Goal: Transaction & Acquisition: Purchase product/service

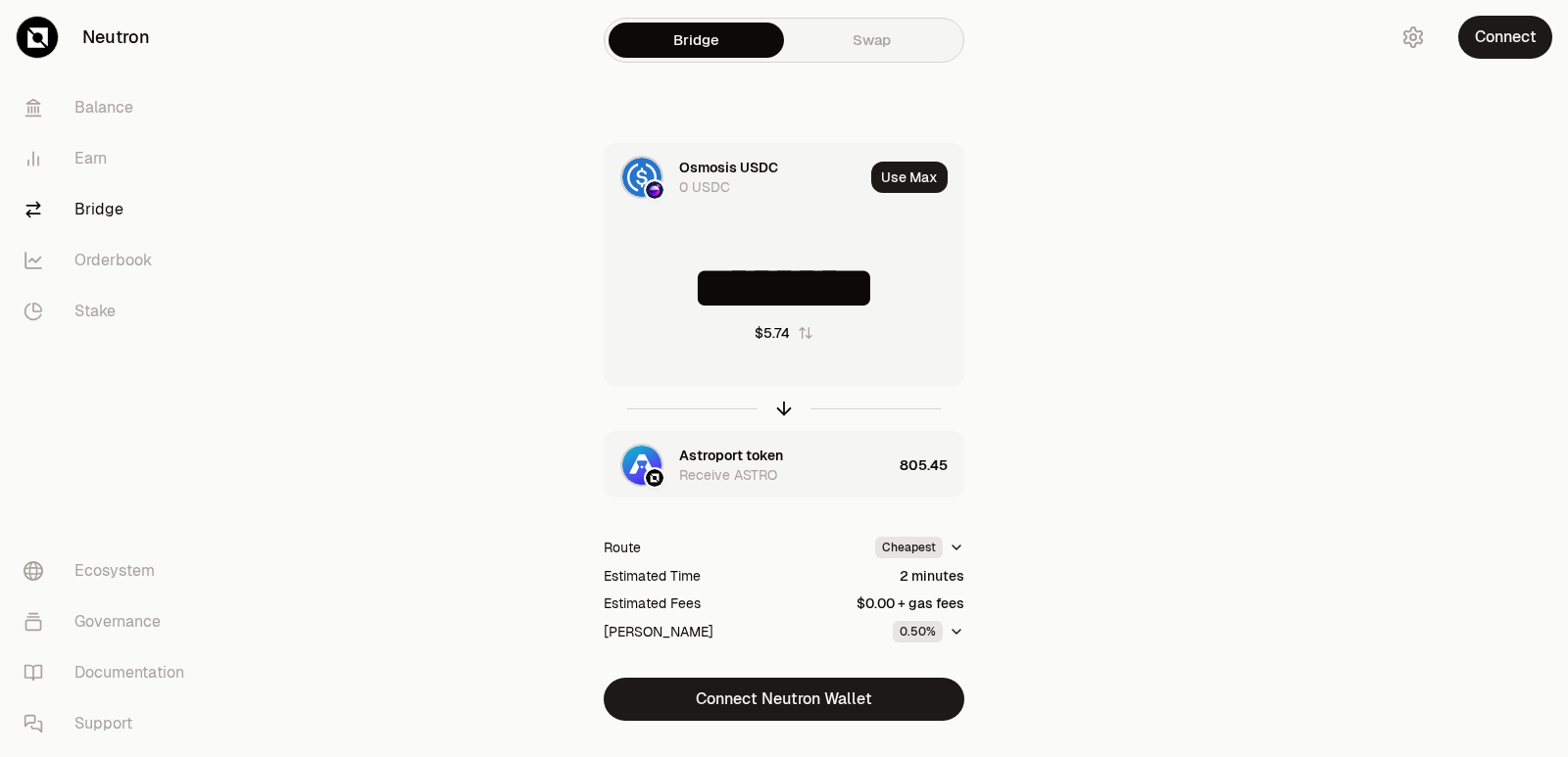
click at [708, 288] on input "********" at bounding box center [784, 287] width 359 height 58
click at [782, 406] on icon "button" at bounding box center [784, 408] width 22 height 22
click at [733, 302] on input "**********" at bounding box center [784, 287] width 359 height 58
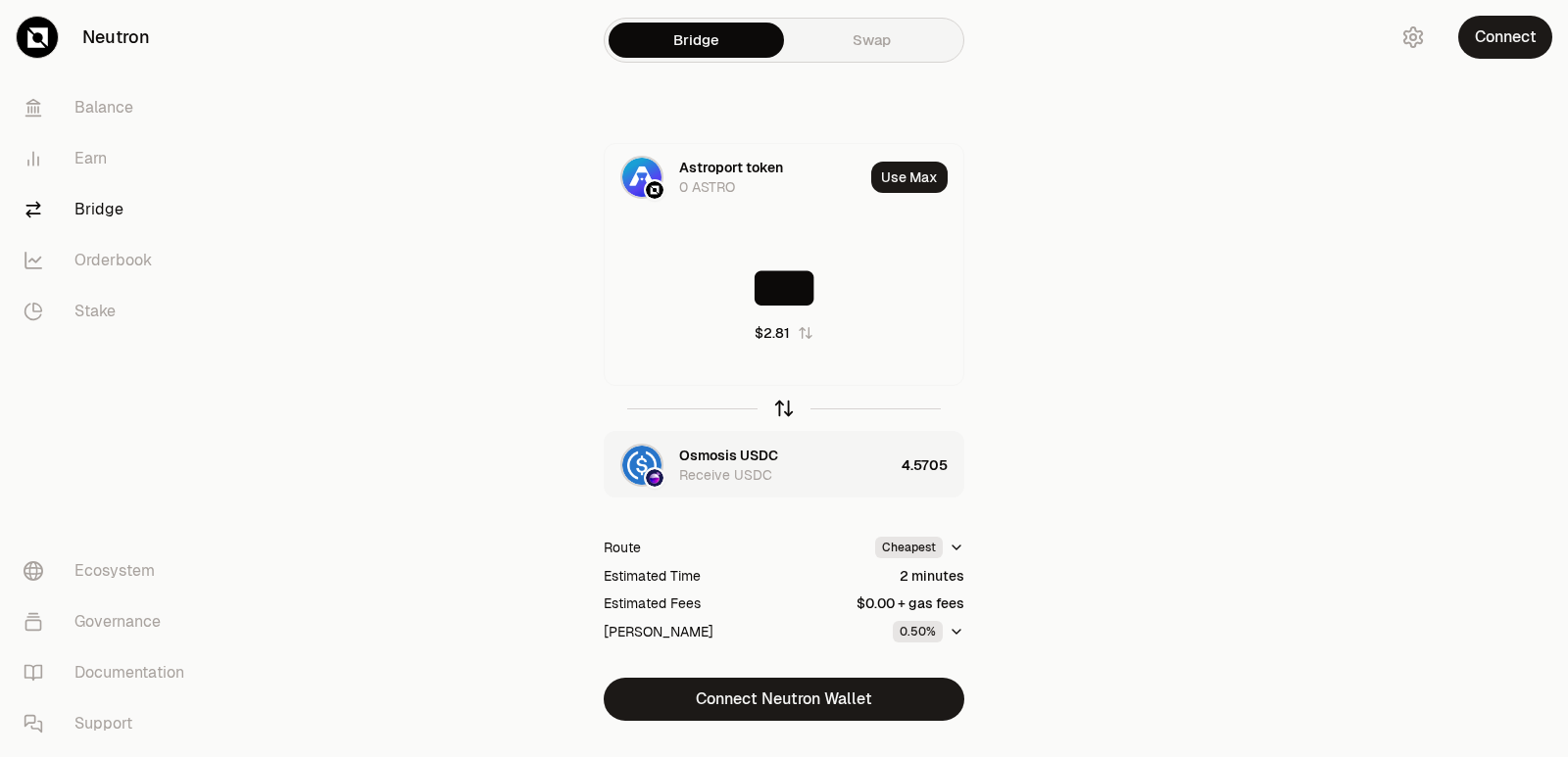
type input "***"
click at [788, 403] on icon "button" at bounding box center [784, 408] width 22 height 22
click at [754, 291] on input at bounding box center [784, 287] width 359 height 58
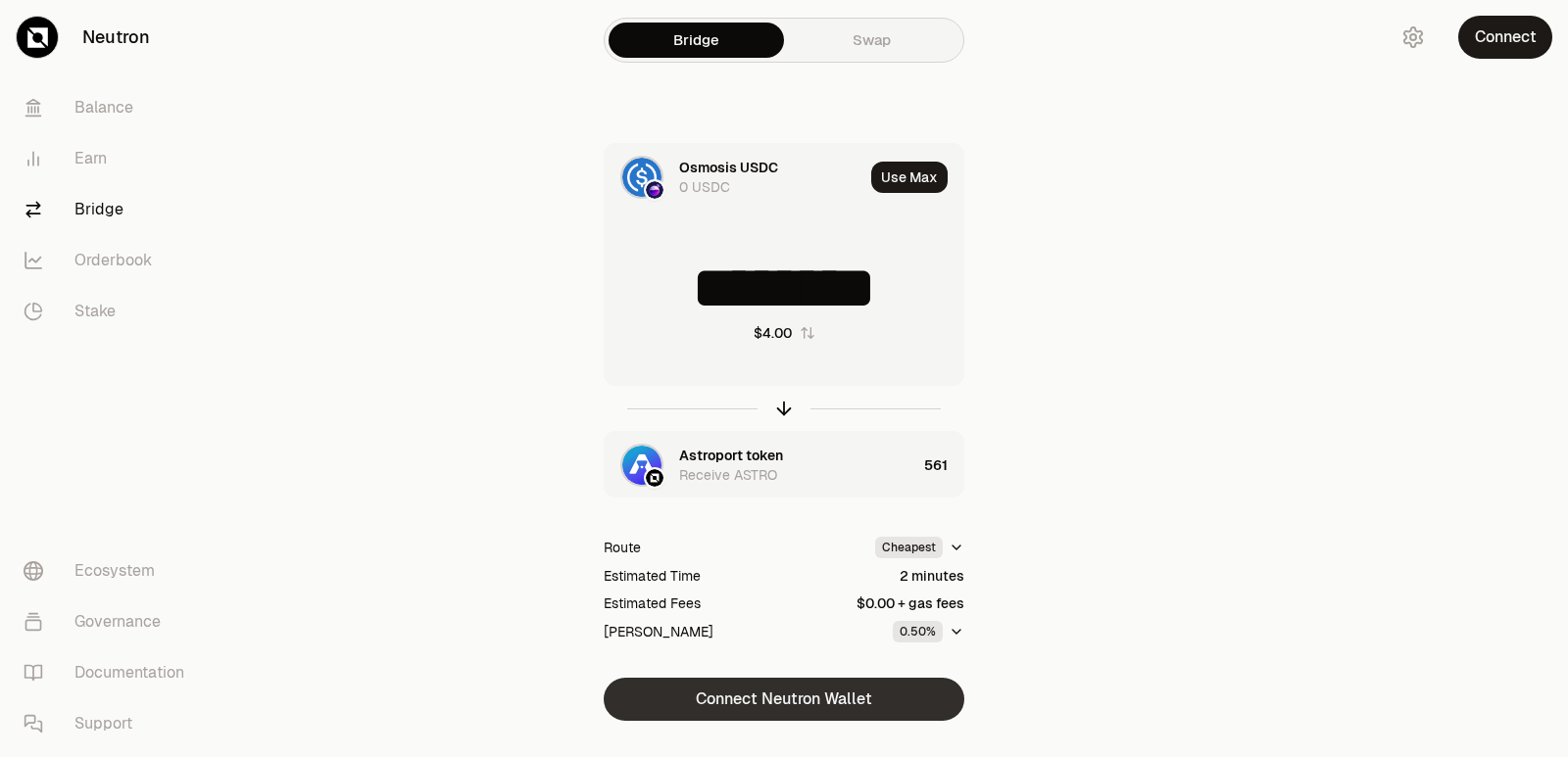
click at [758, 699] on button "Connect Neutron Wallet" at bounding box center [784, 699] width 361 height 43
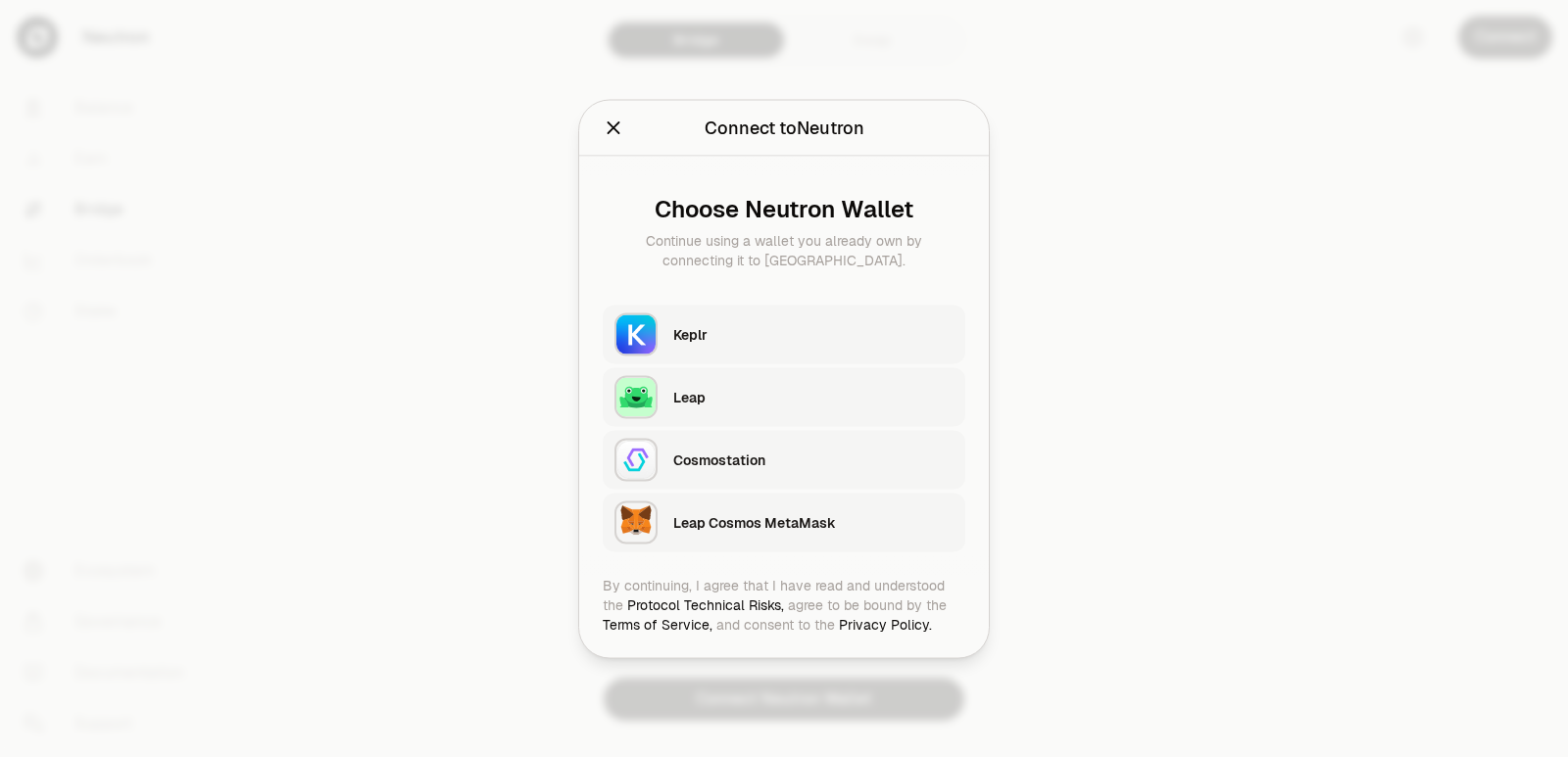
click at [716, 337] on div "Keplr" at bounding box center [813, 334] width 280 height 20
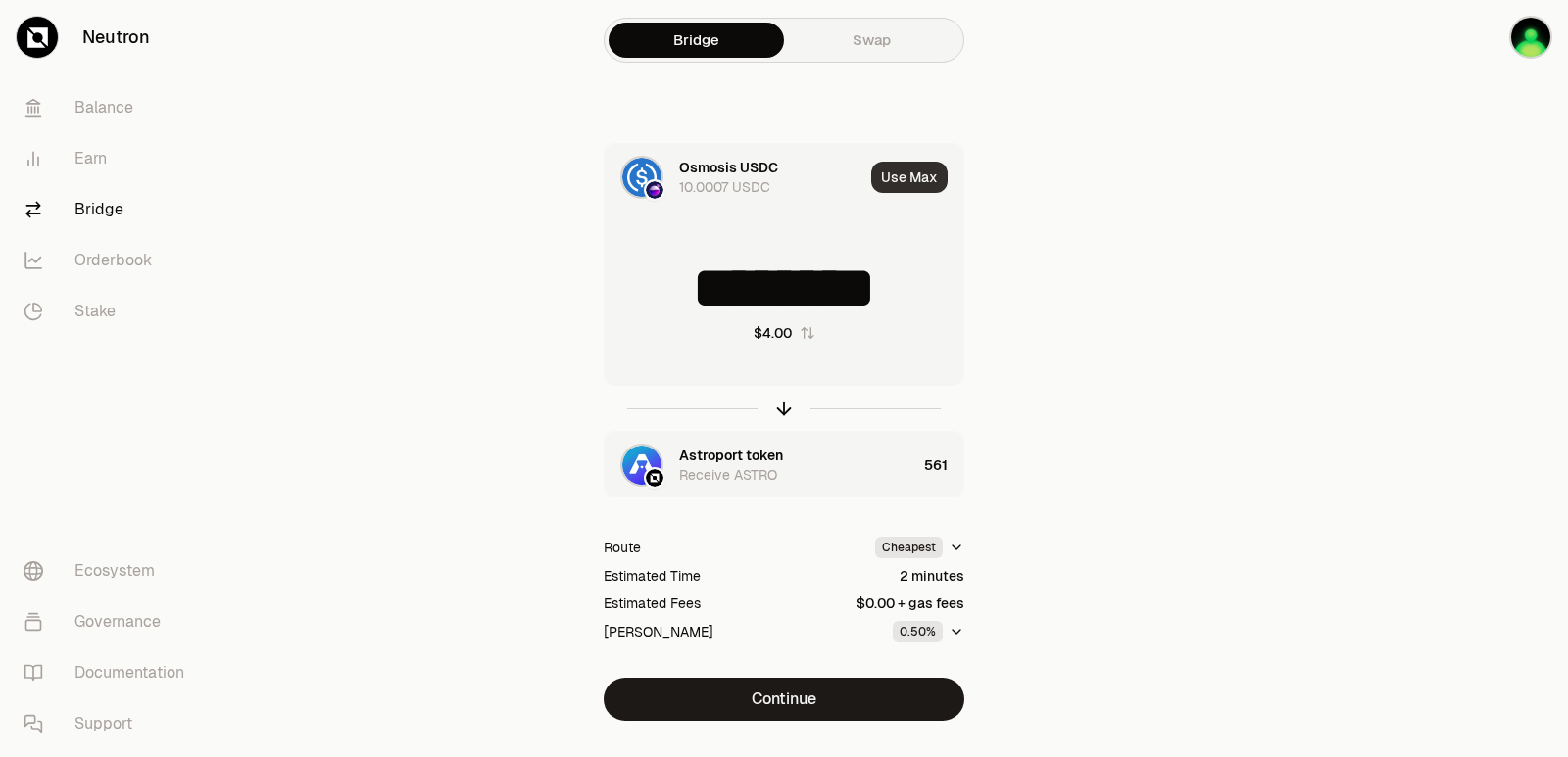
click at [913, 164] on button "Use Max" at bounding box center [909, 177] width 76 height 32
click at [783, 399] on icon "button" at bounding box center [784, 408] width 22 height 22
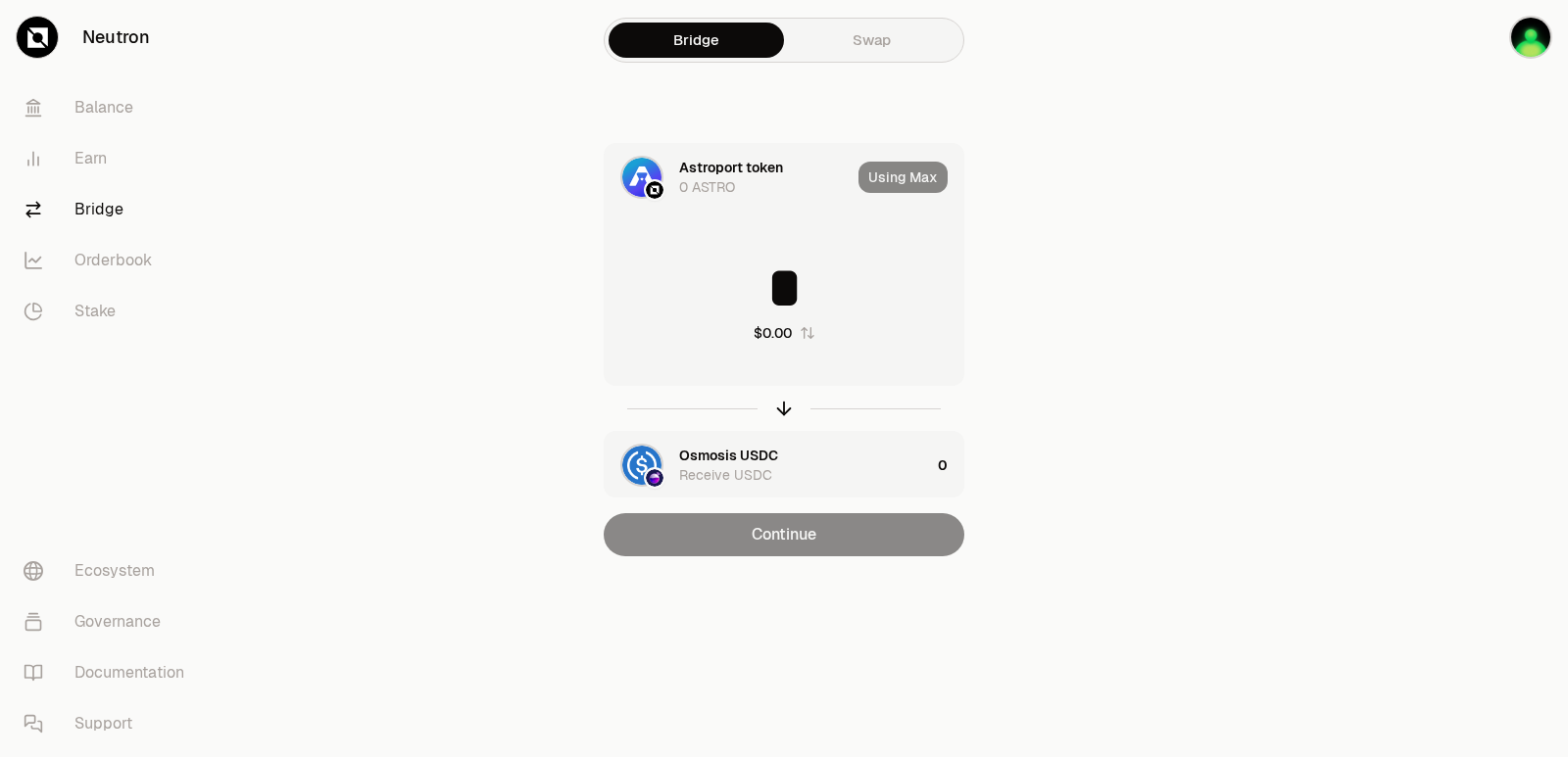
click at [718, 288] on input "*" at bounding box center [784, 287] width 359 height 58
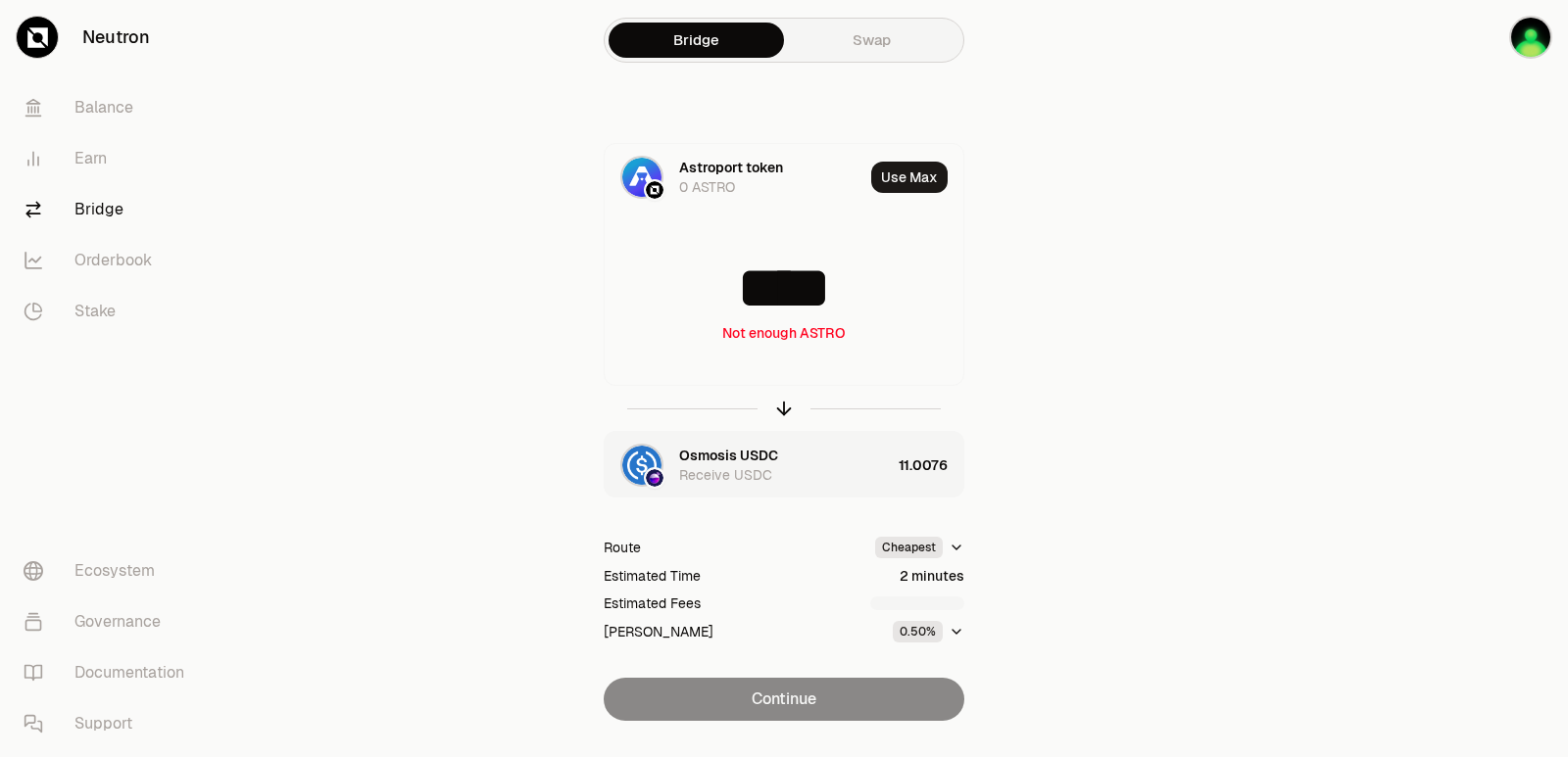
type input "****"
click at [822, 449] on div "Osmosis USDC Receive USDC" at bounding box center [785, 466] width 212 height 40
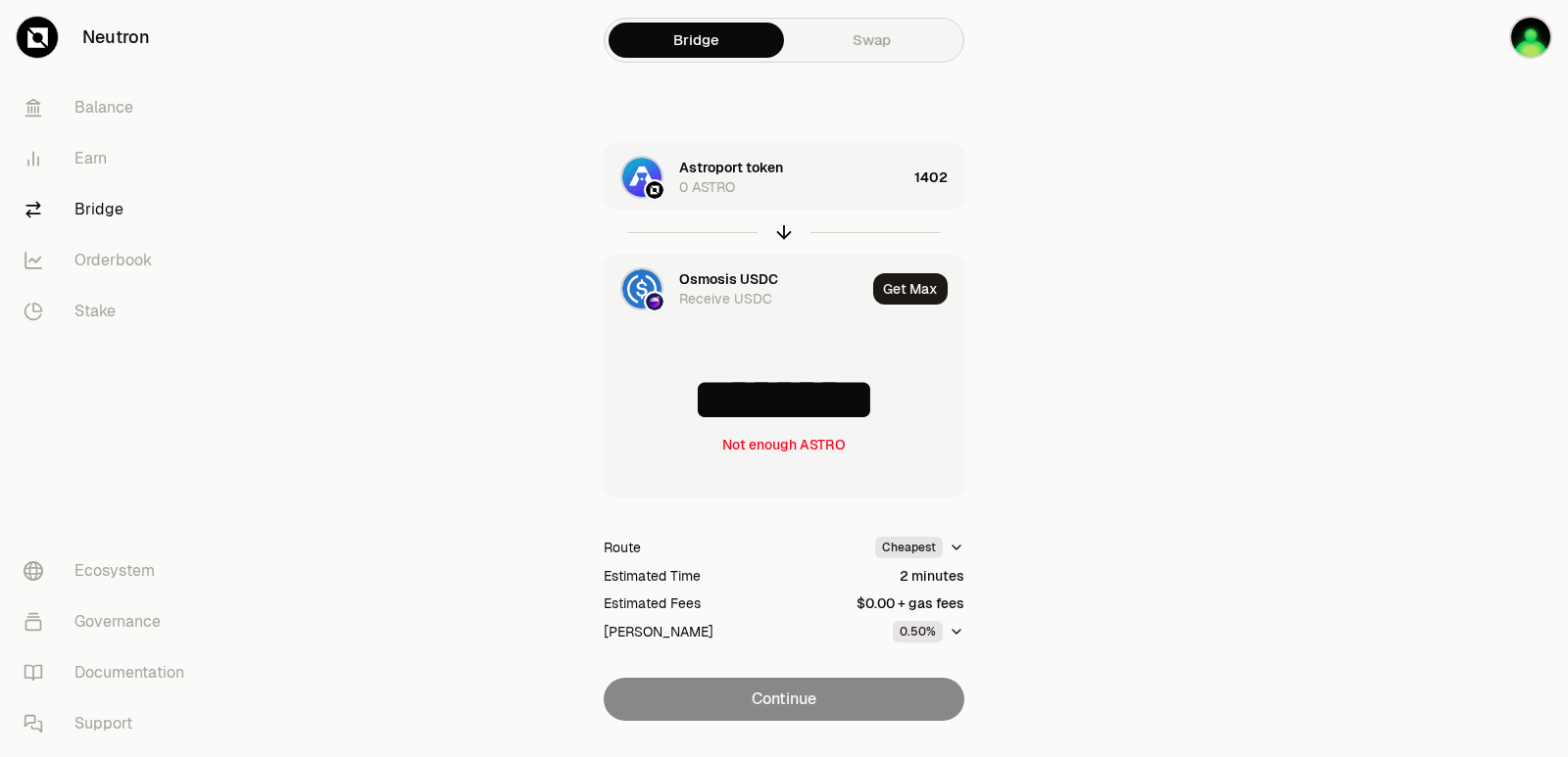
click at [822, 178] on div "Astroport token 0 ASTRO" at bounding box center [792, 177] width 227 height 40
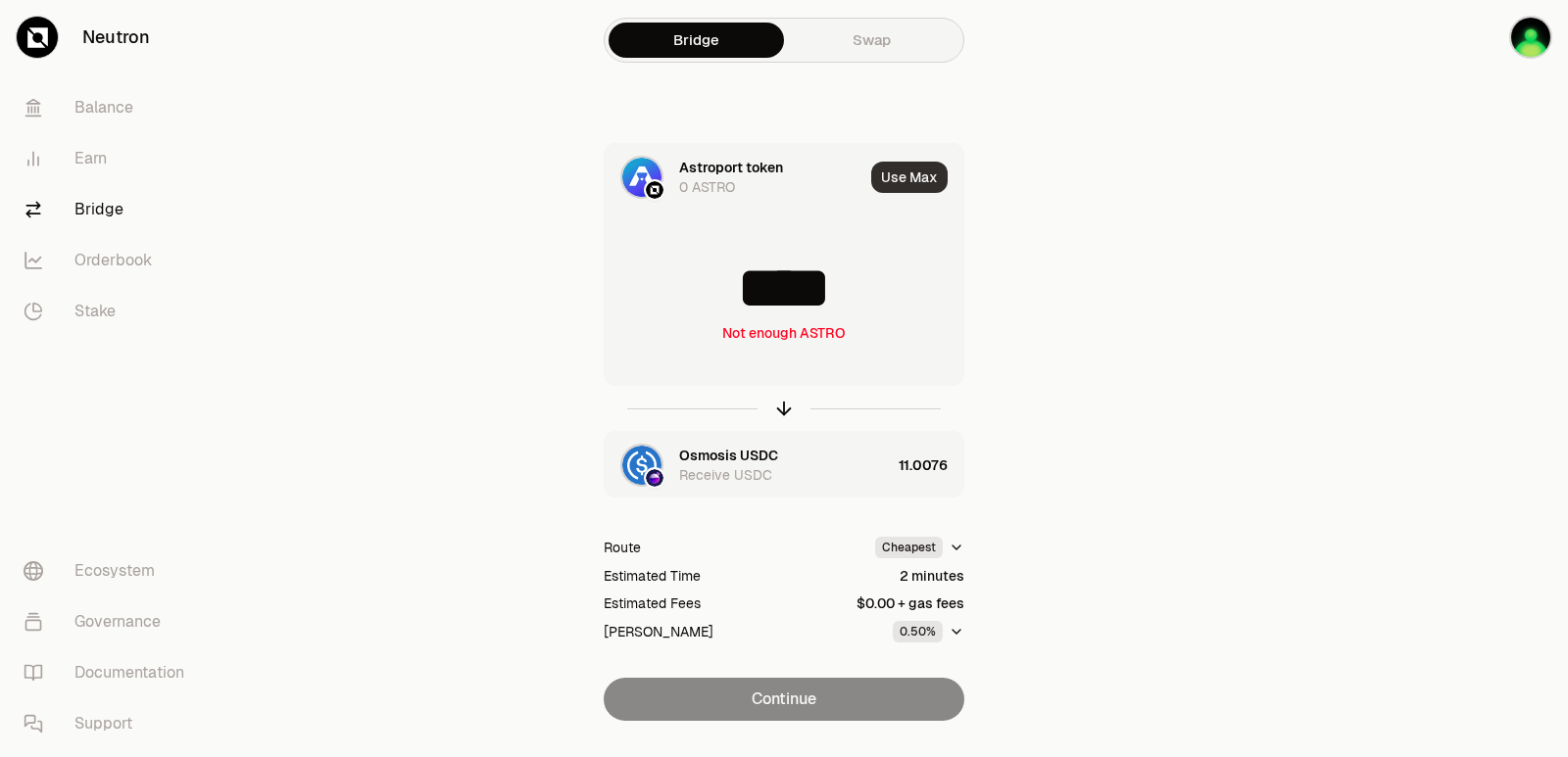
click at [892, 182] on button "Use Max" at bounding box center [909, 177] width 76 height 32
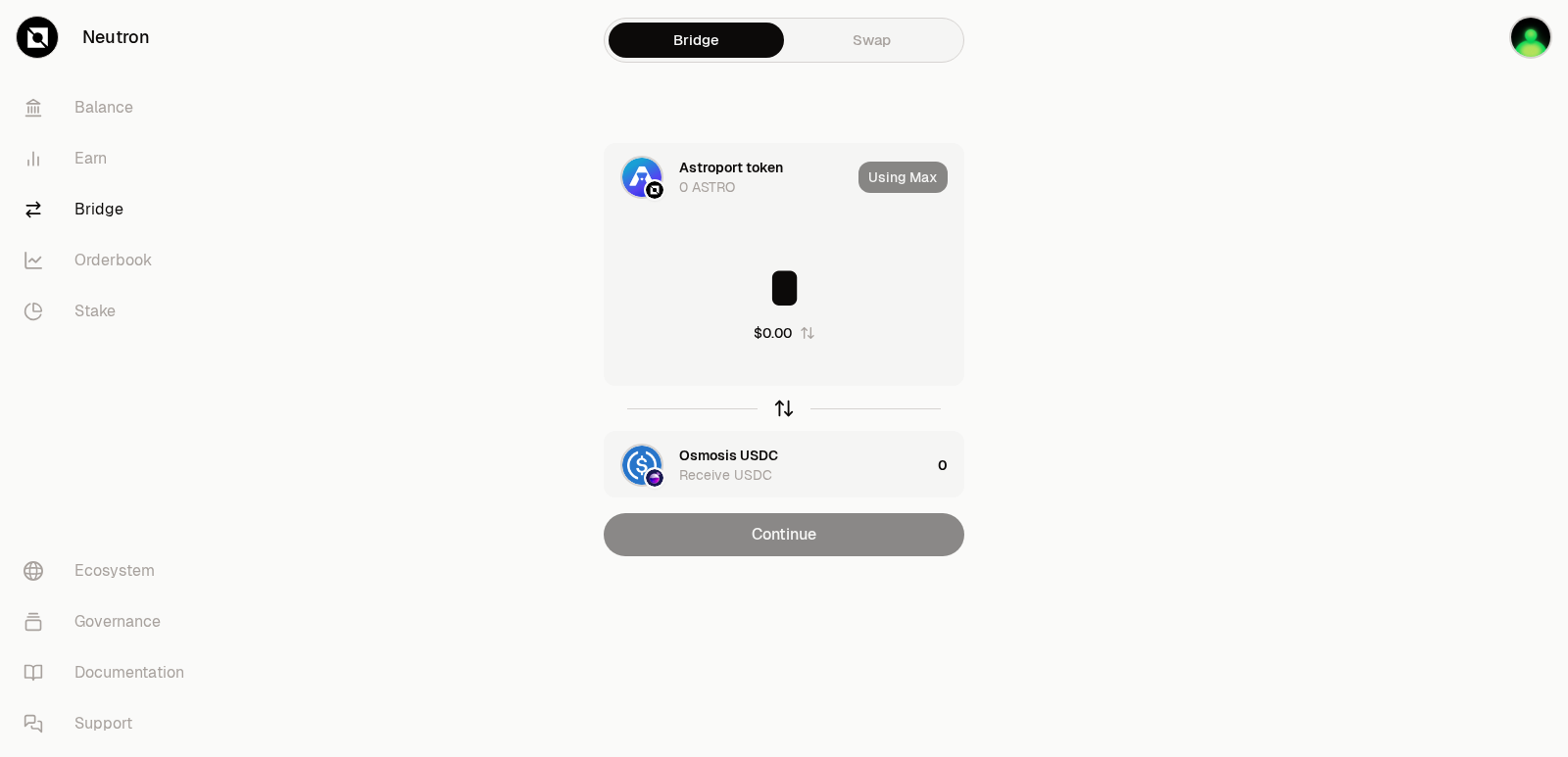
drag, startPoint x: 785, startPoint y: 409, endPoint x: 840, endPoint y: 194, distance: 221.9
click at [786, 409] on icon "button" at bounding box center [784, 408] width 22 height 22
type input "*********"
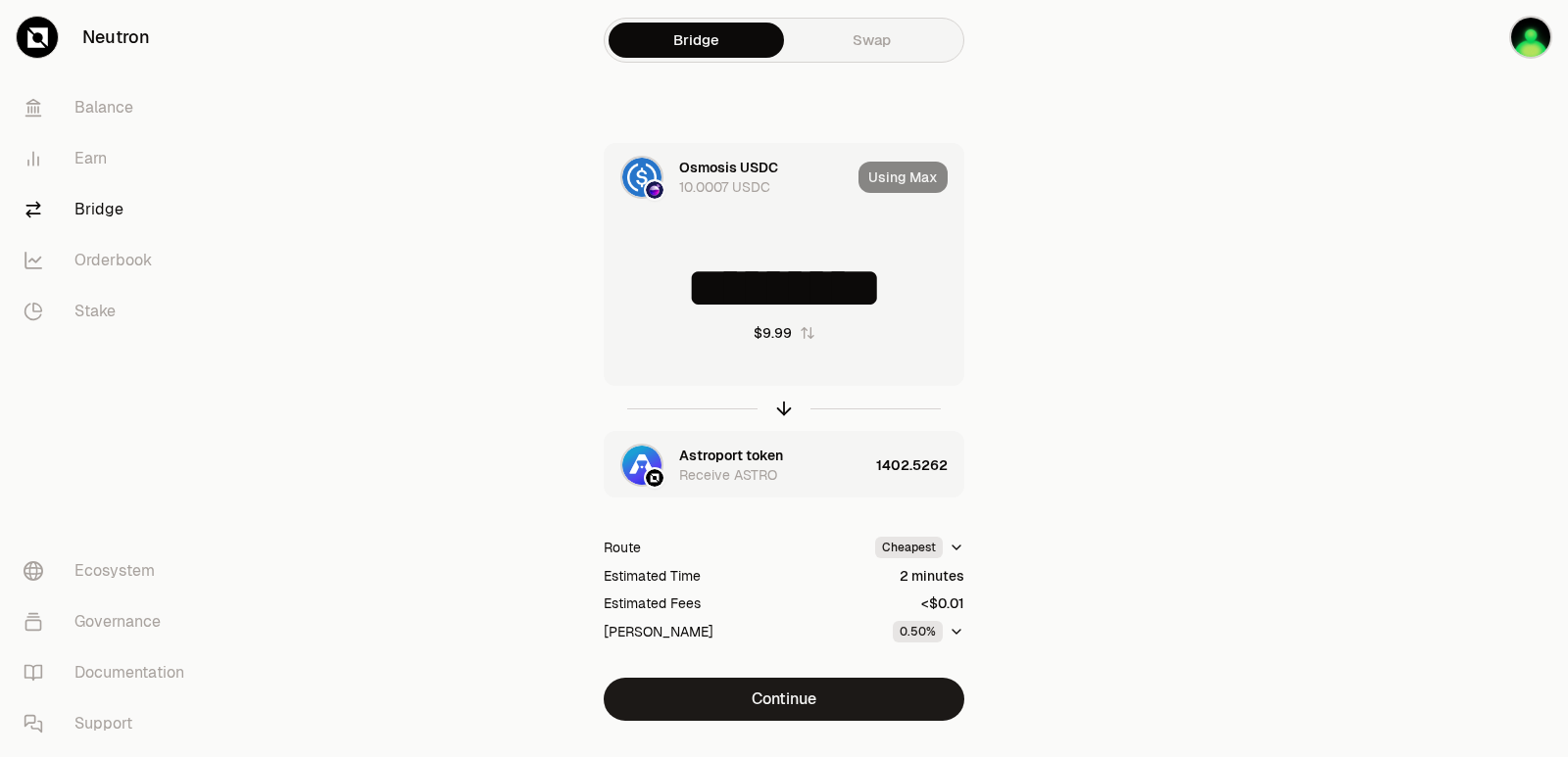
click at [881, 186] on div "Using Max" at bounding box center [911, 176] width 105 height 66
click at [878, 178] on div "Using Max" at bounding box center [911, 176] width 105 height 66
click at [781, 707] on button "Continue" at bounding box center [784, 699] width 361 height 43
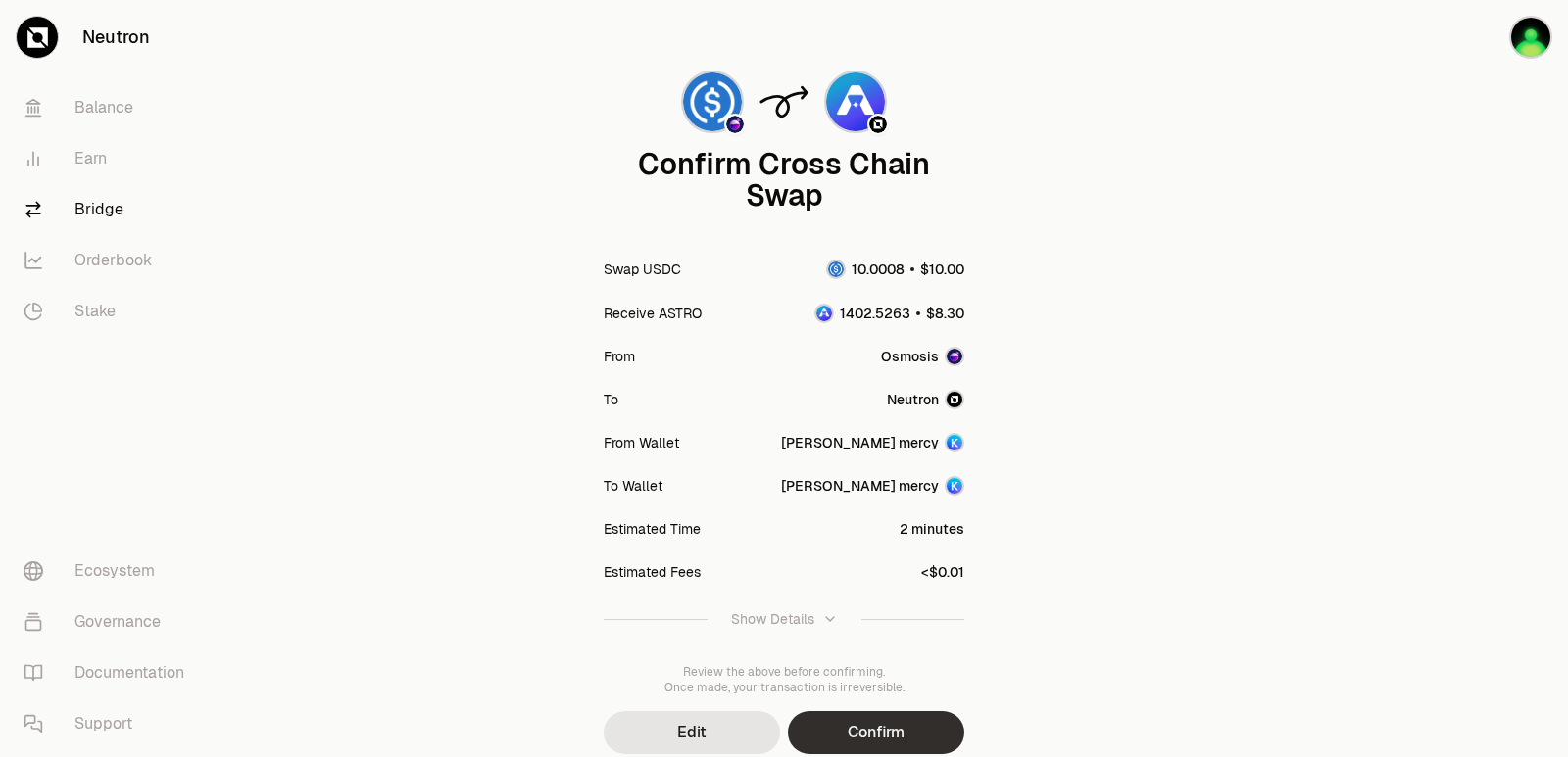
scroll to position [162, 0]
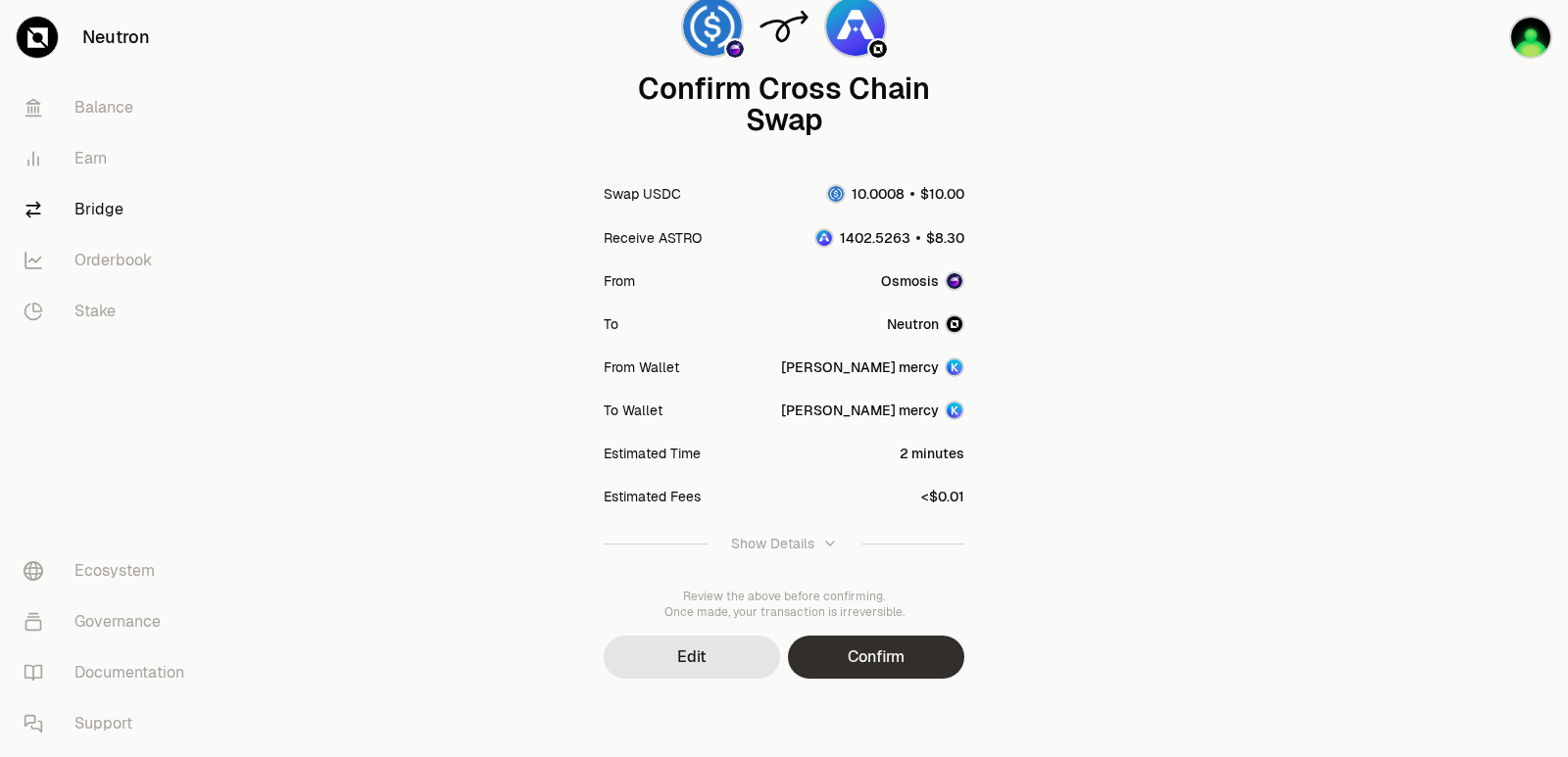
click at [930, 662] on button "Confirm" at bounding box center [876, 657] width 176 height 43
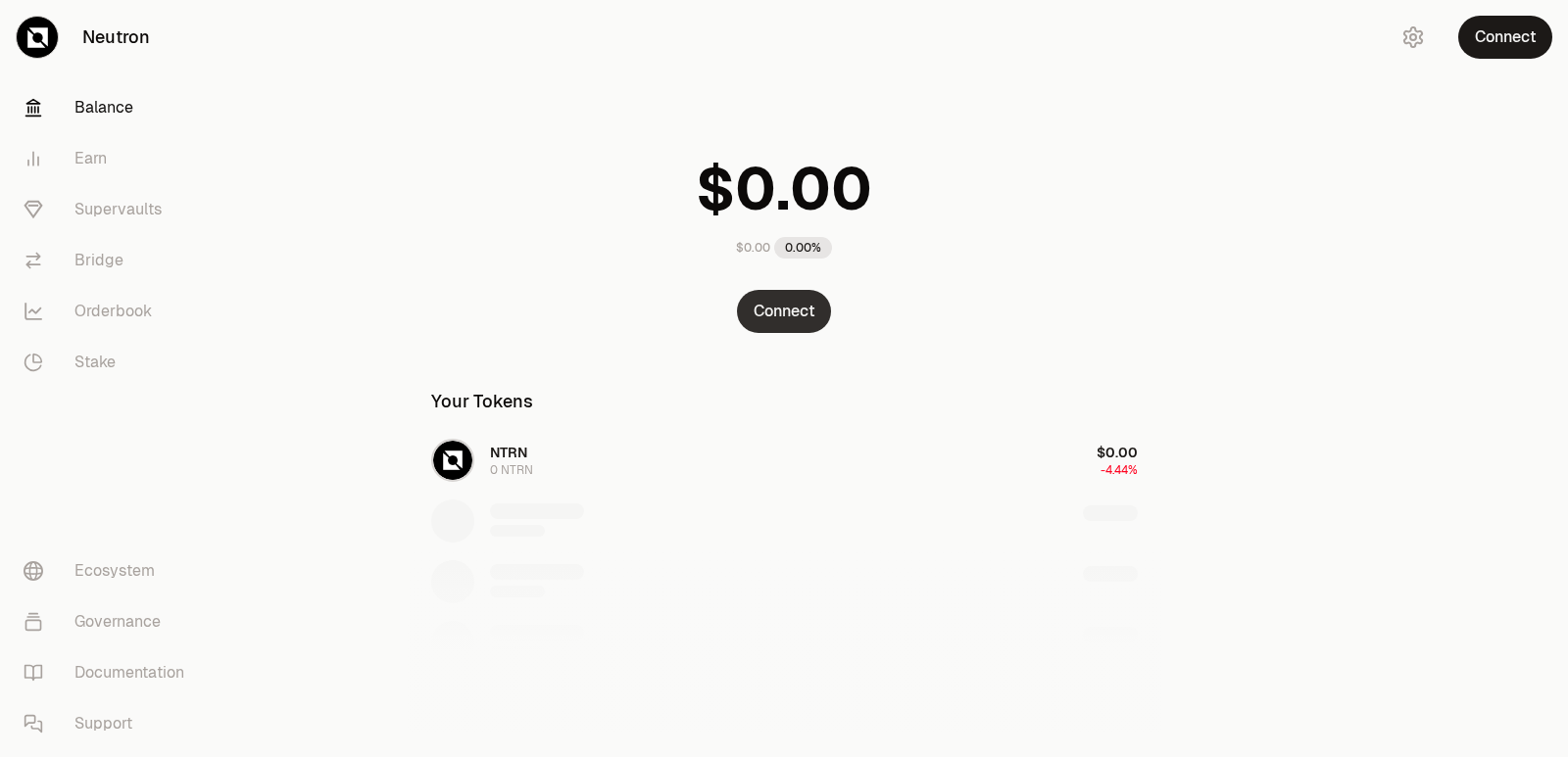
click at [789, 316] on button "Connect" at bounding box center [783, 311] width 94 height 43
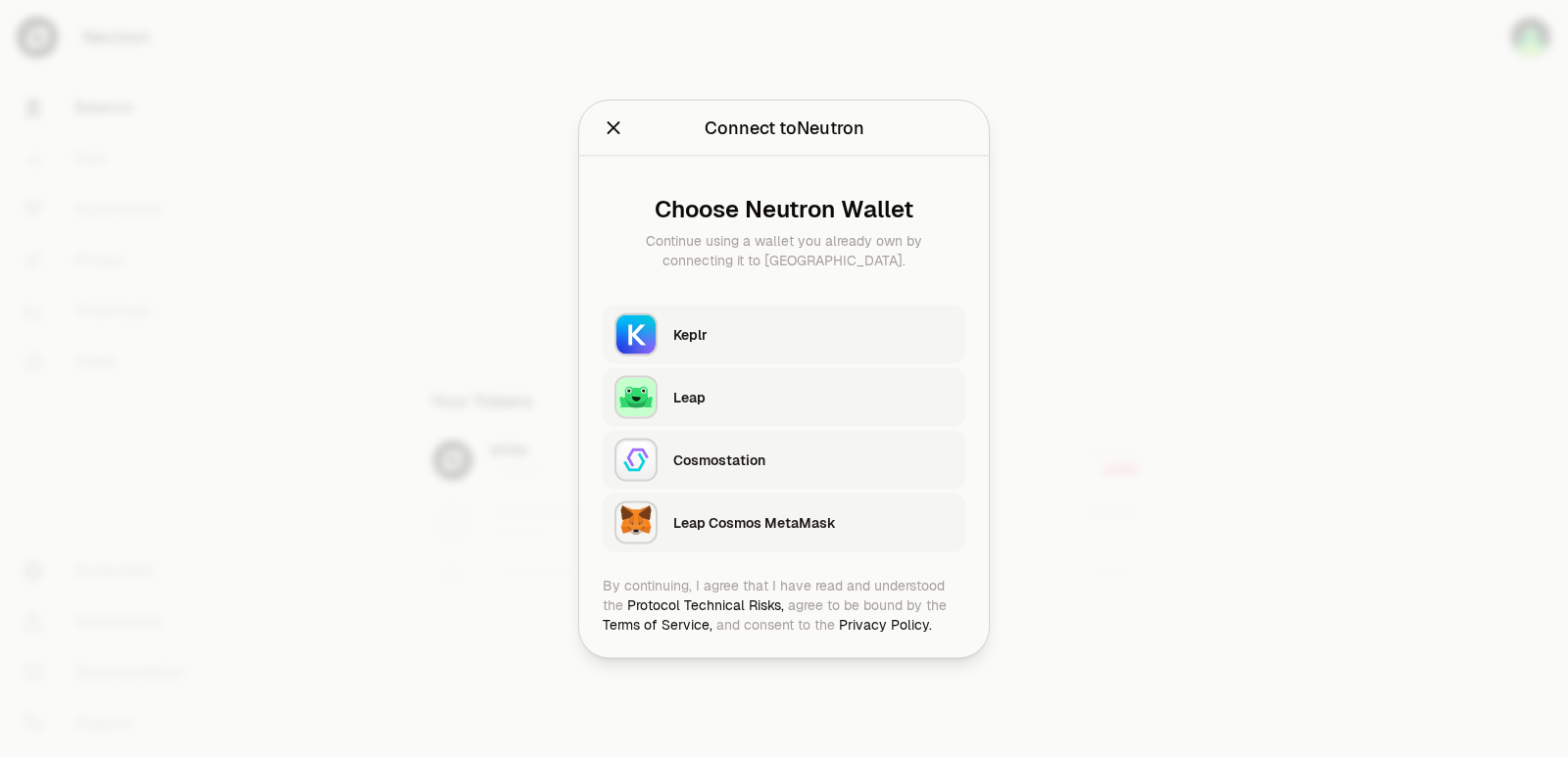
click at [651, 339] on img "button" at bounding box center [635, 333] width 43 height 43
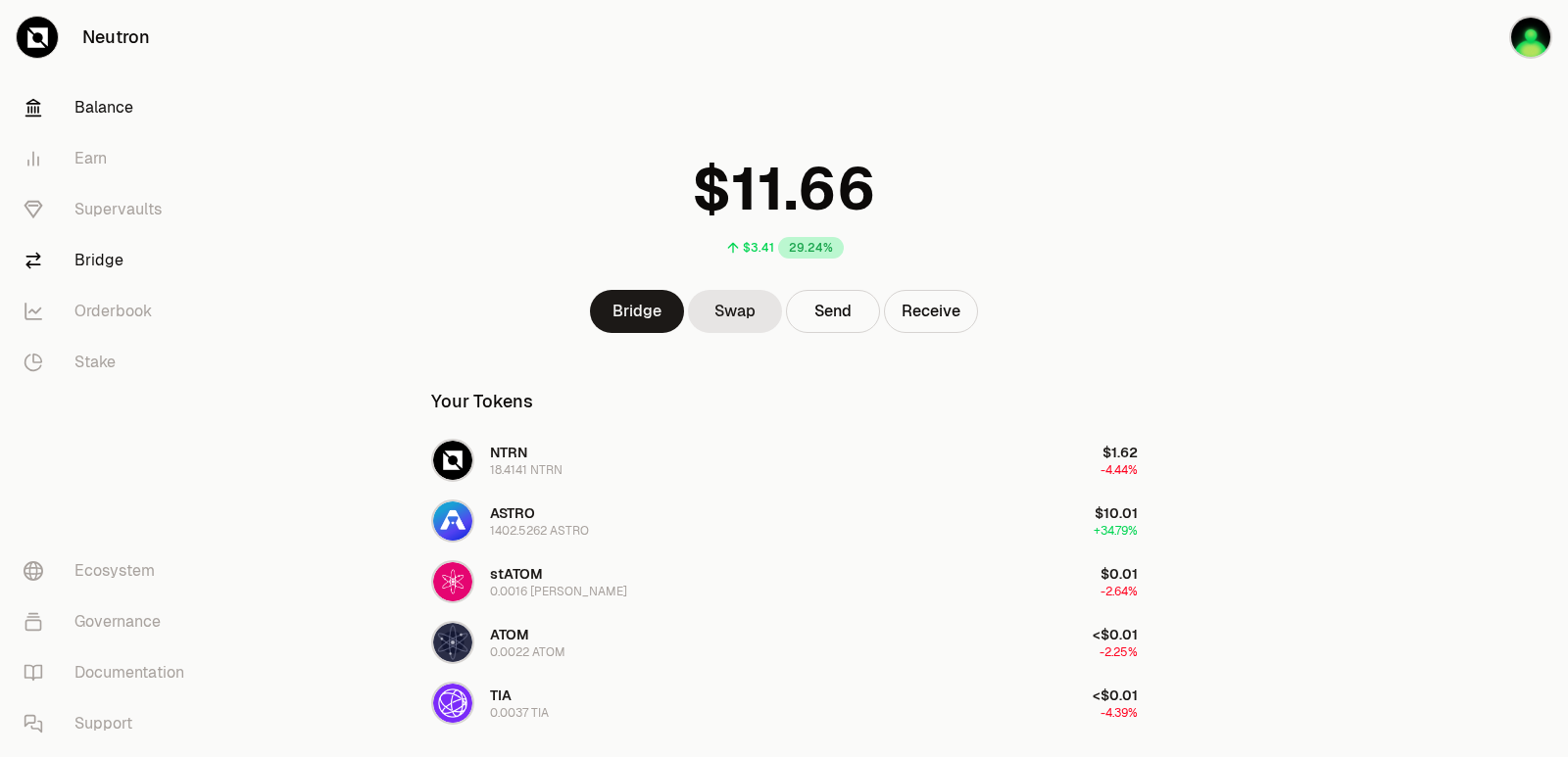
click at [83, 263] on link "Bridge" at bounding box center [110, 260] width 204 height 51
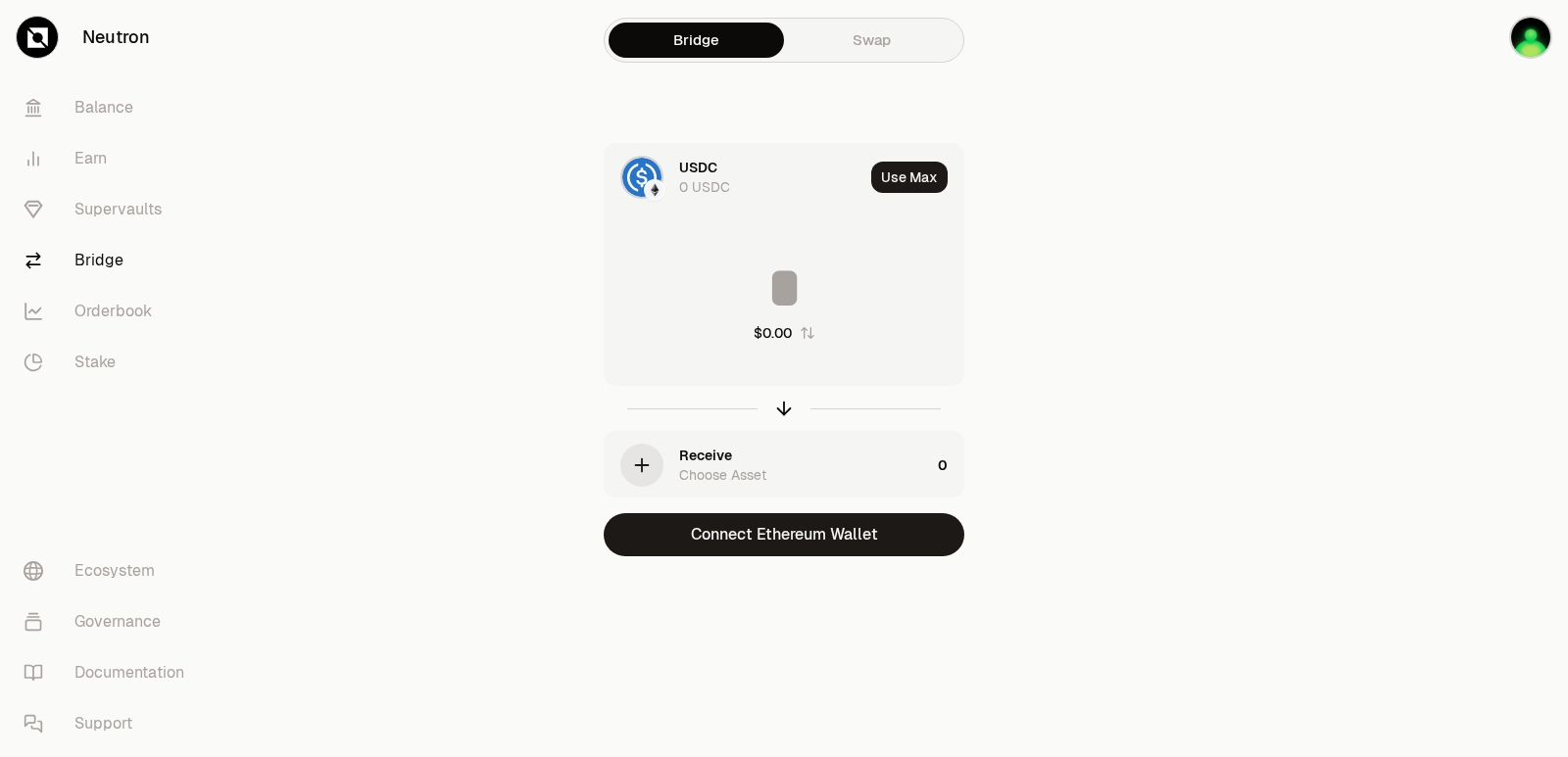
click at [684, 169] on div "USDC" at bounding box center [698, 167] width 39 height 20
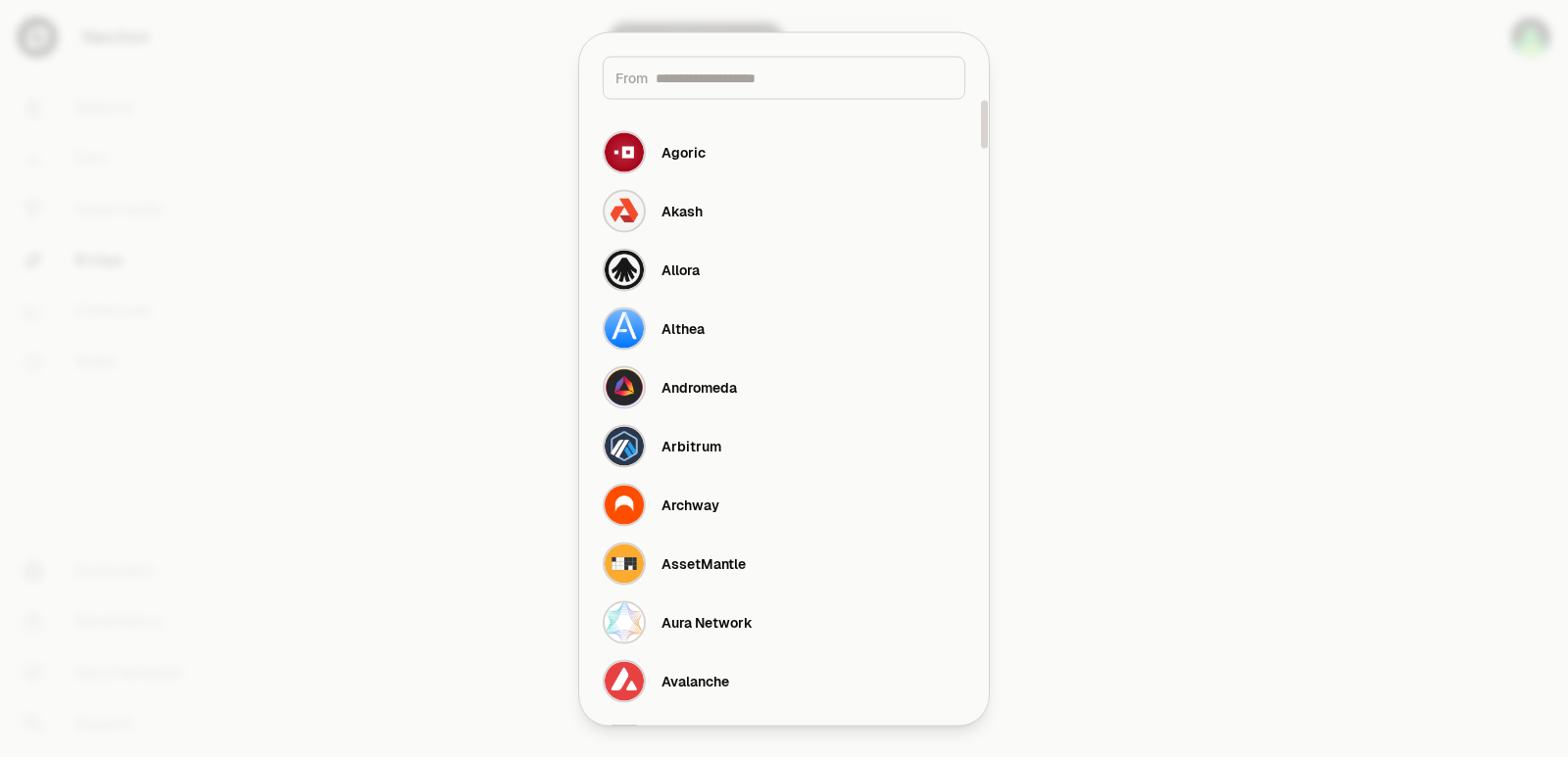
click at [726, 74] on input at bounding box center [804, 77] width 297 height 20
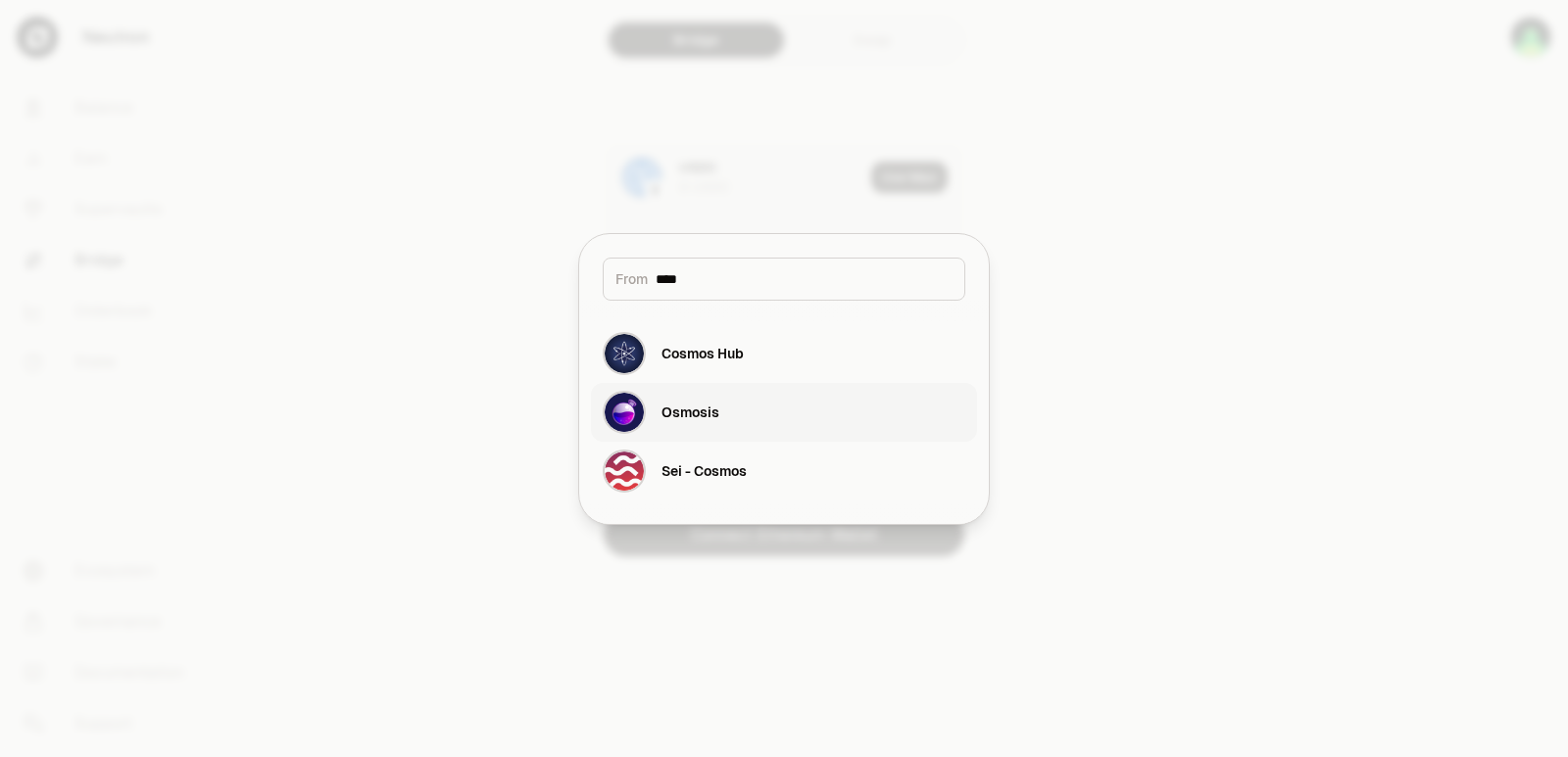
type input "****"
click at [739, 406] on button "Osmosis" at bounding box center [784, 412] width 387 height 58
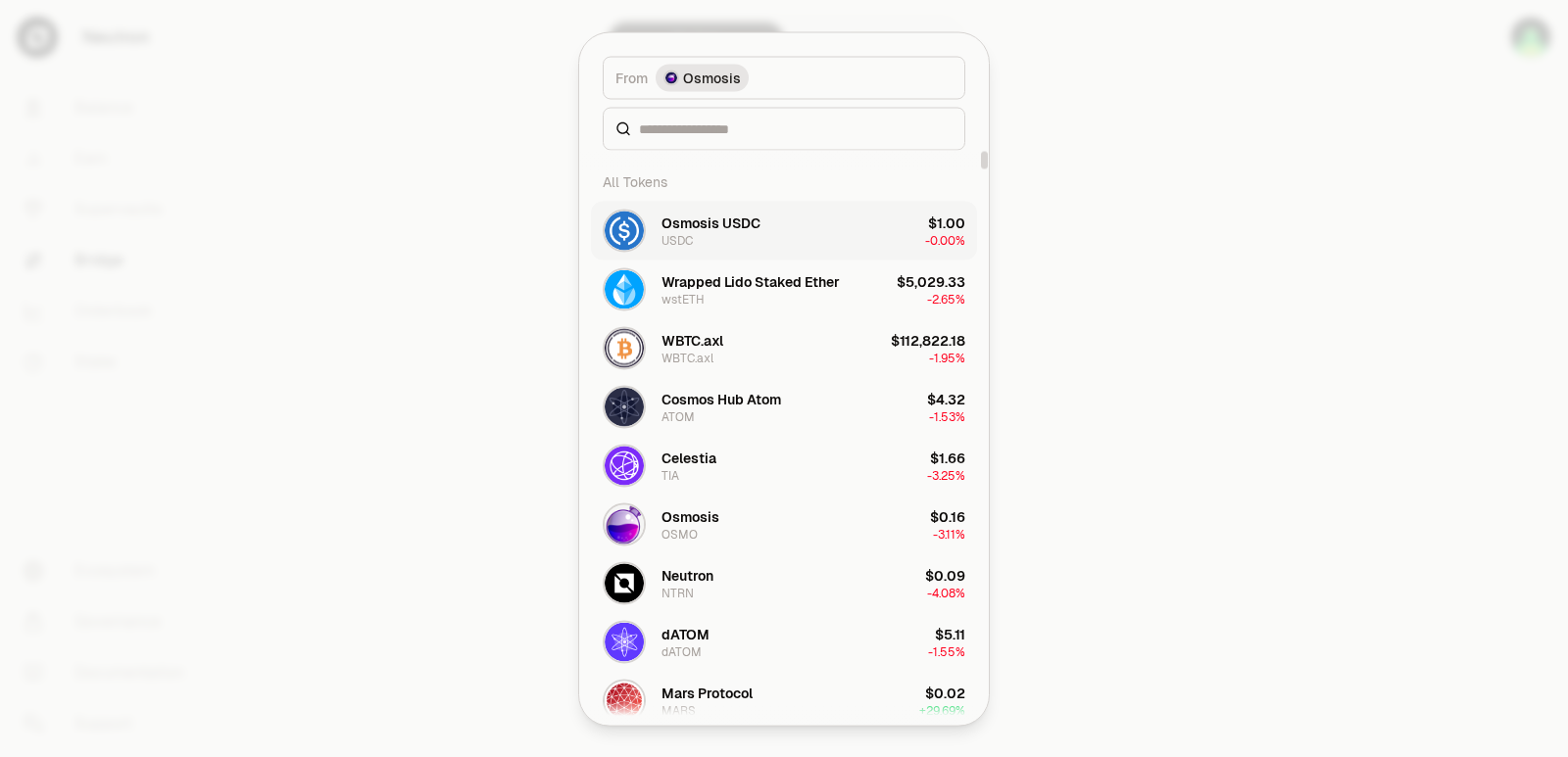
click at [716, 232] on div "Osmosis USDC USDC" at bounding box center [711, 231] width 99 height 36
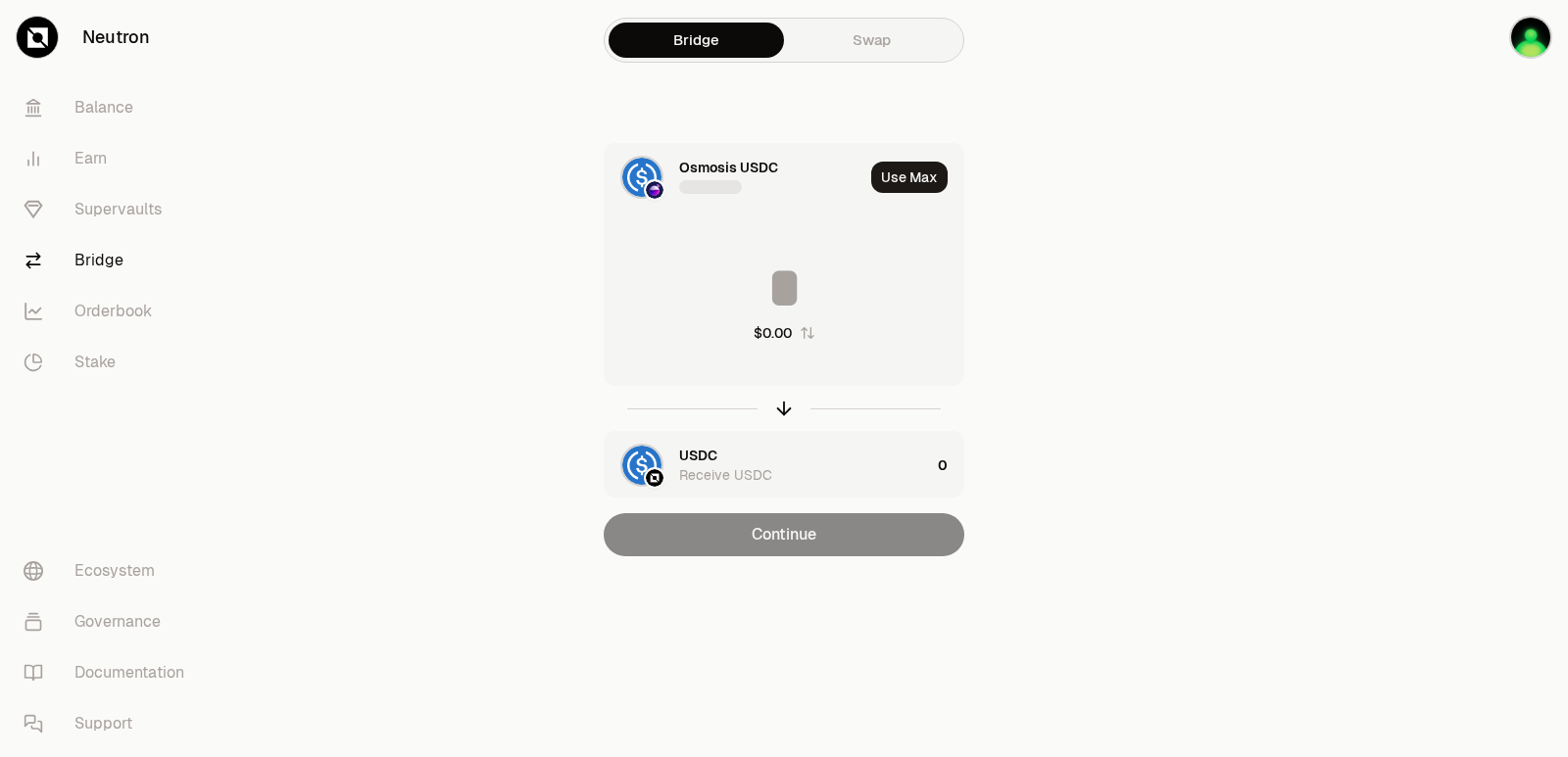
click at [723, 453] on div "USDC Receive USDC" at bounding box center [804, 466] width 251 height 40
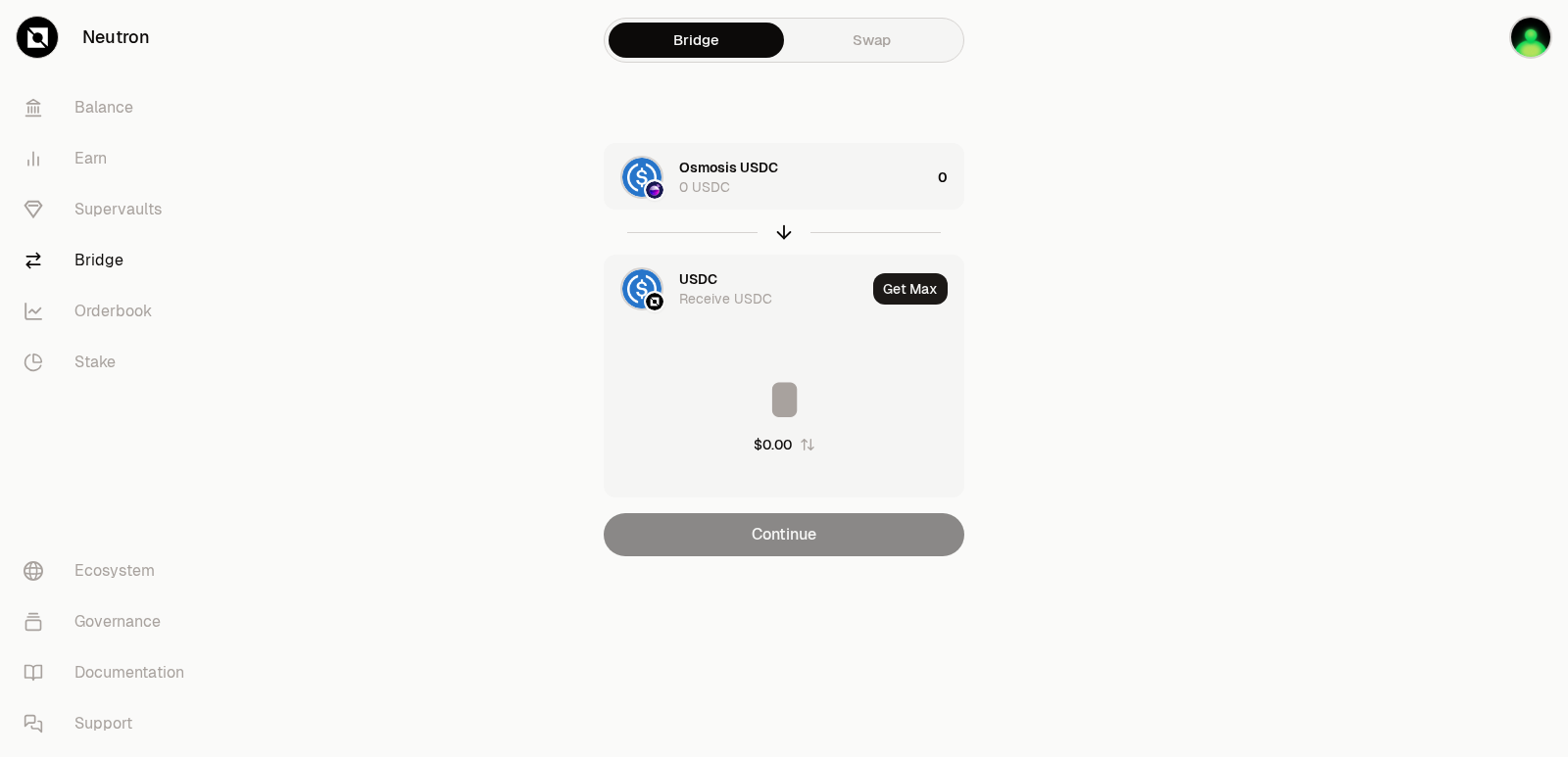
click at [710, 274] on div "USDC" at bounding box center [698, 279] width 39 height 20
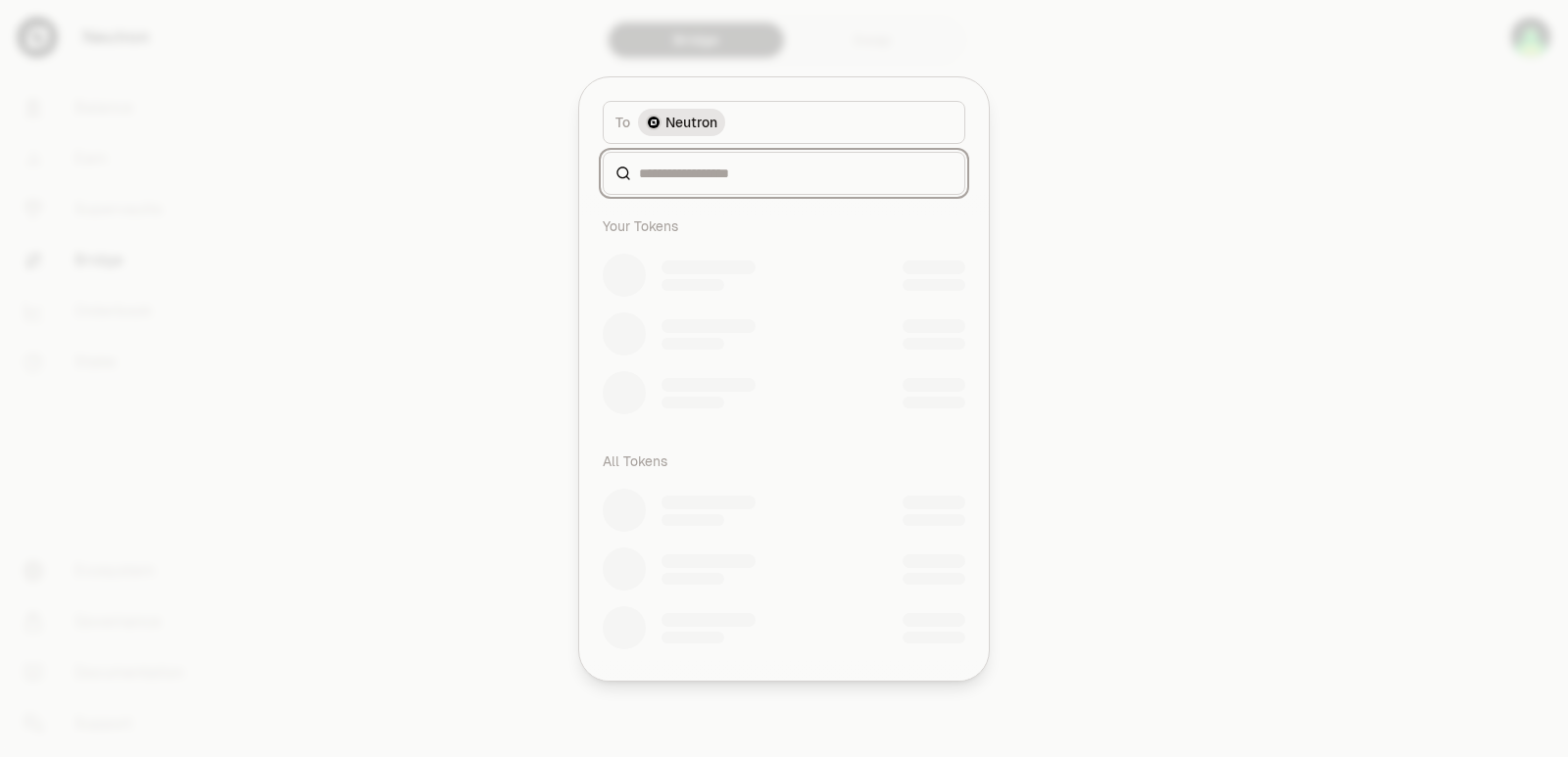
click at [678, 182] on input at bounding box center [796, 173] width 313 height 20
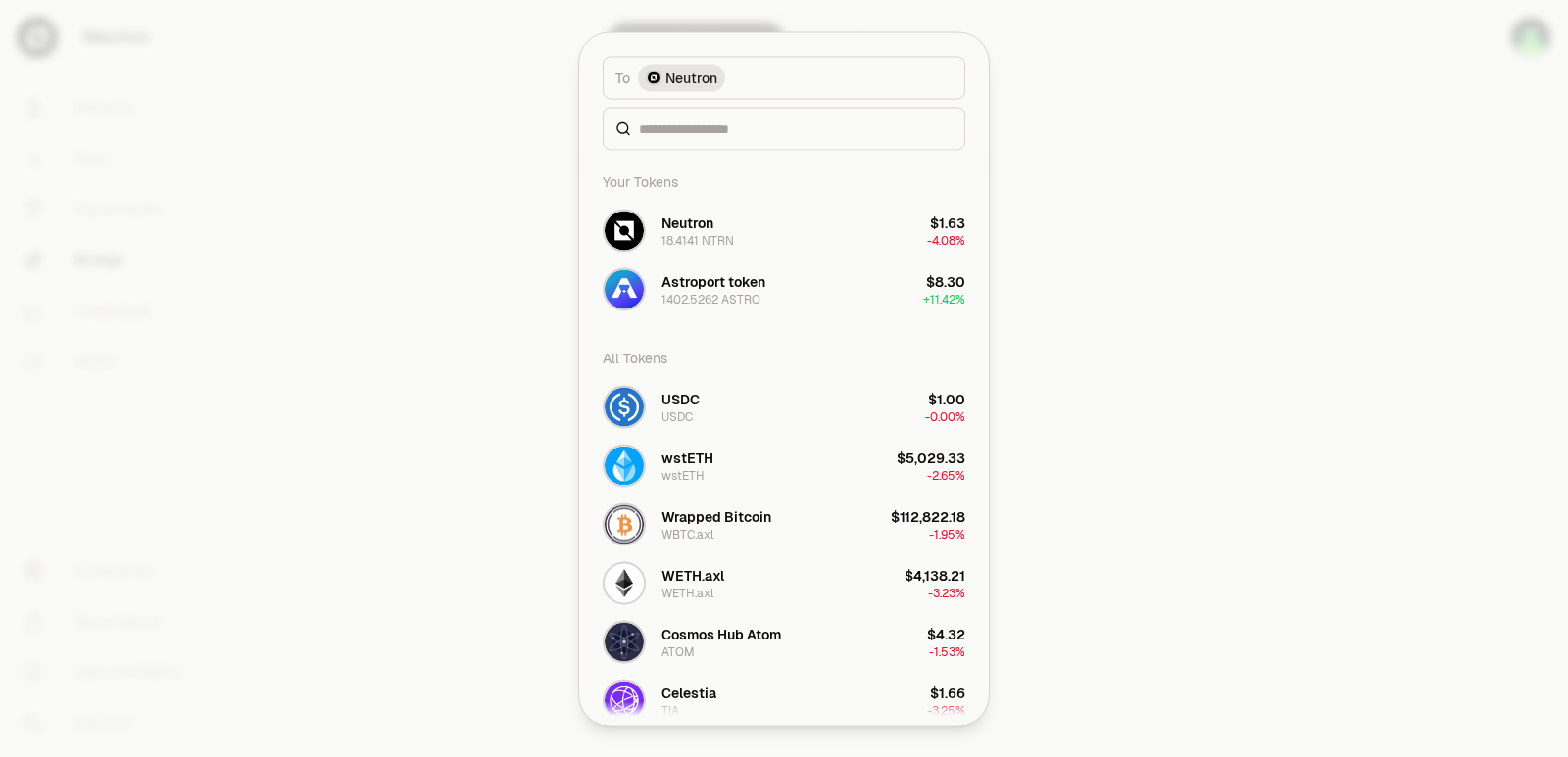
click at [678, 150] on div at bounding box center [784, 128] width 363 height 43
click at [680, 170] on div "To token Select To token. To Neutron Your Tokens Neutron 18.4141 NTRN $1.63 -4.…" at bounding box center [783, 378] width 409 height 693
click at [692, 293] on div "1402.5262 ASTRO" at bounding box center [711, 299] width 99 height 16
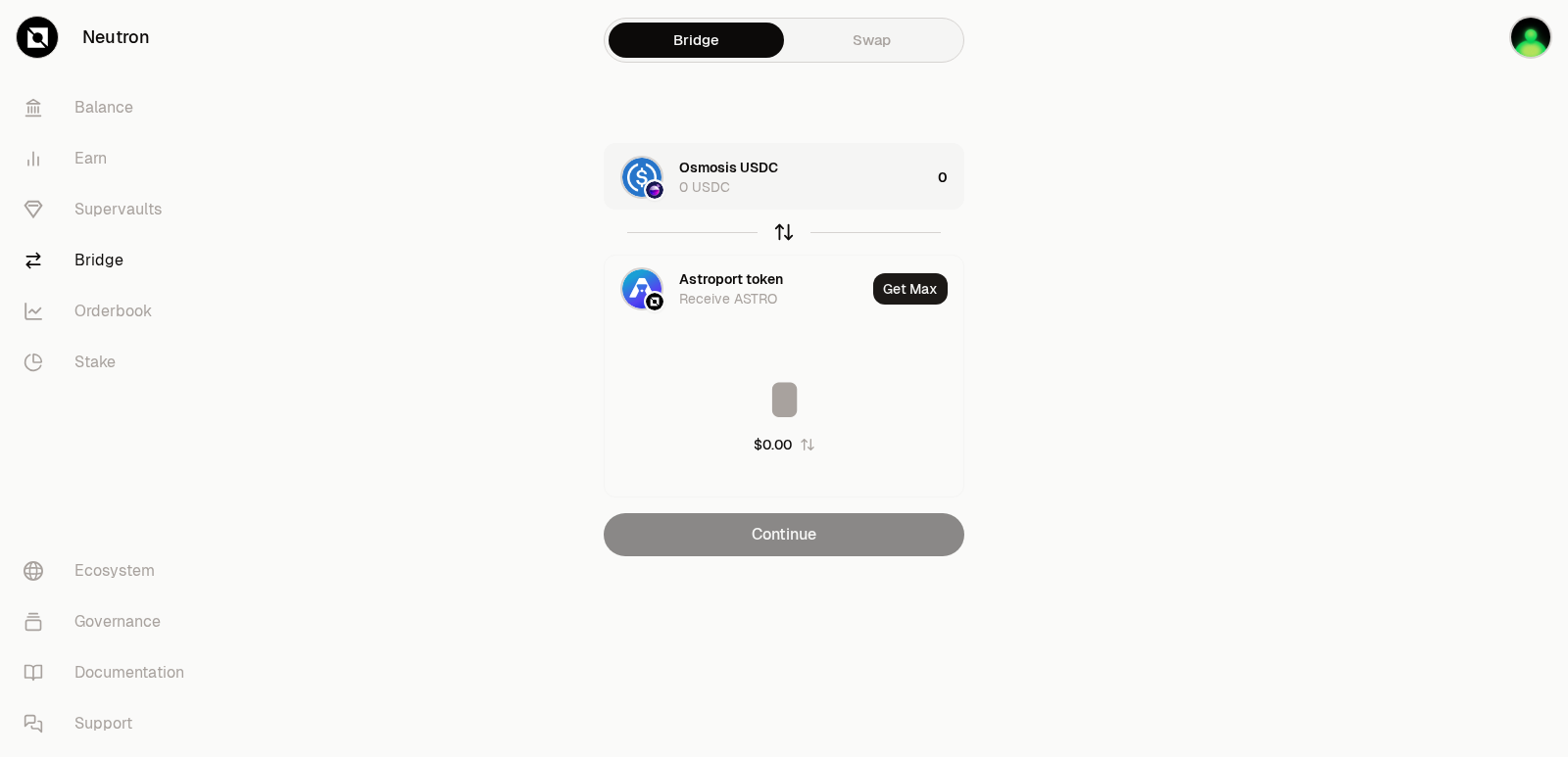
click at [783, 241] on icon "button" at bounding box center [784, 232] width 22 height 22
click at [841, 178] on div "Astroport token 1402.5262 ASTRO" at bounding box center [804, 177] width 251 height 40
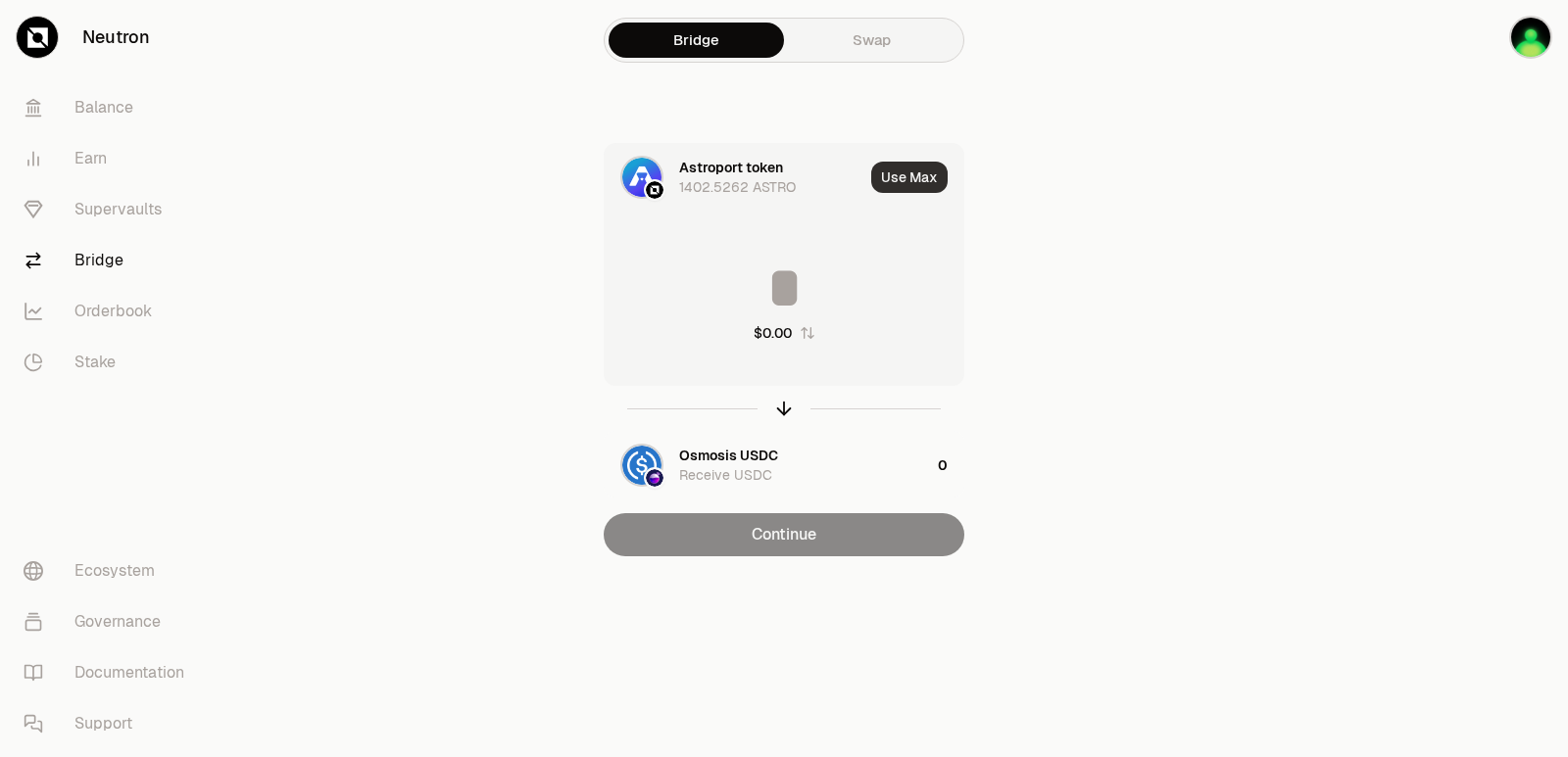
click at [927, 186] on button "Use Max" at bounding box center [909, 177] width 76 height 32
type input "**********"
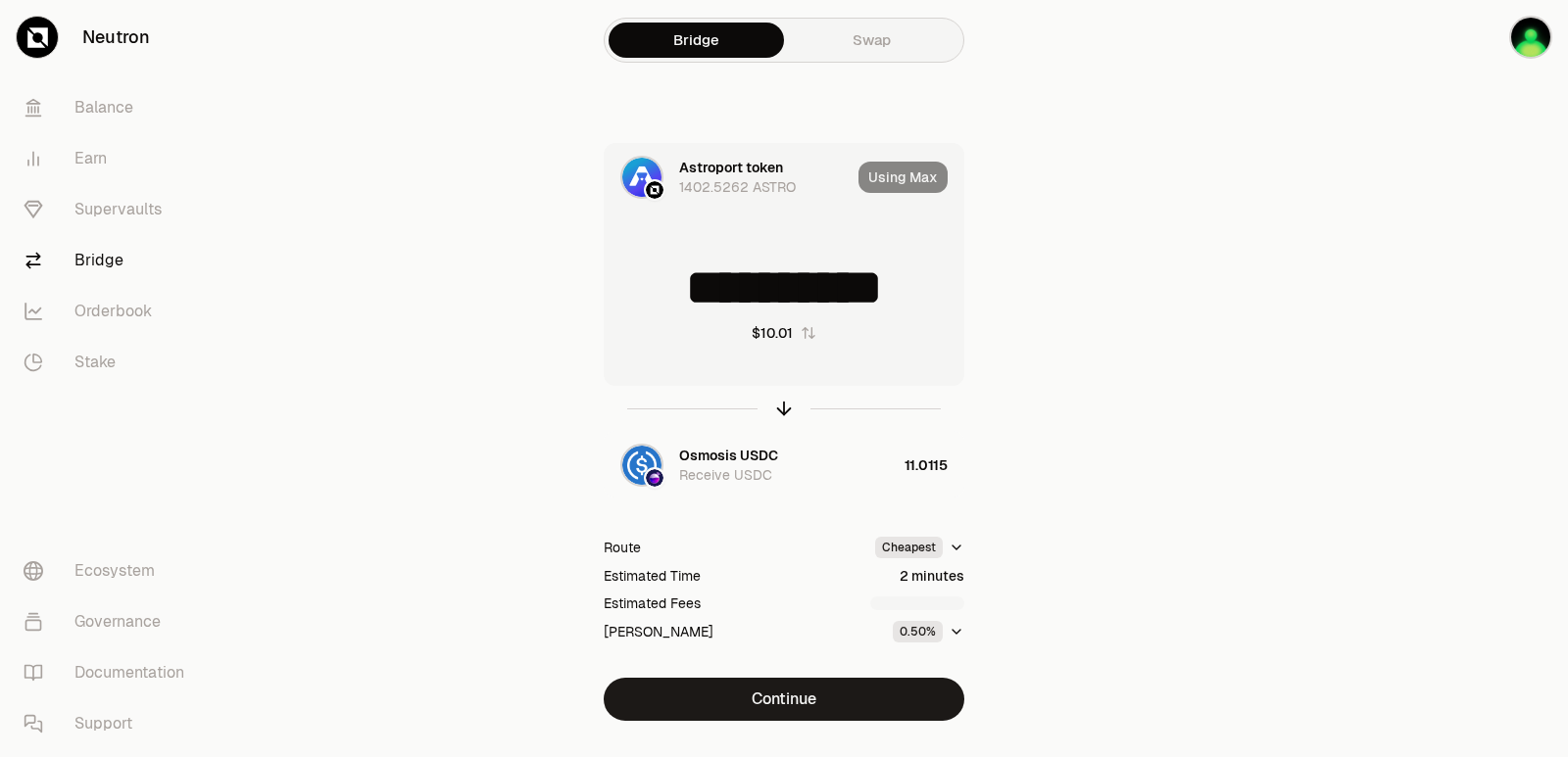
click at [836, 692] on button "Continue" at bounding box center [784, 699] width 361 height 43
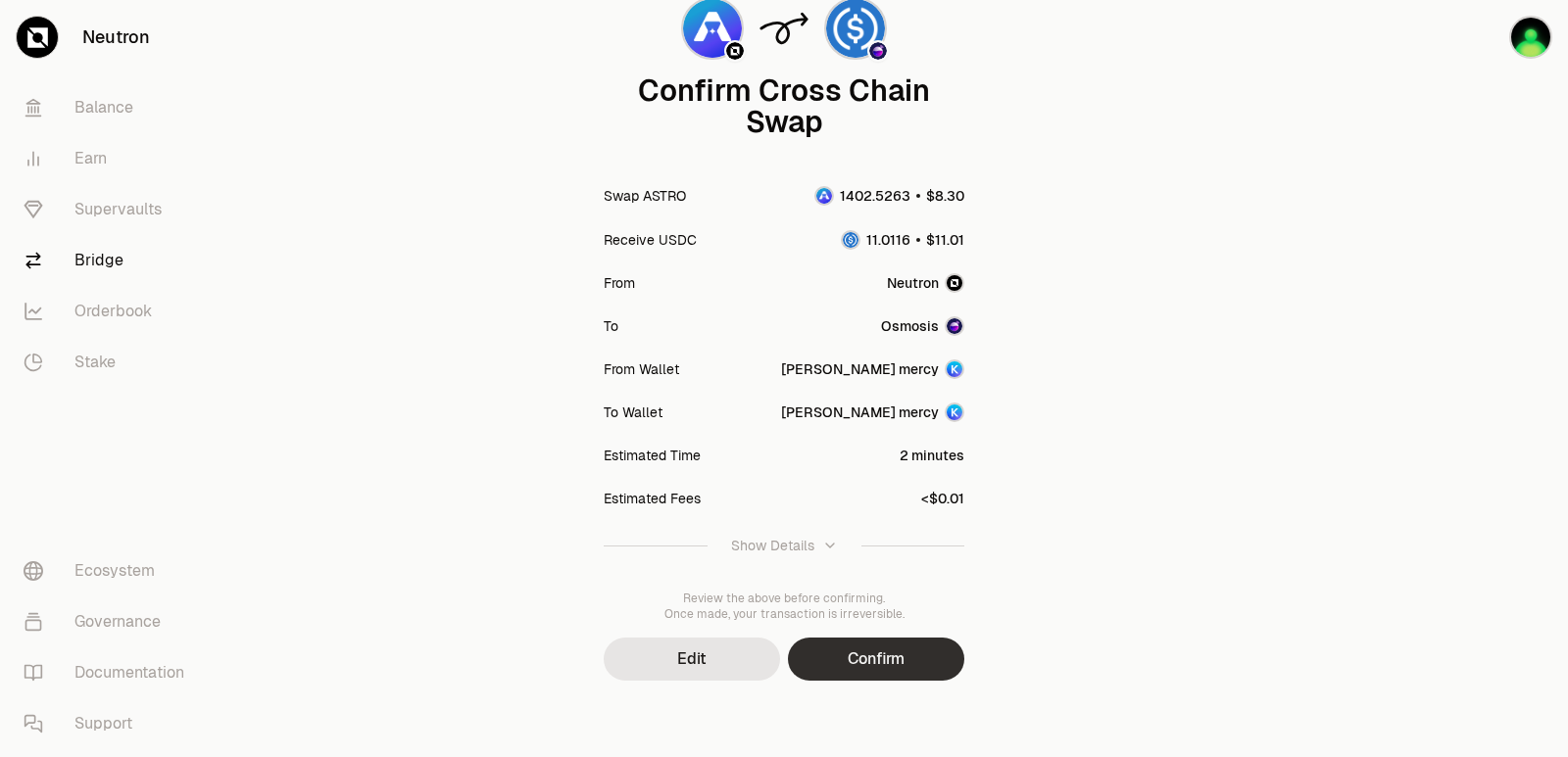
scroll to position [162, 0]
click at [880, 667] on button "Confirm" at bounding box center [876, 657] width 176 height 43
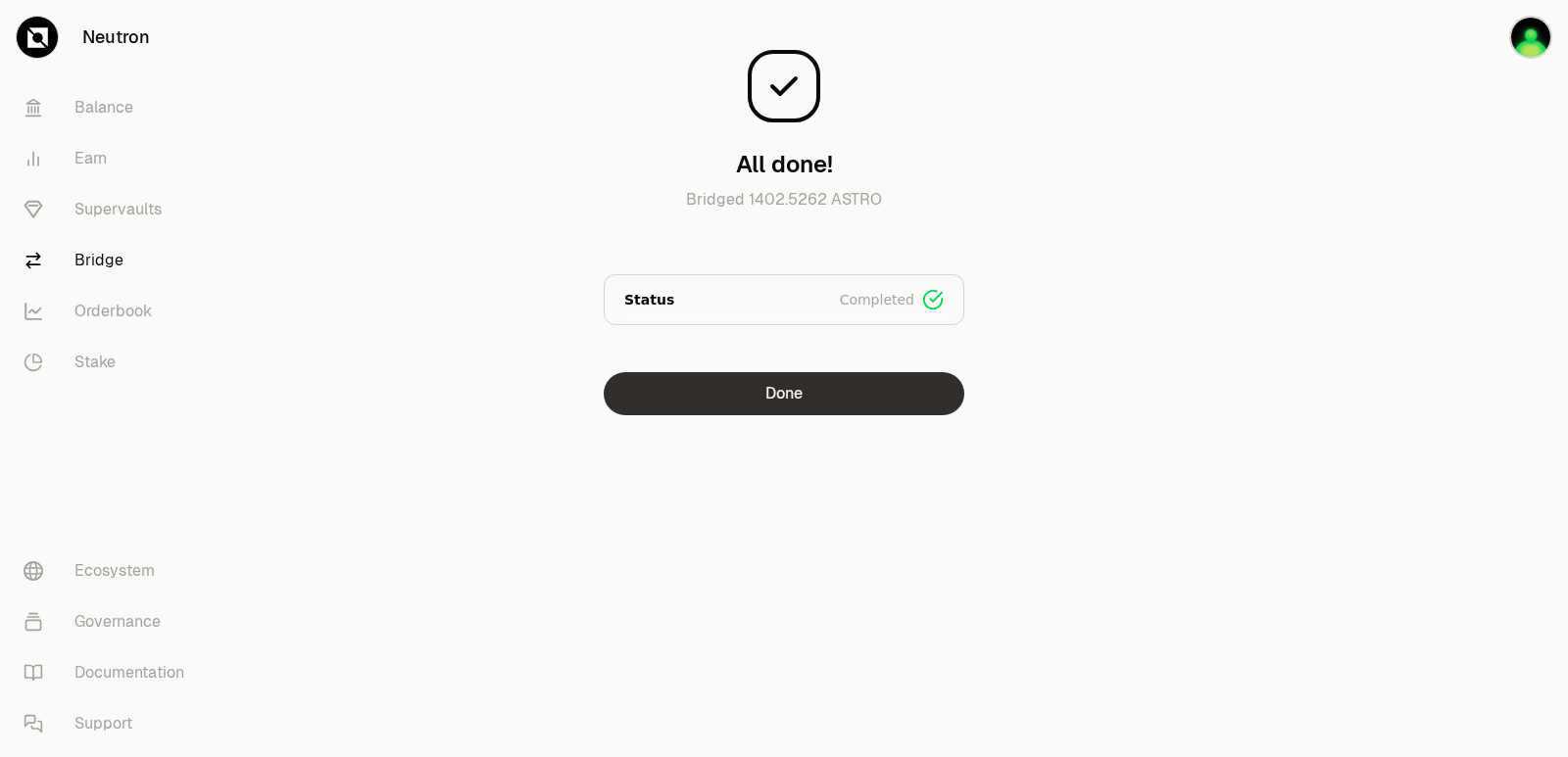
click at [813, 396] on button "Done" at bounding box center [784, 393] width 361 height 43
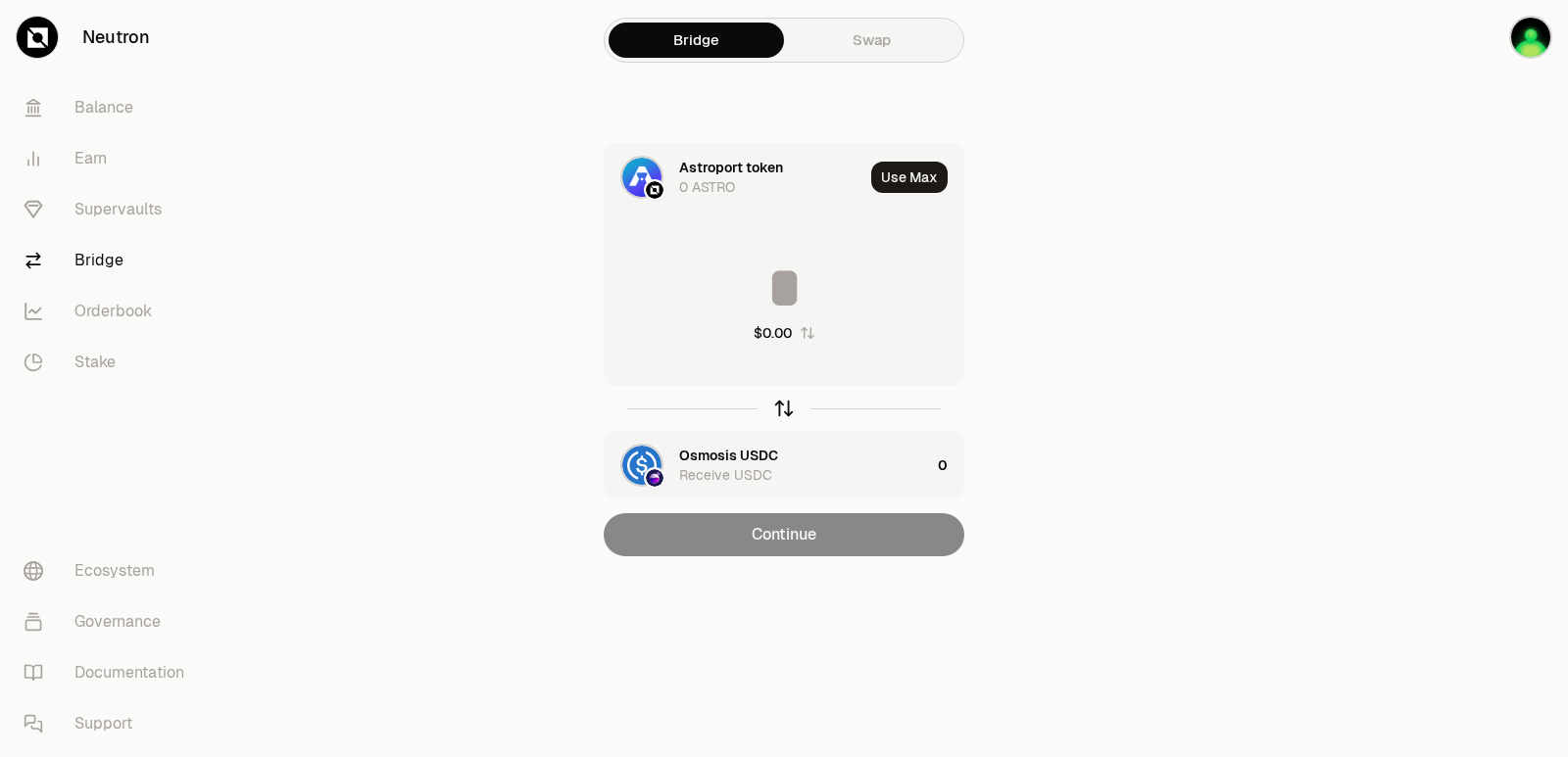
click at [785, 414] on icon "button" at bounding box center [784, 408] width 22 height 22
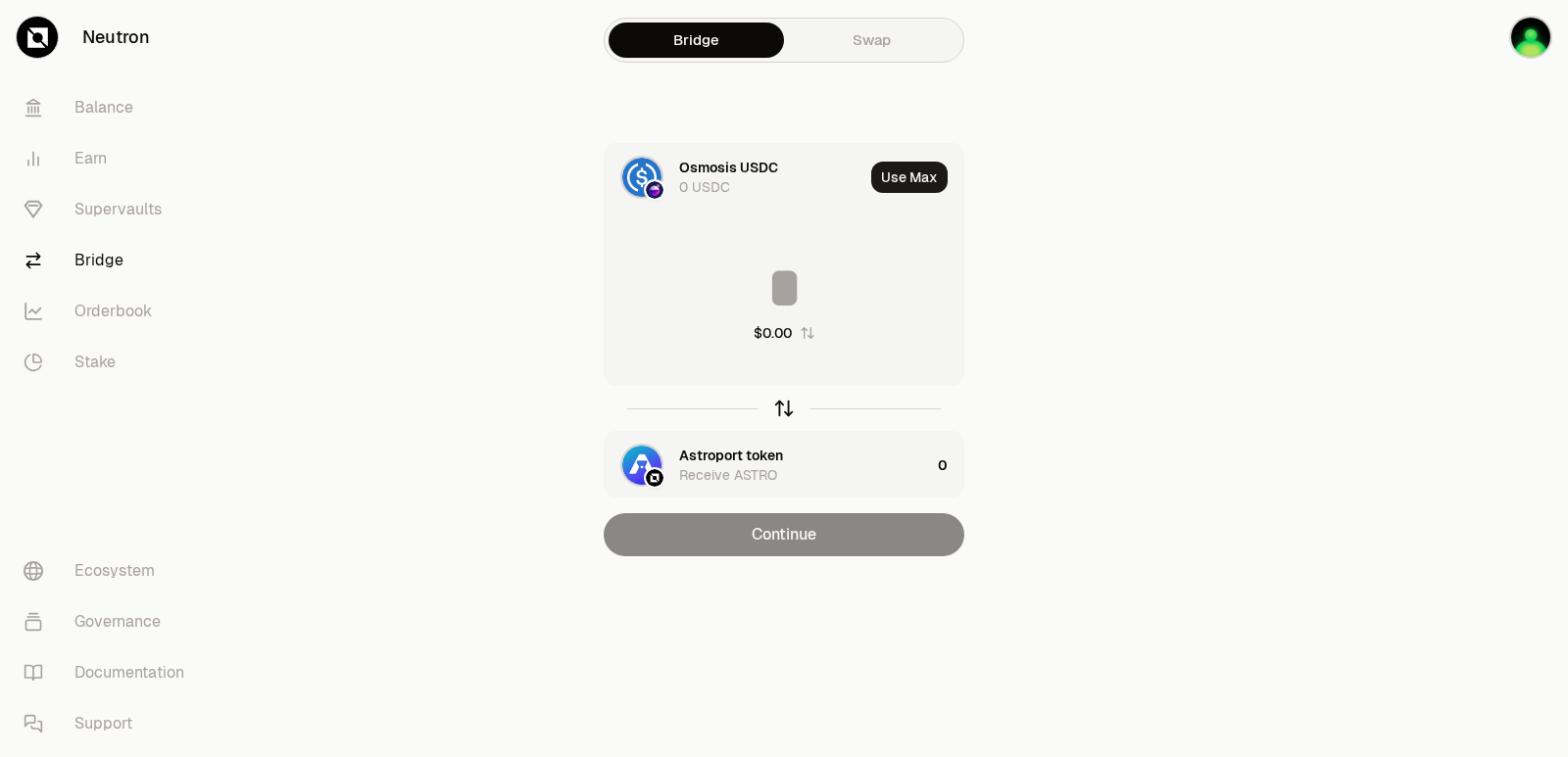
click at [785, 414] on icon "button" at bounding box center [784, 408] width 22 height 22
click at [729, 466] on div "Receive ASTRO" at bounding box center [728, 476] width 98 height 20
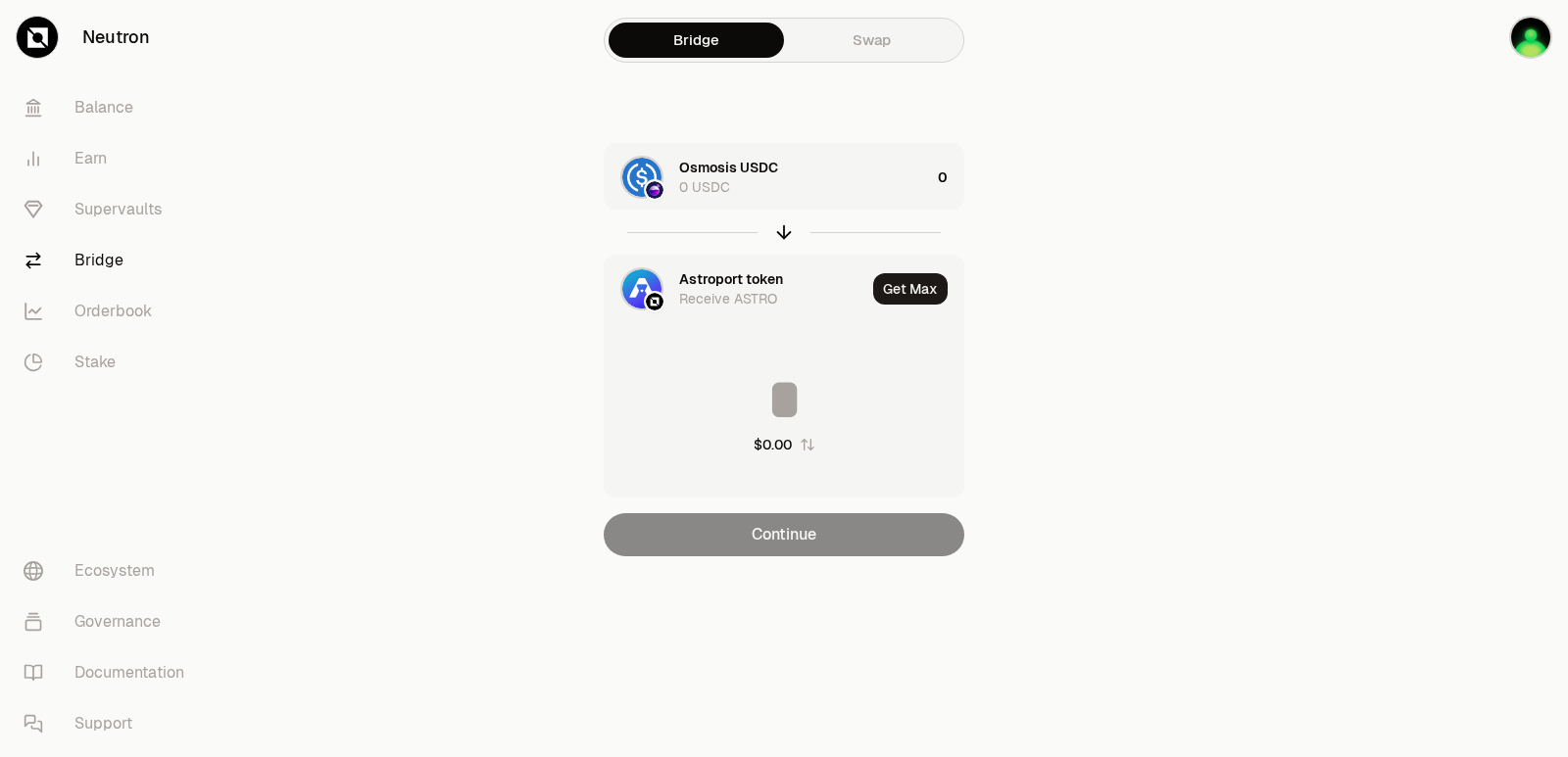
click at [710, 272] on div "Astroport token" at bounding box center [730, 279] width 104 height 20
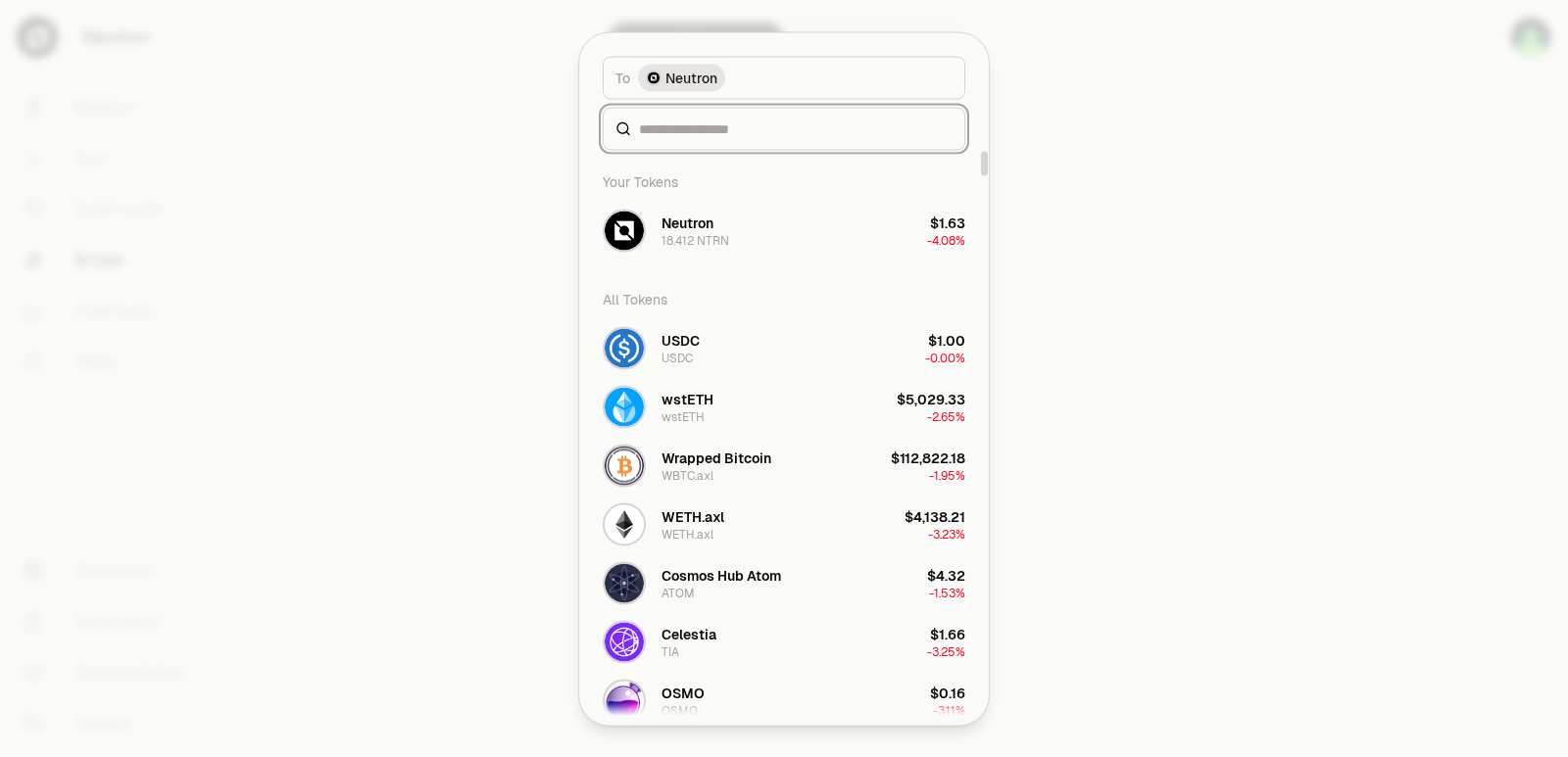
click at [713, 124] on input at bounding box center [796, 129] width 313 height 20
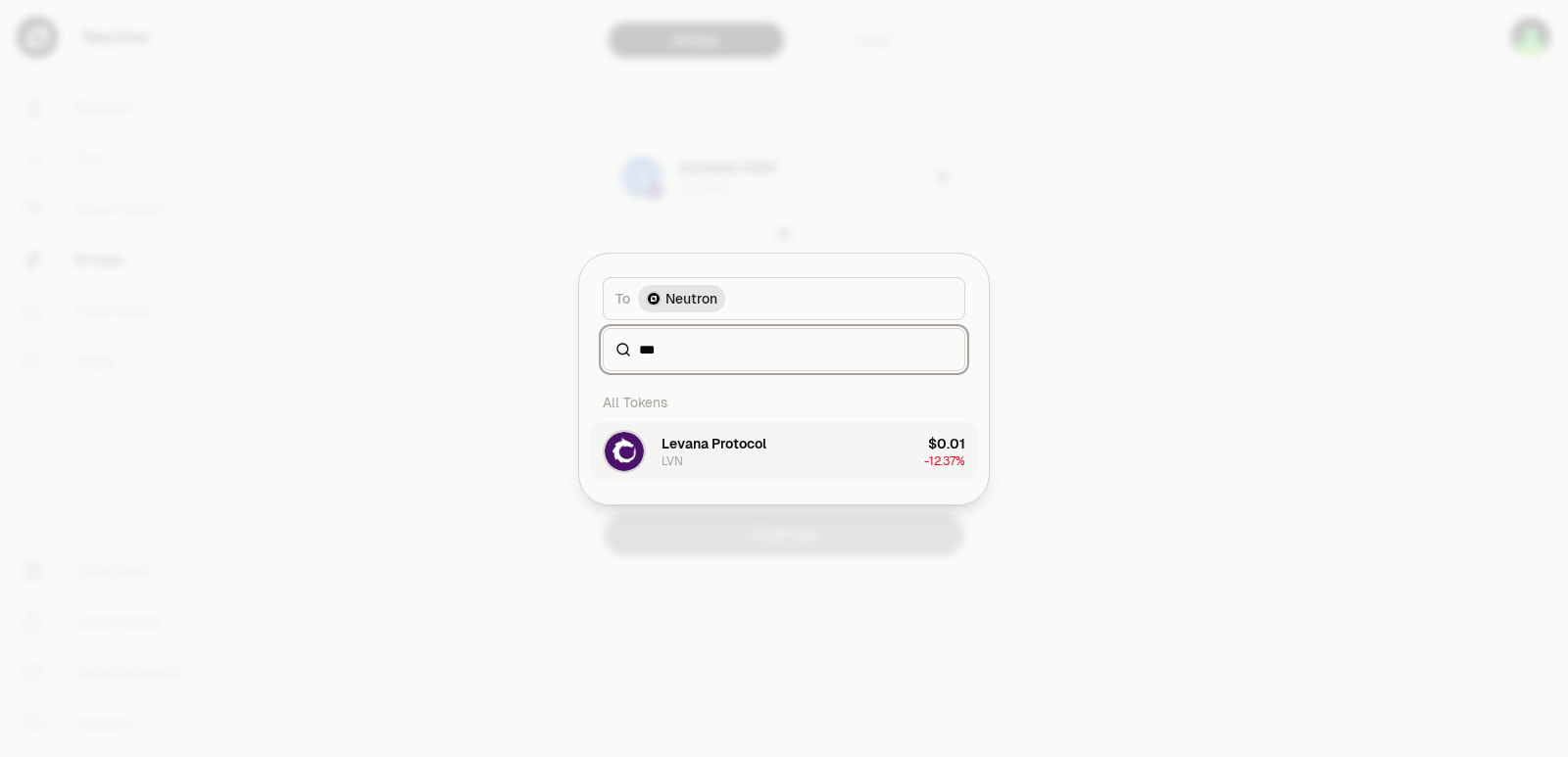
type input "***"
click at [728, 449] on div "Levana Protocol" at bounding box center [714, 444] width 105 height 20
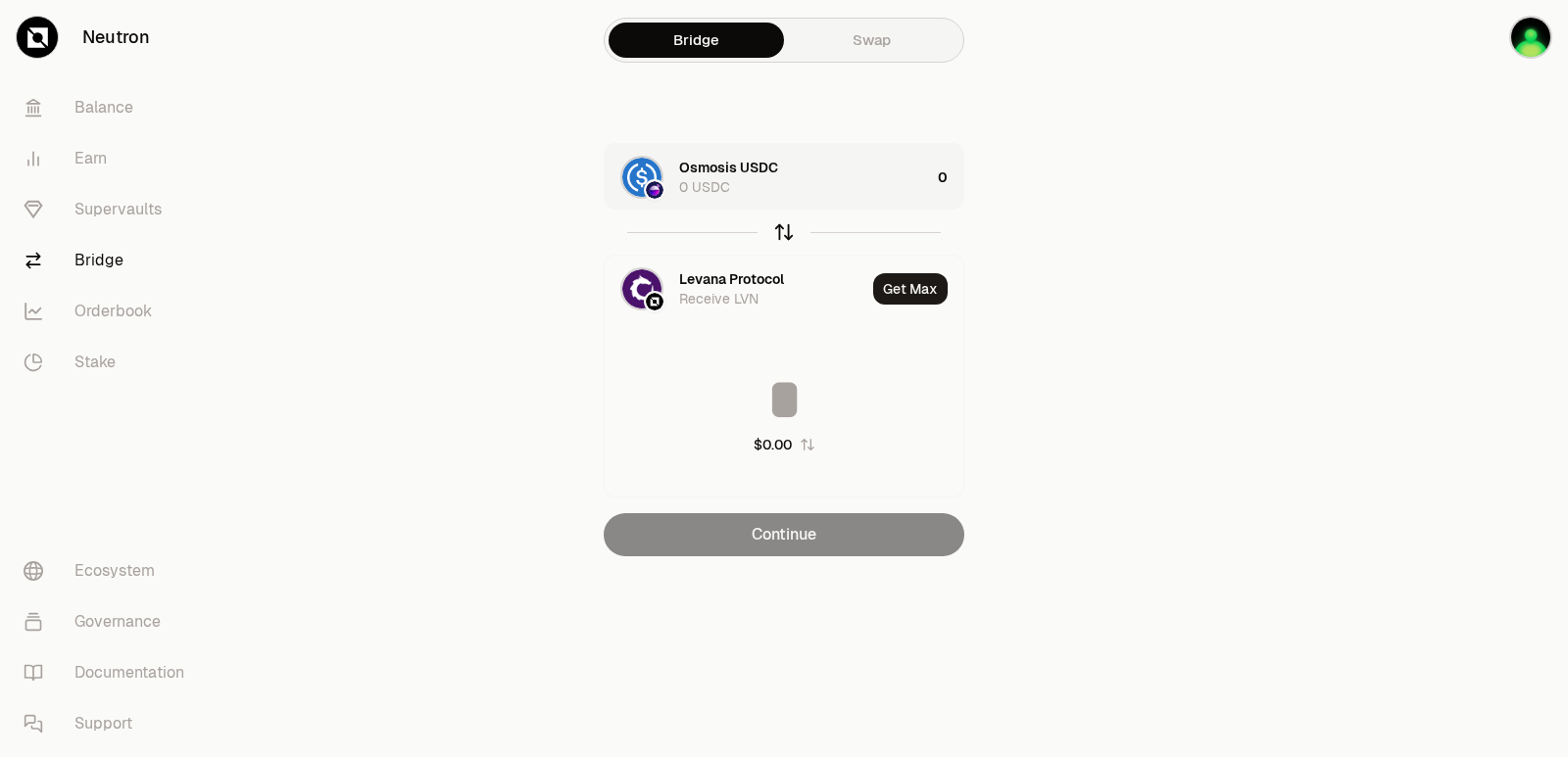
click at [775, 232] on icon "button" at bounding box center [784, 232] width 22 height 22
click at [818, 174] on div "Osmosis USDC 0 USDC" at bounding box center [804, 177] width 251 height 40
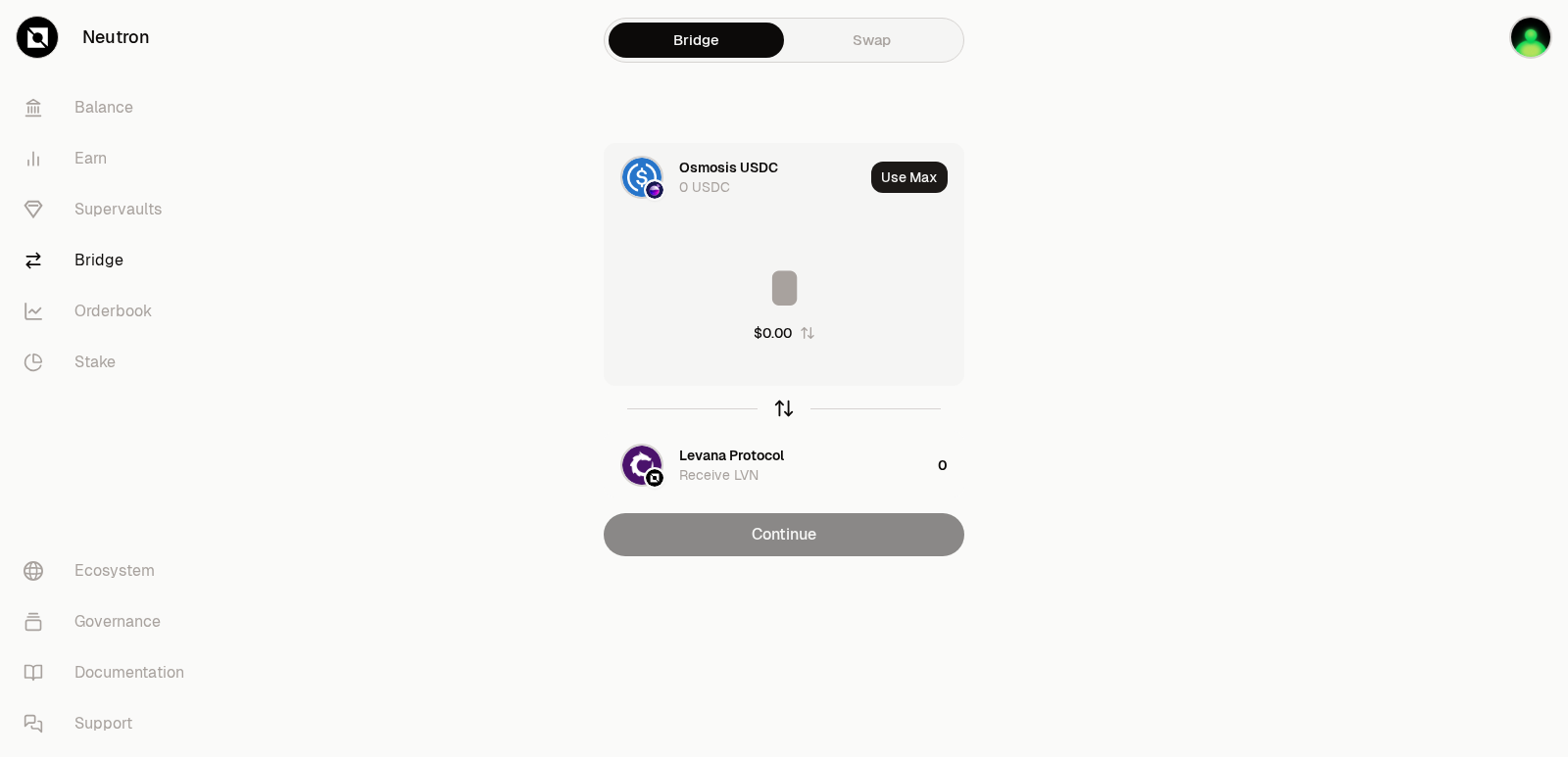
click at [783, 413] on icon "button" at bounding box center [784, 408] width 22 height 22
click at [903, 173] on button "Use Max" at bounding box center [909, 177] width 76 height 32
type input "**********"
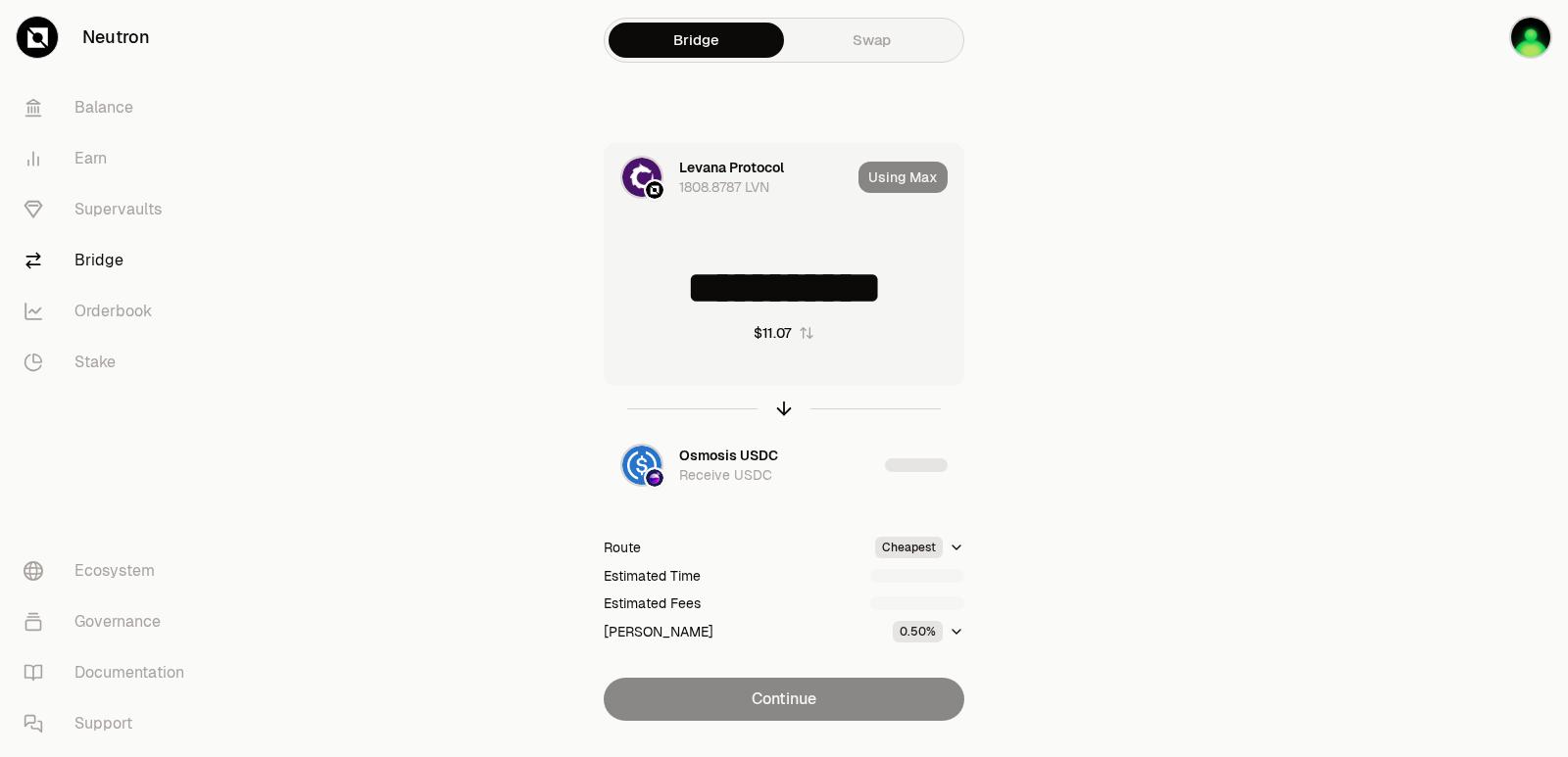
scroll to position [43, 0]
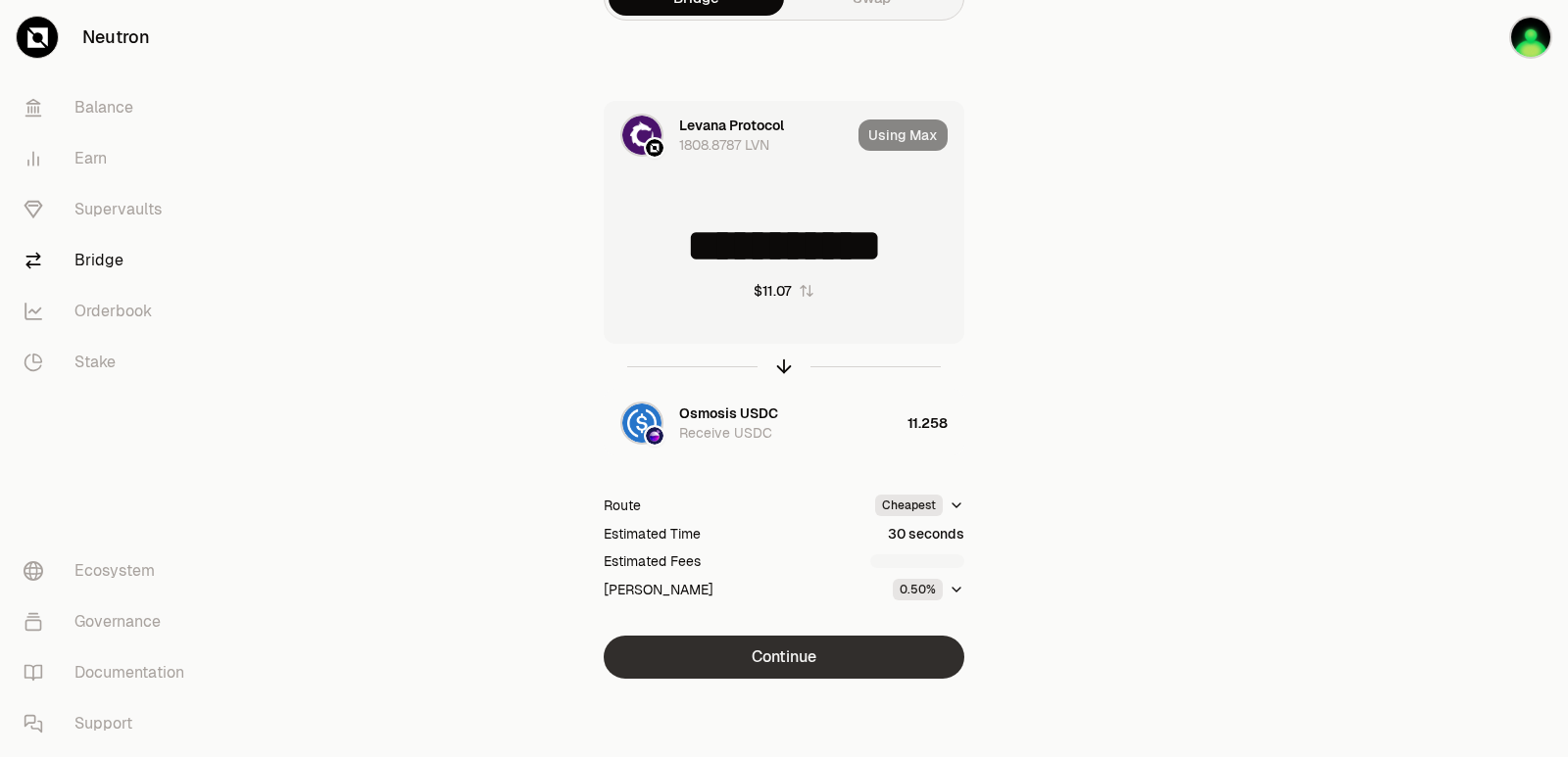
click at [803, 658] on button "Continue" at bounding box center [784, 657] width 361 height 43
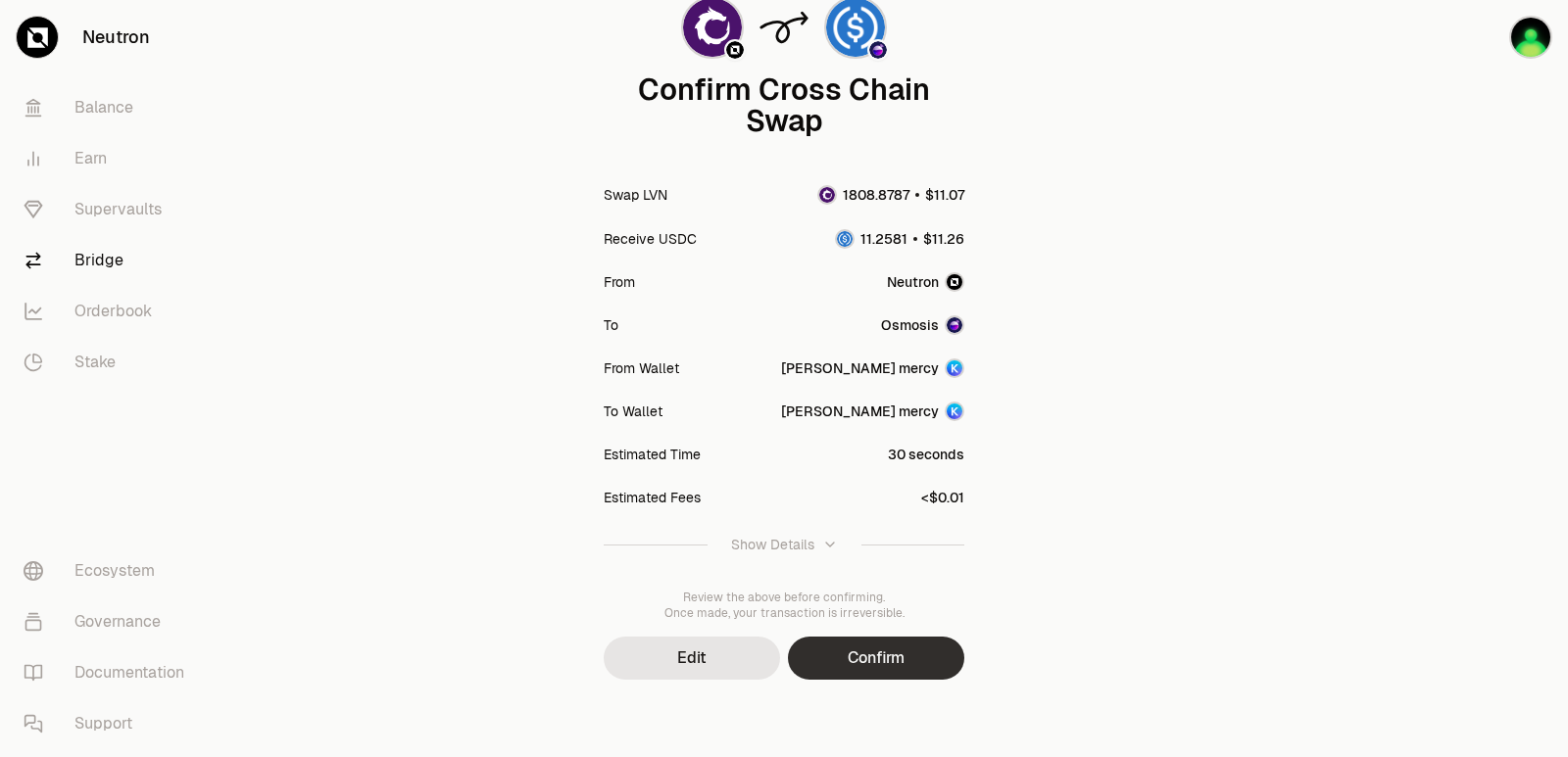
scroll to position [162, 0]
click at [860, 665] on button "Confirm" at bounding box center [876, 657] width 176 height 43
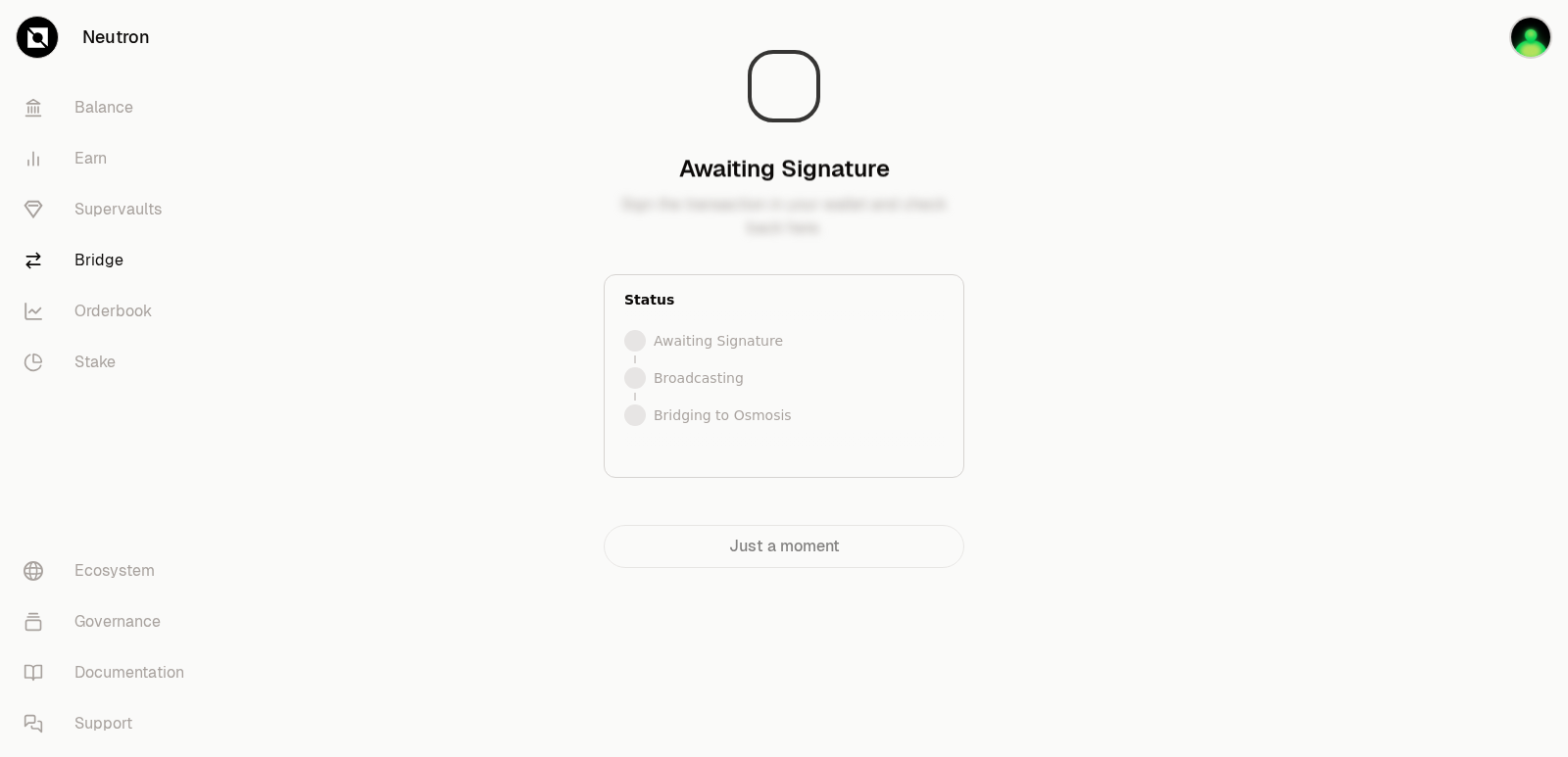
scroll to position [0, 0]
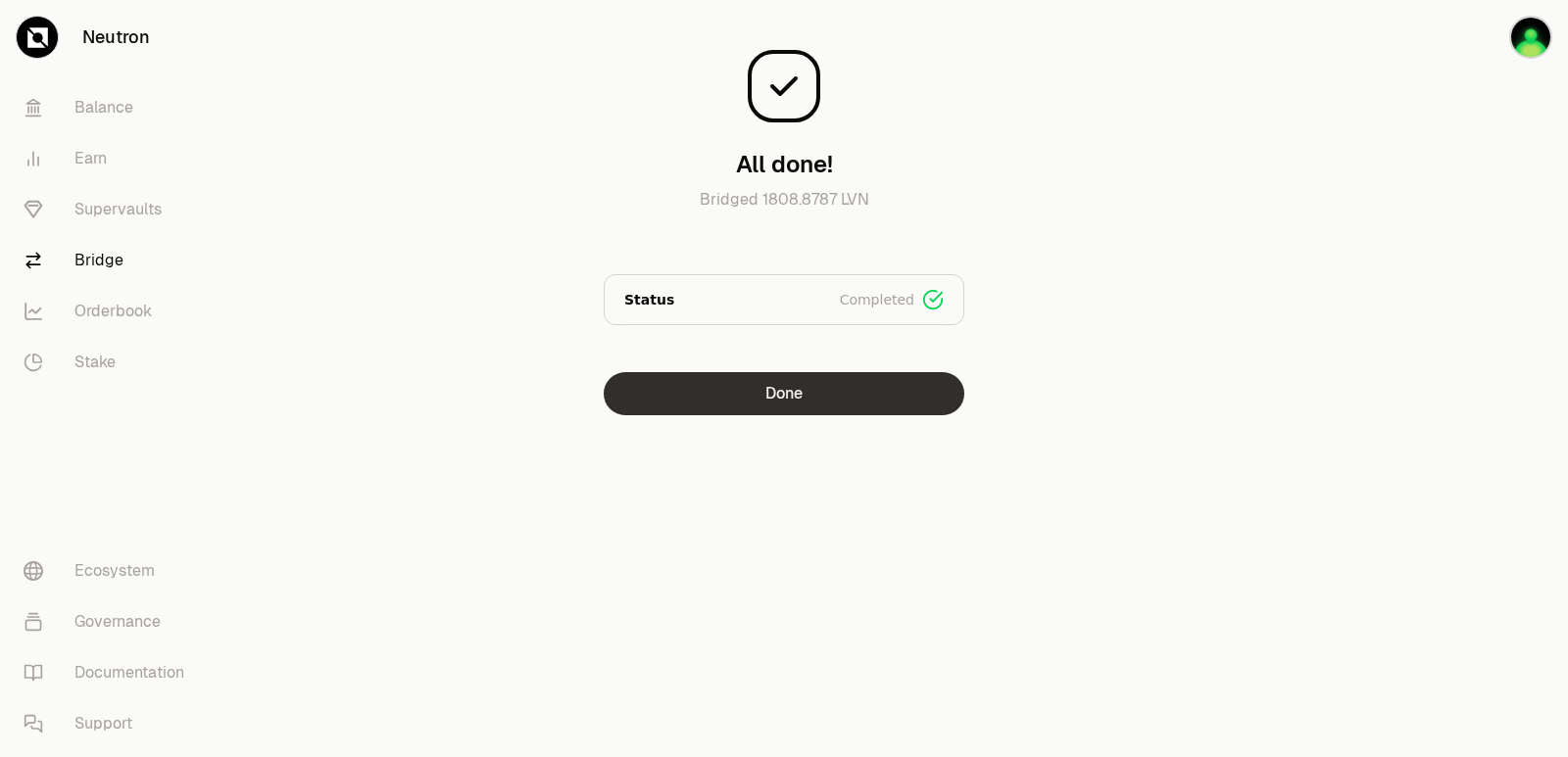
click at [825, 401] on button "Done" at bounding box center [784, 393] width 361 height 43
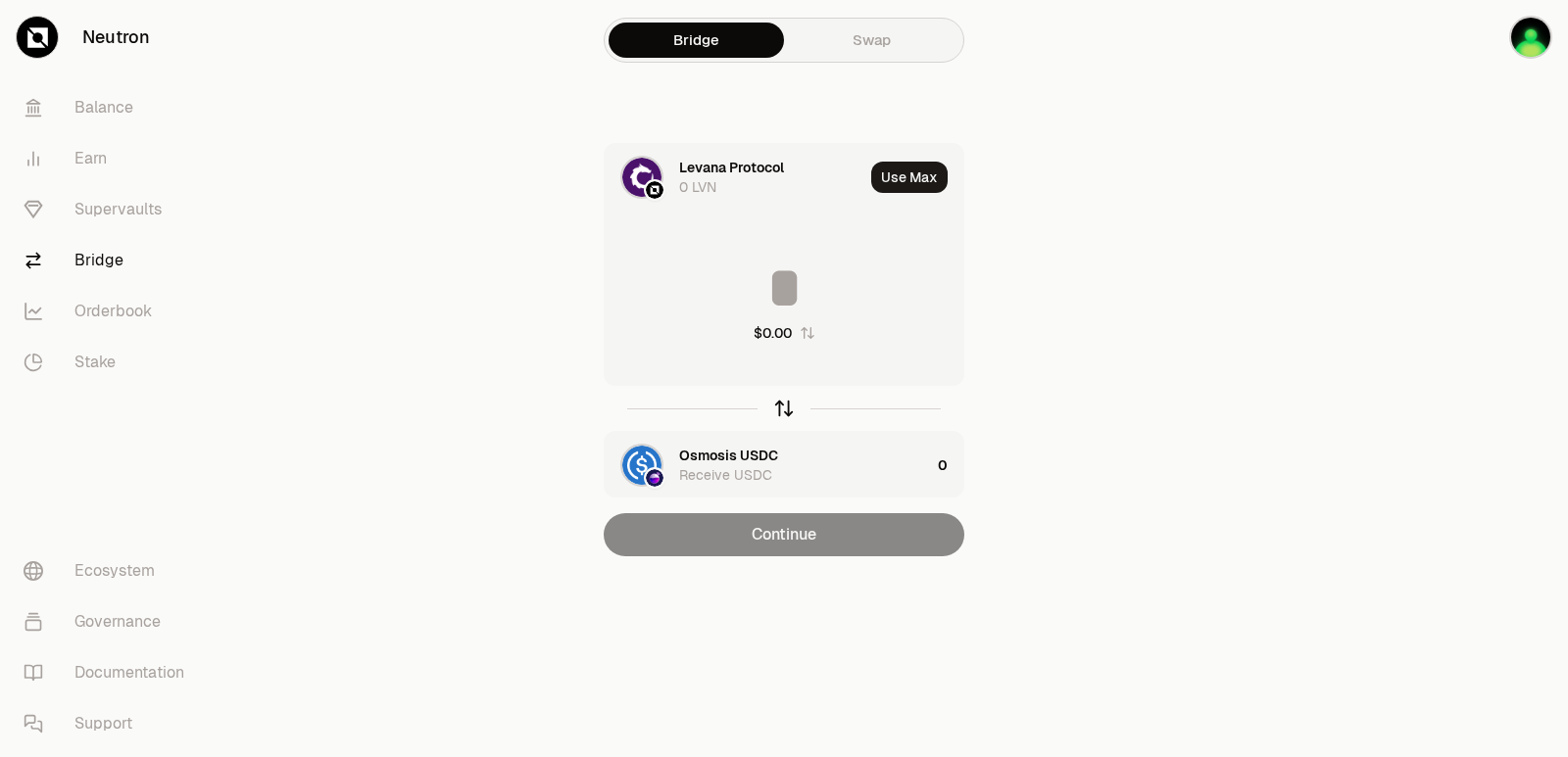
click at [783, 412] on icon "button" at bounding box center [784, 408] width 22 height 22
click at [710, 270] on input at bounding box center [784, 287] width 359 height 58
click at [726, 448] on div "Levana Protocol" at bounding box center [731, 456] width 105 height 20
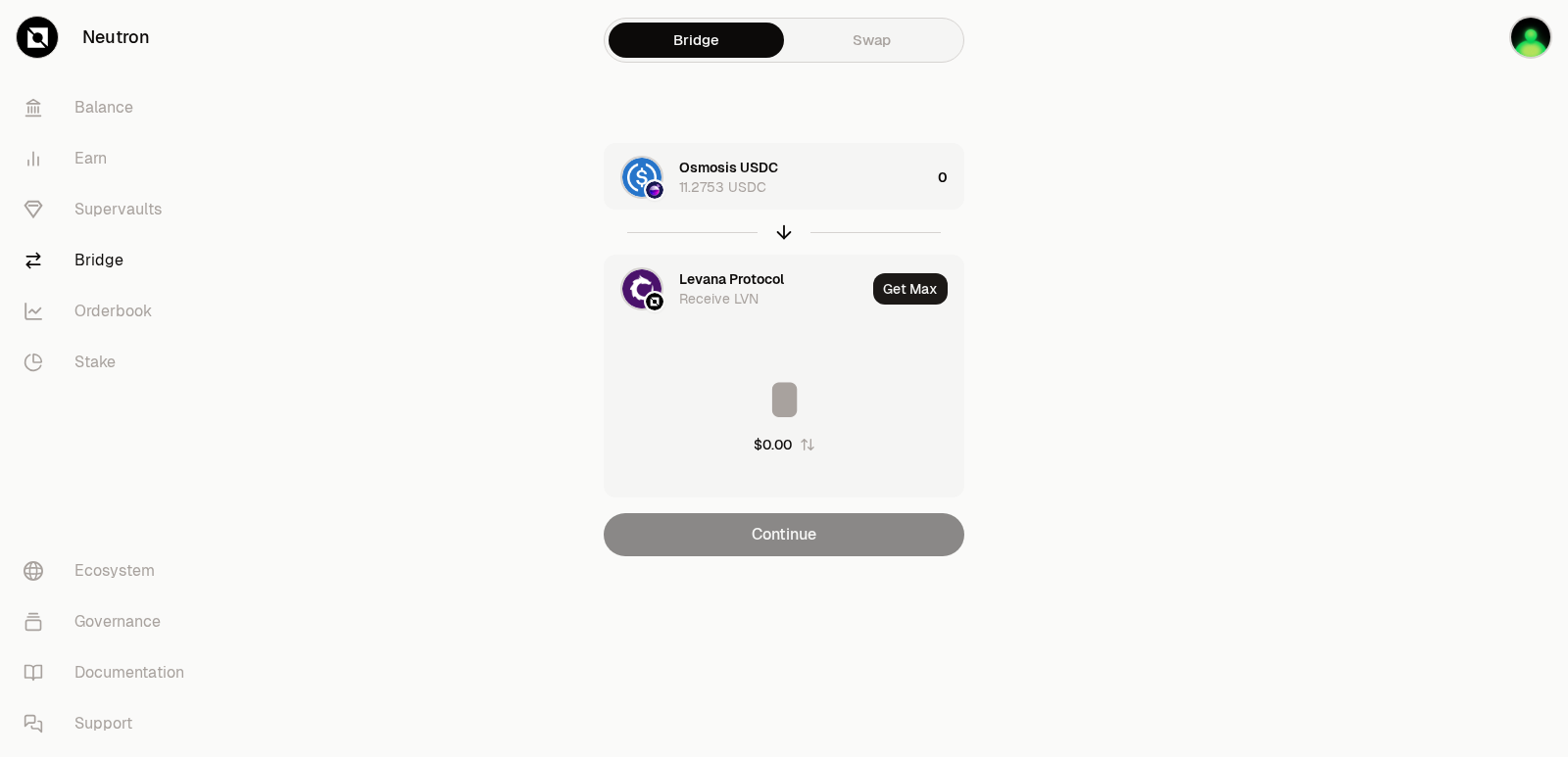
click at [715, 280] on div "Levana Protocol" at bounding box center [731, 279] width 105 height 20
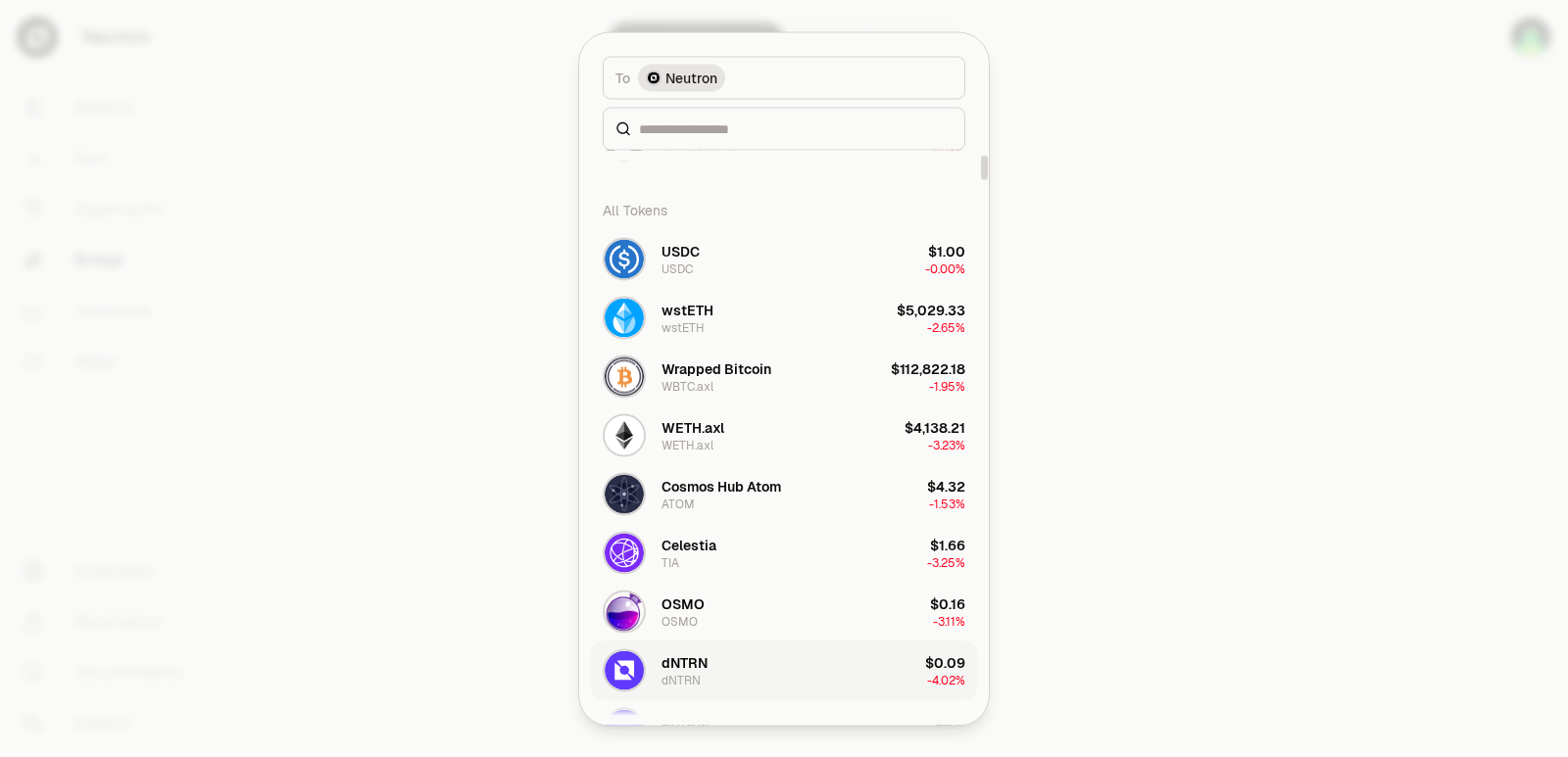
scroll to position [98, 0]
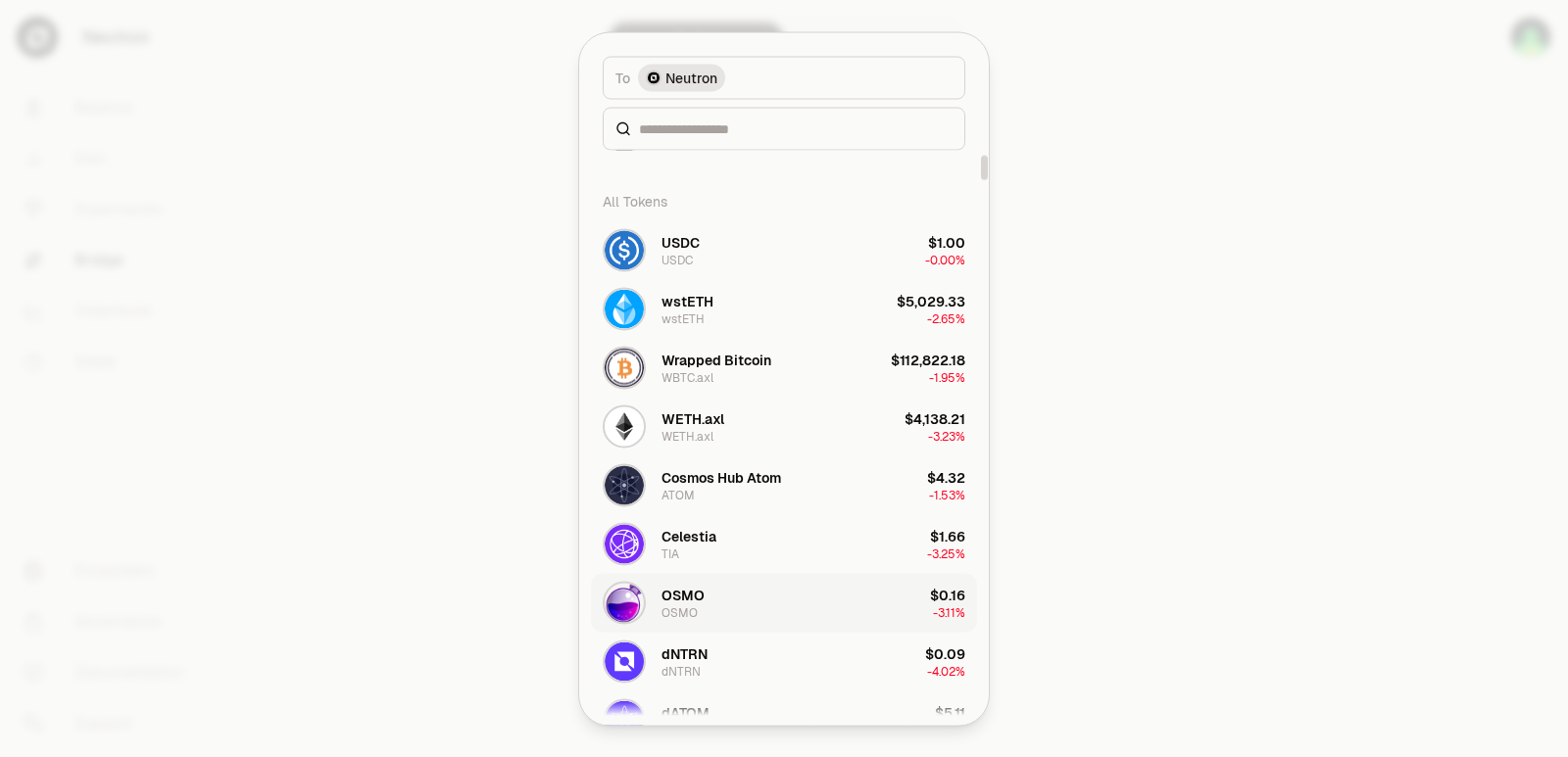
drag, startPoint x: 733, startPoint y: 651, endPoint x: 764, endPoint y: 596, distance: 63.1
click at [764, 595] on button "OSMO OSMO $0.16 -3.11%" at bounding box center [784, 601] width 387 height 58
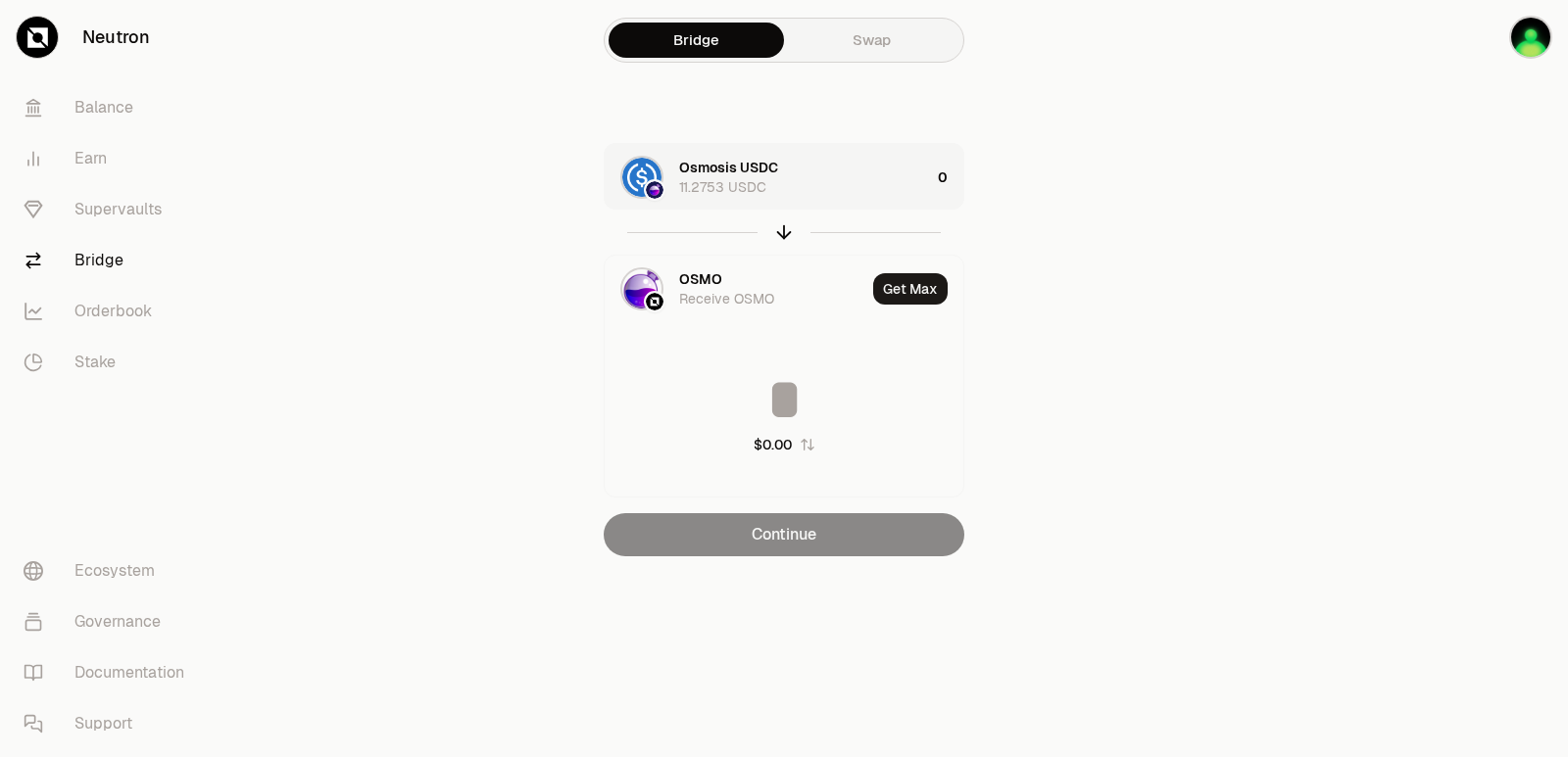
click at [844, 166] on div "Osmosis USDC 11.2753 USDC" at bounding box center [804, 177] width 251 height 40
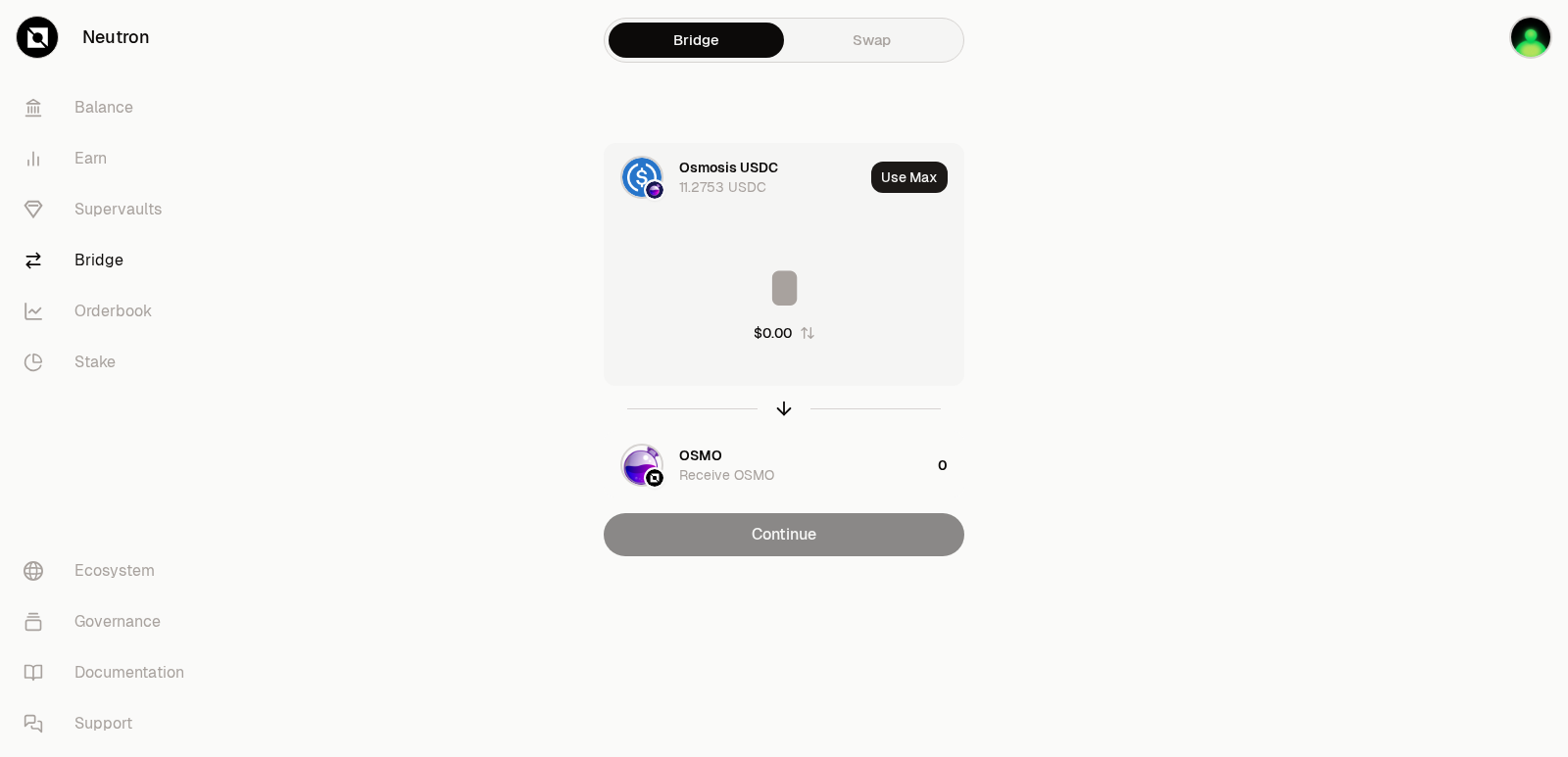
click at [794, 321] on div "$0.00" at bounding box center [784, 301] width 359 height 172
click at [770, 273] on input at bounding box center [784, 287] width 359 height 58
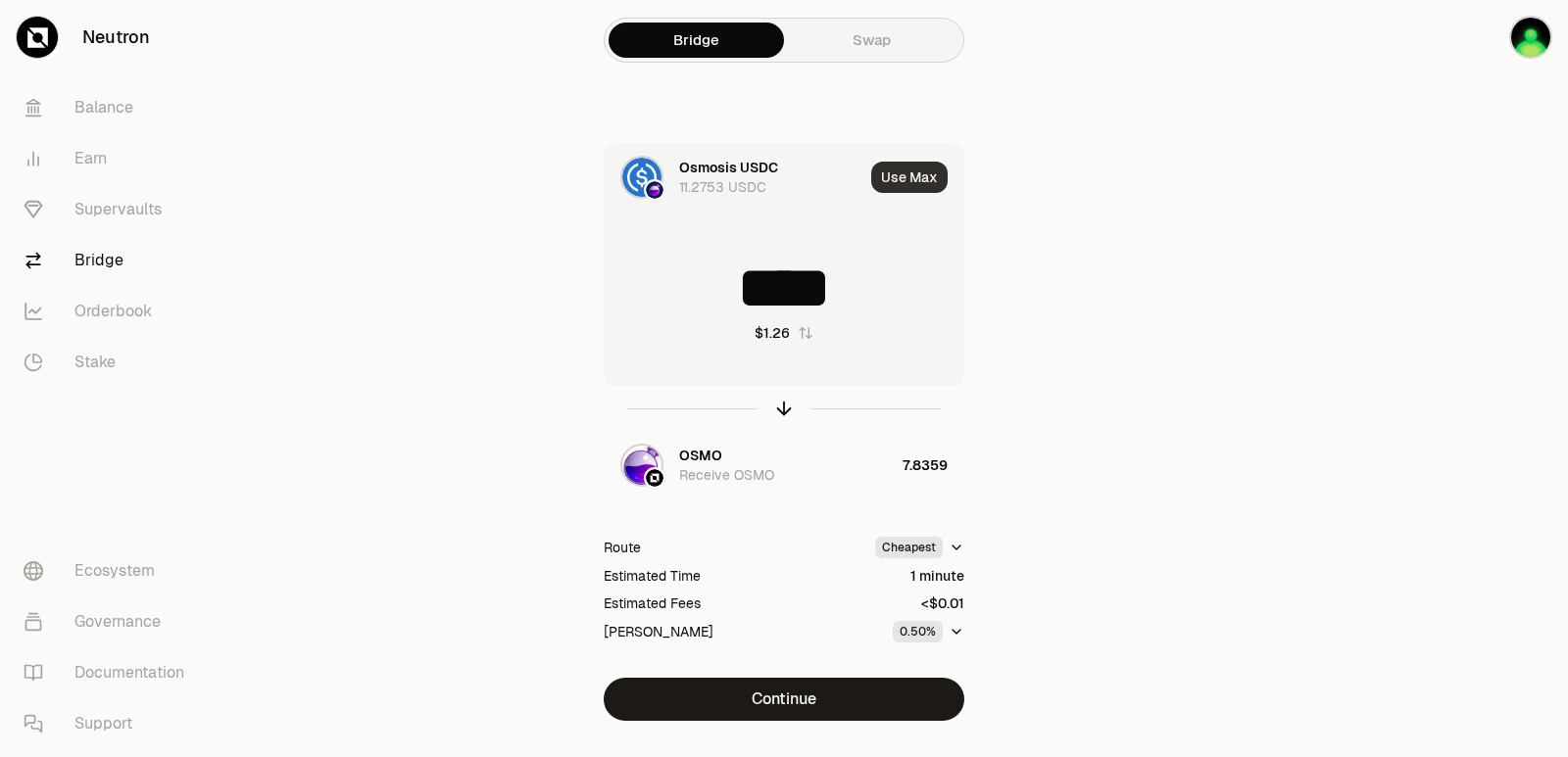
click at [900, 170] on button "Use Max" at bounding box center [909, 177] width 76 height 32
click at [673, 293] on input "*********" at bounding box center [784, 287] width 359 height 58
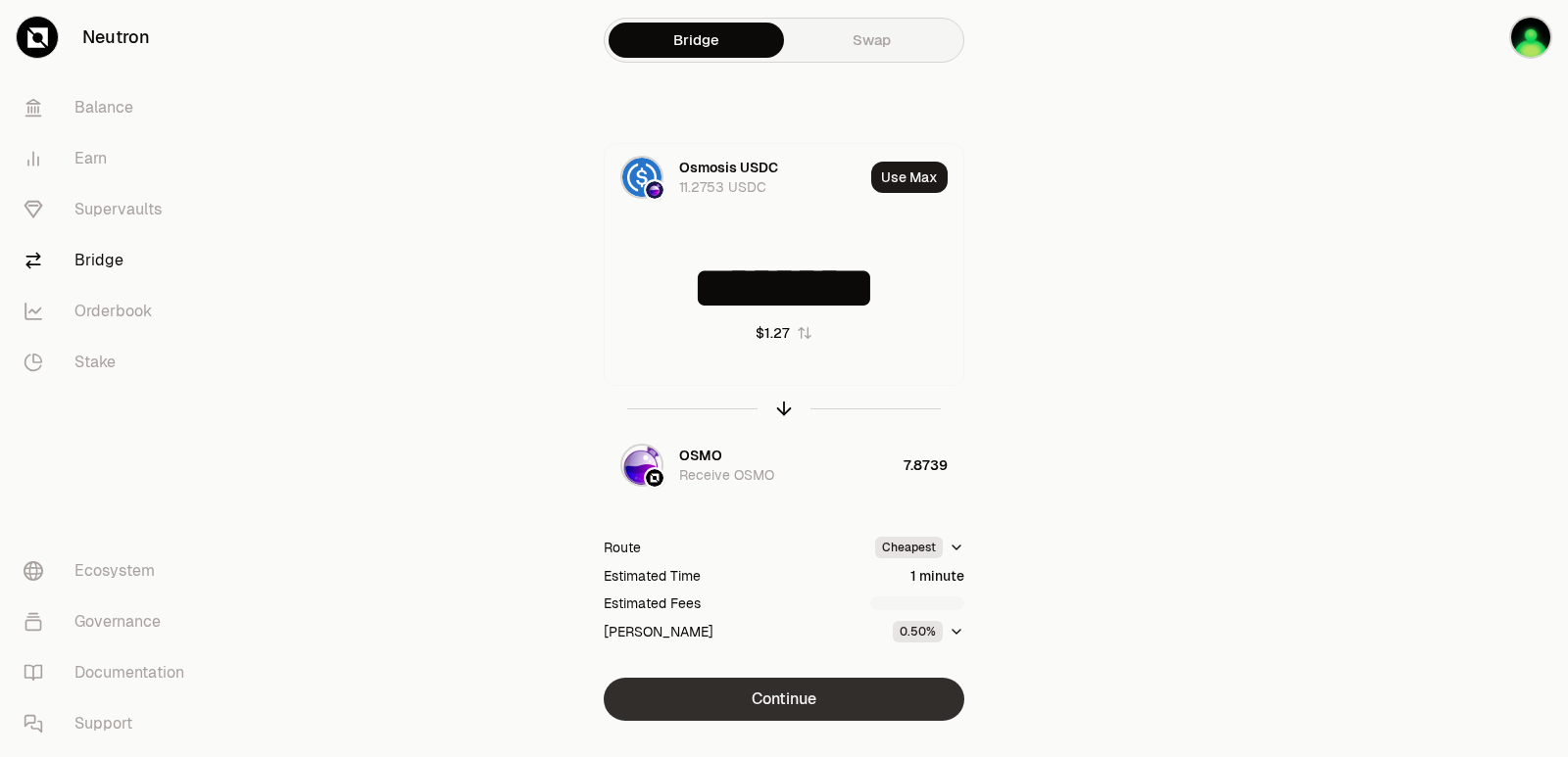
type input "********"
click at [765, 700] on button "Continue" at bounding box center [784, 699] width 361 height 43
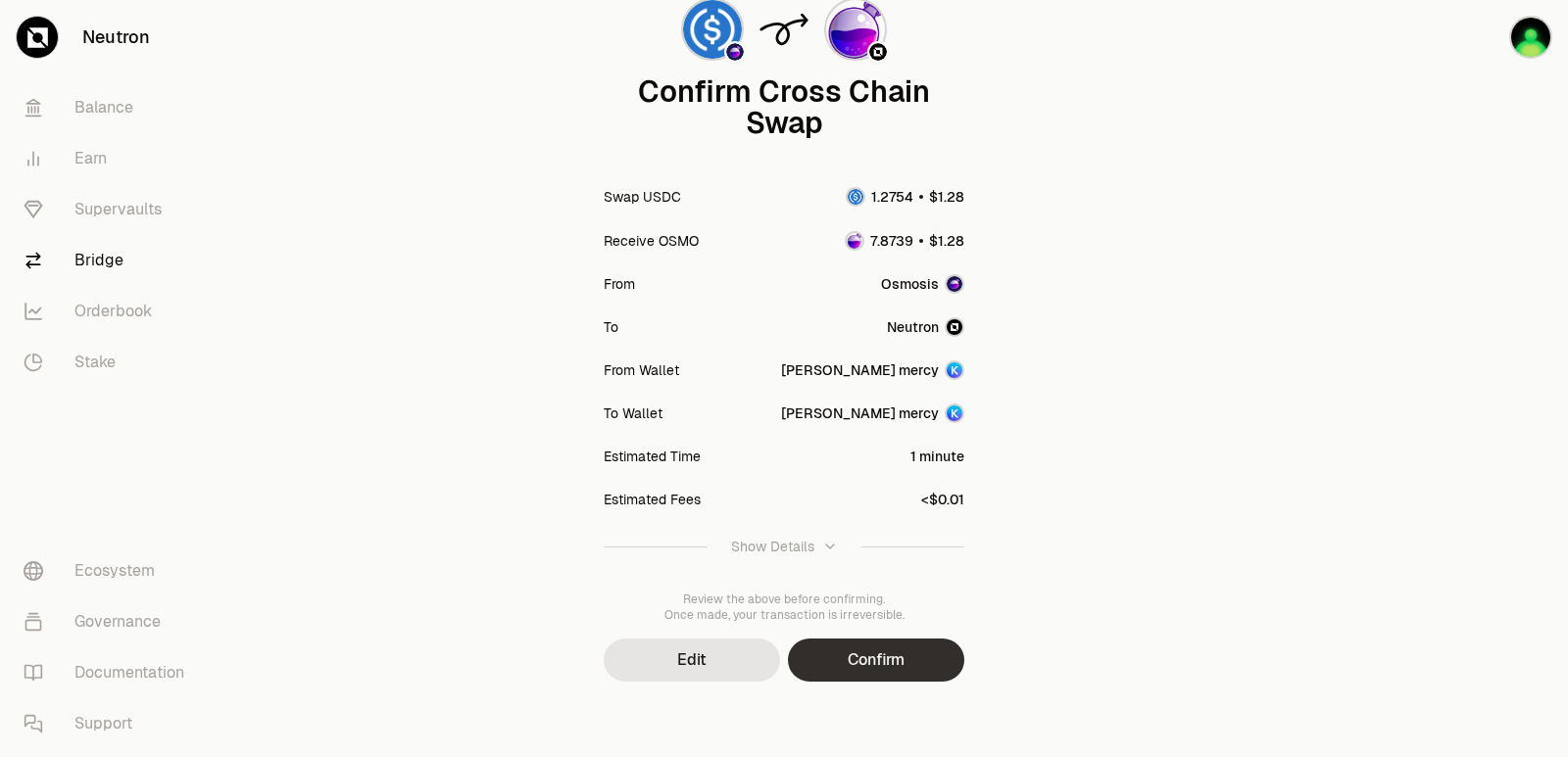
scroll to position [162, 0]
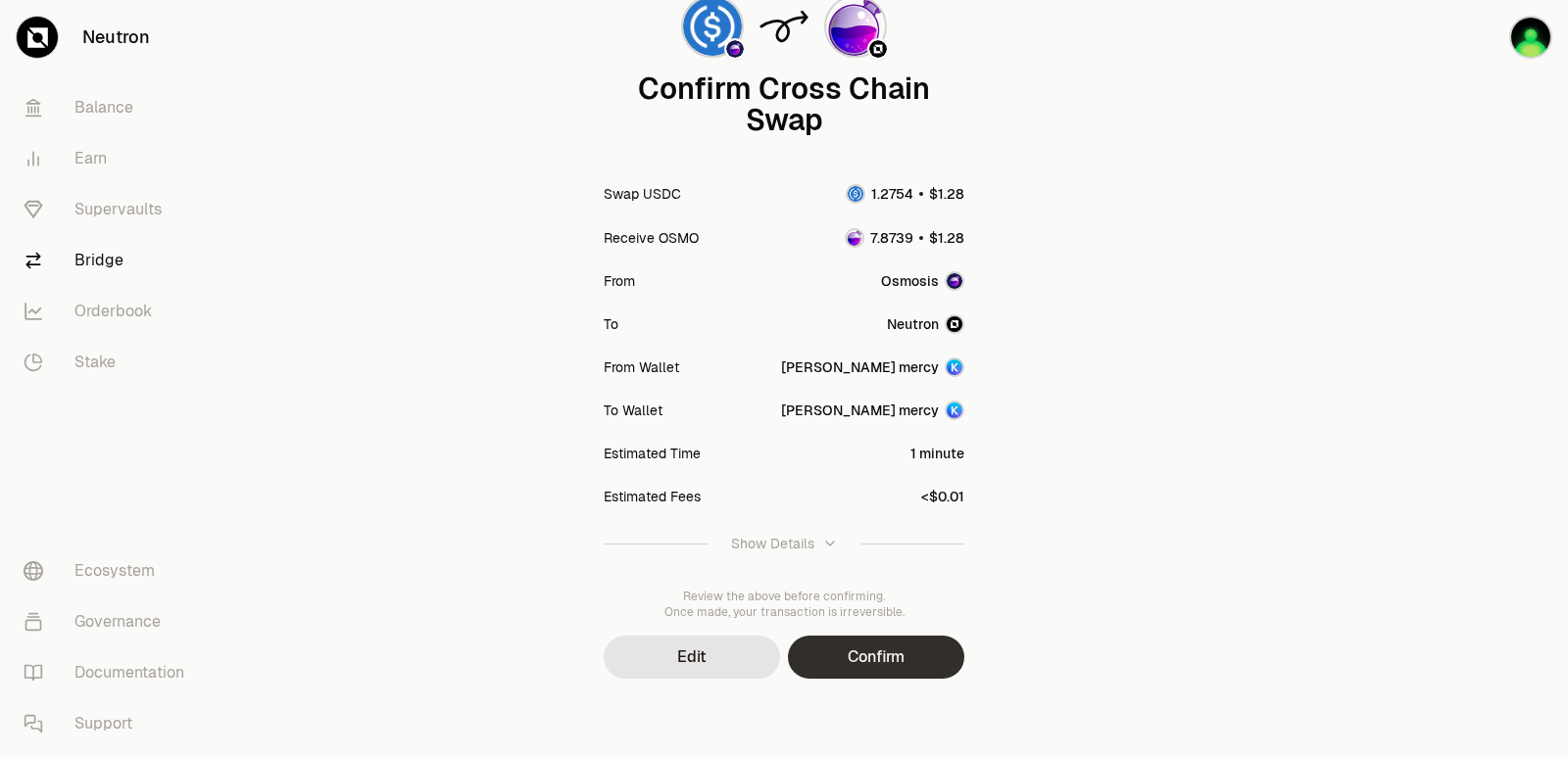
click at [866, 657] on button "Confirm" at bounding box center [876, 657] width 176 height 43
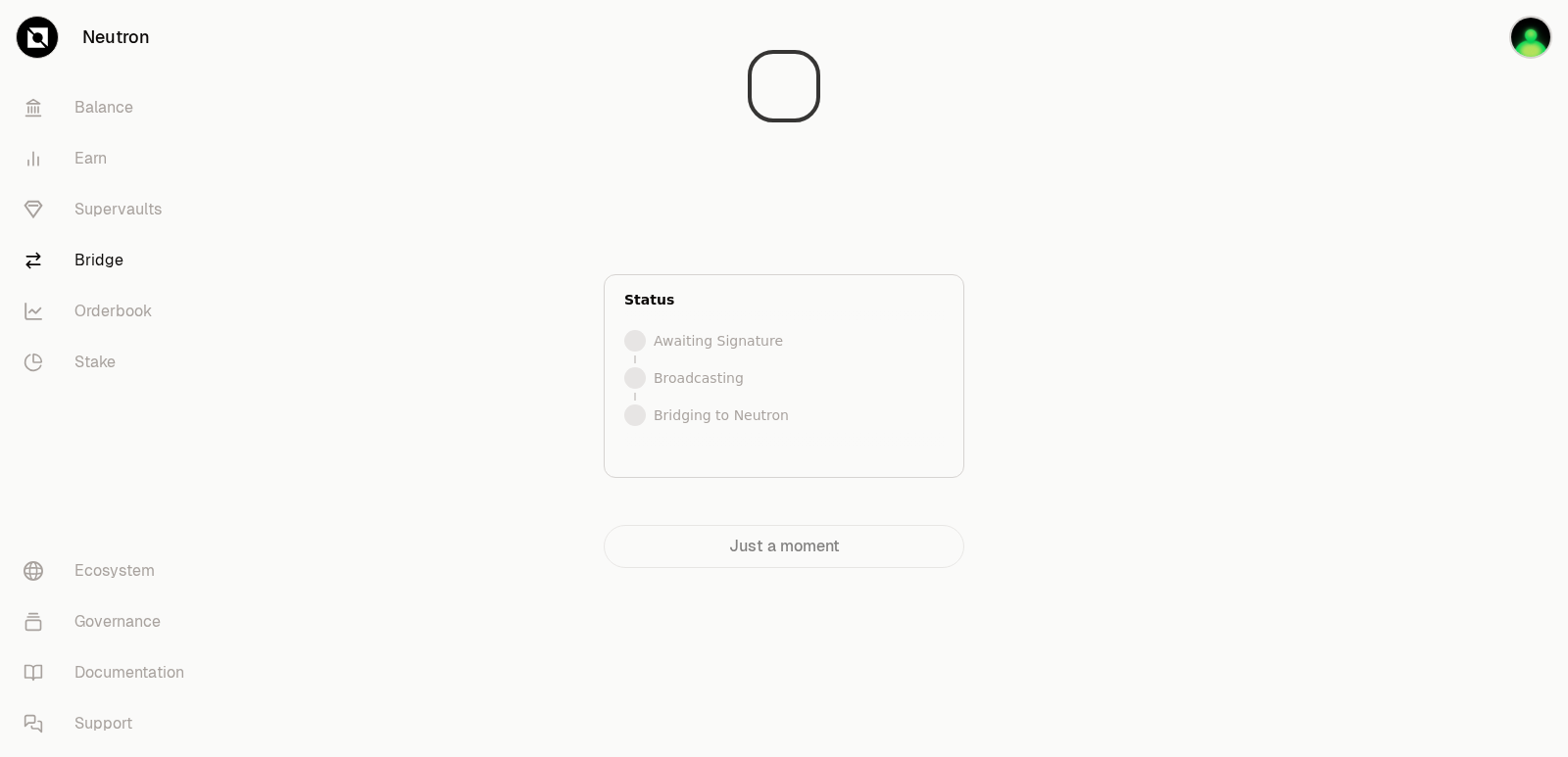
scroll to position [0, 0]
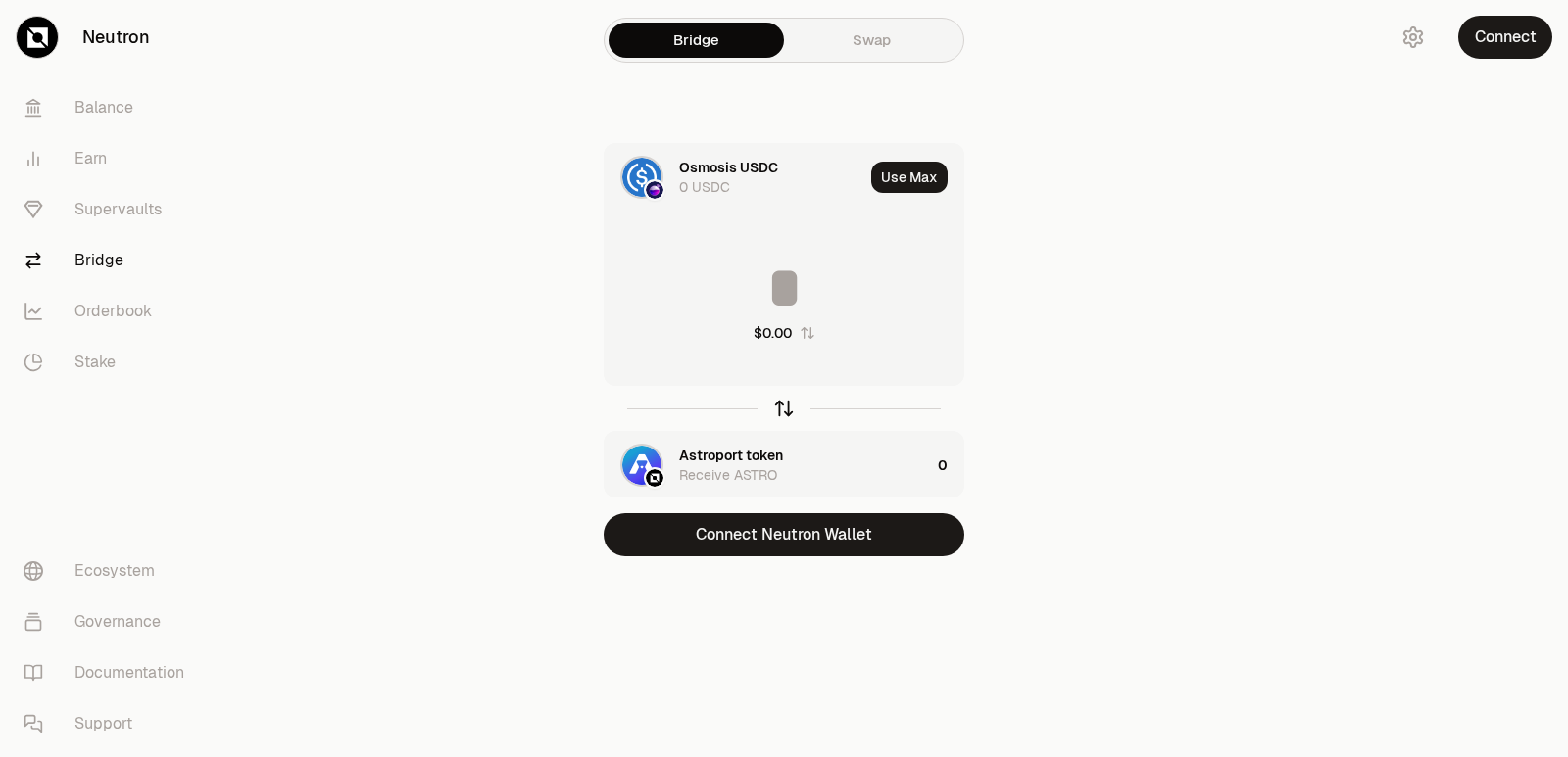
click at [781, 404] on icon "button" at bounding box center [784, 405] width 13 height 6
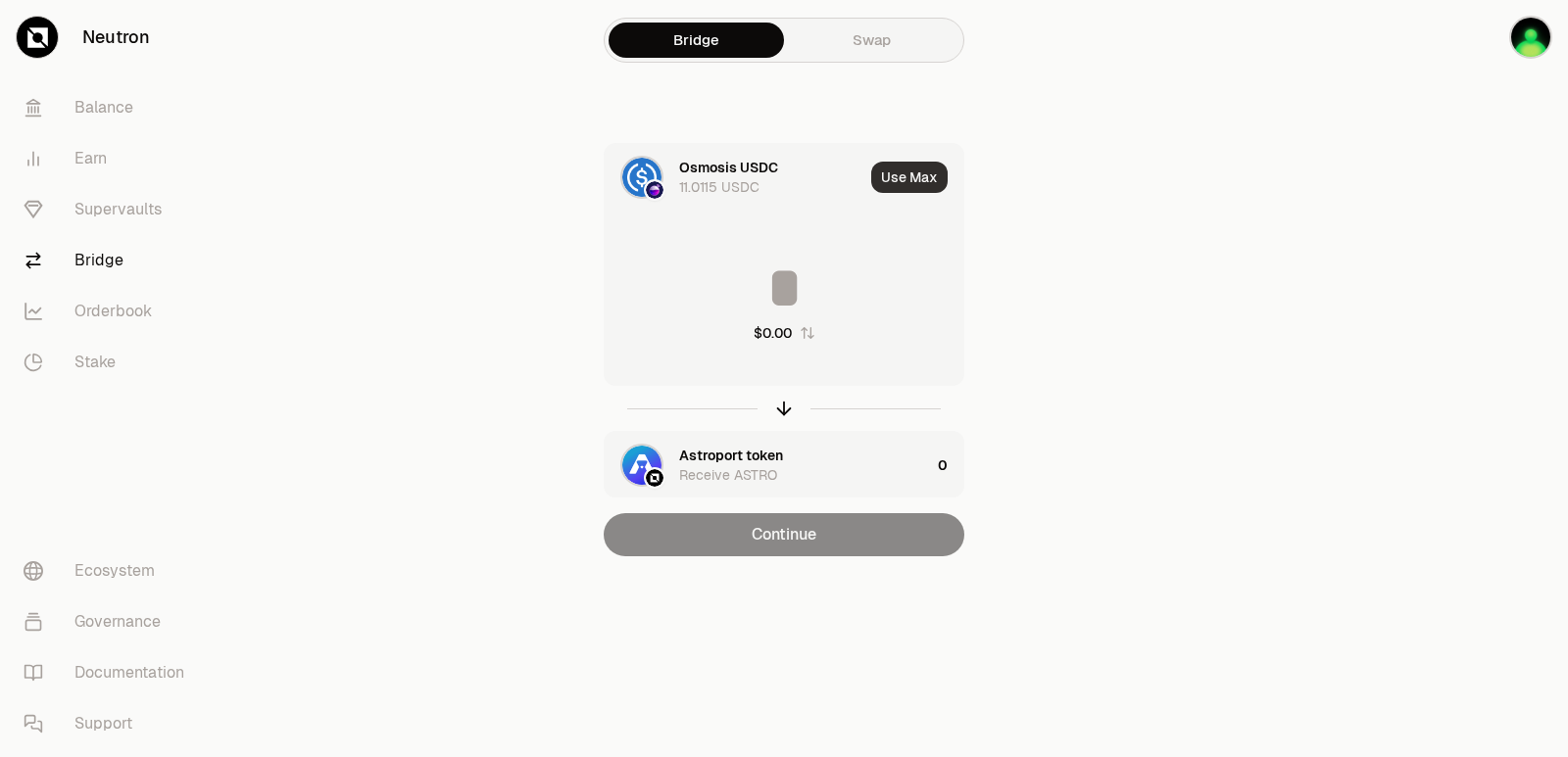
click at [914, 184] on button "Use Max" at bounding box center [909, 177] width 76 height 32
type input "*********"
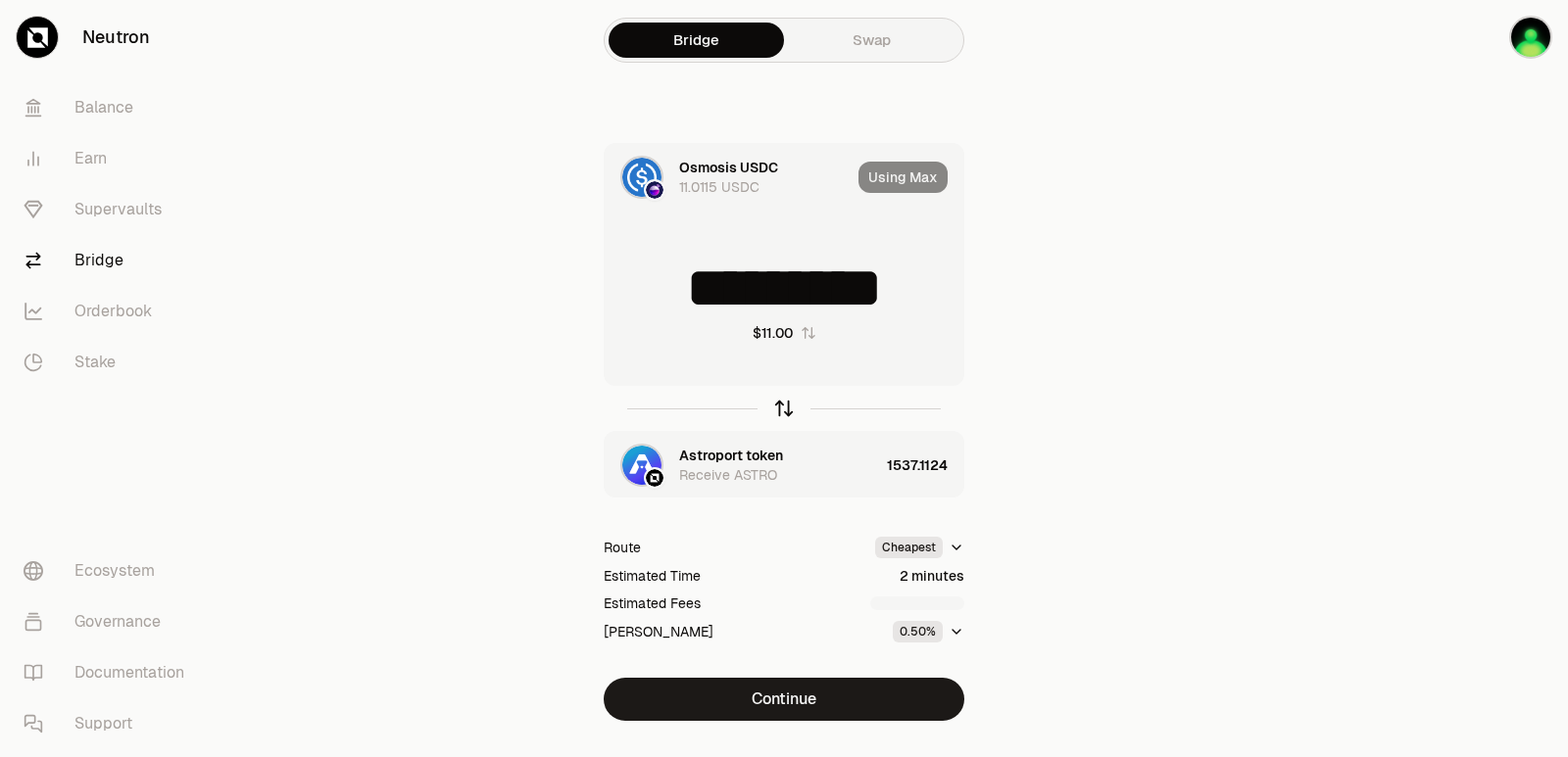
click at [779, 402] on icon "button" at bounding box center [784, 408] width 22 height 22
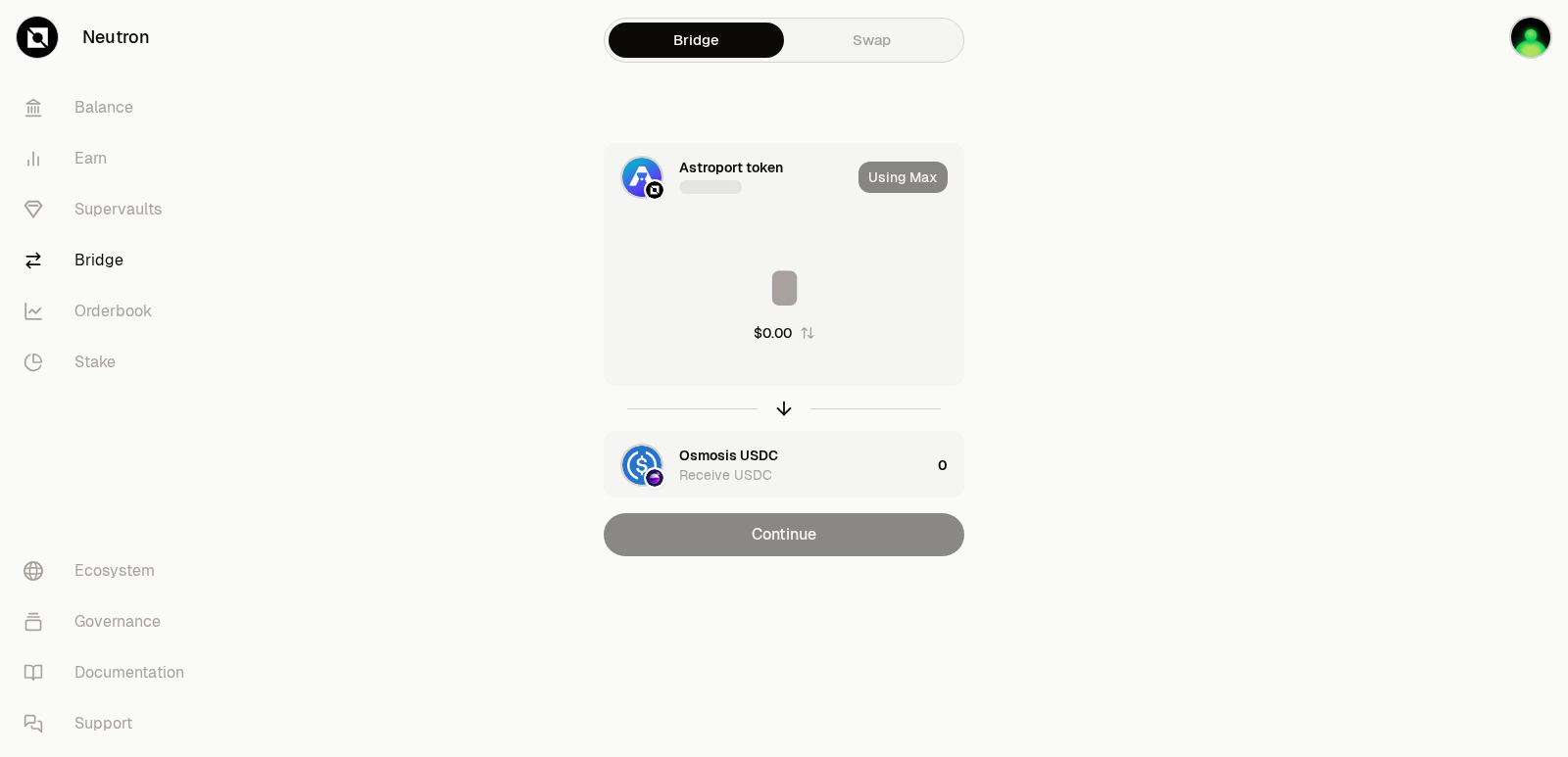
click at [725, 286] on input at bounding box center [784, 287] width 359 height 58
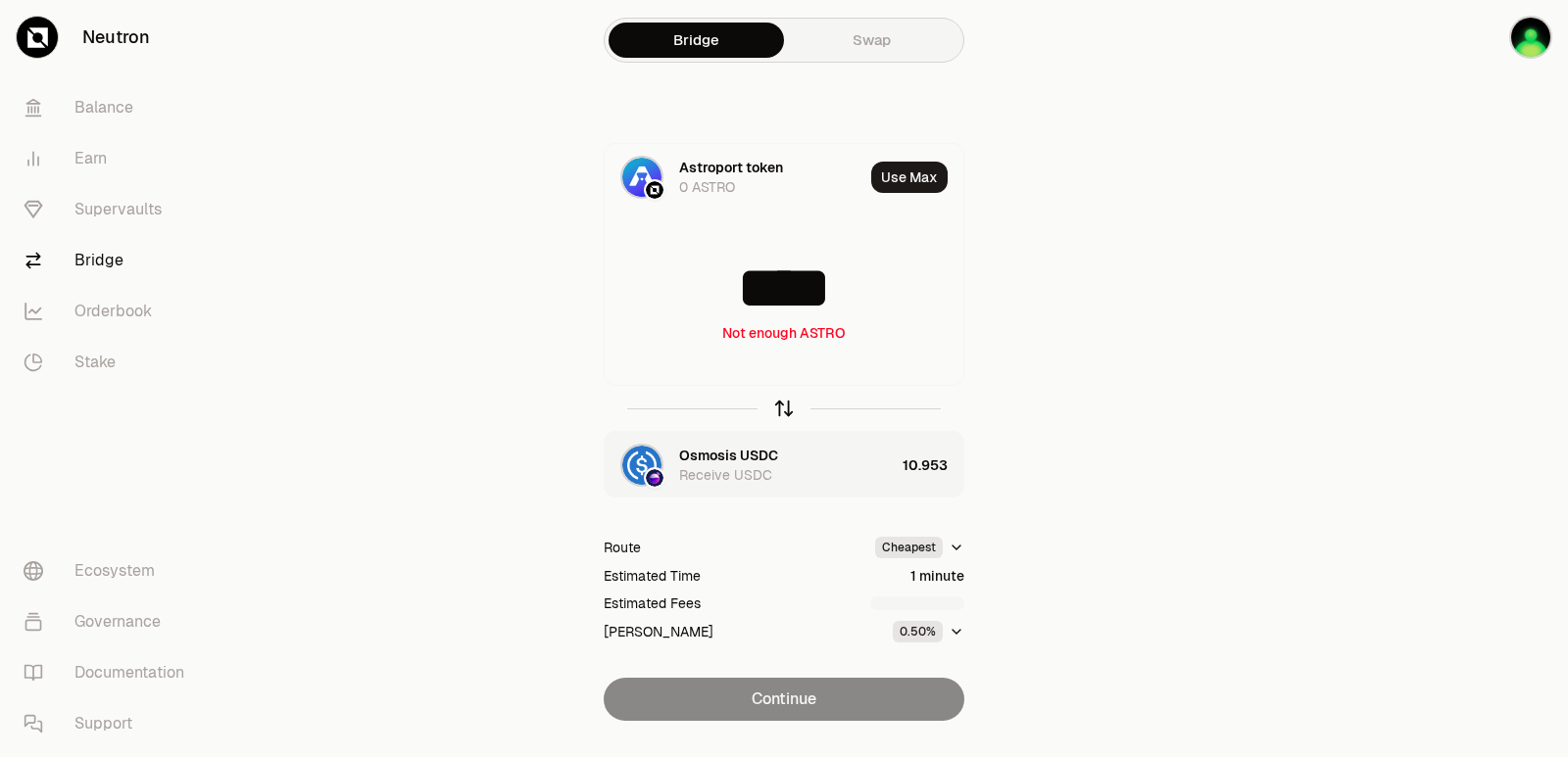
type input "****"
drag, startPoint x: 782, startPoint y: 399, endPoint x: 782, endPoint y: 363, distance: 36.0
click at [782, 400] on icon "button" at bounding box center [784, 408] width 22 height 22
click at [760, 272] on input at bounding box center [784, 287] width 359 height 58
click at [806, 289] on input "*********" at bounding box center [784, 287] width 359 height 58
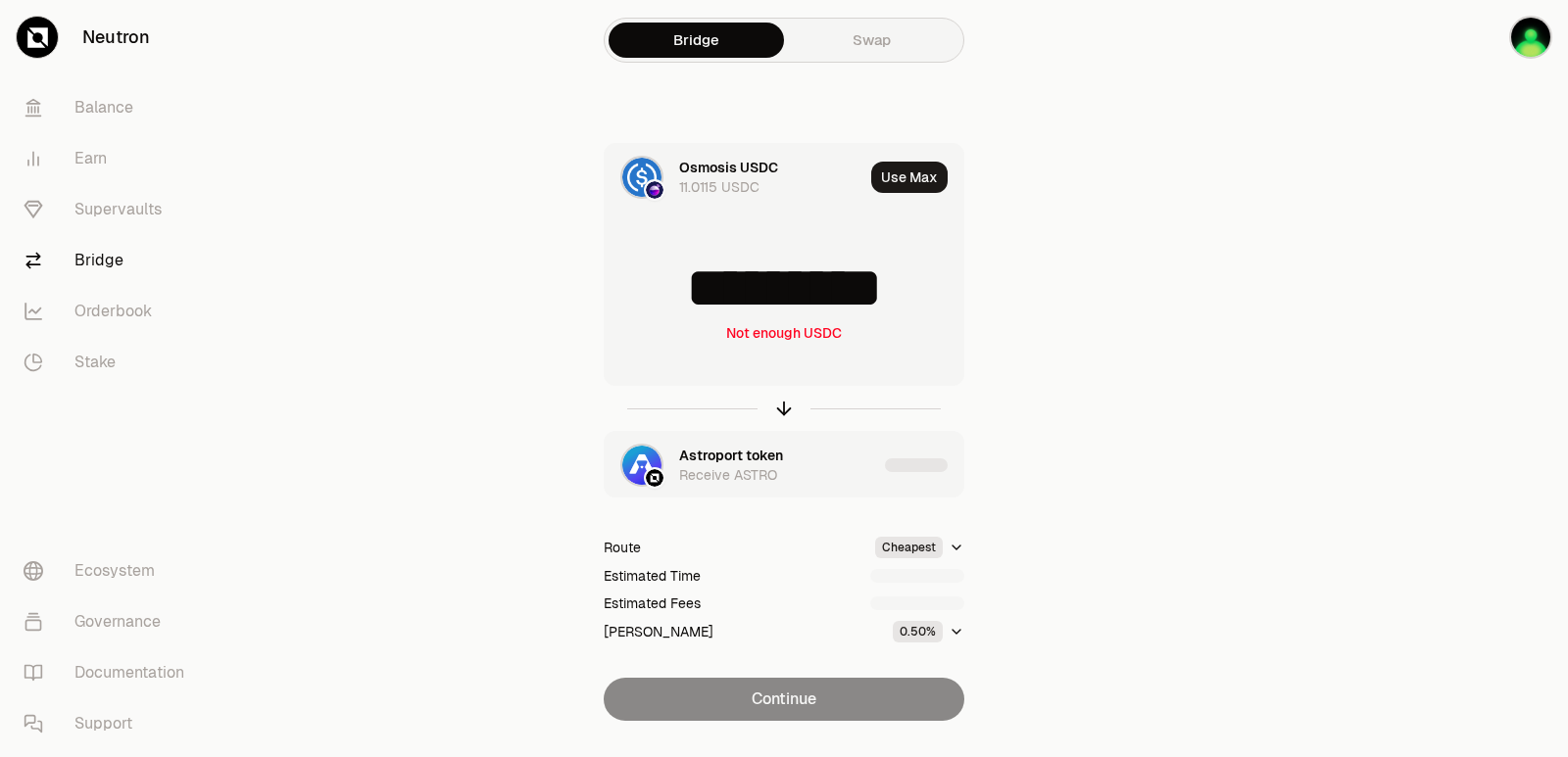
click at [806, 290] on input "*********" at bounding box center [784, 287] width 359 height 58
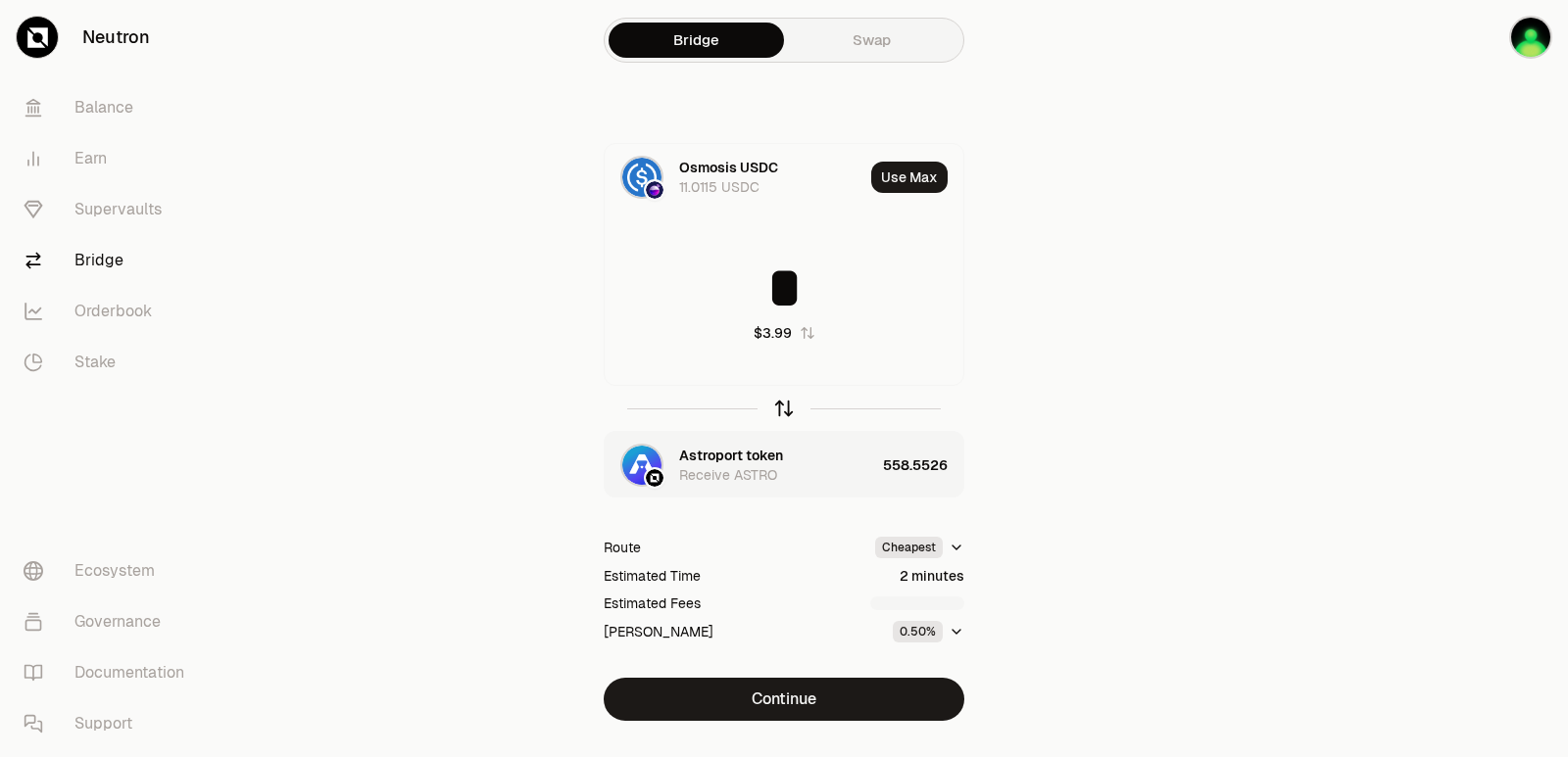
type input "*"
click at [789, 403] on icon "button" at bounding box center [784, 408] width 22 height 22
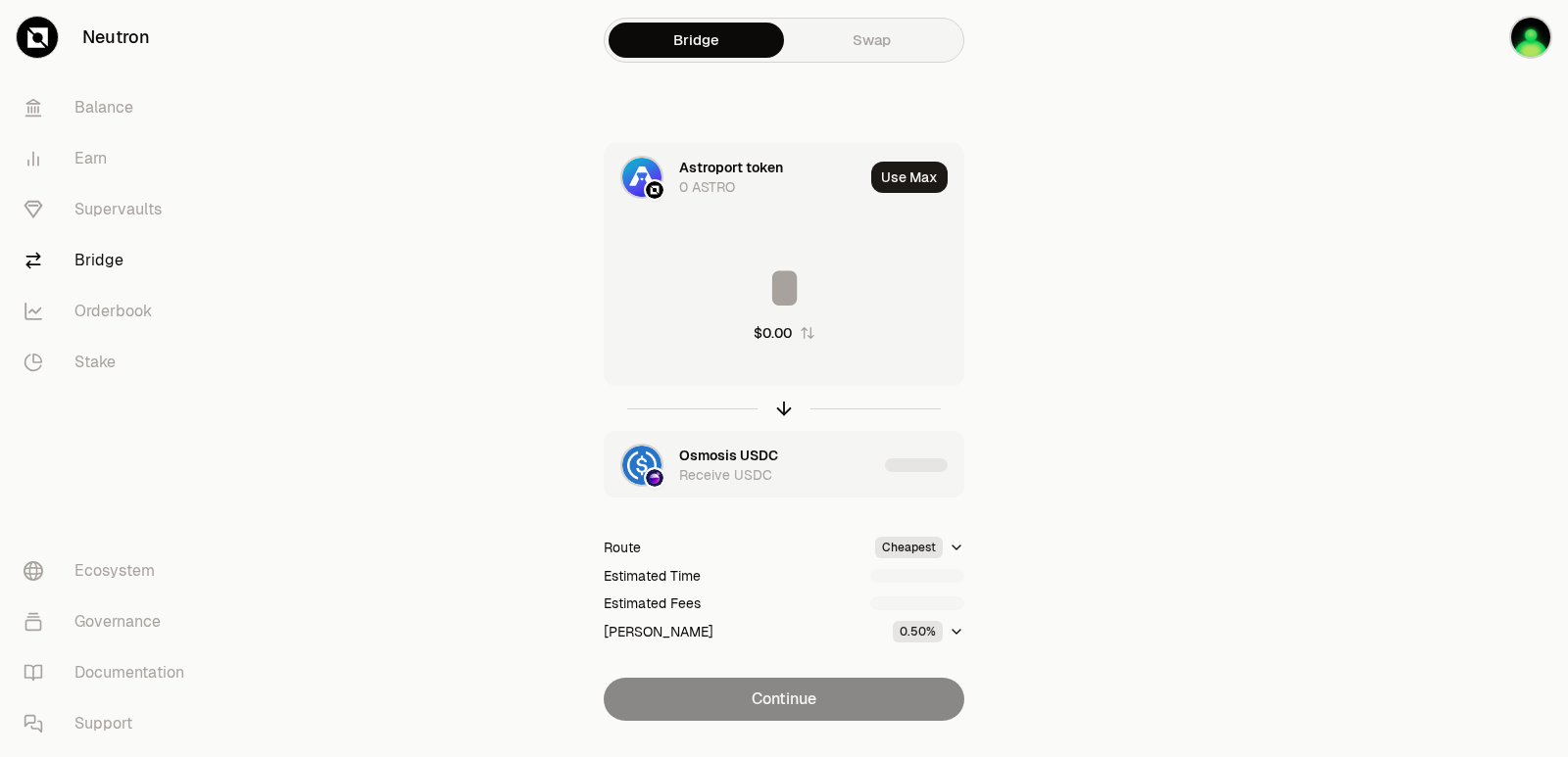
click at [759, 289] on input at bounding box center [784, 287] width 359 height 58
type input "***"
click at [785, 404] on icon "button" at bounding box center [784, 408] width 22 height 22
click at [729, 462] on div "Astroport token" at bounding box center [730, 456] width 104 height 20
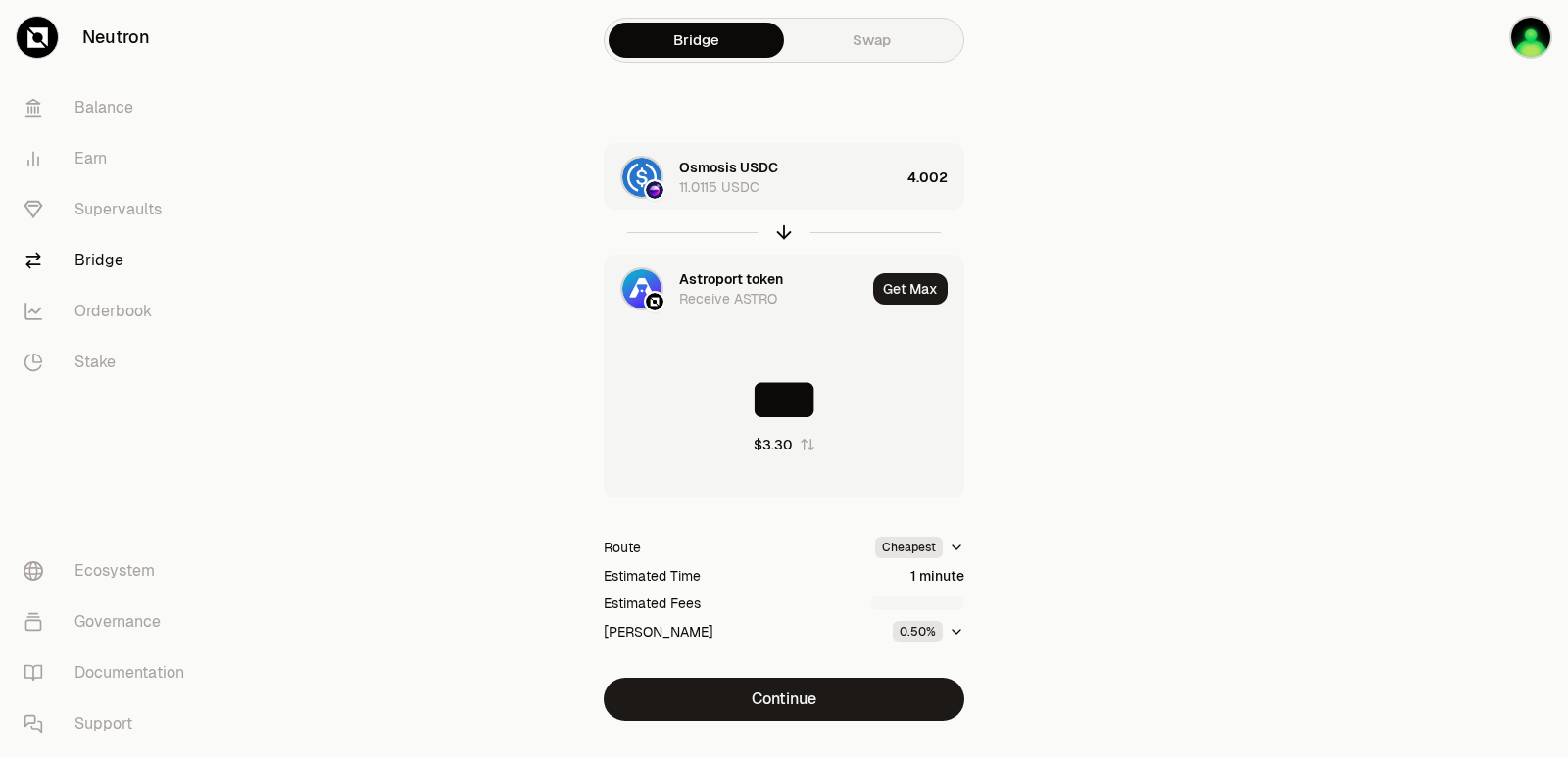
click at [706, 272] on div "Astroport token" at bounding box center [730, 279] width 104 height 20
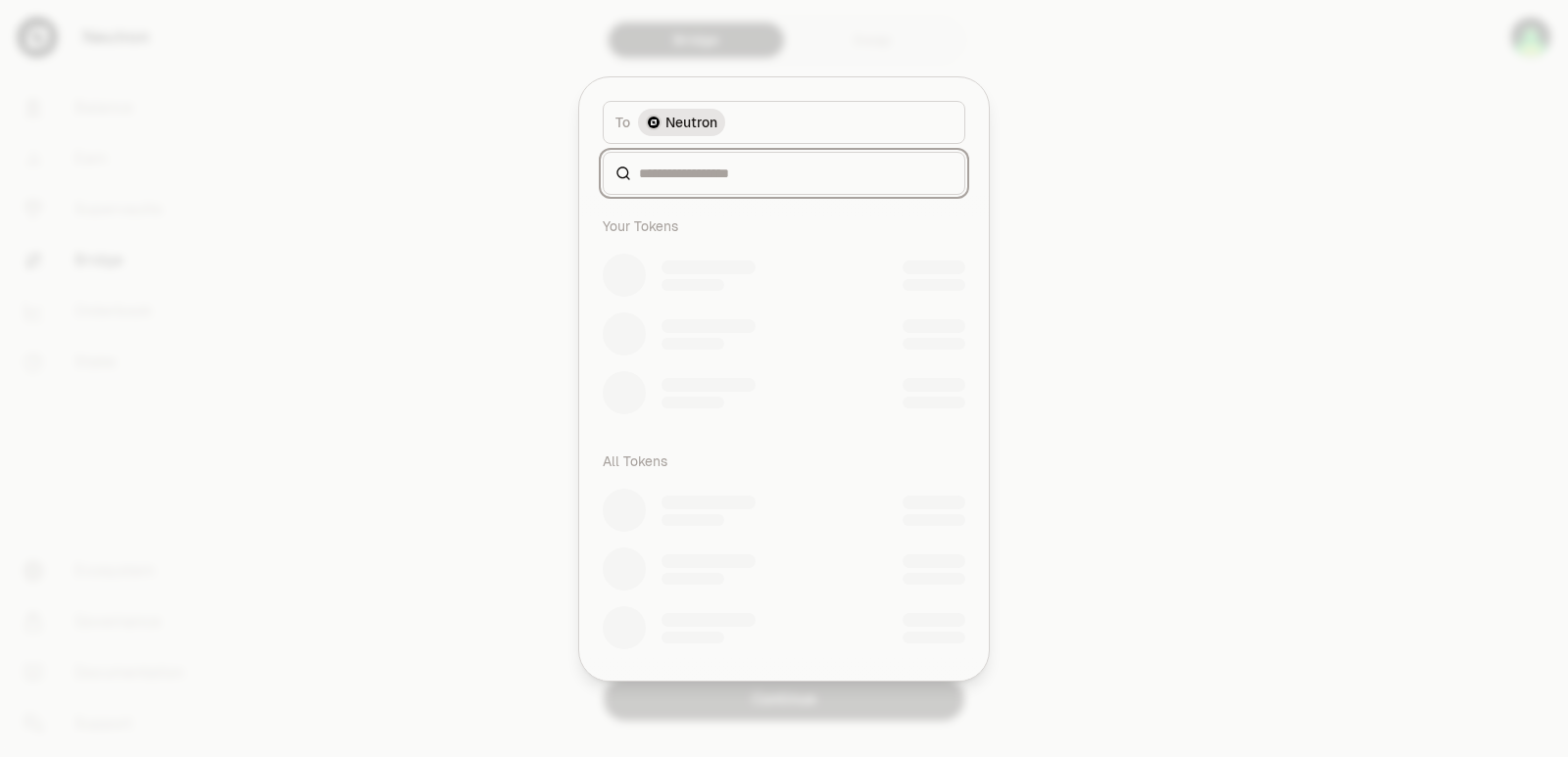
click at [706, 176] on input at bounding box center [796, 173] width 313 height 20
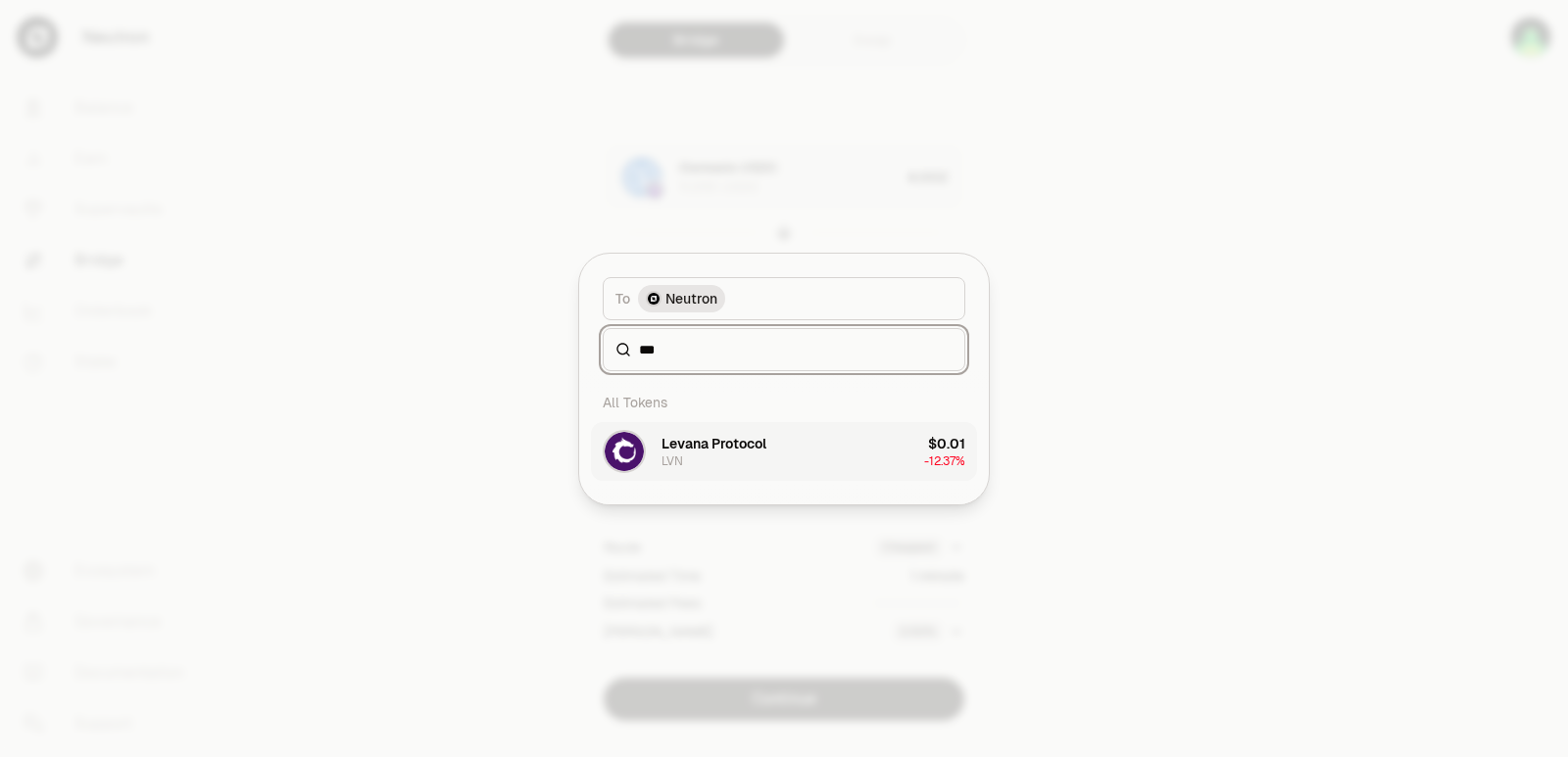
type input "***"
click at [716, 426] on button "Levana Protocol LVN $0.01 -12.37%" at bounding box center [784, 451] width 387 height 58
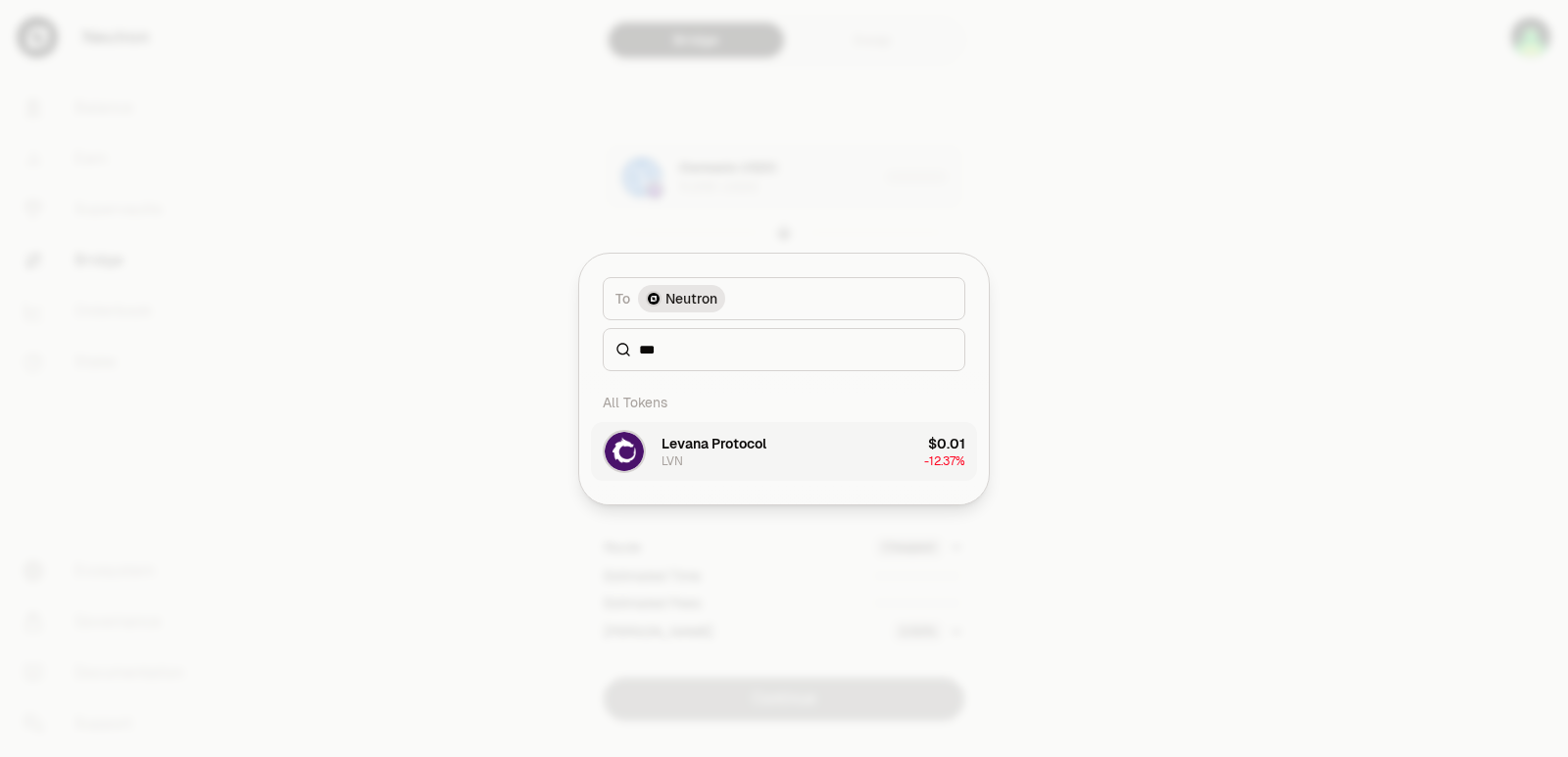
click at [716, 447] on div "Levana Protocol" at bounding box center [714, 444] width 105 height 20
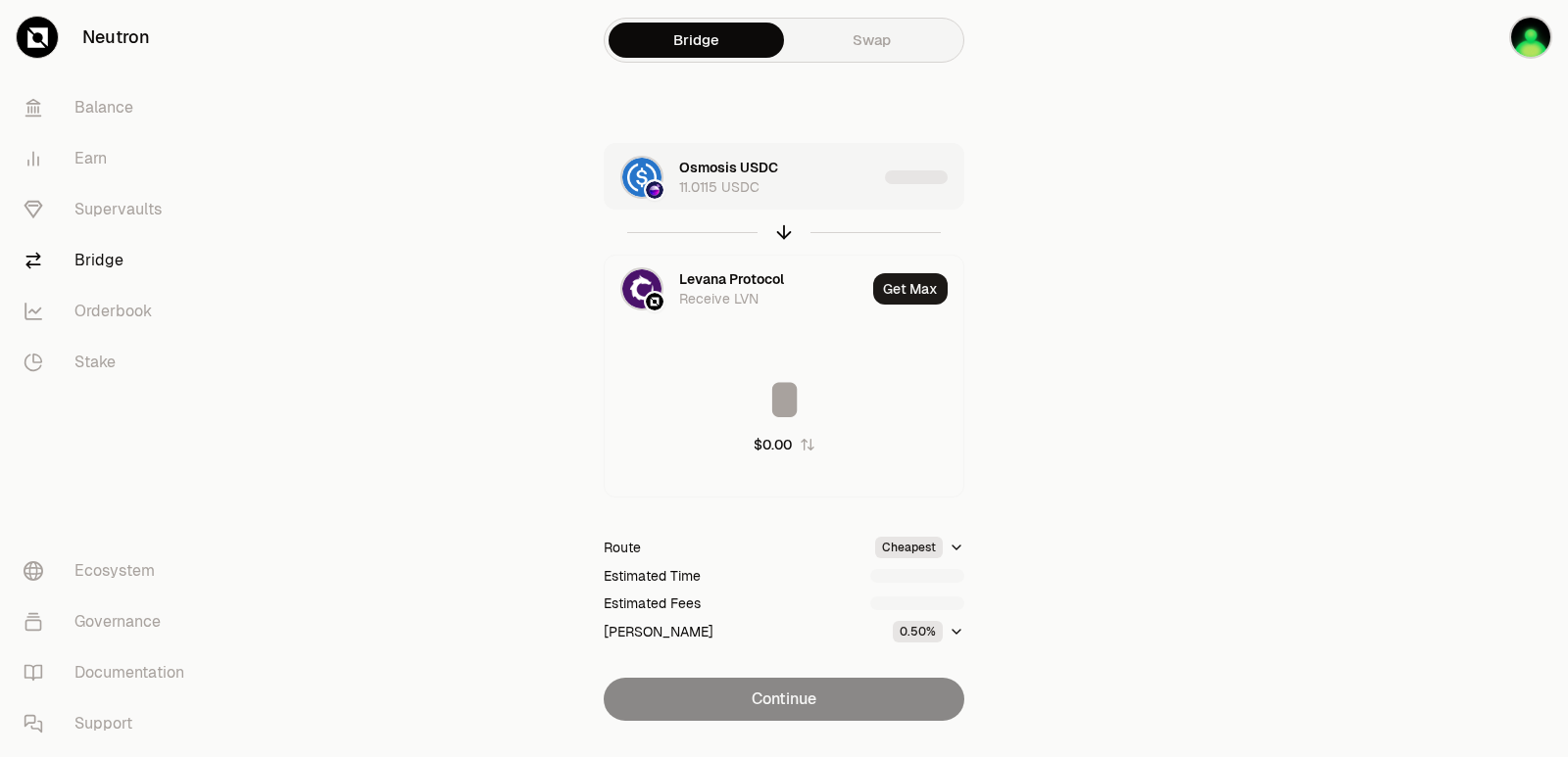
click at [844, 183] on div "Osmosis USDC 11.0115 USDC" at bounding box center [778, 177] width 198 height 40
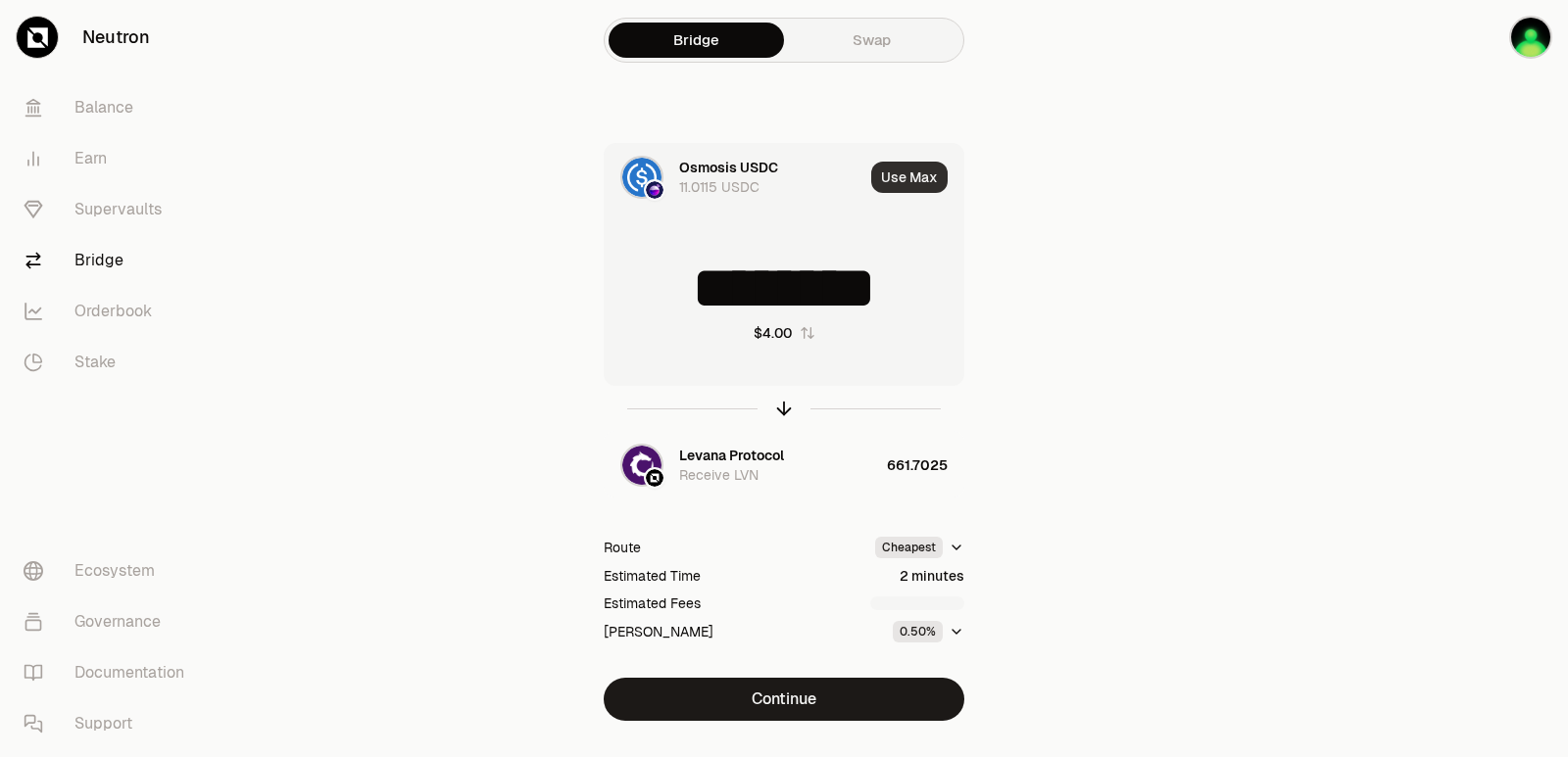
click at [899, 185] on button "Use Max" at bounding box center [909, 177] width 76 height 32
type input "*********"
click at [785, 405] on icon "button" at bounding box center [784, 408] width 22 height 22
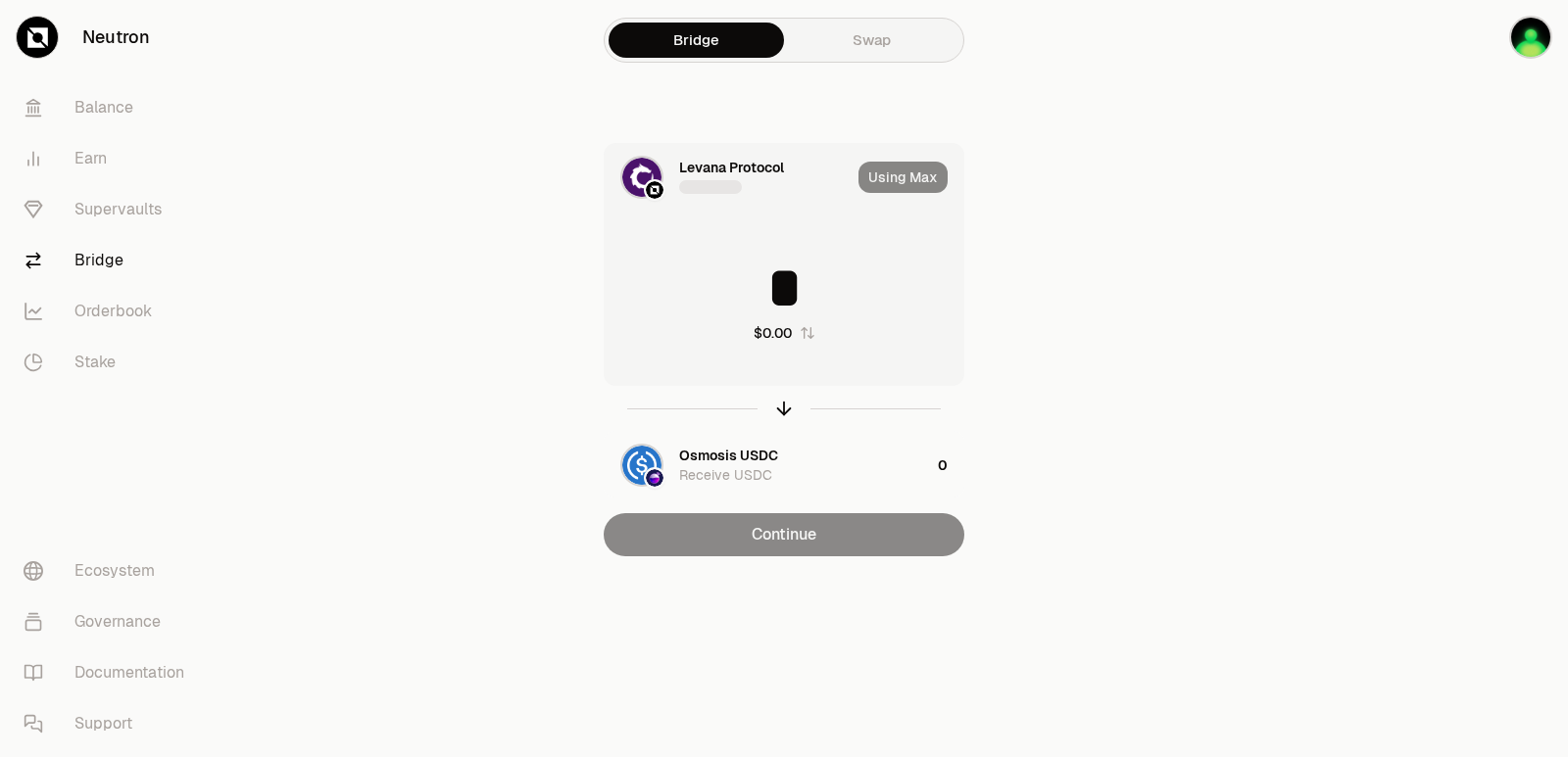
click at [739, 292] on input "*" at bounding box center [784, 287] width 359 height 58
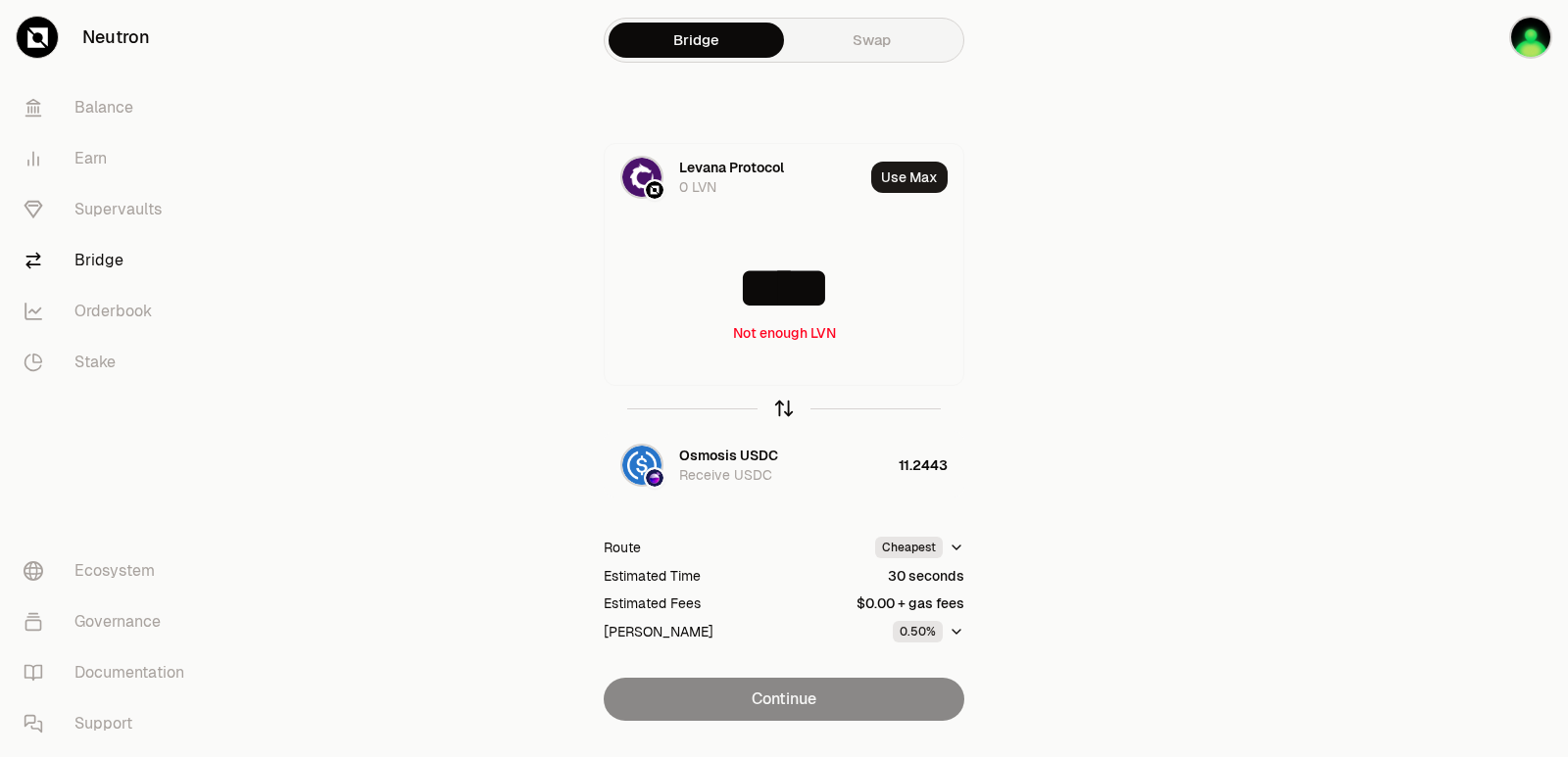
type input "****"
click at [785, 416] on icon "button" at bounding box center [784, 408] width 22 height 22
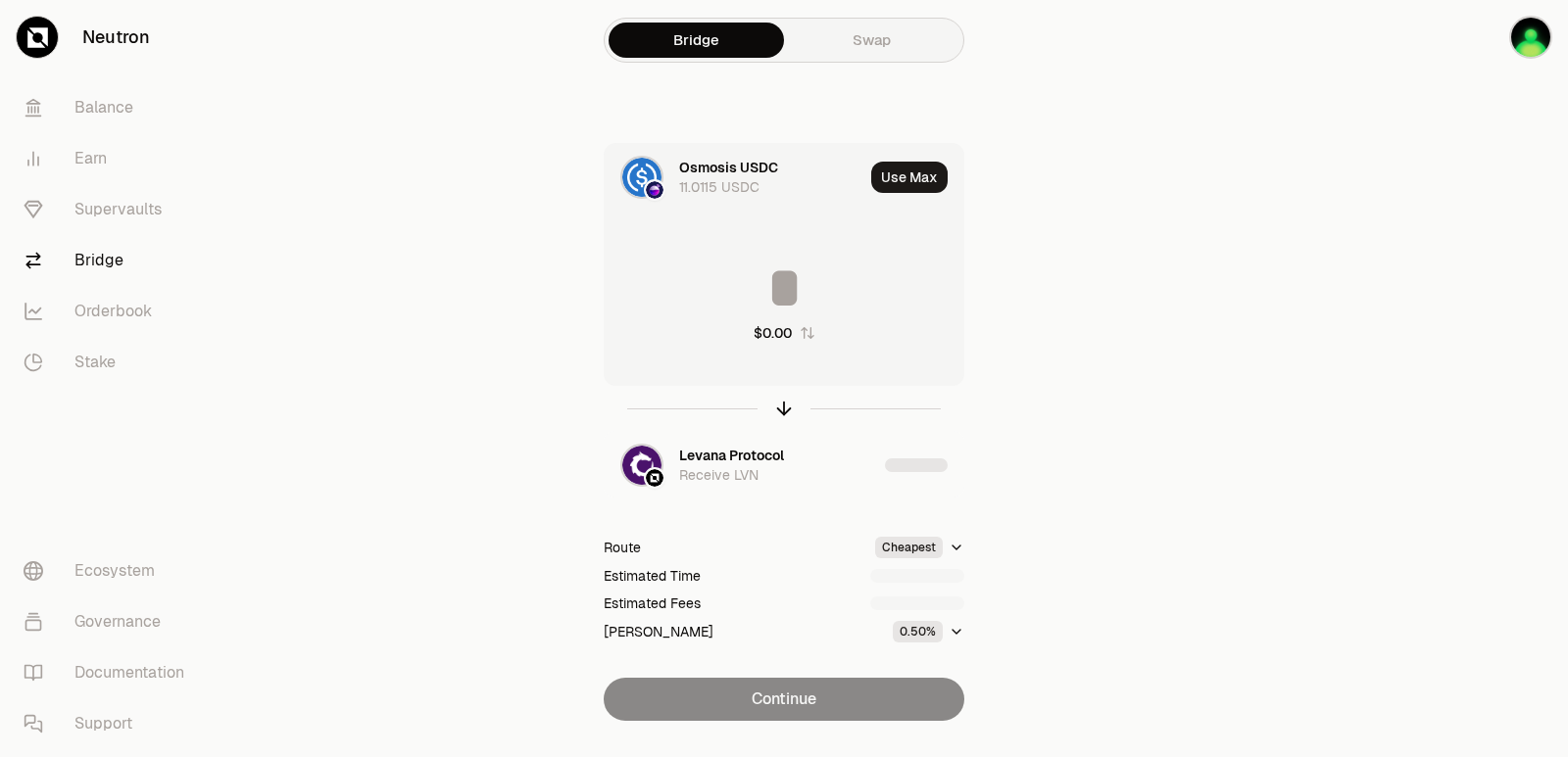
click at [751, 274] on input at bounding box center [784, 287] width 359 height 58
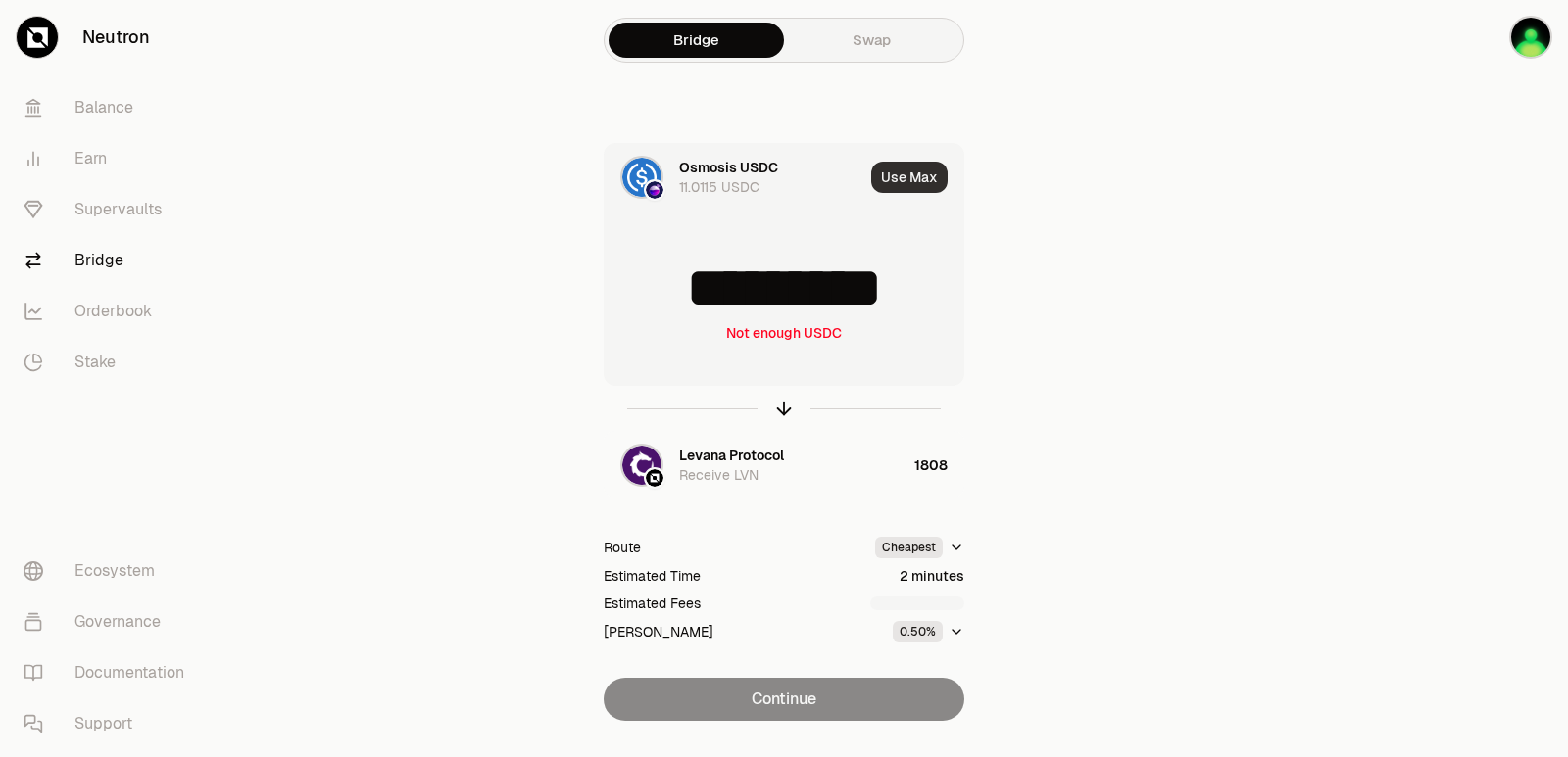
click at [887, 170] on button "Use Max" at bounding box center [909, 177] width 76 height 32
type input "*********"
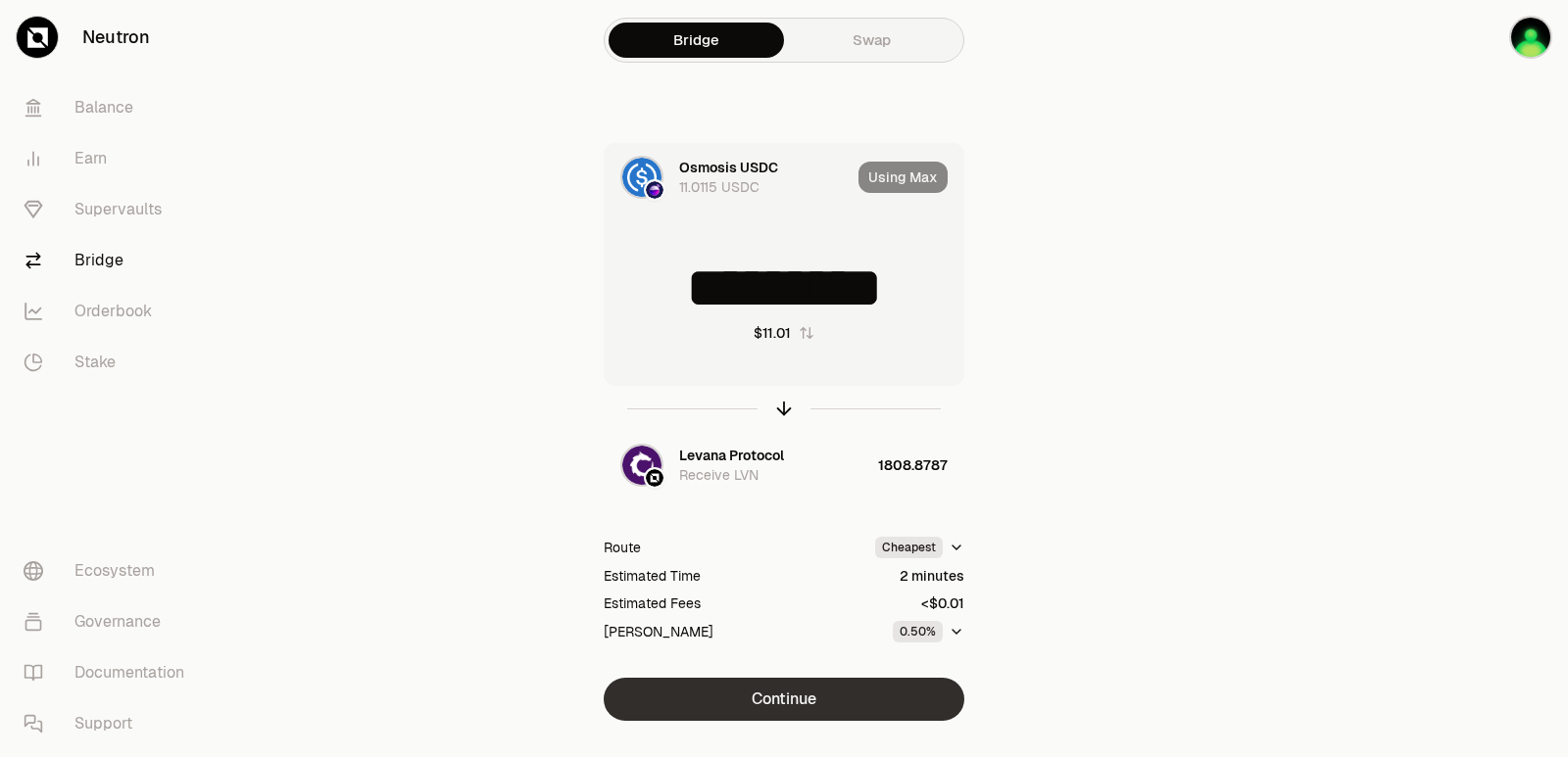
click at [792, 697] on button "Continue" at bounding box center [784, 699] width 361 height 43
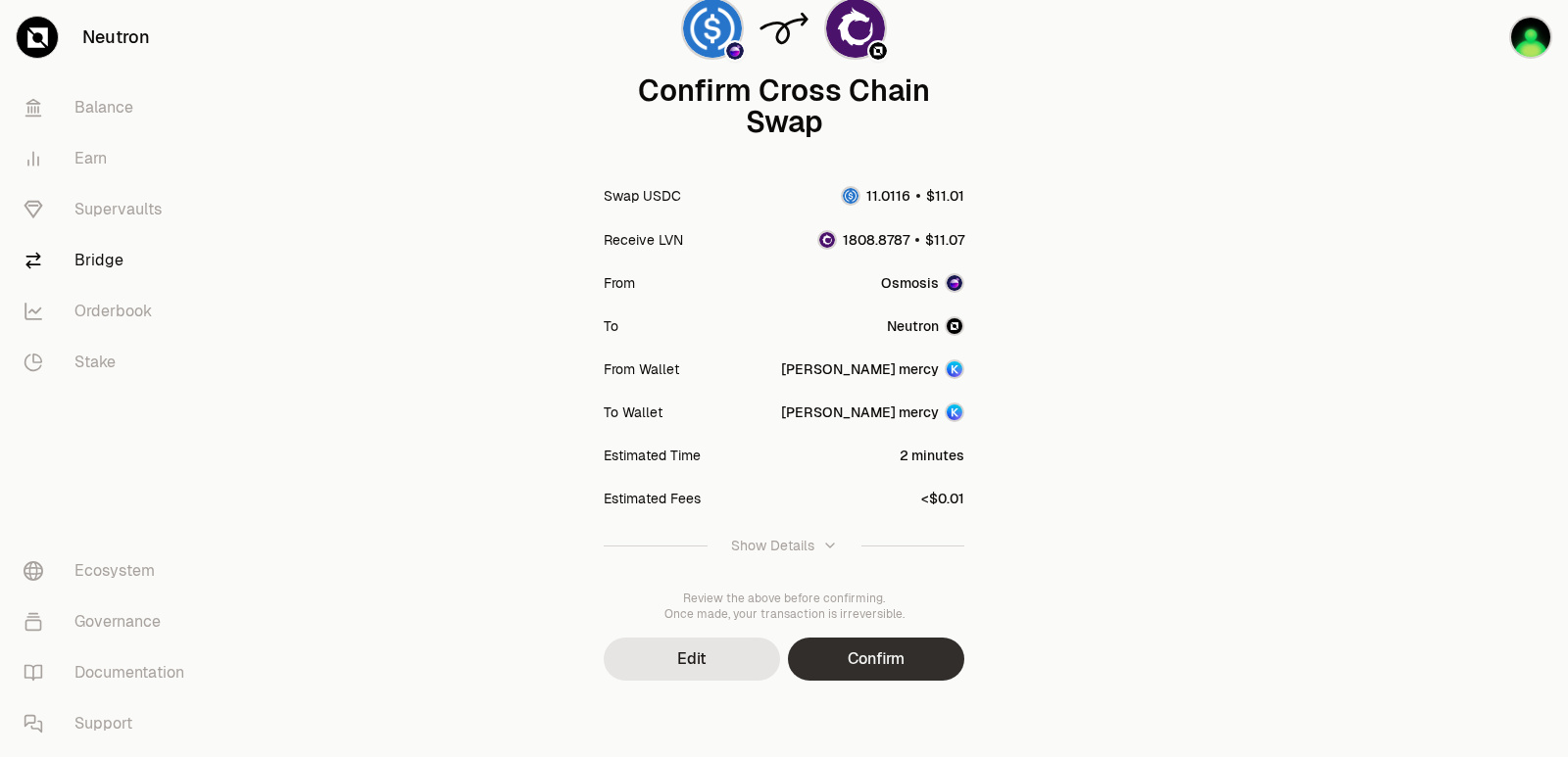
scroll to position [162, 0]
click at [875, 652] on button "Confirm" at bounding box center [876, 657] width 176 height 43
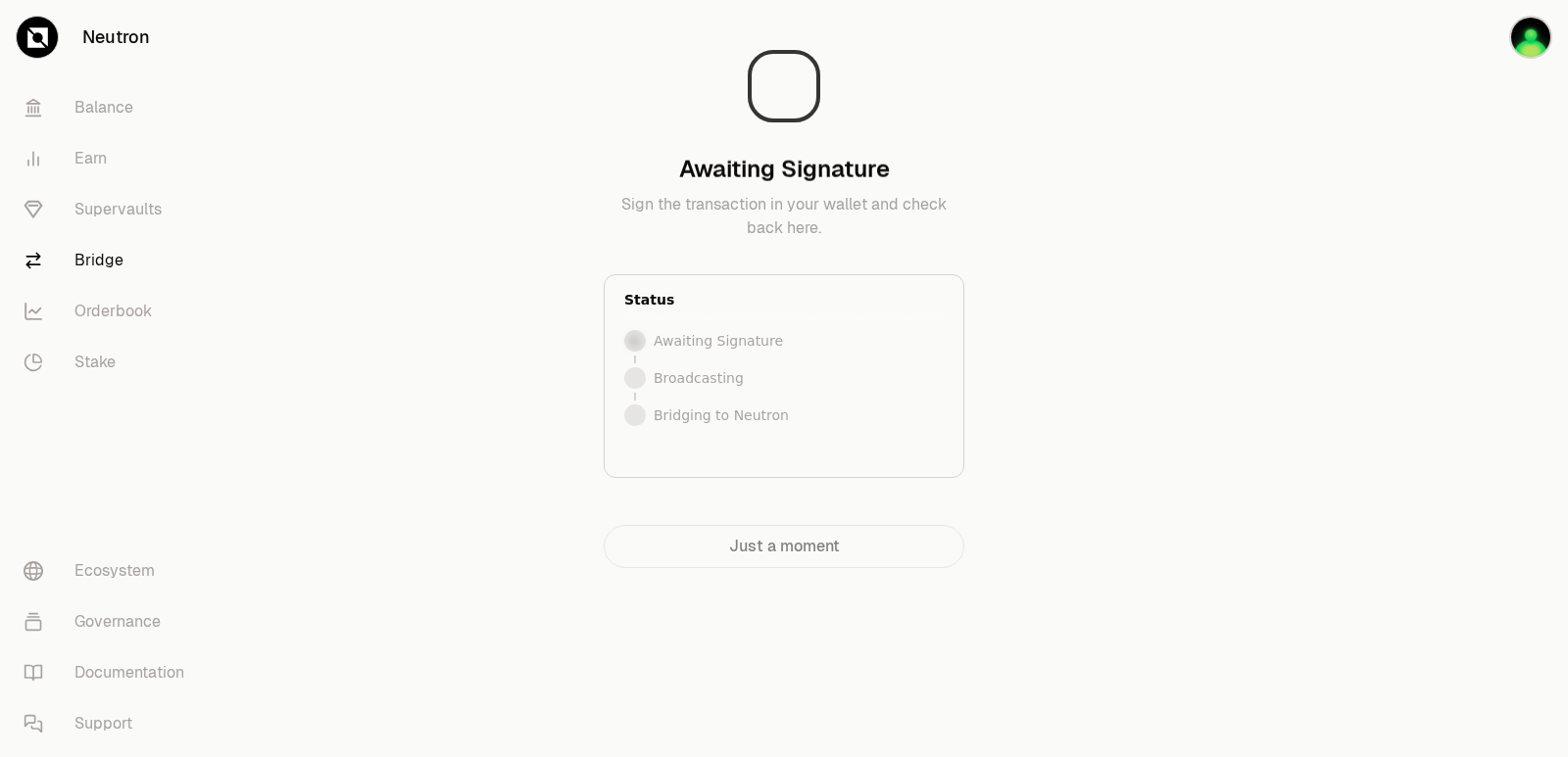
scroll to position [0, 0]
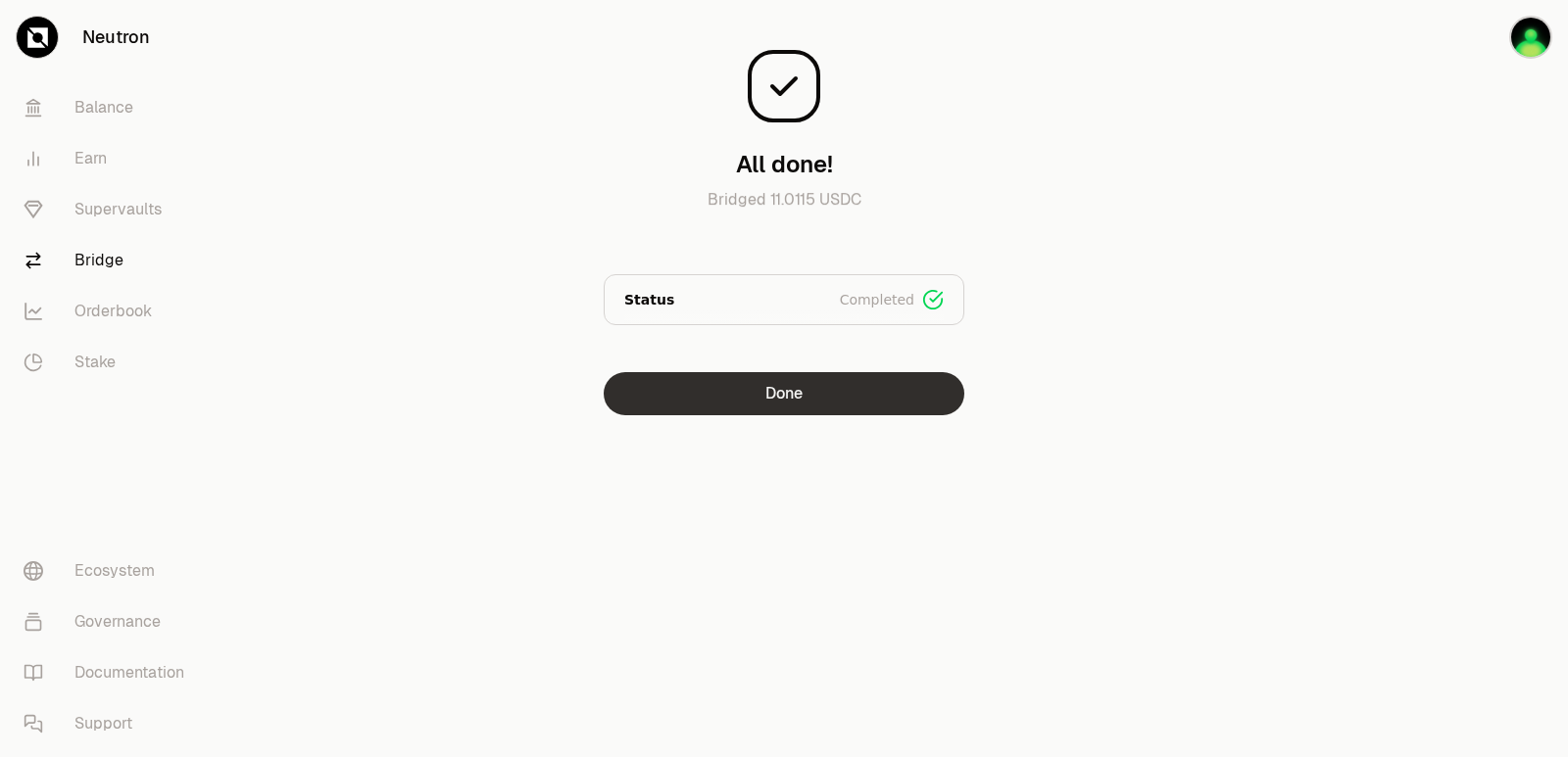
click at [777, 394] on button "Done" at bounding box center [784, 393] width 361 height 43
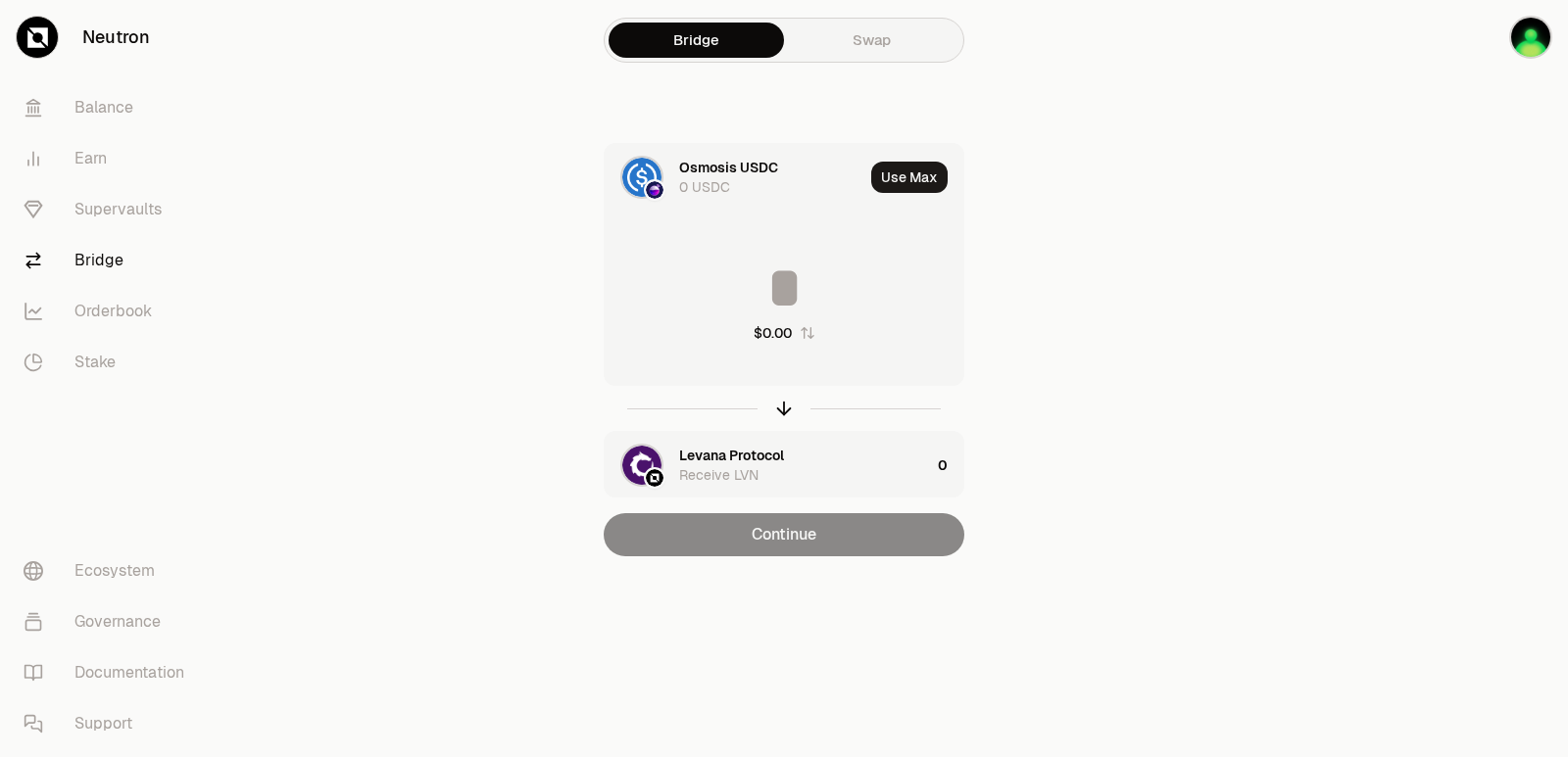
click at [741, 254] on div "$0.00" at bounding box center [784, 301] width 359 height 172
click at [749, 280] on input at bounding box center [784, 287] width 359 height 58
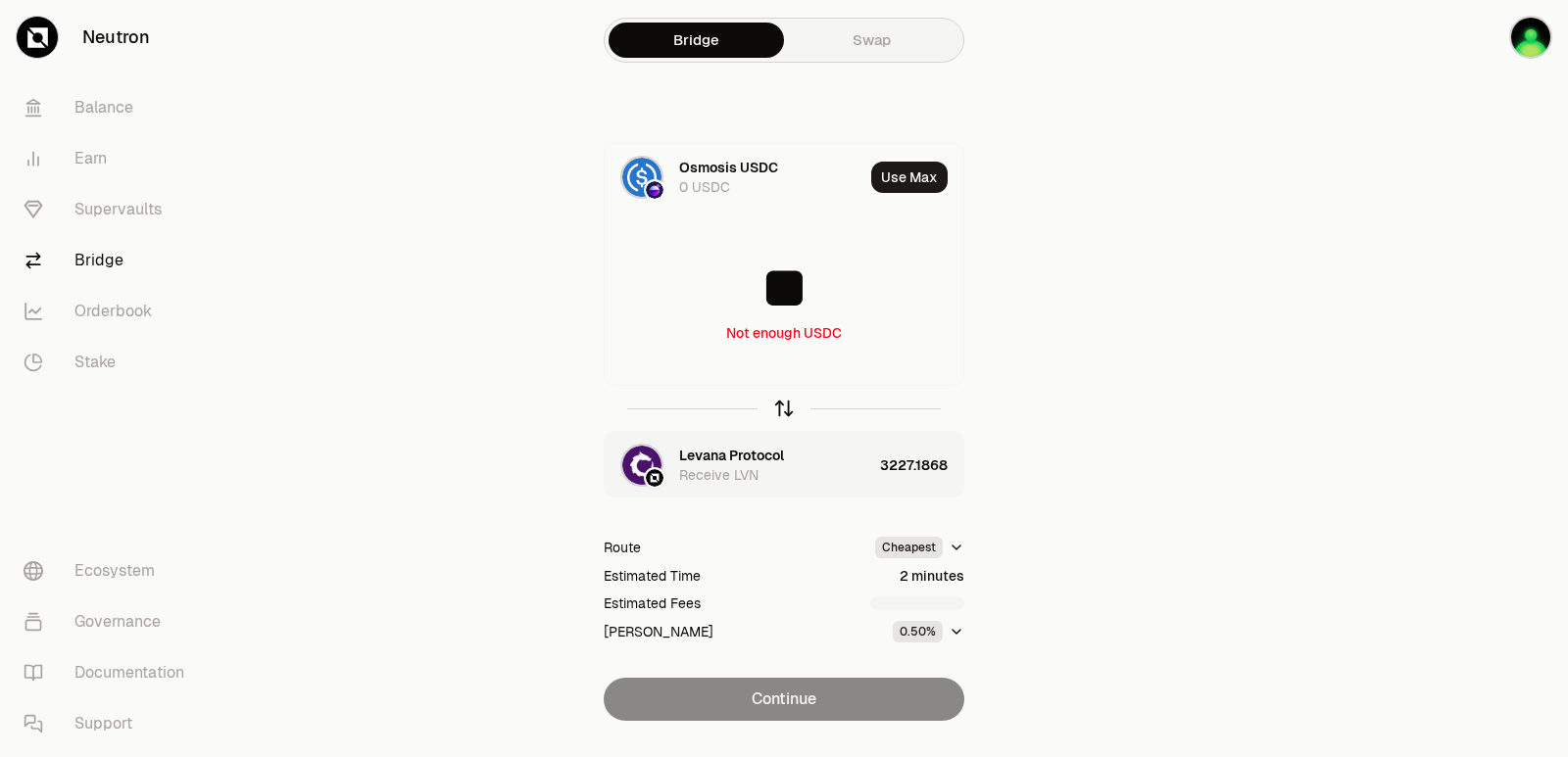
type input "**"
click at [784, 403] on icon "button" at bounding box center [784, 408] width 0 height 13
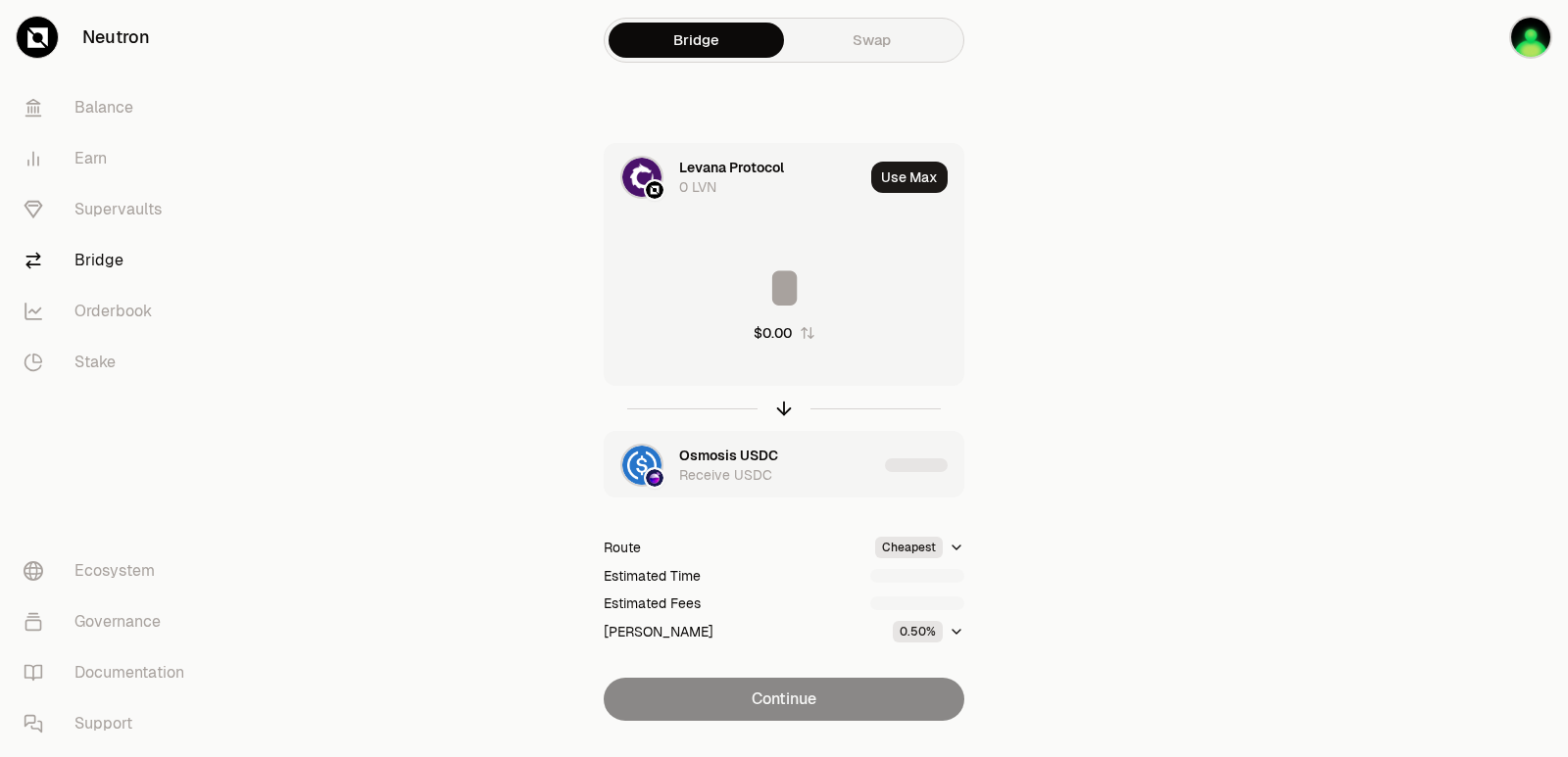
click at [734, 304] on input at bounding box center [784, 287] width 359 height 58
click at [774, 303] on input "**********" at bounding box center [784, 287] width 359 height 58
type input "****"
click at [786, 403] on icon "button" at bounding box center [784, 405] width 13 height 6
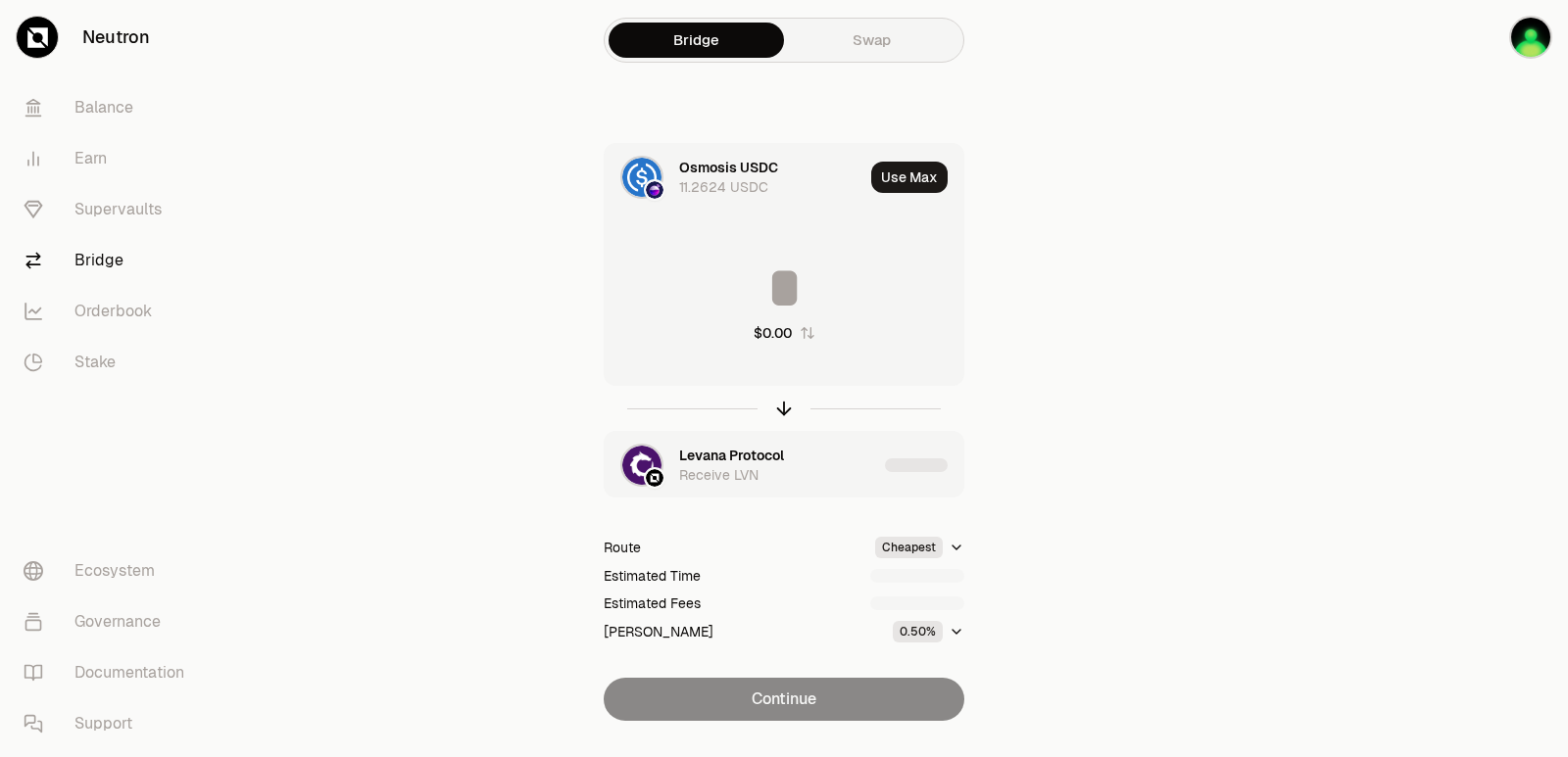
click at [770, 291] on input at bounding box center [784, 287] width 359 height 58
drag, startPoint x: 809, startPoint y: 287, endPoint x: 817, endPoint y: 293, distance: 10.0
click at [811, 290] on input "*********" at bounding box center [784, 287] width 359 height 58
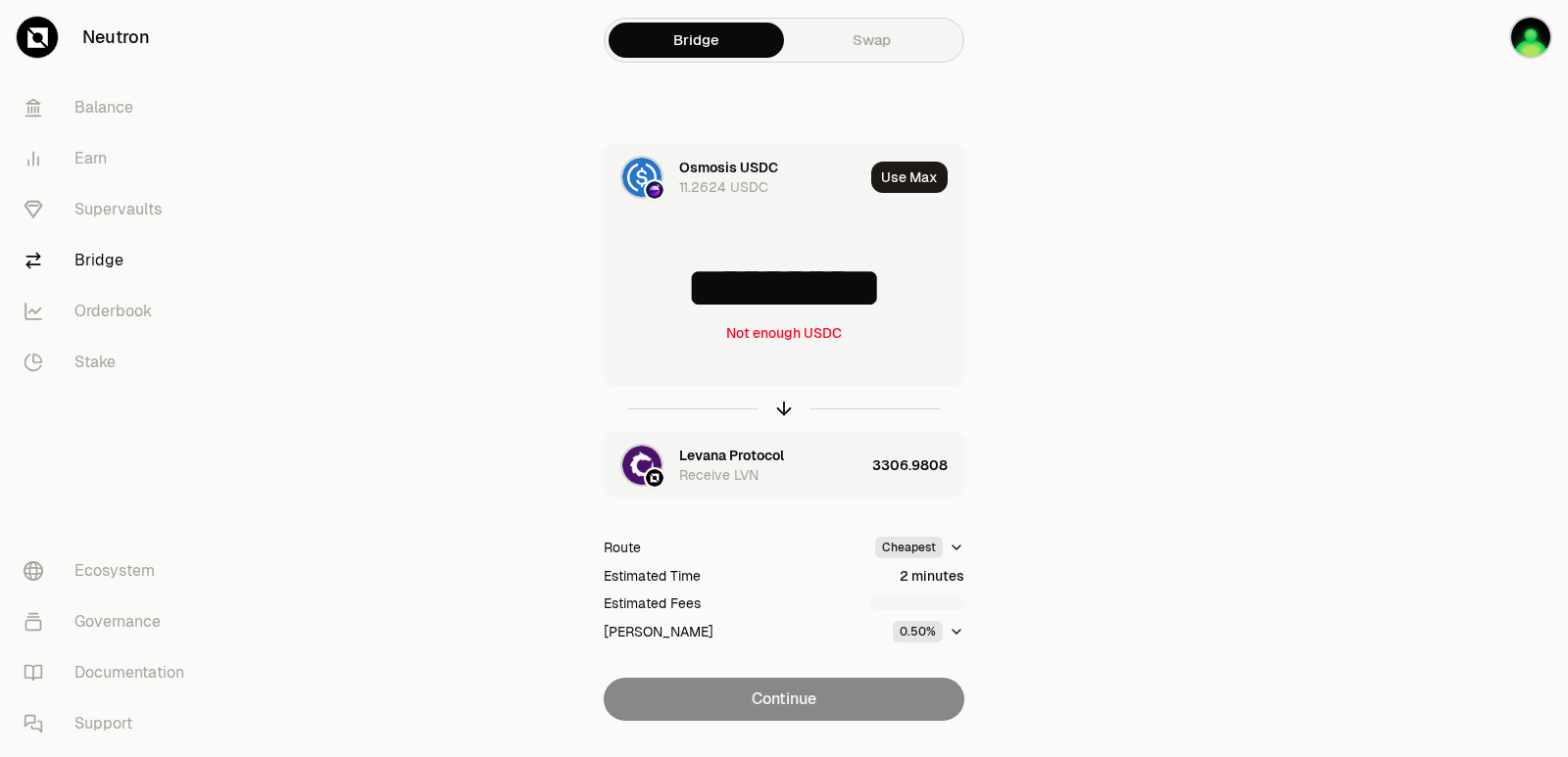
scroll to position [7, 0]
drag, startPoint x: 912, startPoint y: 285, endPoint x: 728, endPoint y: 300, distance: 184.6
click at [728, 300] on input "*********" at bounding box center [784, 287] width 359 height 58
click at [782, 408] on icon "button" at bounding box center [784, 408] width 22 height 22
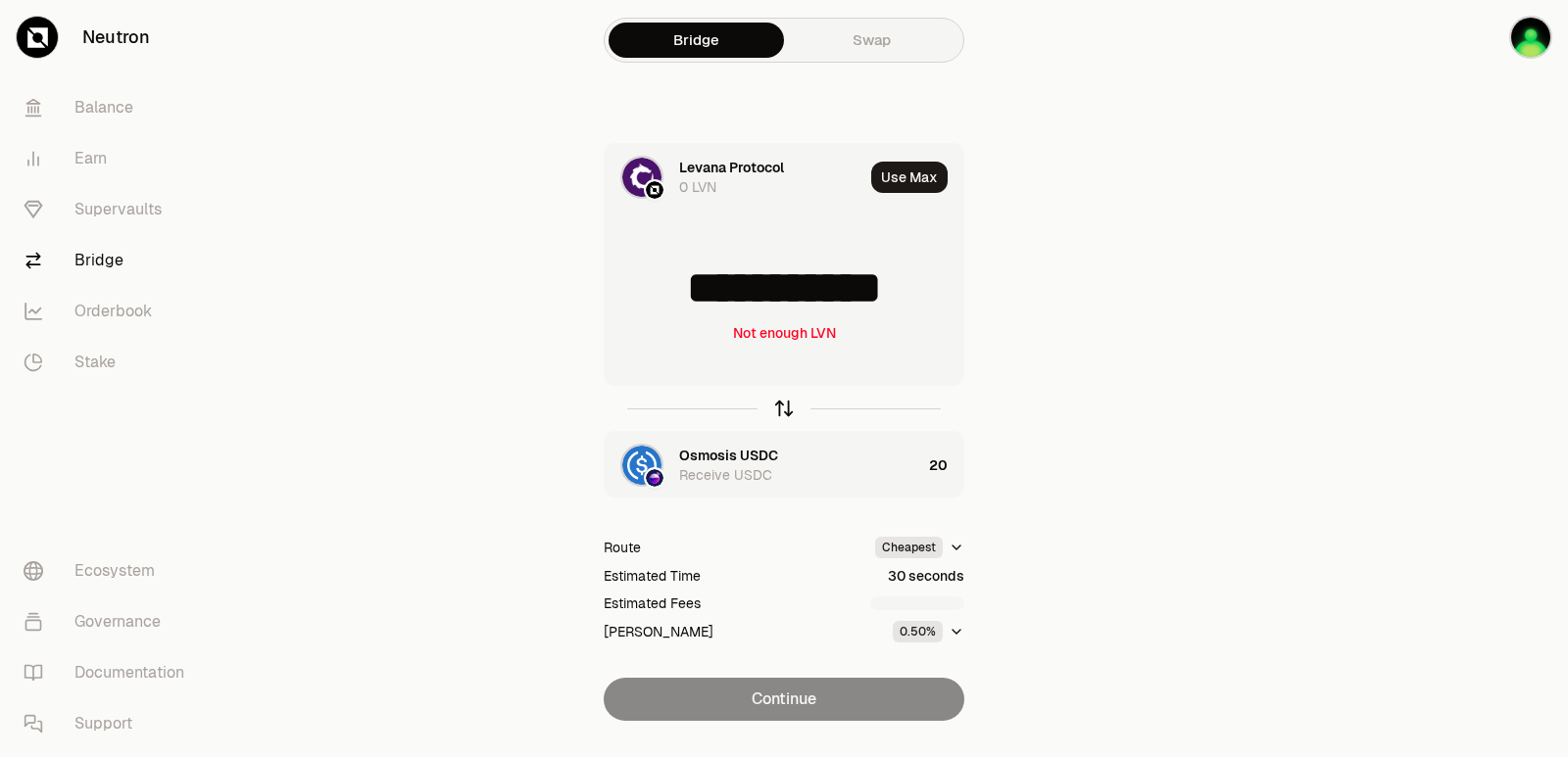
click at [782, 408] on icon "button" at bounding box center [784, 408] width 22 height 22
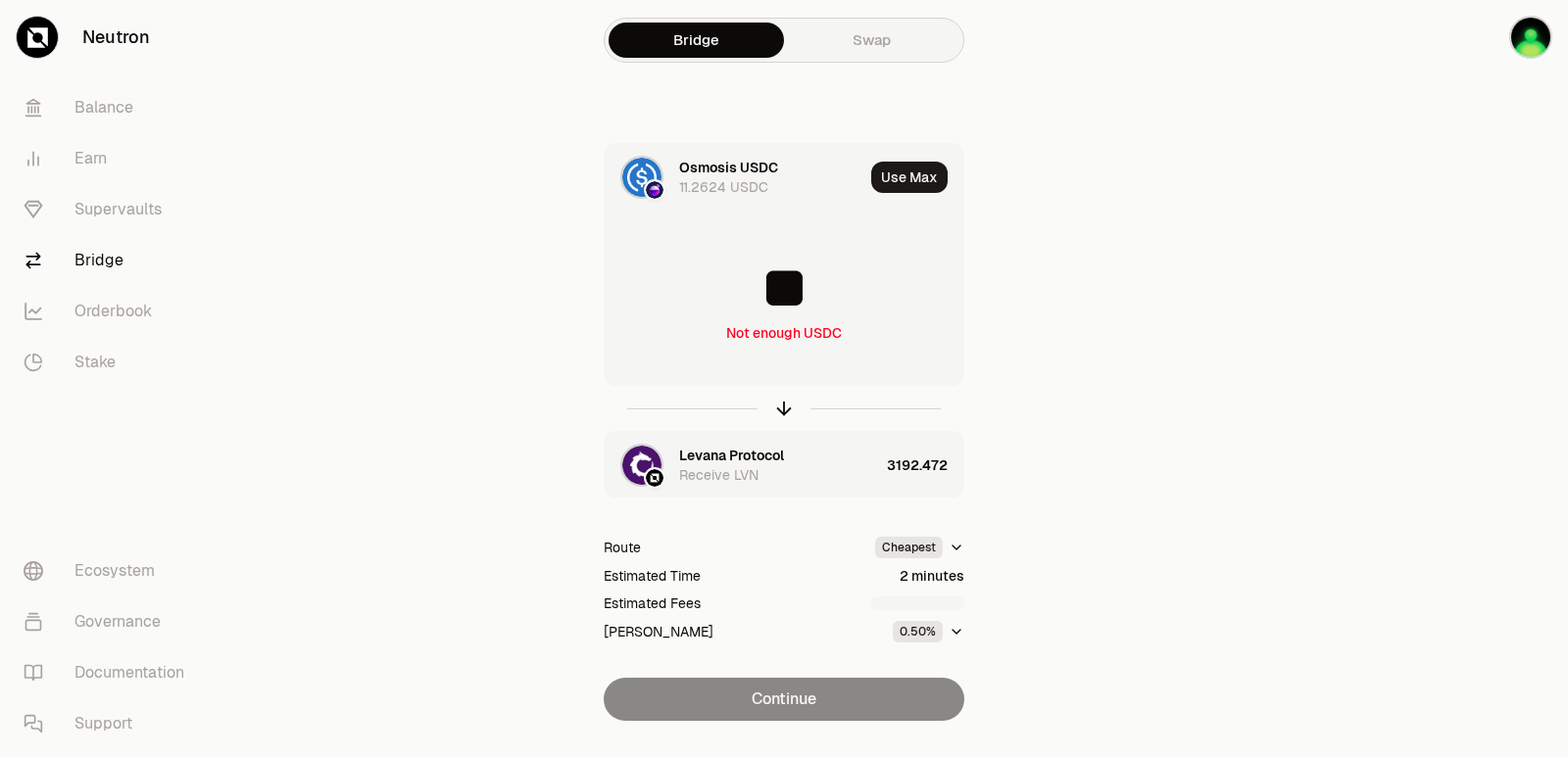
click at [797, 299] on input "**" at bounding box center [784, 287] width 359 height 58
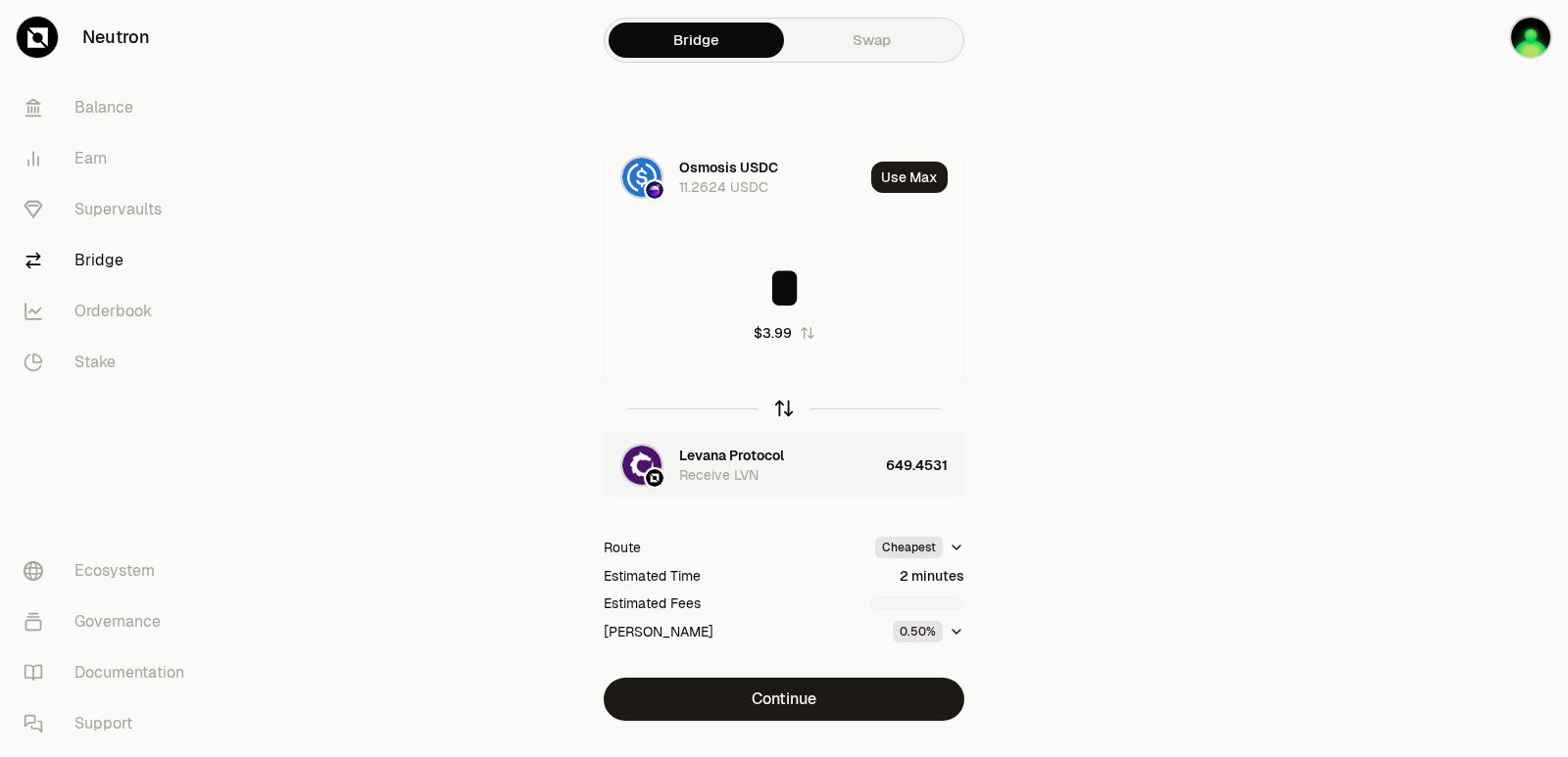
type input "*"
click at [781, 413] on icon "button" at bounding box center [784, 408] width 22 height 22
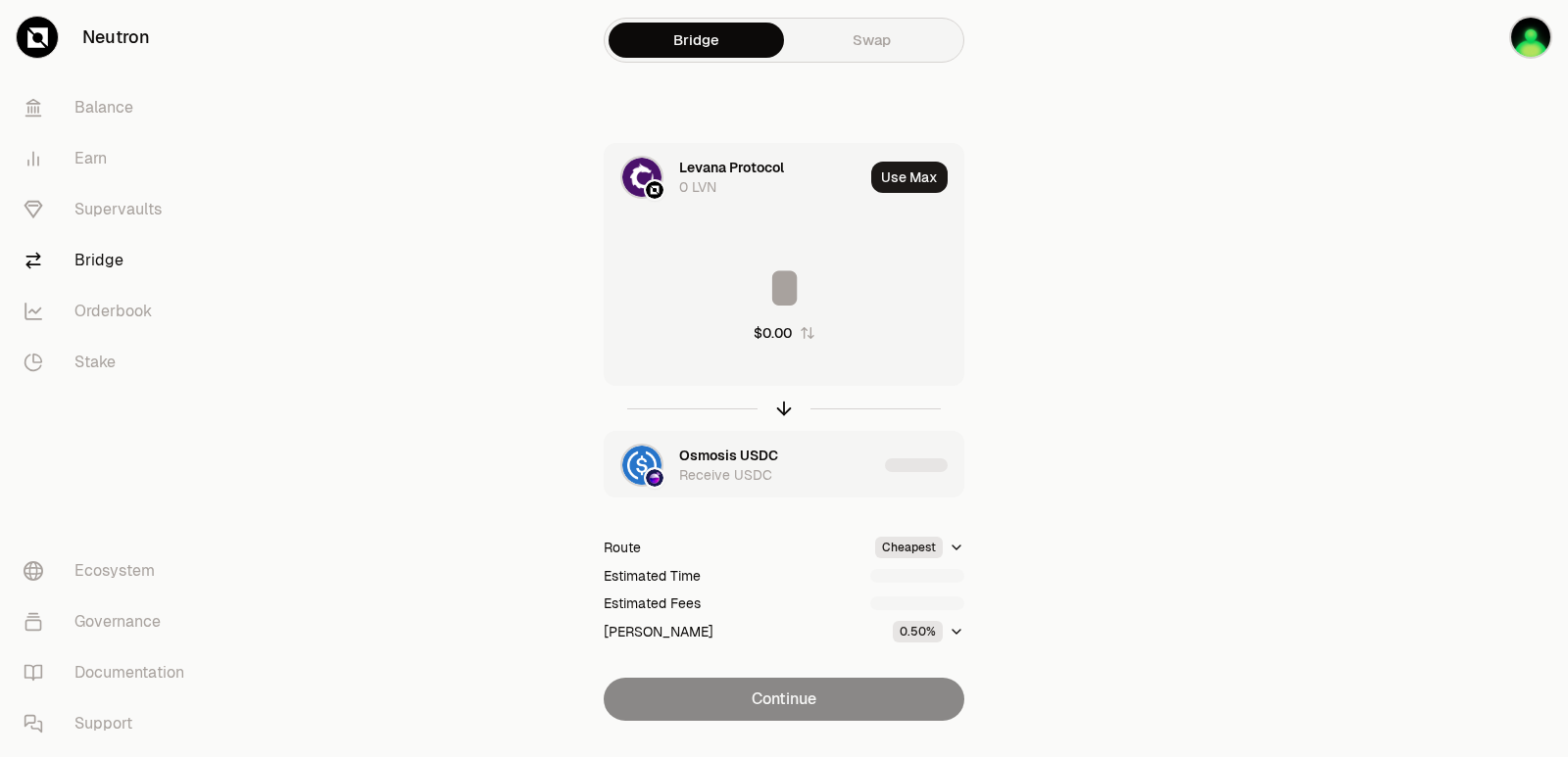
click at [776, 283] on input at bounding box center [784, 287] width 359 height 58
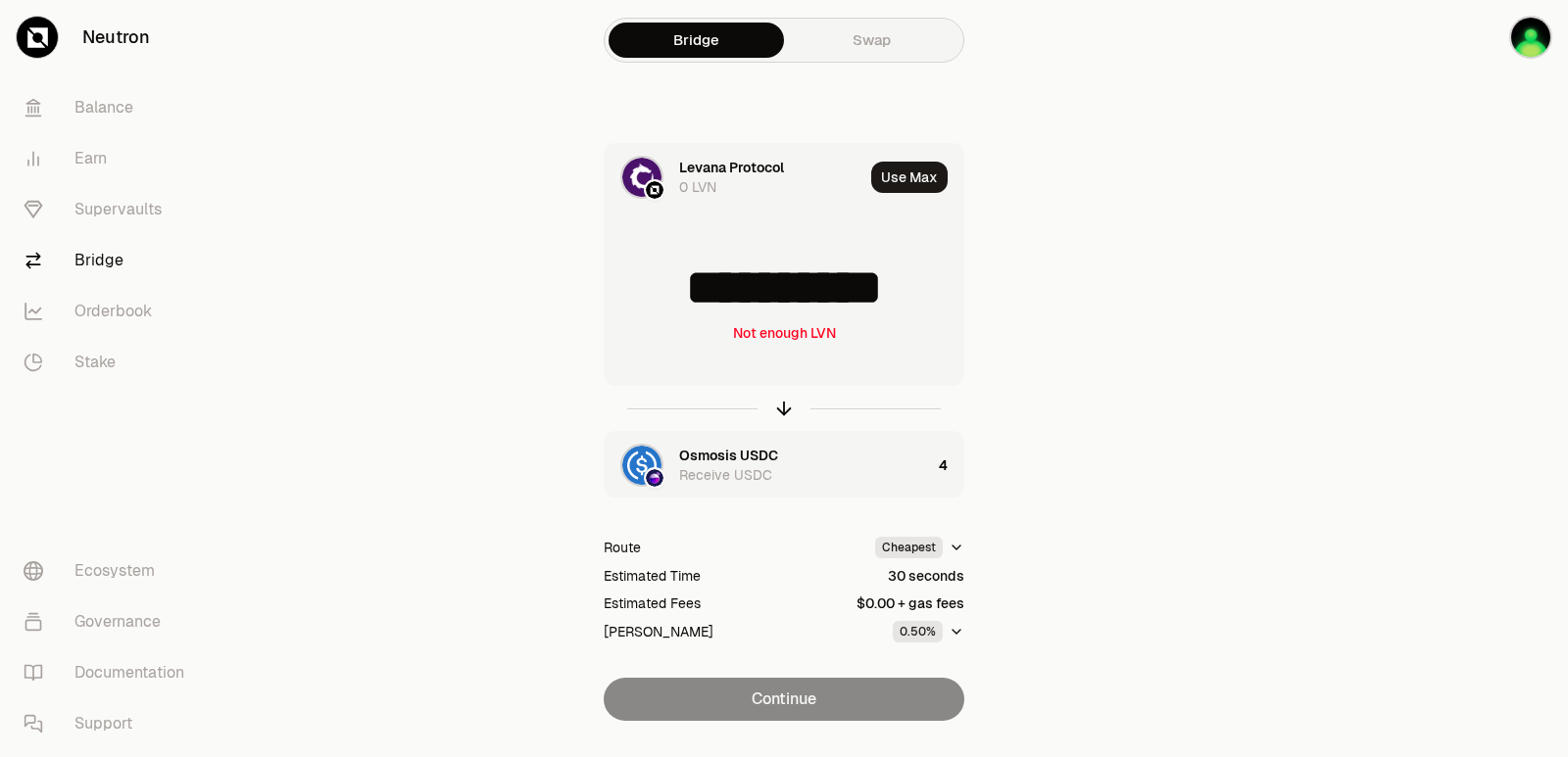
drag, startPoint x: 949, startPoint y: 293, endPoint x: 710, endPoint y: 298, distance: 239.1
click at [710, 298] on input "**********" at bounding box center [784, 287] width 359 height 58
type input "***"
click at [788, 412] on icon "button" at bounding box center [784, 408] width 22 height 22
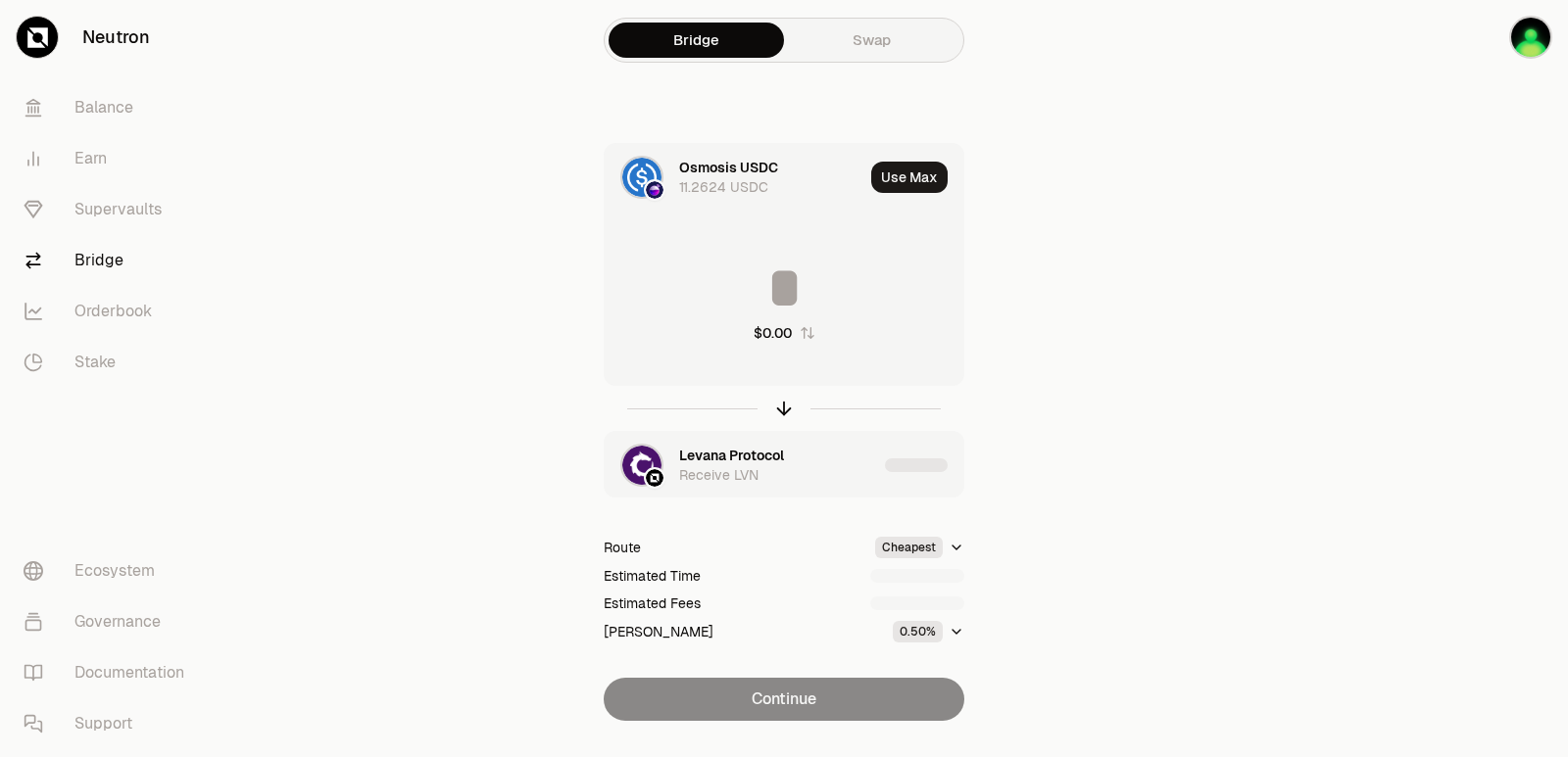
click at [770, 310] on input at bounding box center [784, 287] width 359 height 58
click at [769, 309] on input "********" at bounding box center [784, 287] width 359 height 58
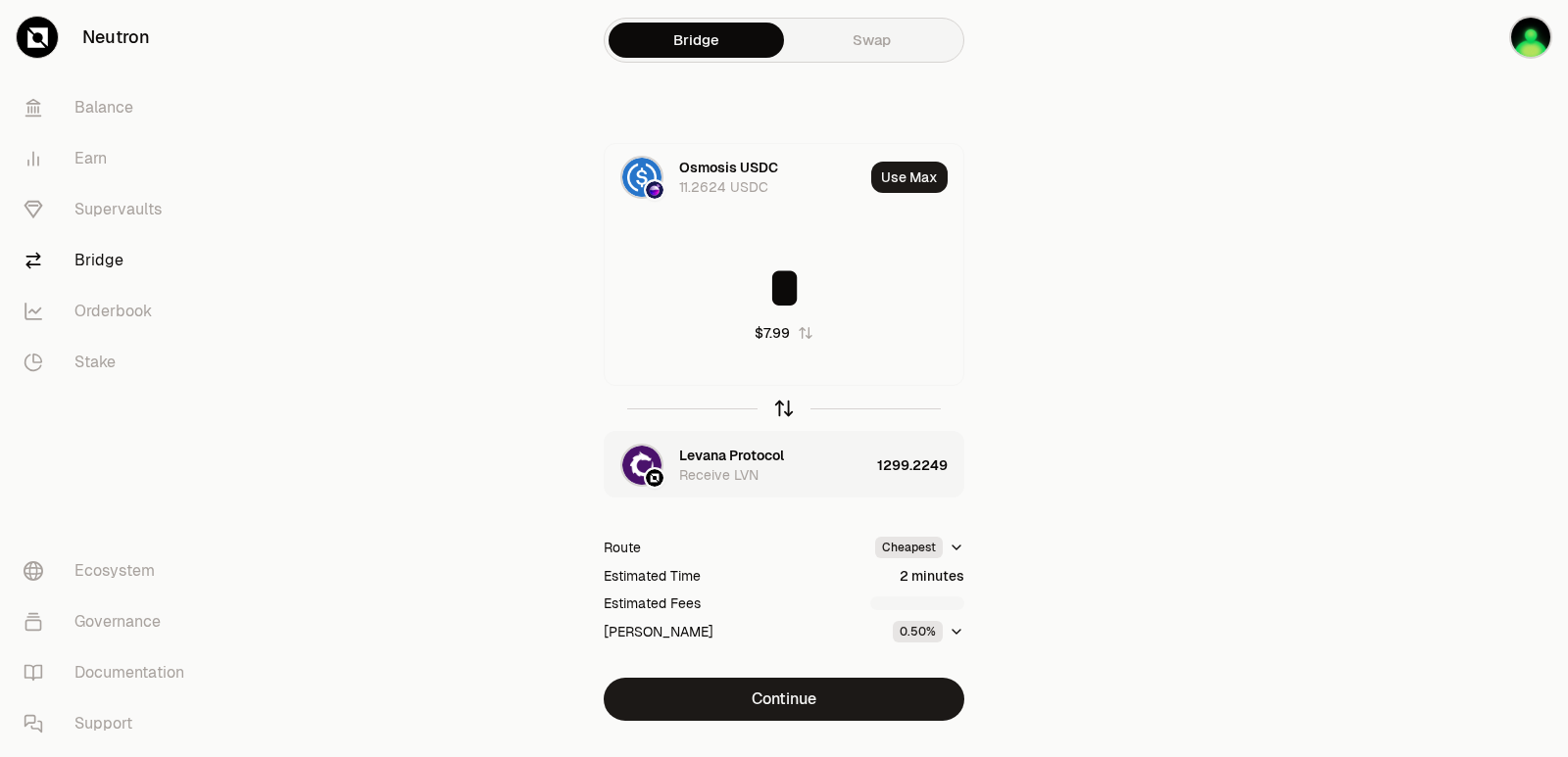
type input "*"
click at [784, 404] on icon "button" at bounding box center [784, 408] width 0 height 13
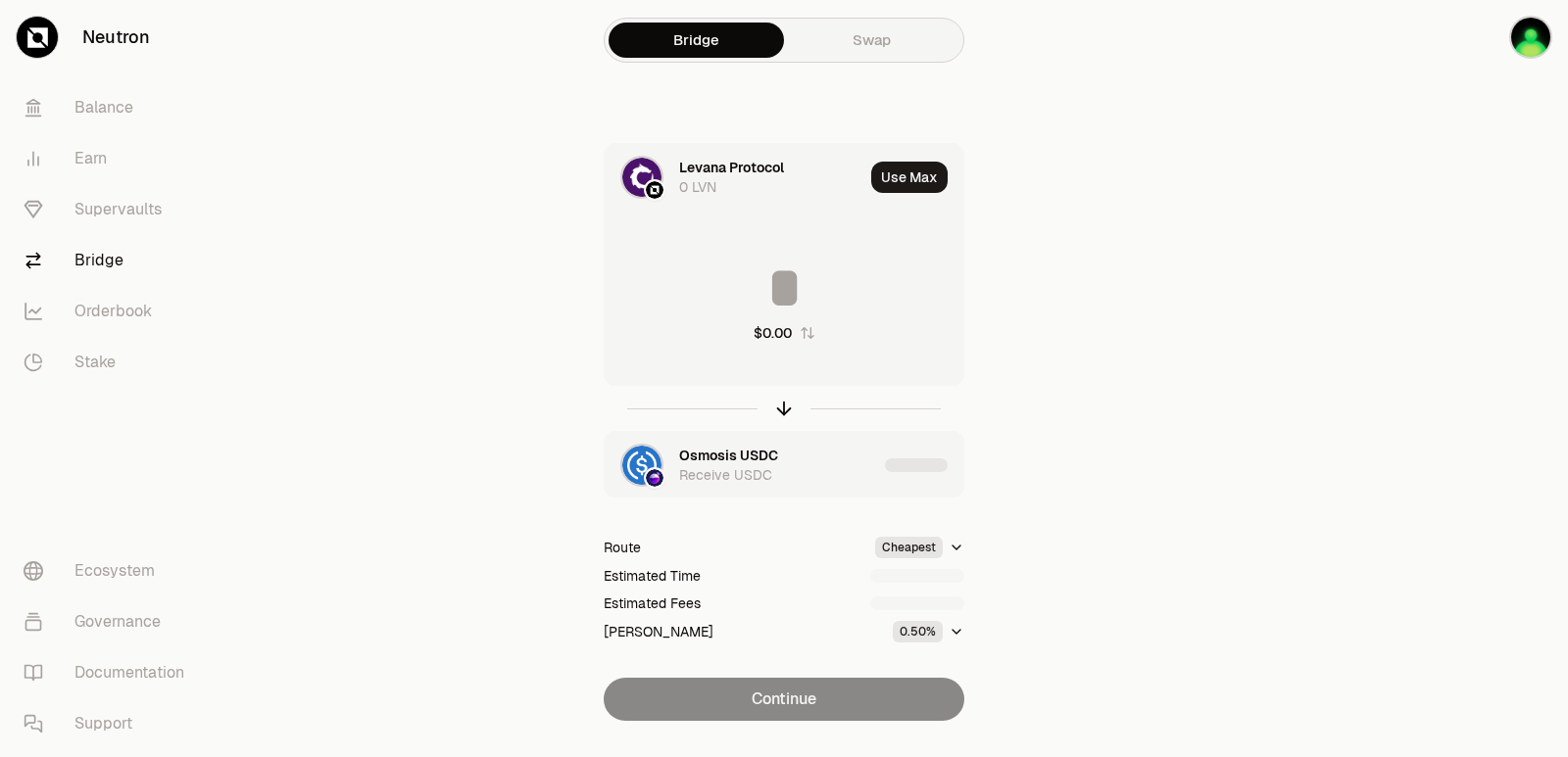
click at [756, 299] on input at bounding box center [784, 287] width 359 height 58
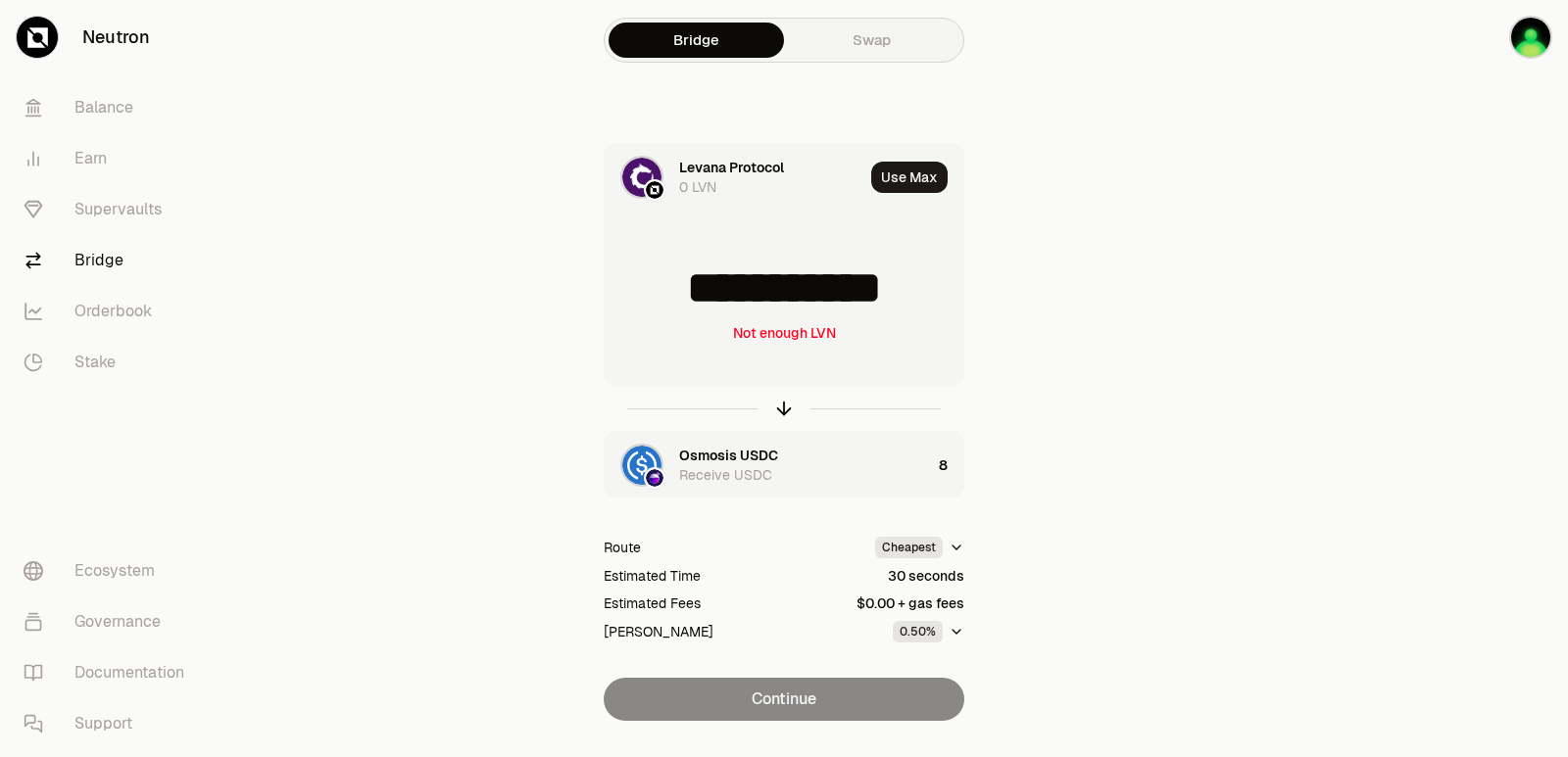
drag, startPoint x: 934, startPoint y: 298, endPoint x: 724, endPoint y: 310, distance: 210.3
click at [724, 310] on input "**********" at bounding box center [784, 287] width 359 height 58
type input "****"
click at [783, 412] on icon "button" at bounding box center [784, 408] width 22 height 22
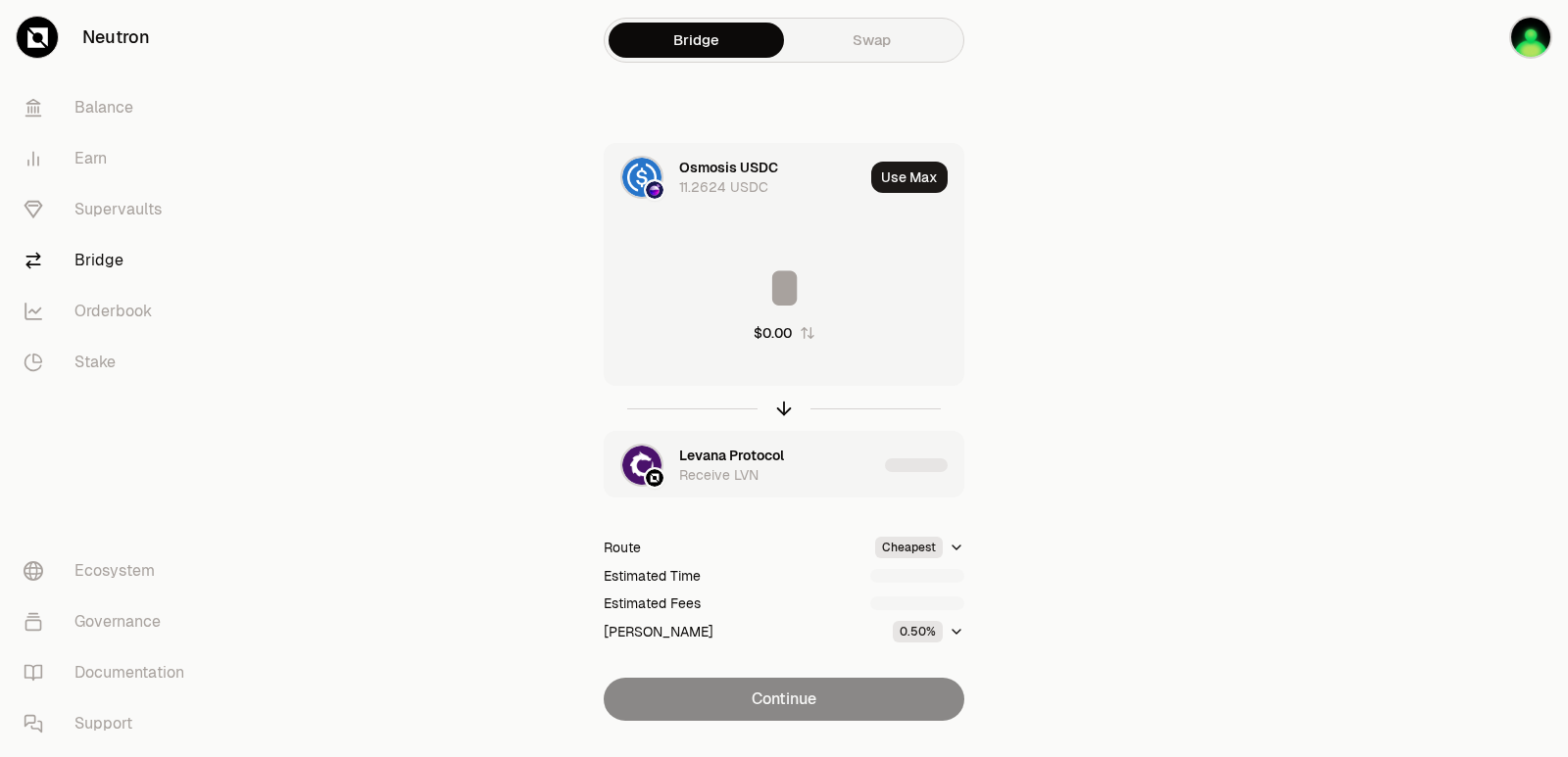
click at [764, 298] on input at bounding box center [784, 287] width 359 height 58
click at [823, 285] on input "********" at bounding box center [784, 287] width 359 height 58
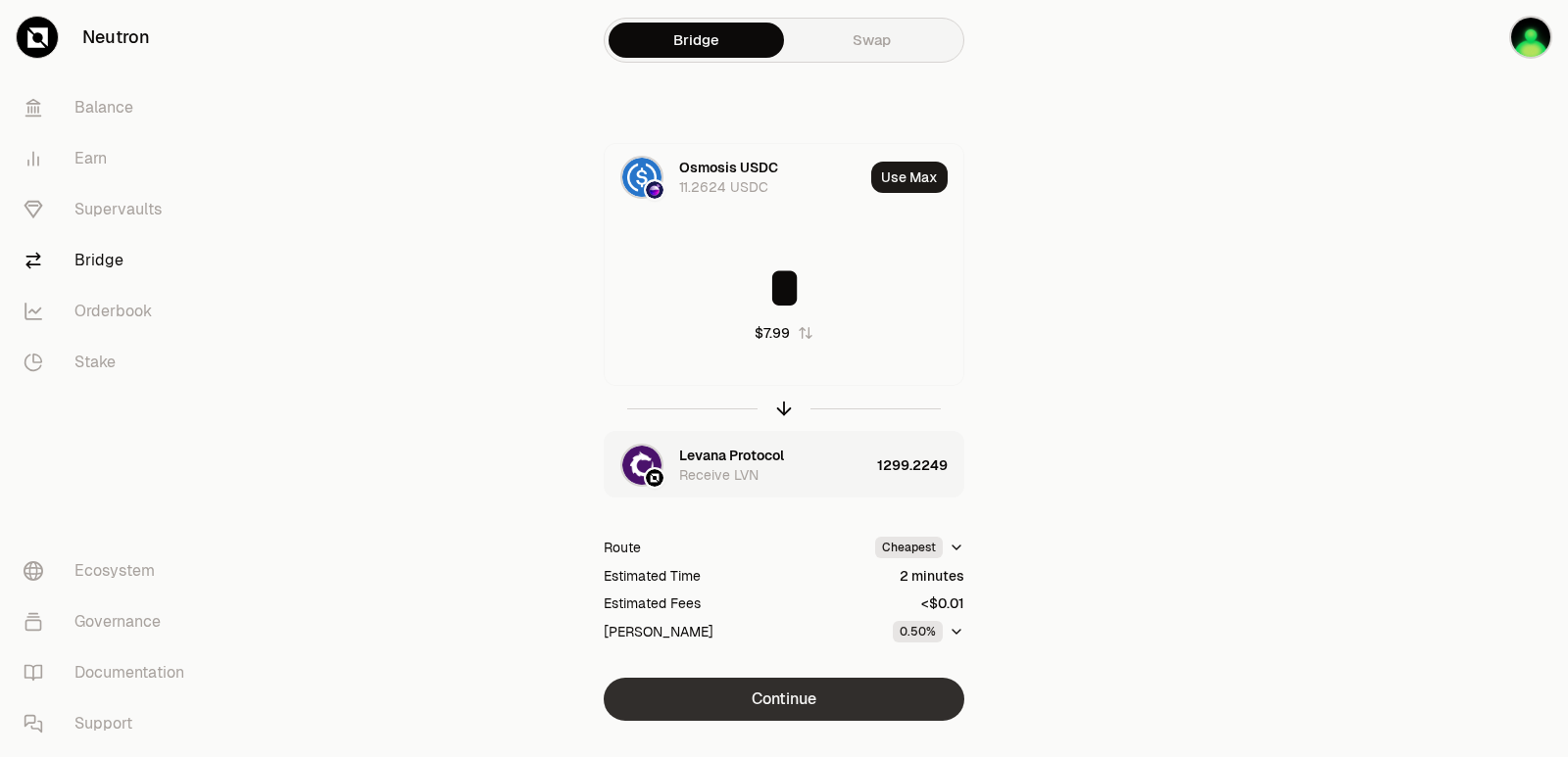
type input "*"
click at [828, 698] on button "Continue" at bounding box center [784, 699] width 361 height 43
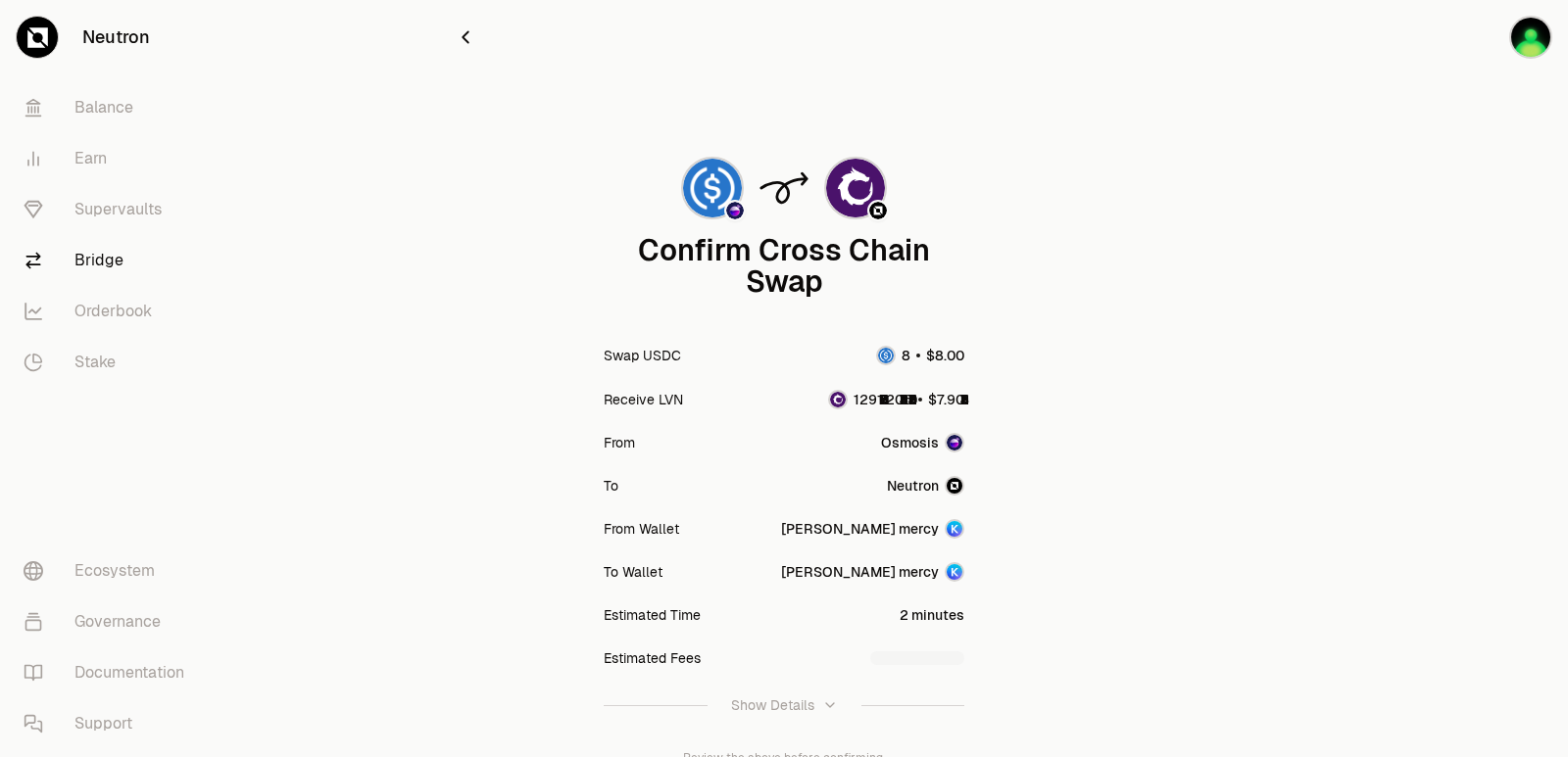
scroll to position [162, 0]
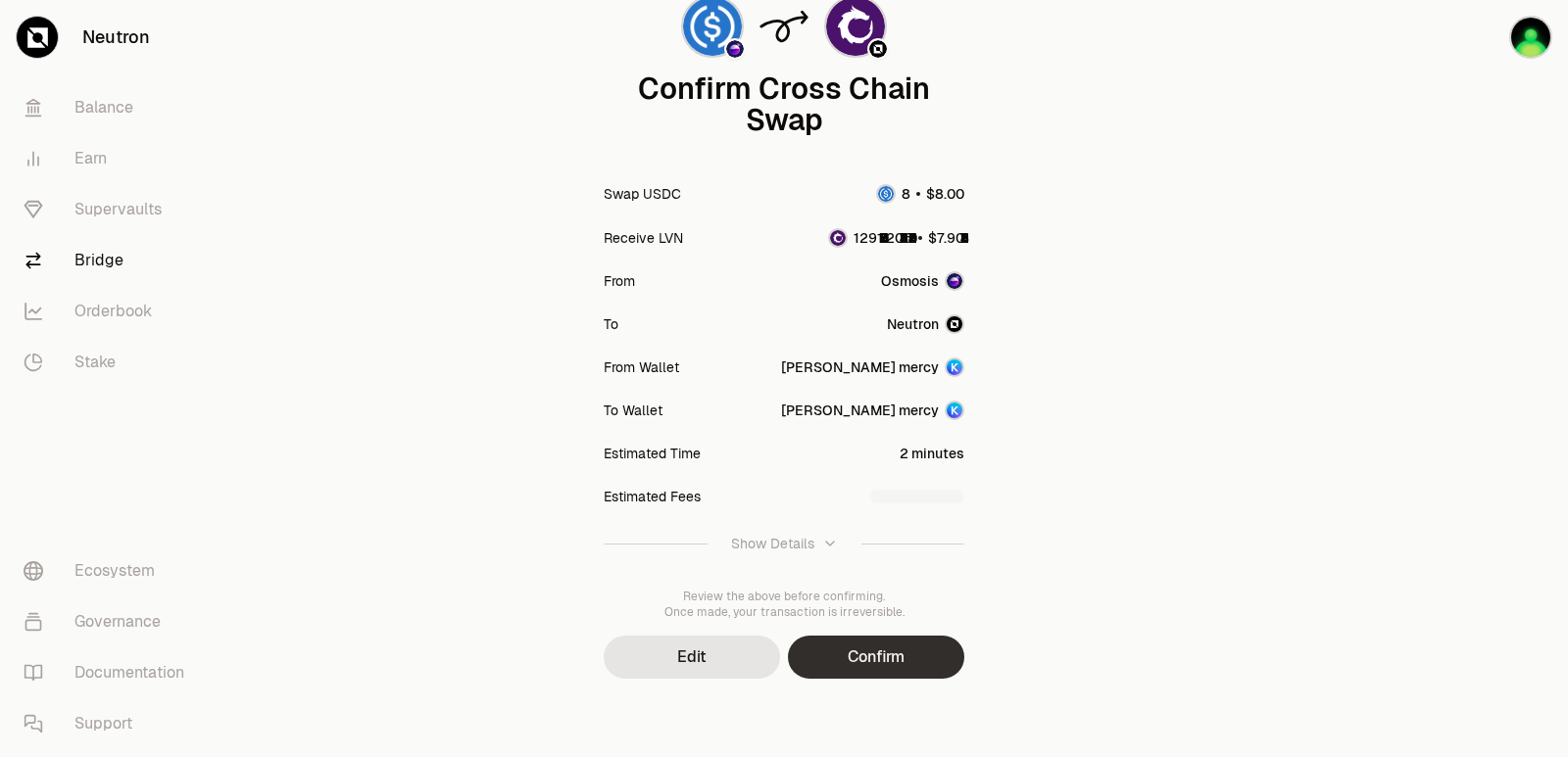
click at [925, 647] on button "Confirm" at bounding box center [876, 657] width 176 height 43
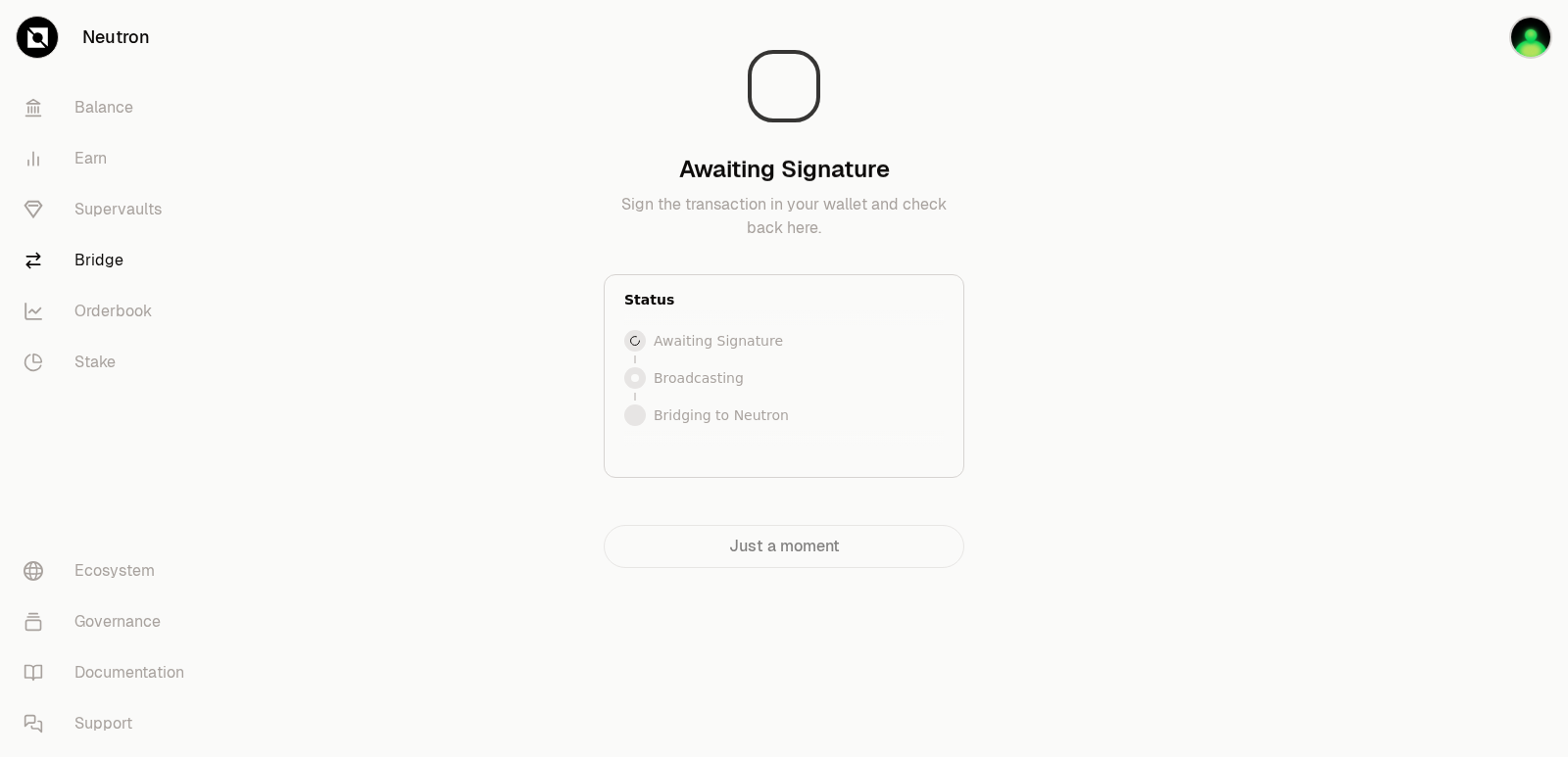
scroll to position [0, 0]
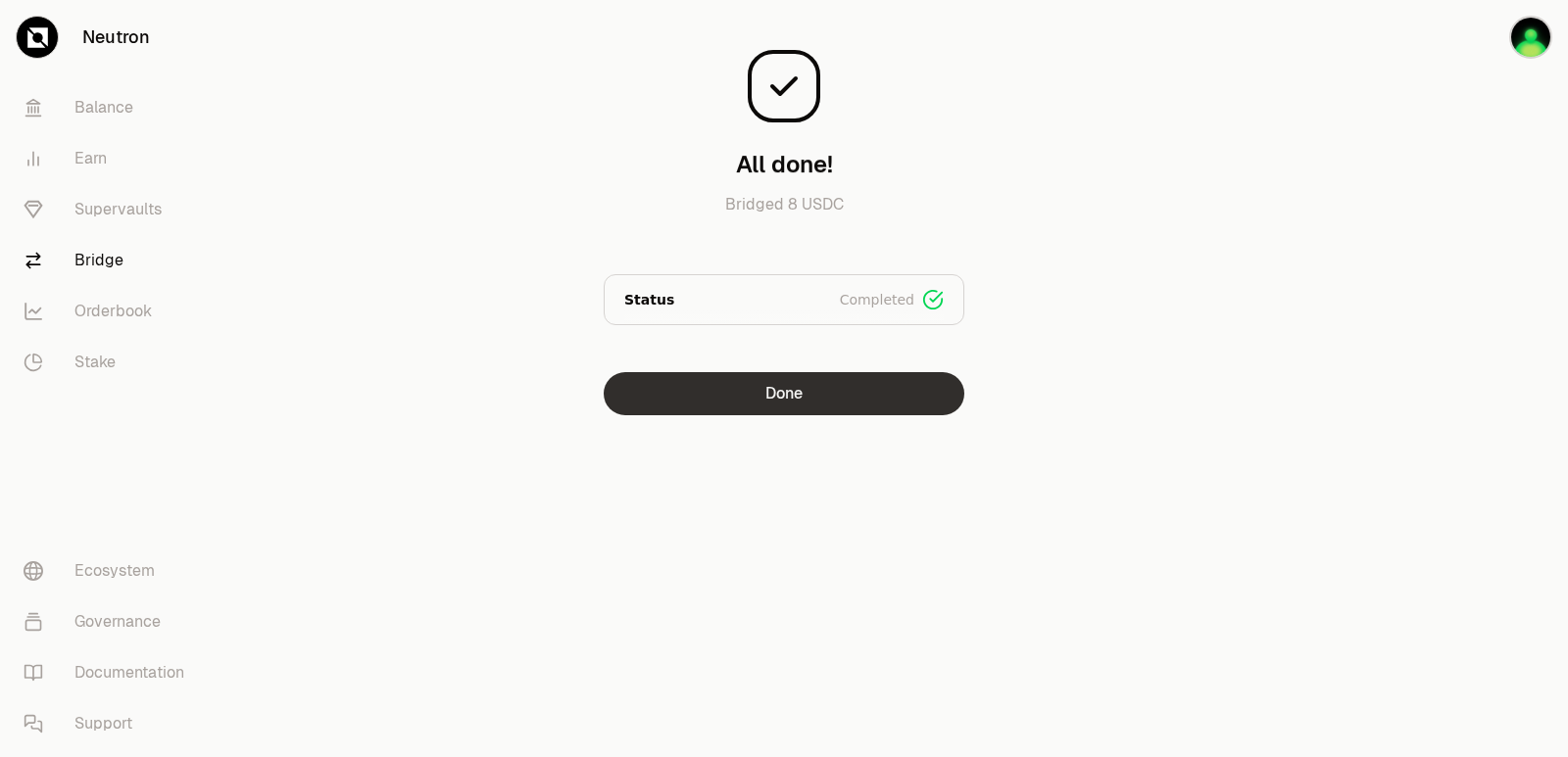
click at [771, 403] on button "Done" at bounding box center [784, 393] width 361 height 43
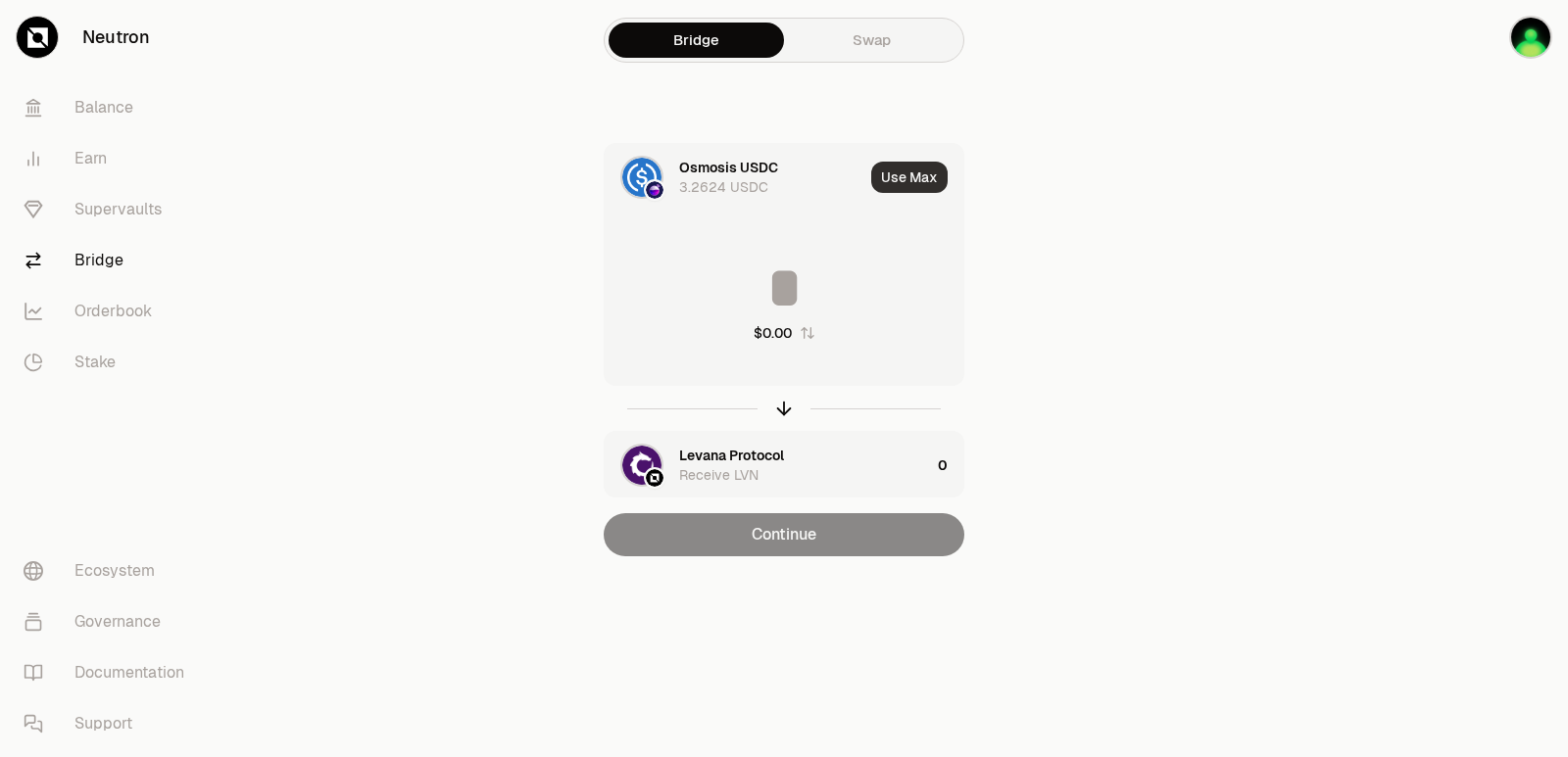
click at [898, 173] on button "Use Max" at bounding box center [909, 177] width 76 height 32
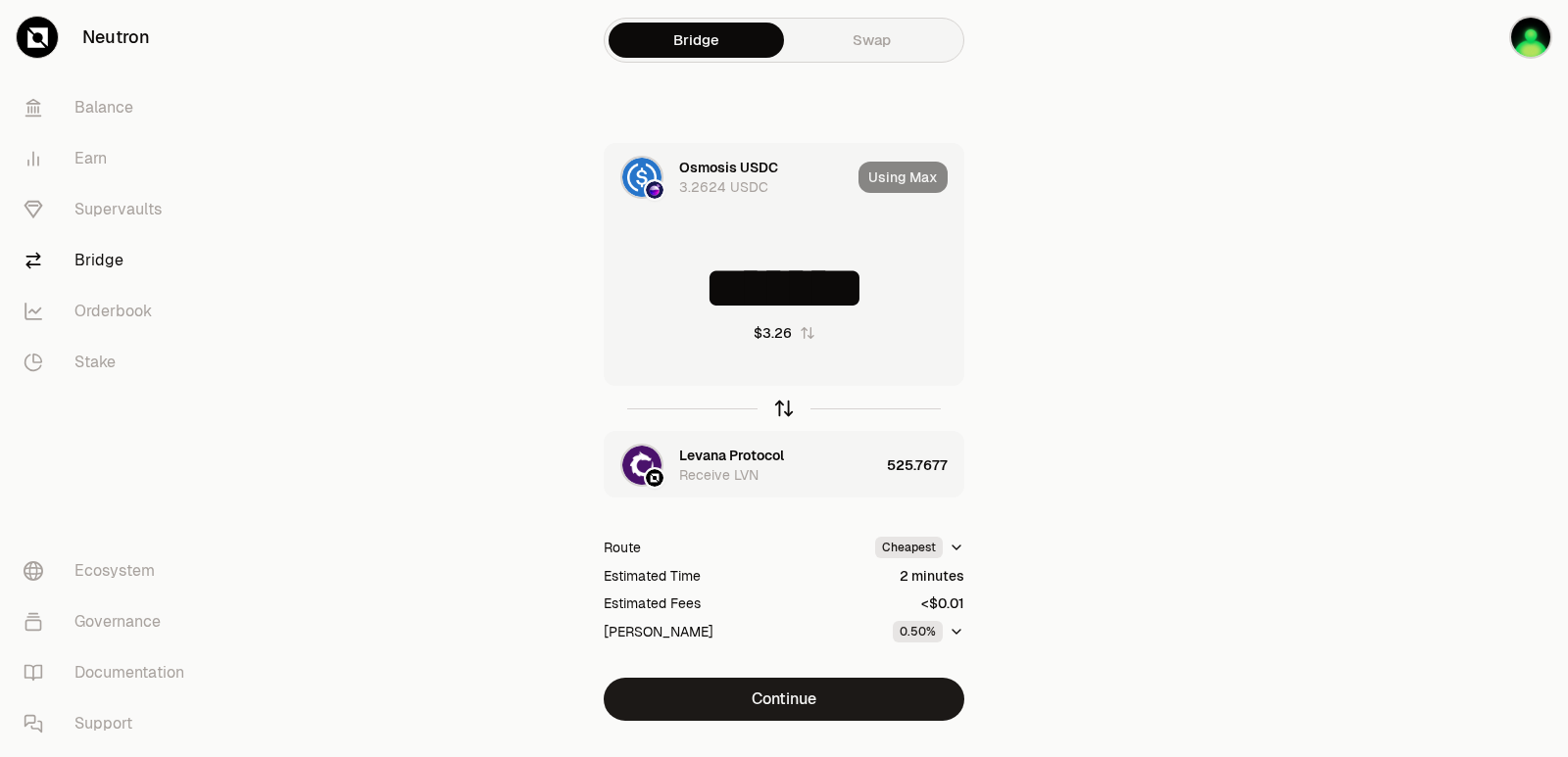
click at [781, 400] on icon "button" at bounding box center [784, 408] width 22 height 22
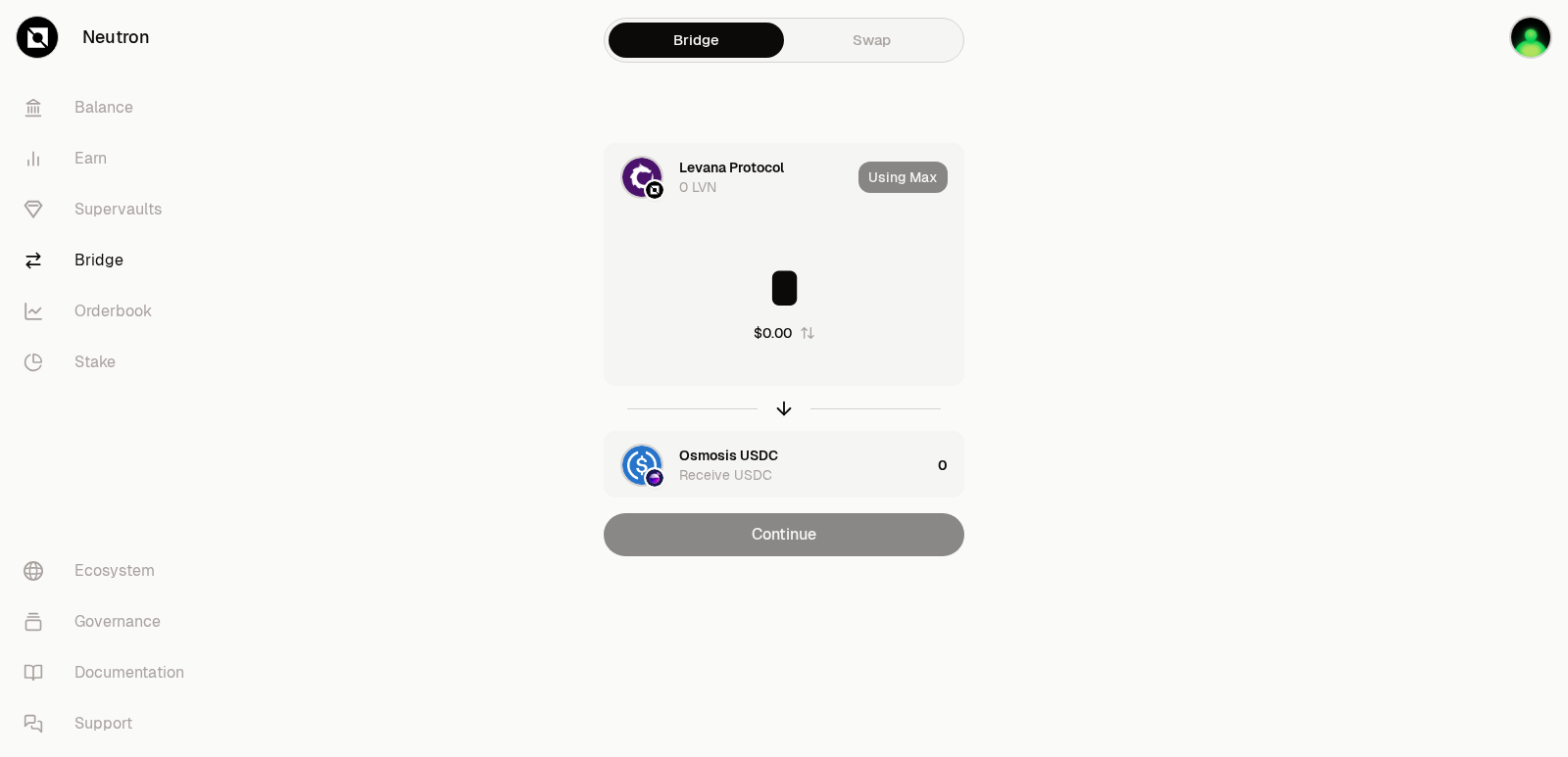
type input "**********"
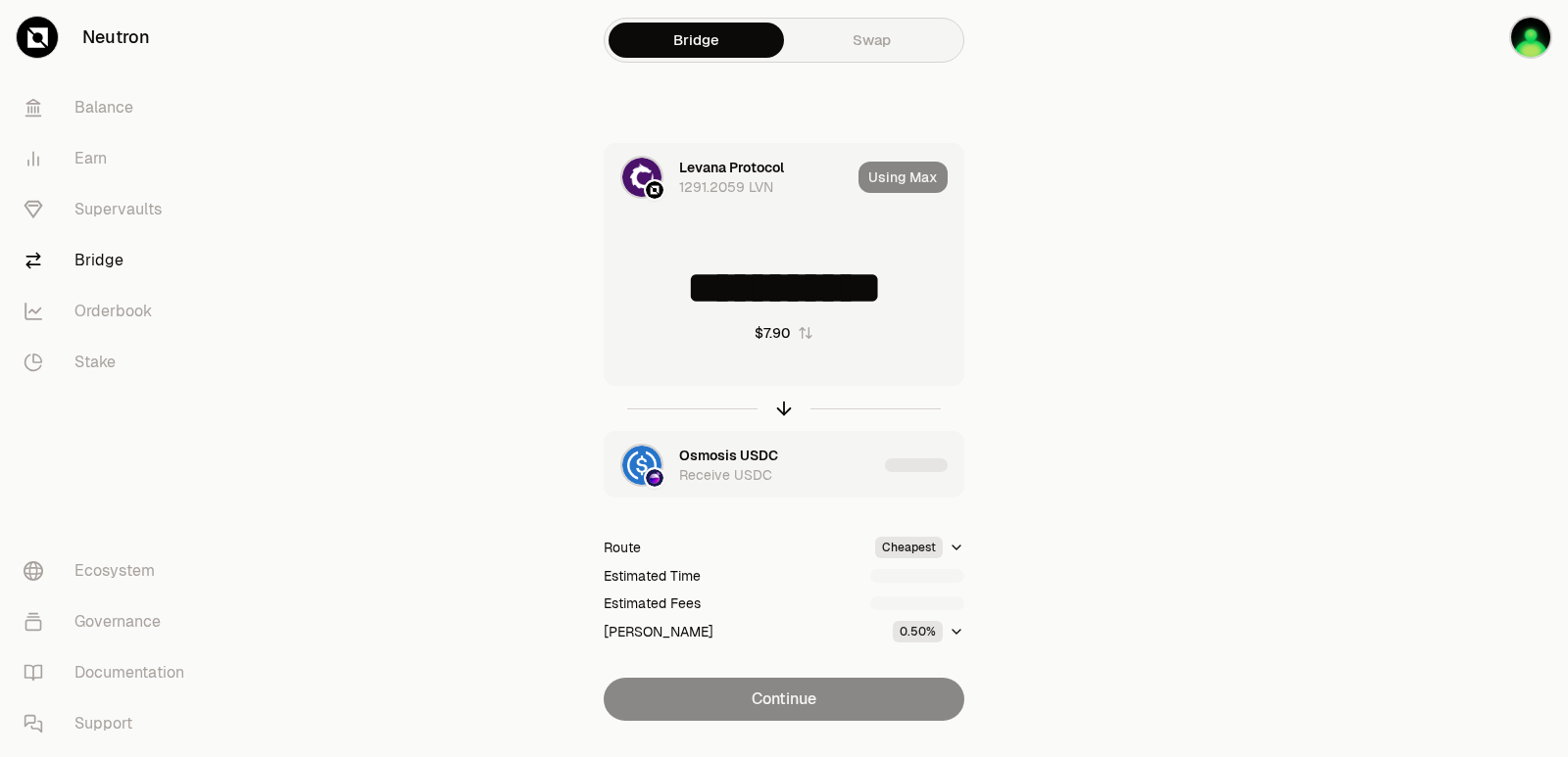
click at [900, 179] on div "Using Max" at bounding box center [911, 176] width 105 height 66
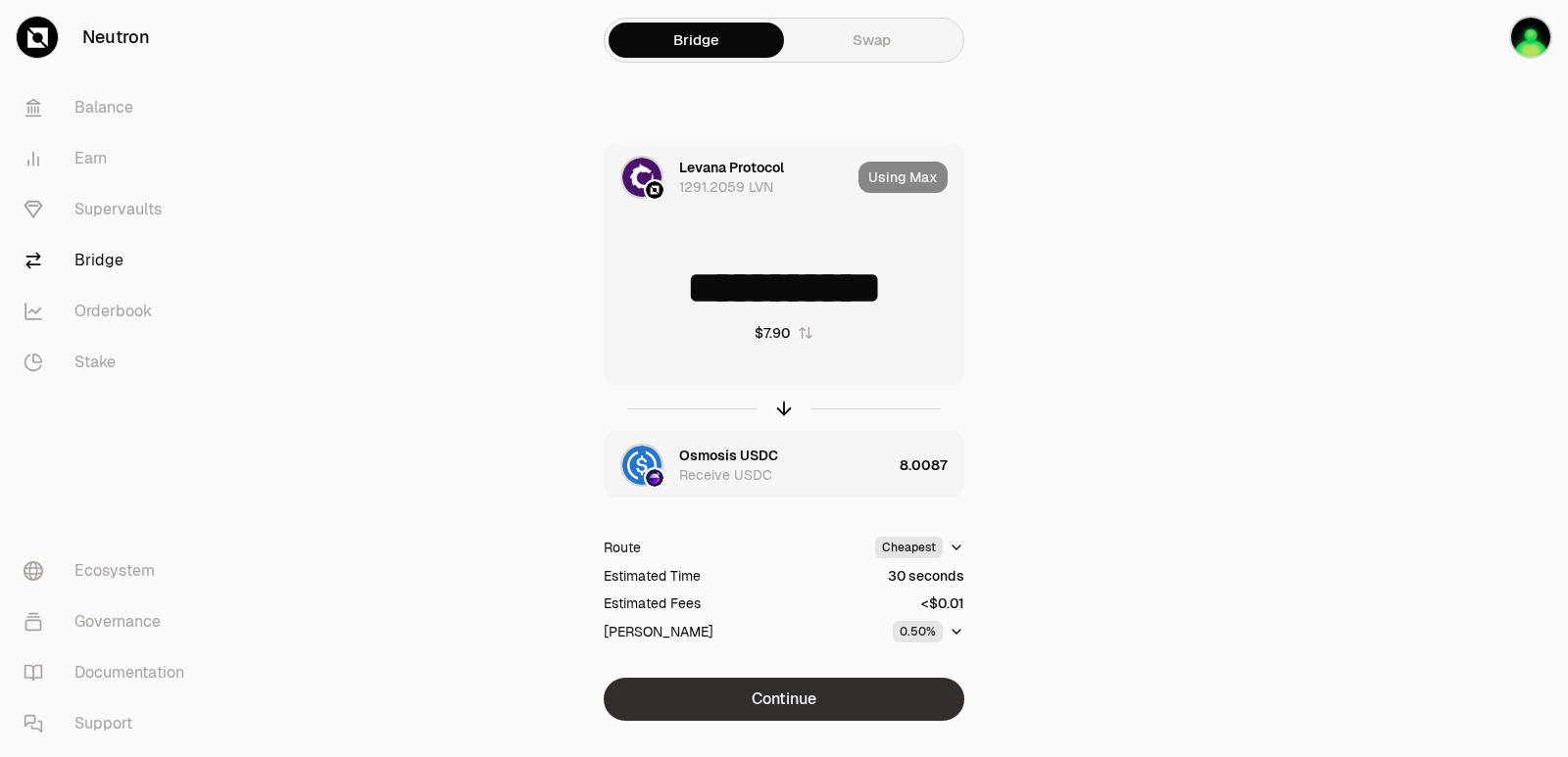
click at [793, 698] on button "Continue" at bounding box center [784, 699] width 361 height 43
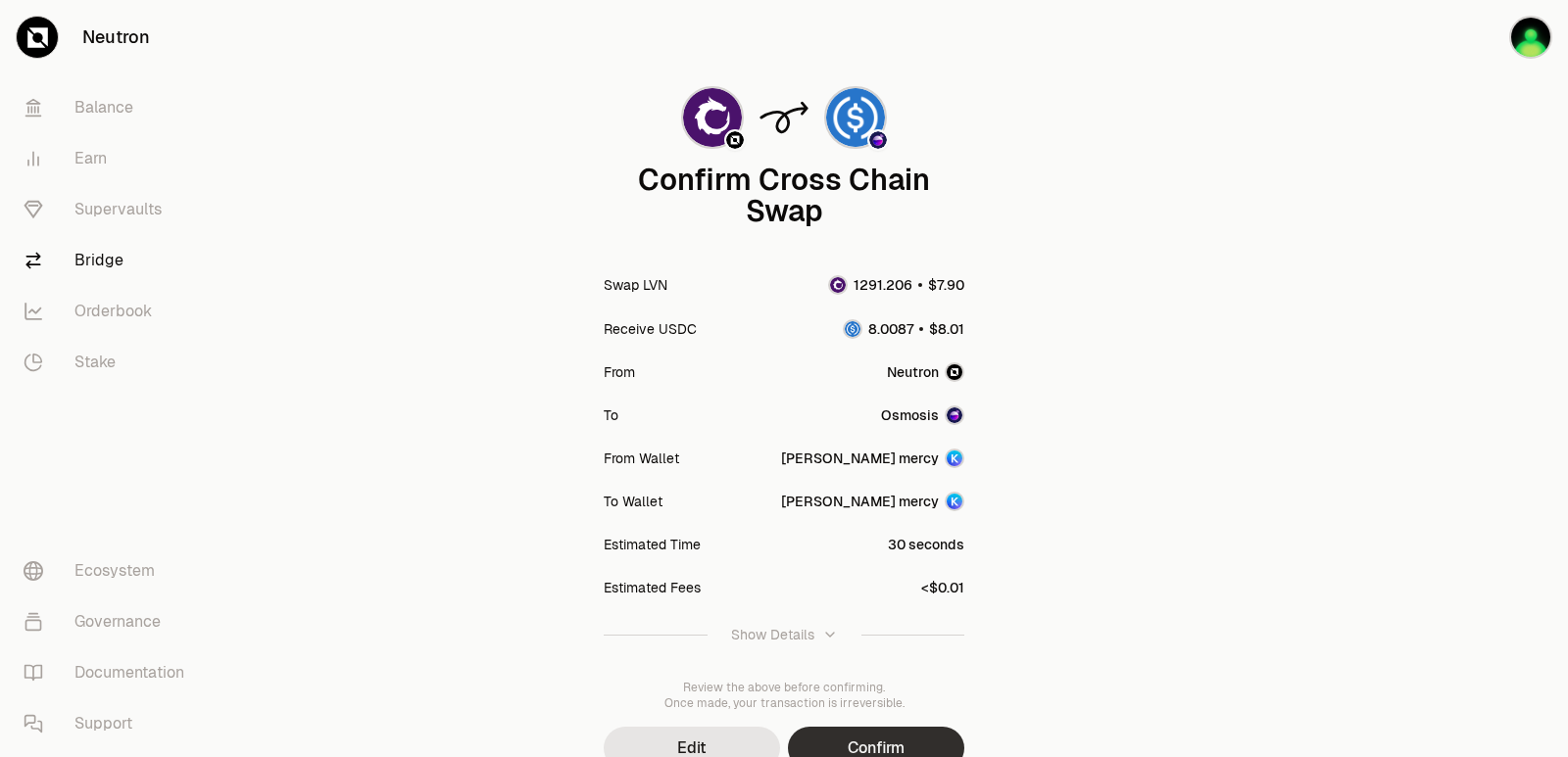
scroll to position [162, 0]
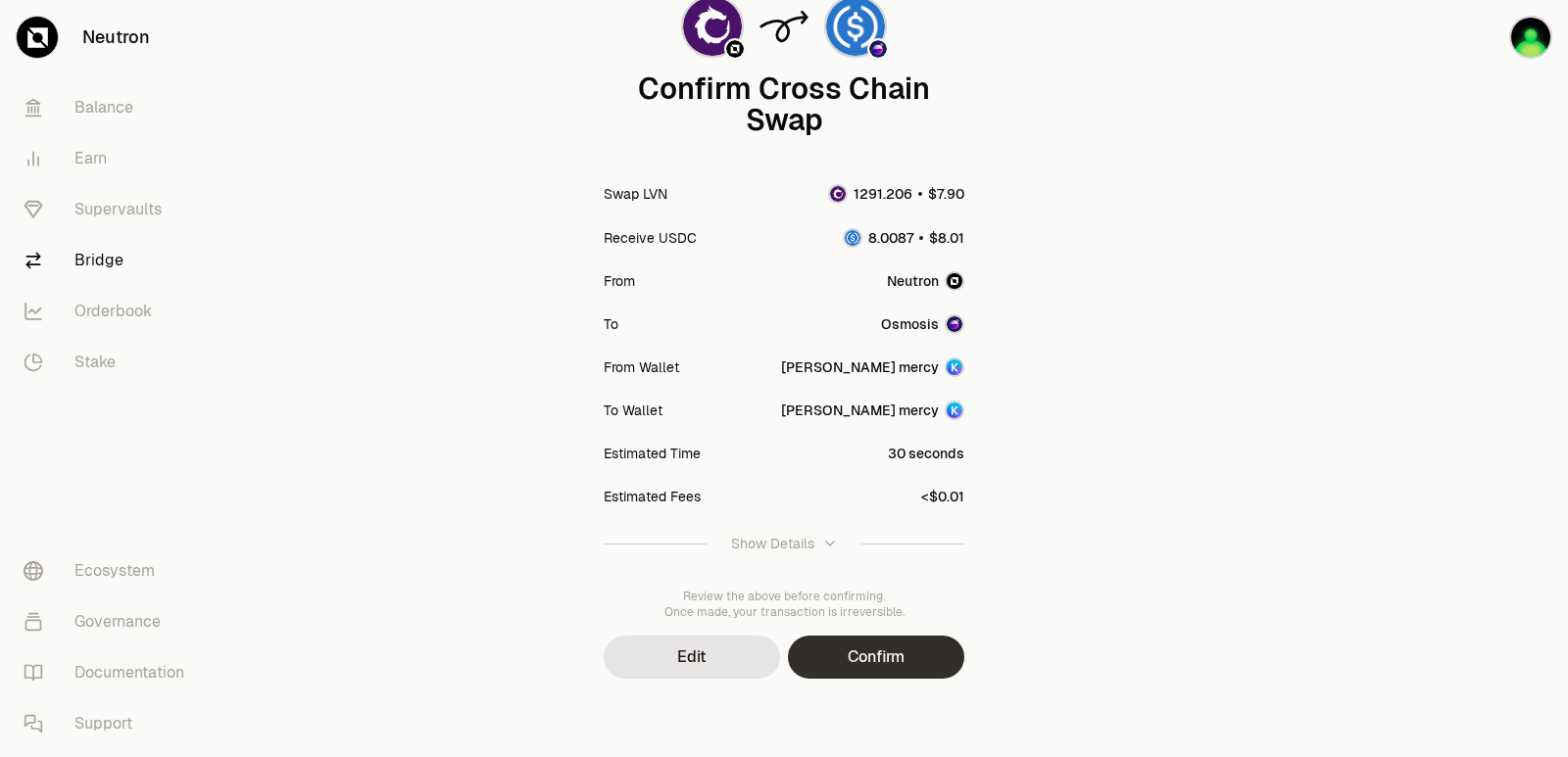
click at [935, 644] on button "Confirm" at bounding box center [876, 657] width 176 height 43
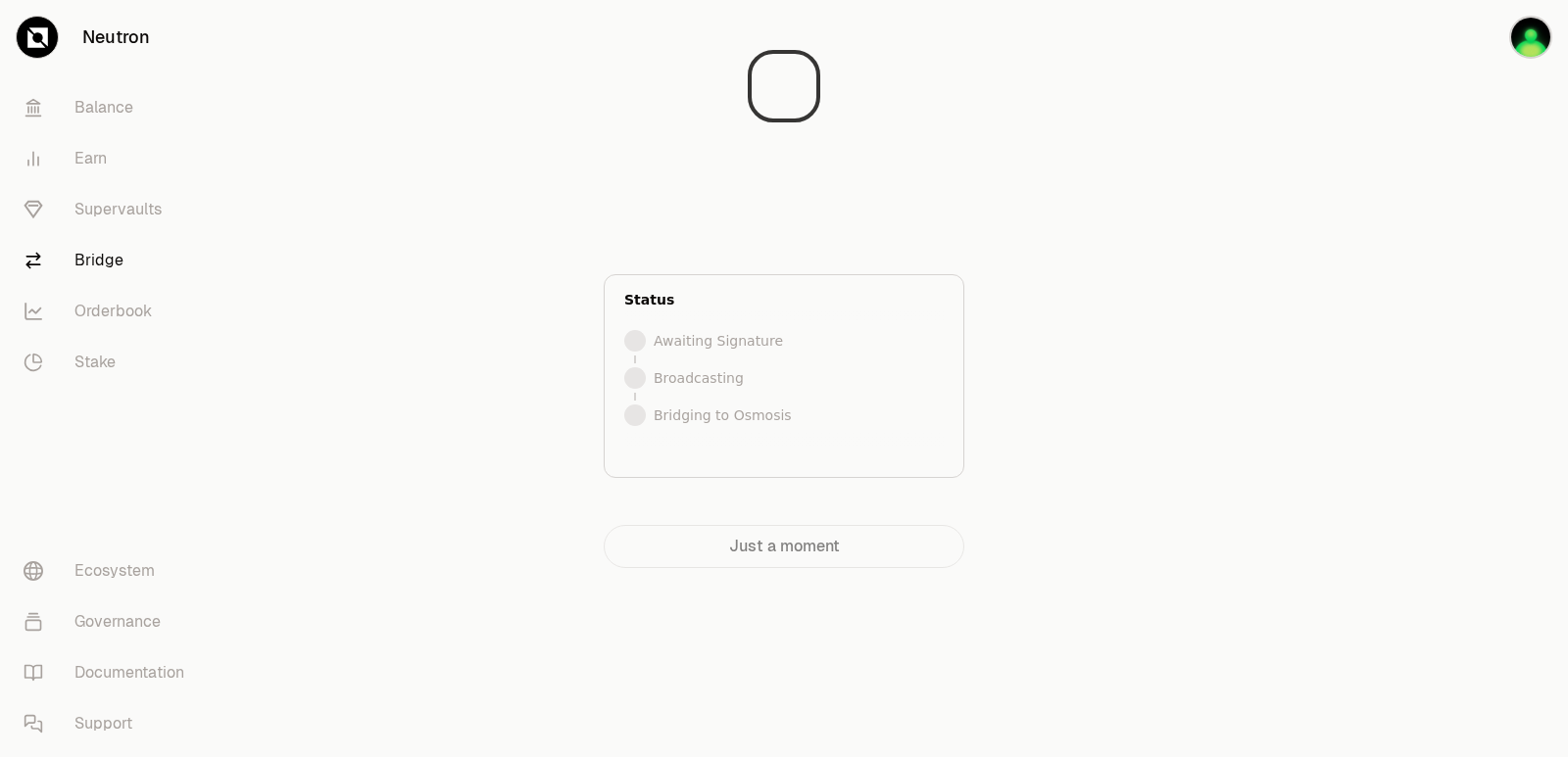
scroll to position [0, 0]
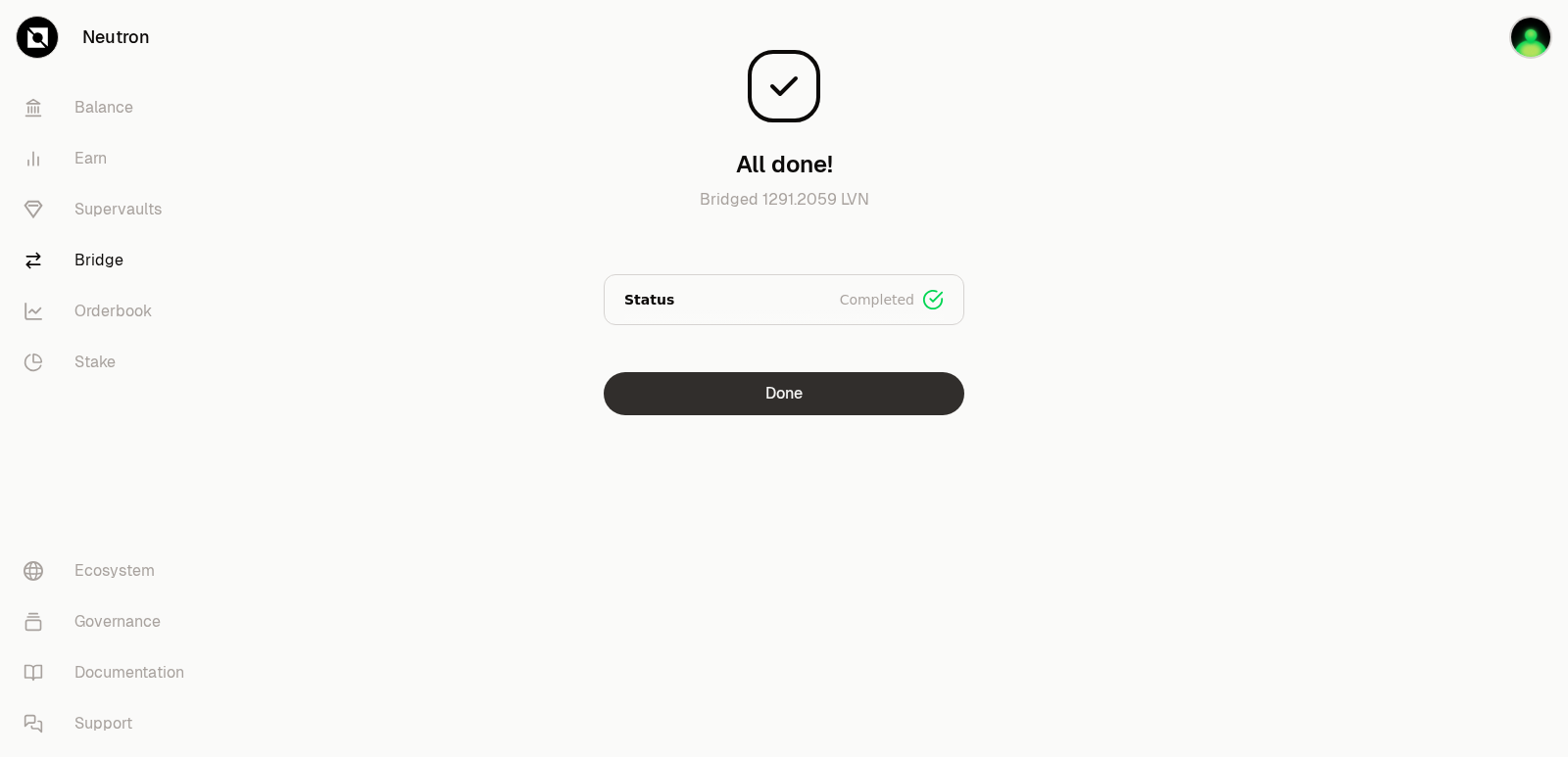
click at [768, 389] on button "Done" at bounding box center [784, 393] width 361 height 43
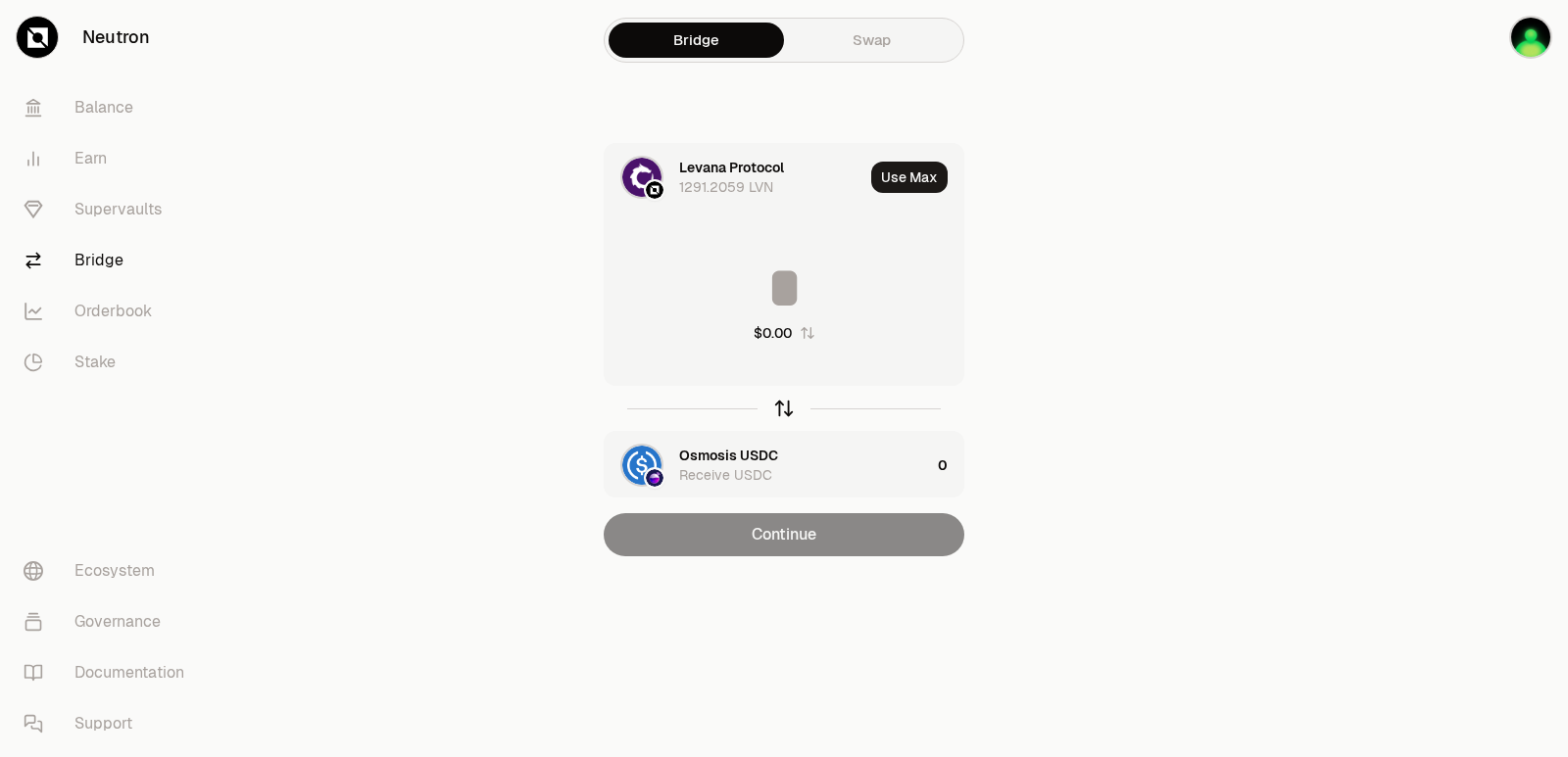
click at [781, 399] on icon "button" at bounding box center [784, 408] width 22 height 22
click at [923, 172] on button "Use Max" at bounding box center [909, 177] width 76 height 32
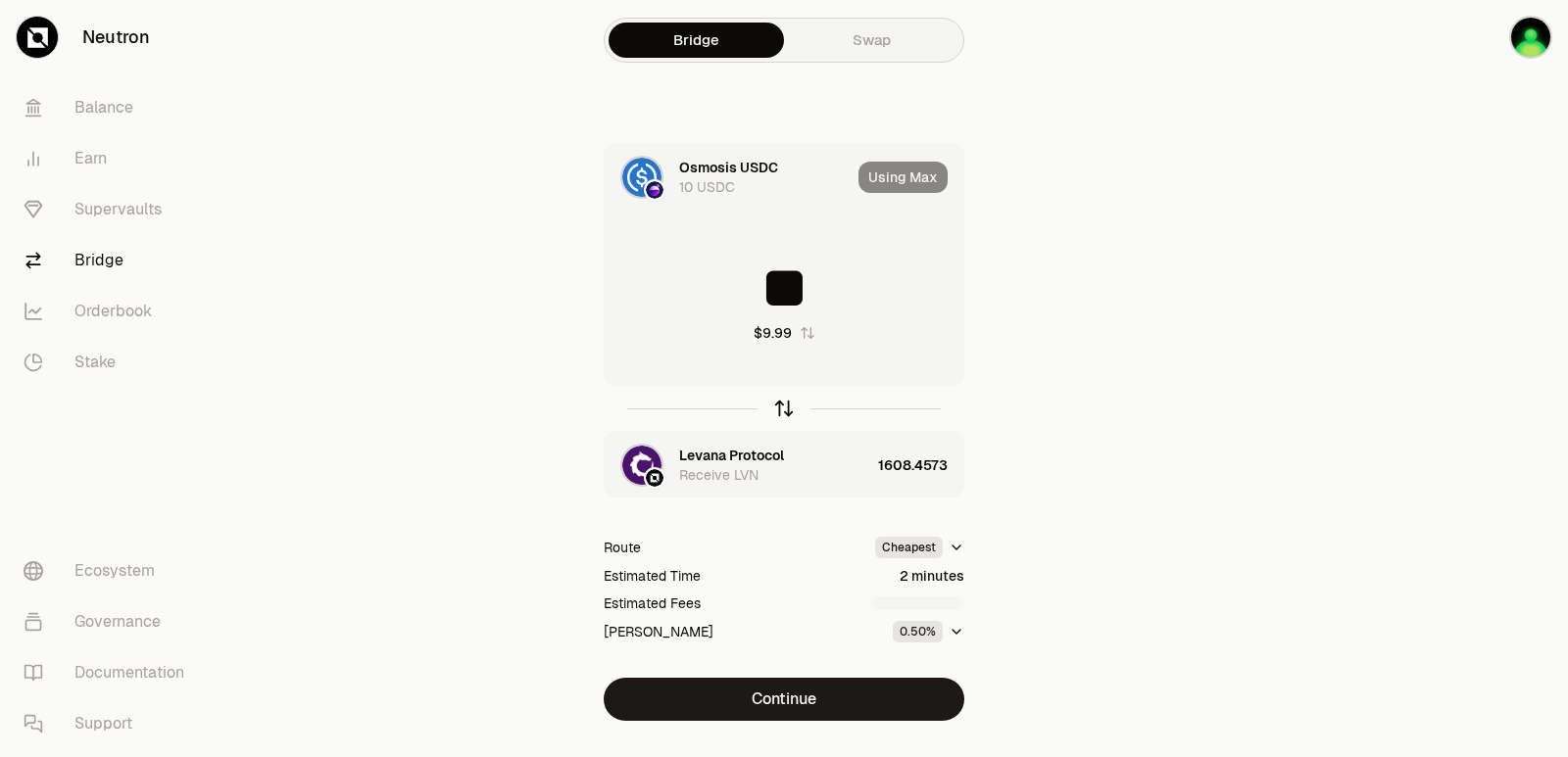
click at [778, 402] on icon "button" at bounding box center [784, 408] width 22 height 22
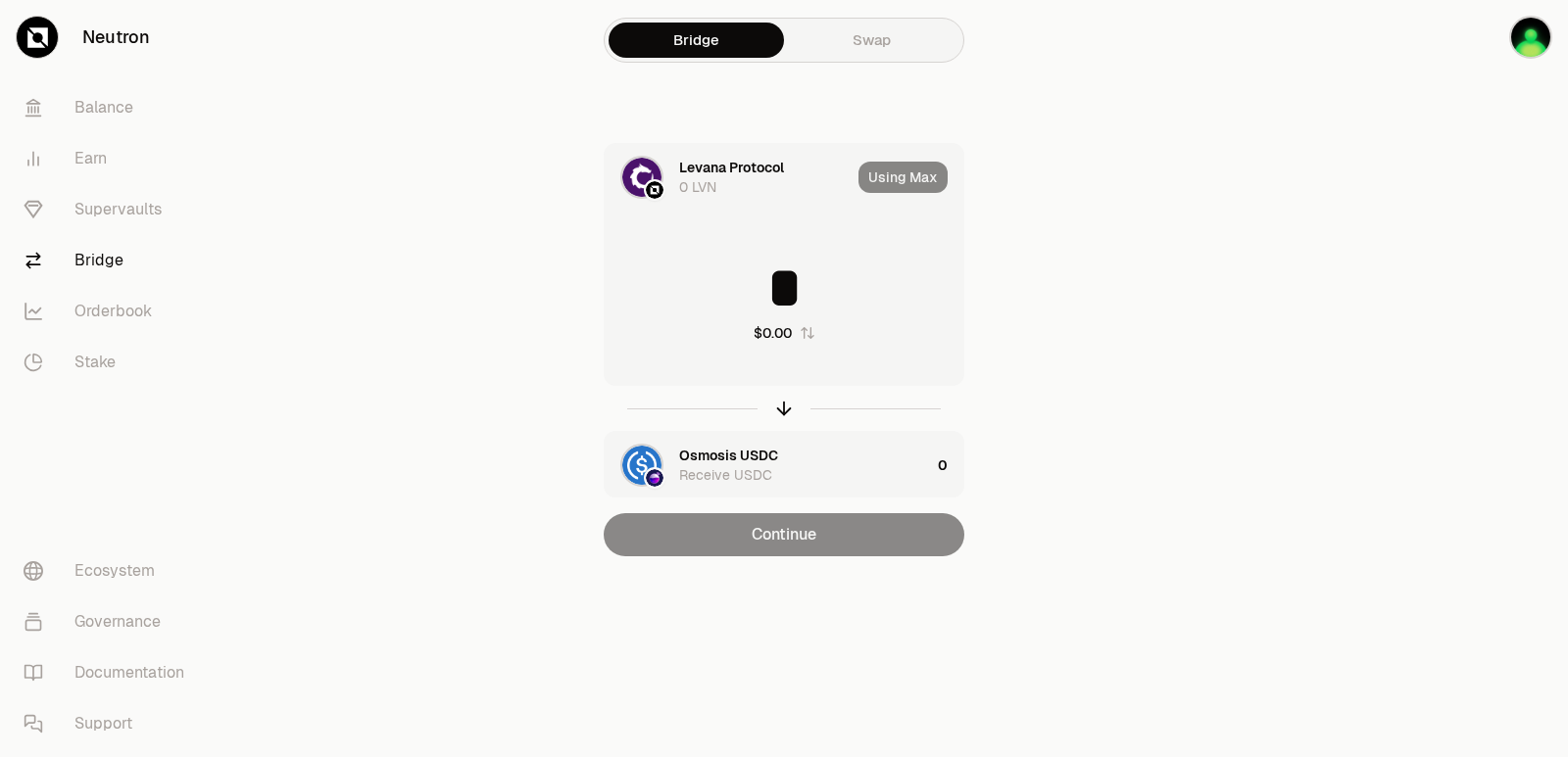
click at [728, 302] on input "*" at bounding box center [784, 287] width 359 height 58
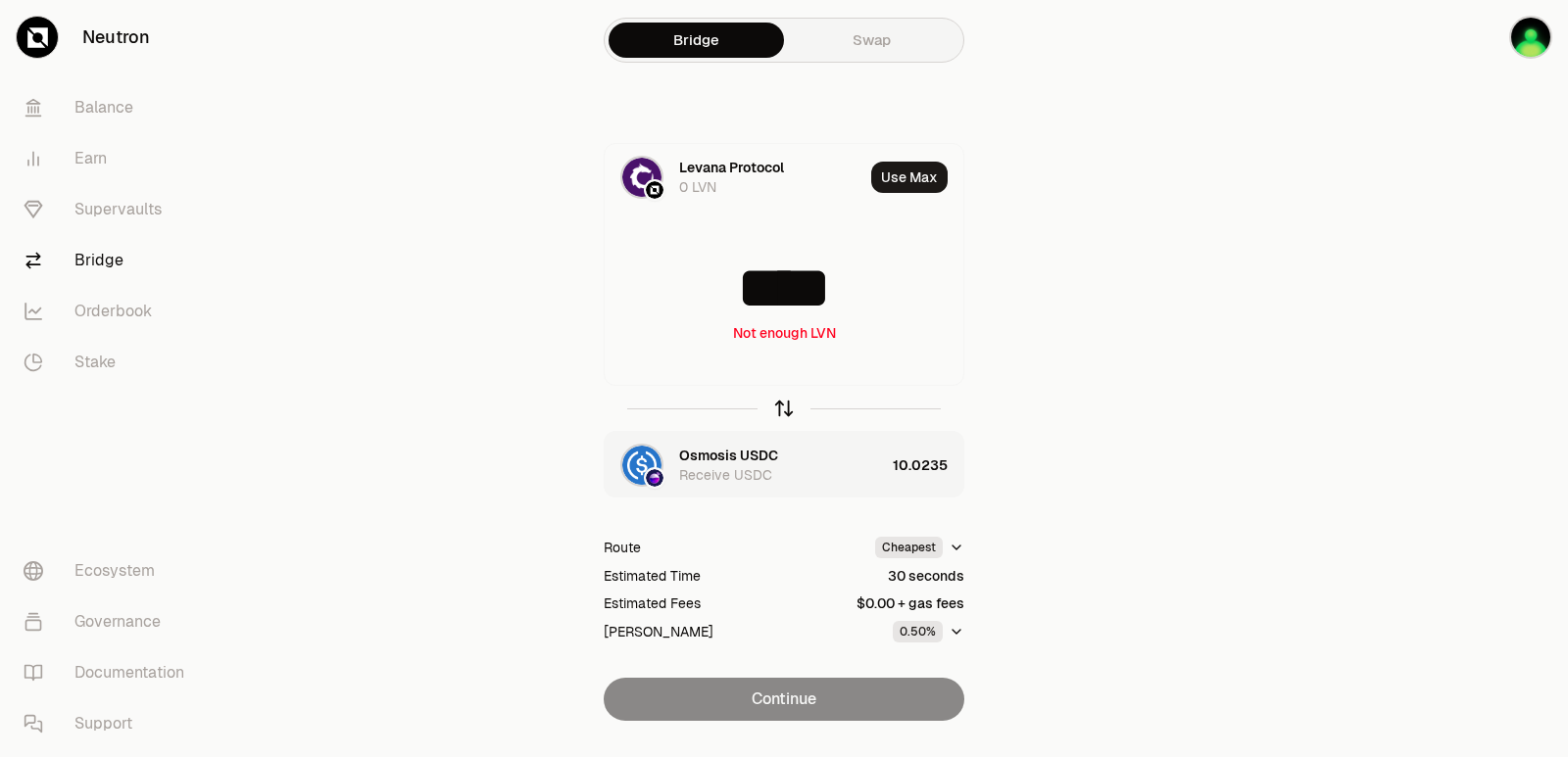
type input "****"
click at [777, 407] on icon "button" at bounding box center [784, 408] width 22 height 22
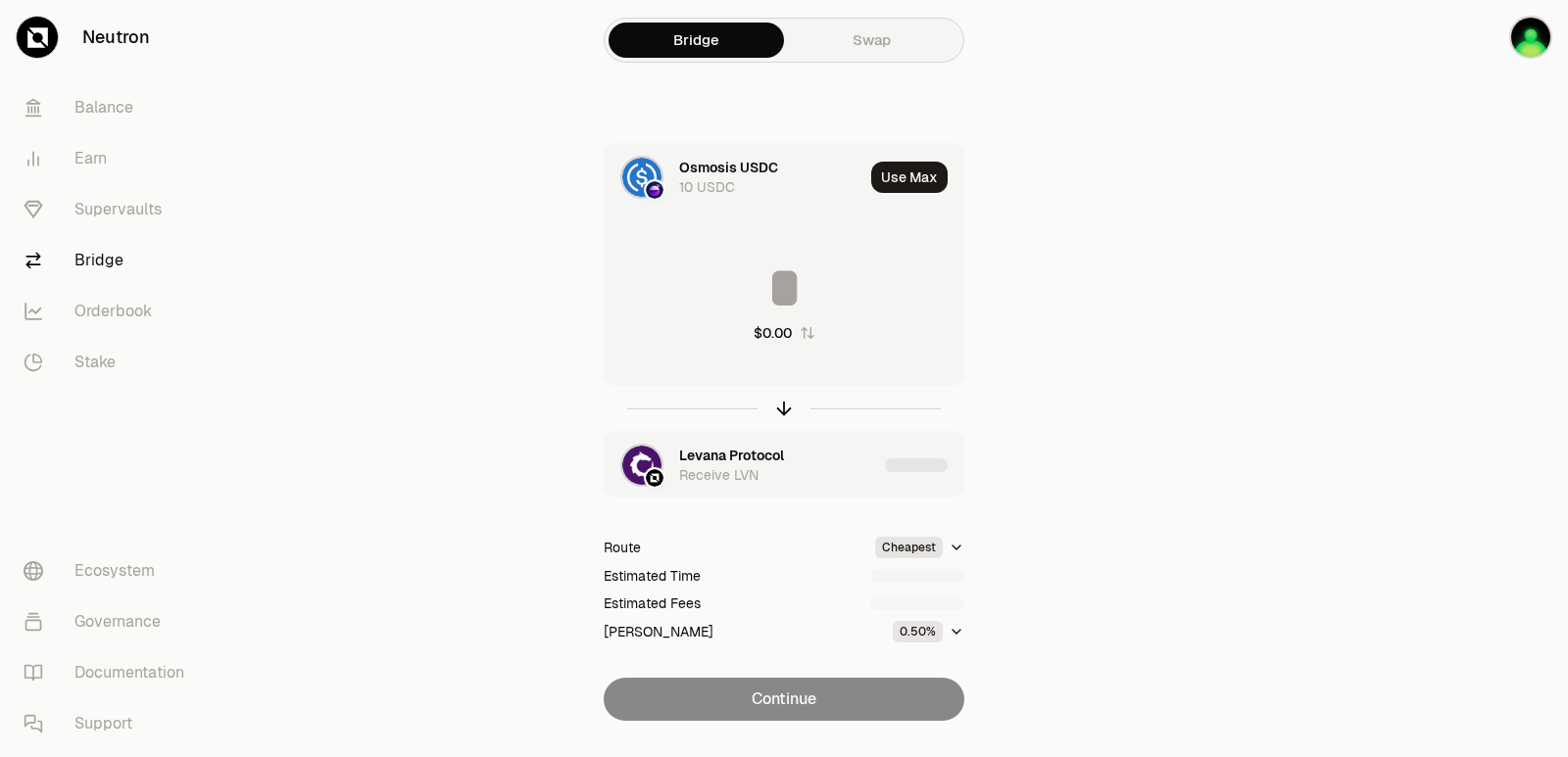
click at [740, 304] on input at bounding box center [784, 287] width 359 height 58
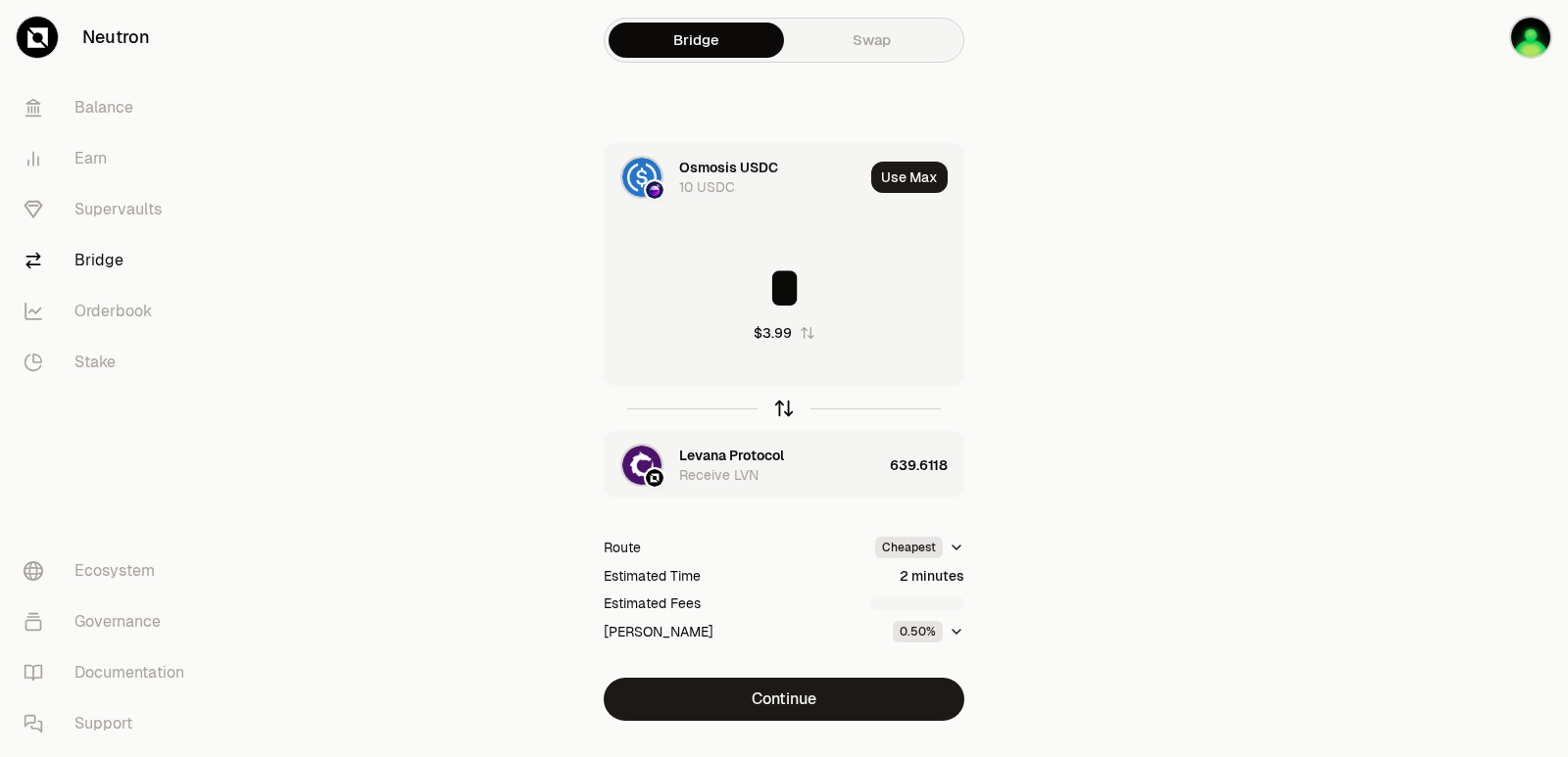
click at [781, 403] on icon "button" at bounding box center [784, 408] width 22 height 22
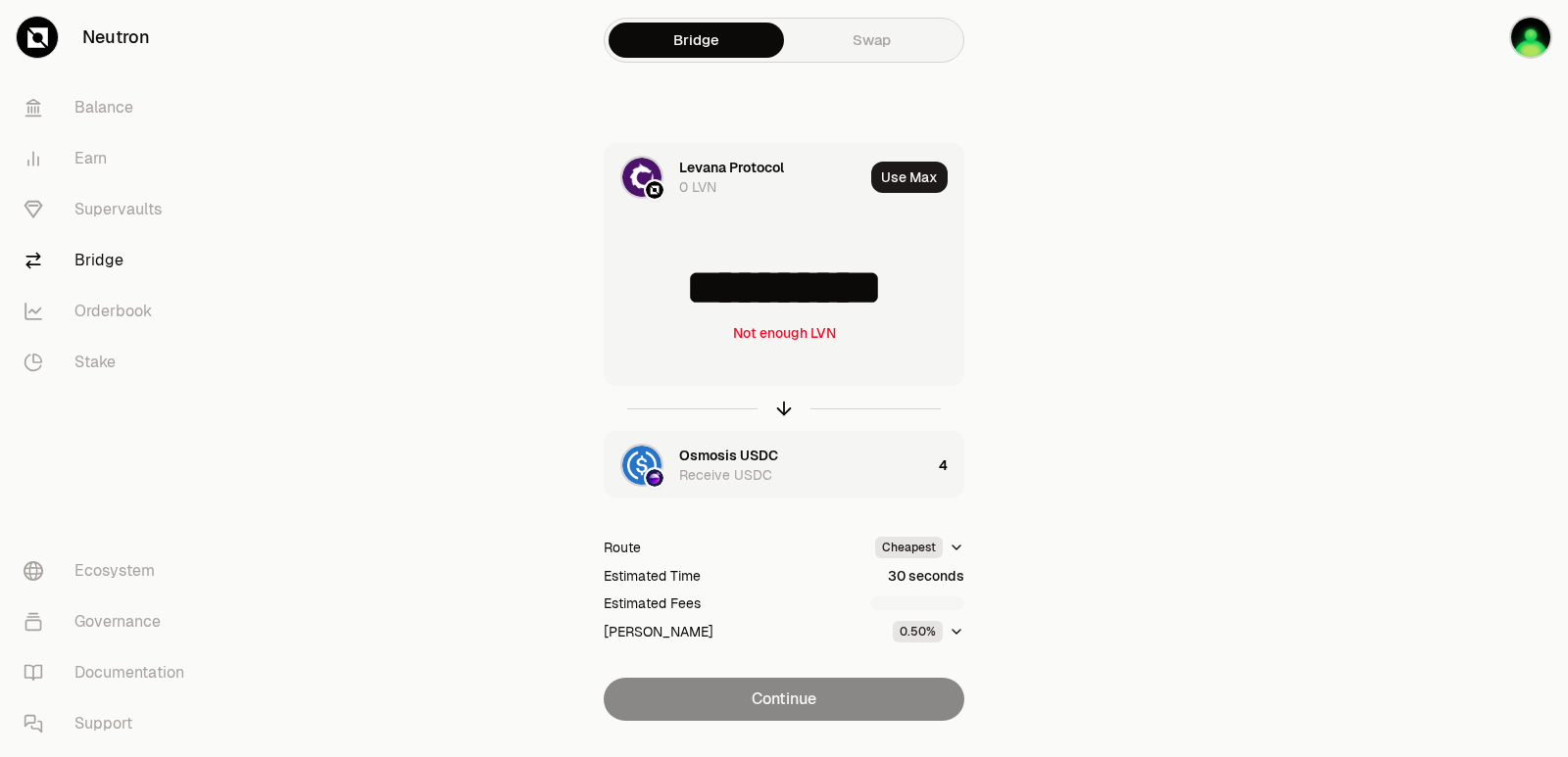
click at [728, 266] on input "**********" at bounding box center [784, 287] width 359 height 58
type input "***"
click at [776, 411] on icon "button" at bounding box center [784, 408] width 22 height 22
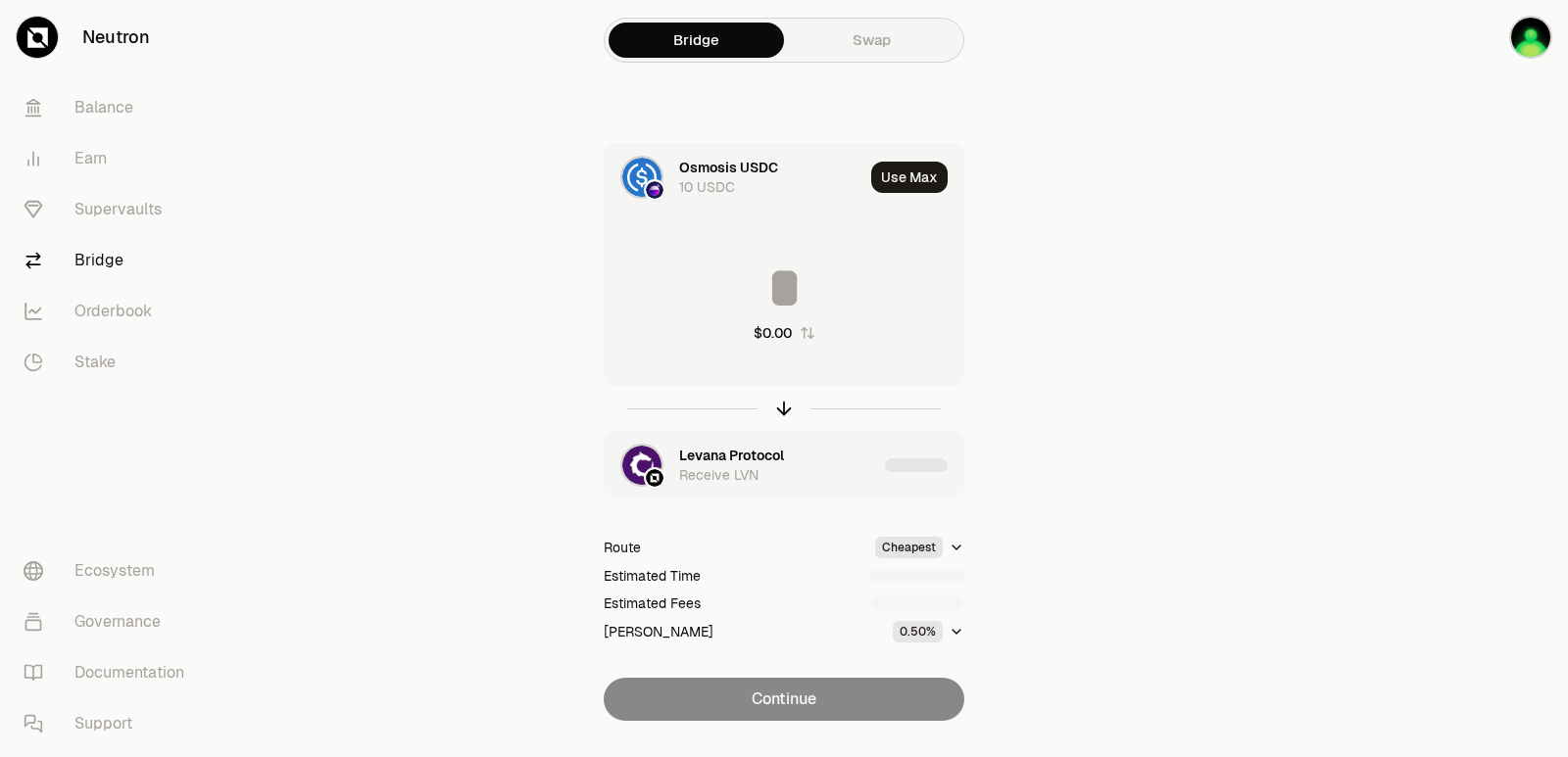
click at [705, 165] on div "Osmosis USDC" at bounding box center [728, 167] width 99 height 20
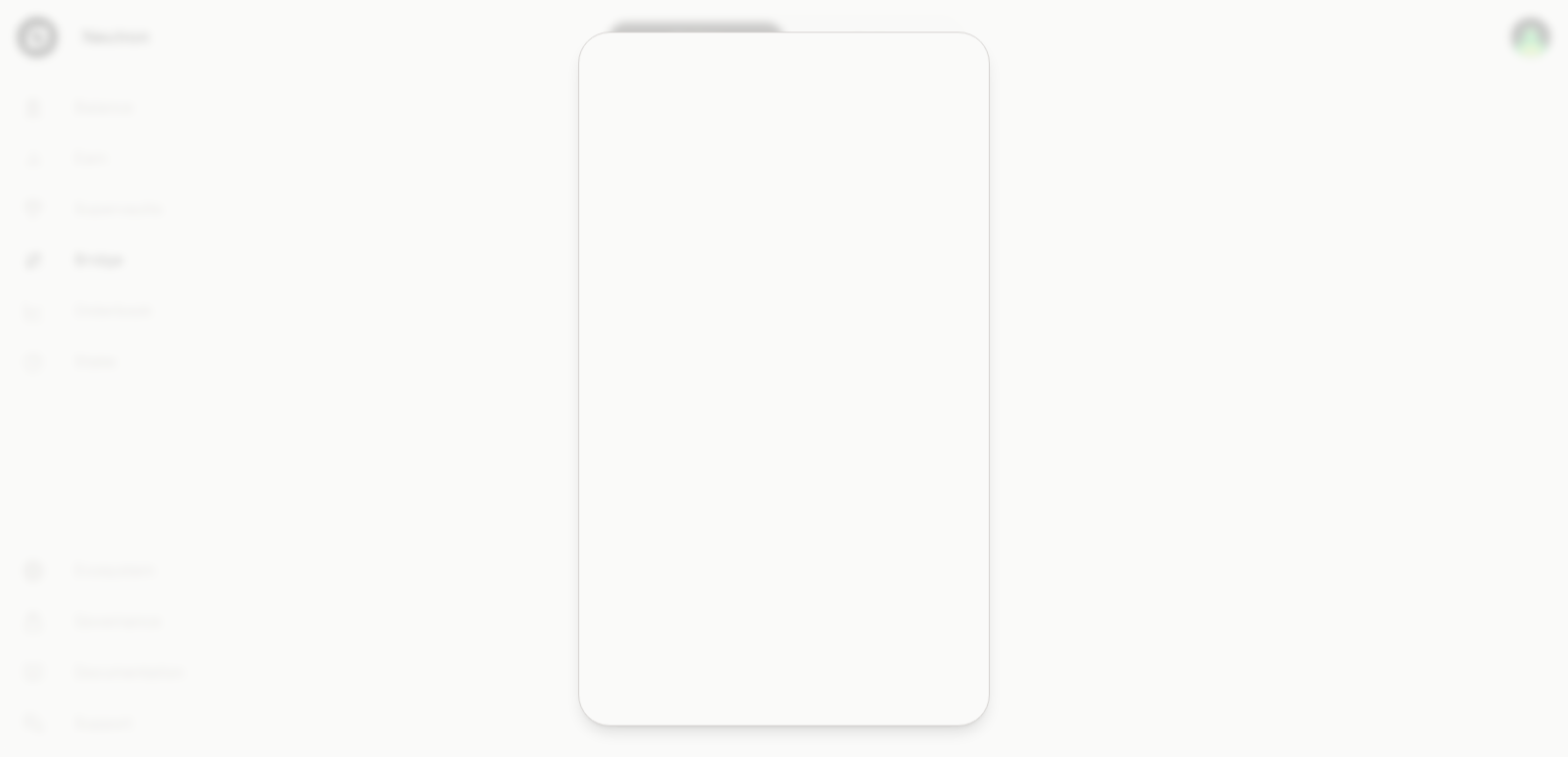
type input "********"
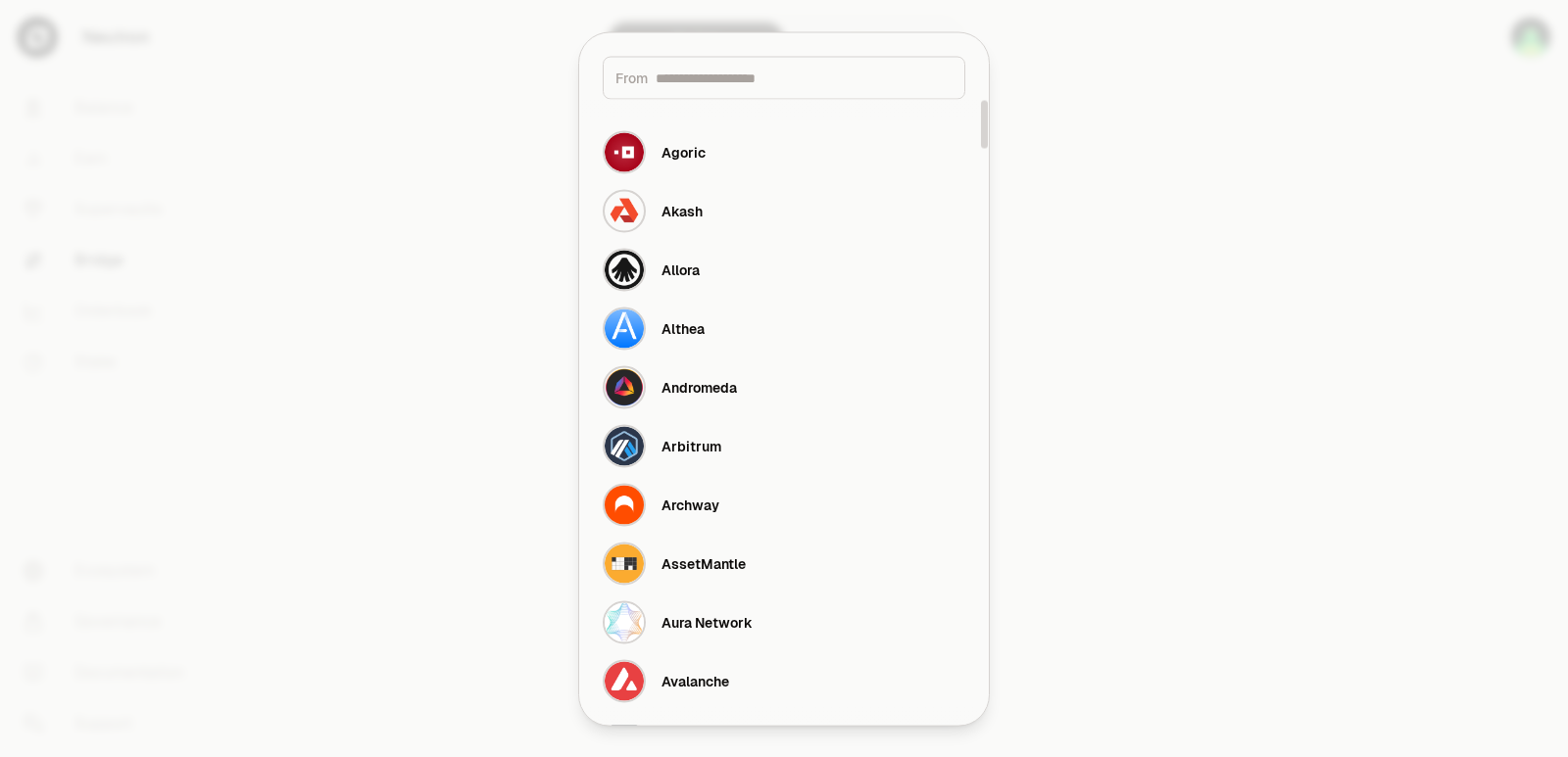
click at [698, 76] on input at bounding box center [804, 77] width 297 height 20
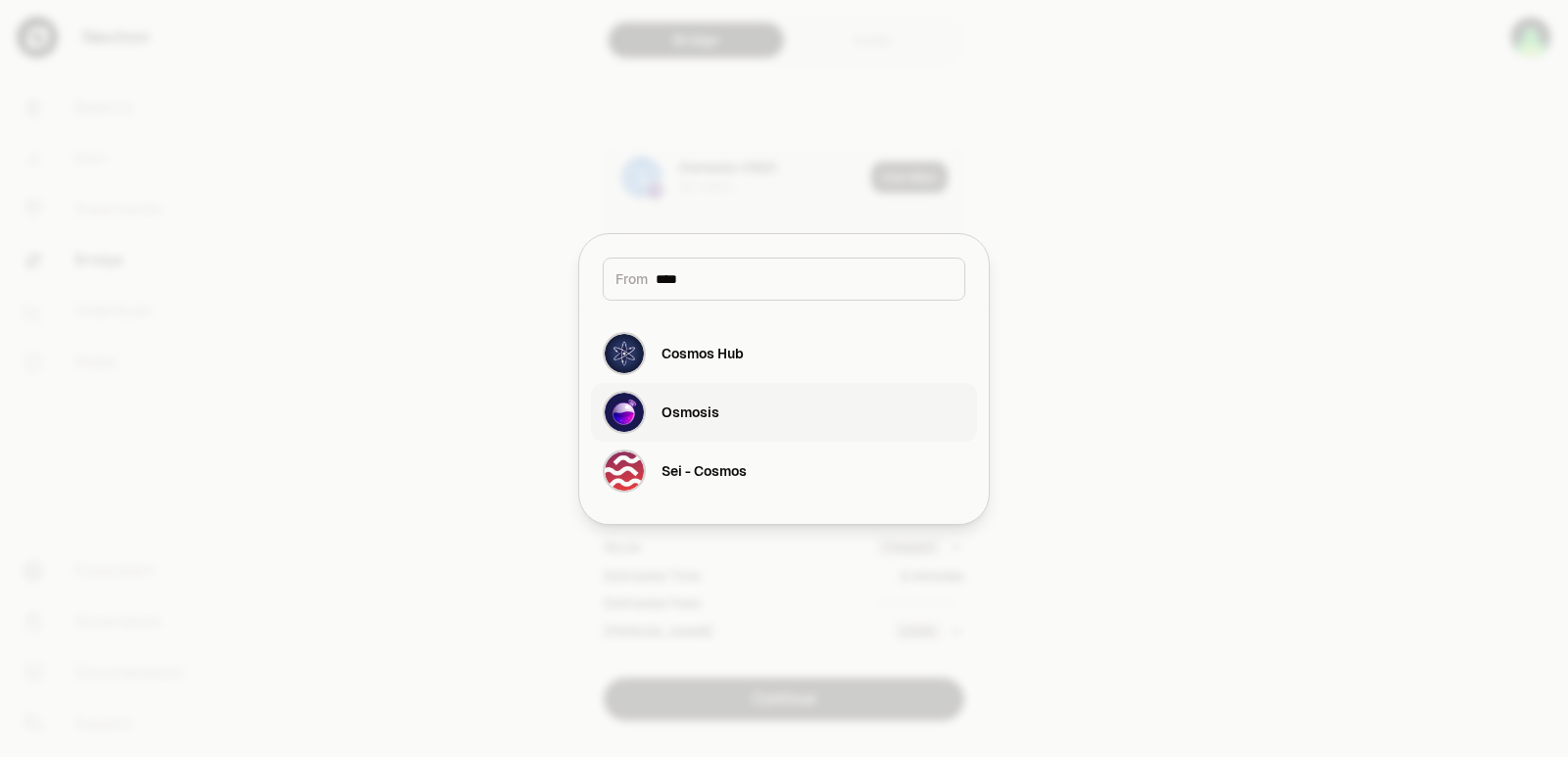
type input "****"
click at [717, 404] on div "Osmosis" at bounding box center [690, 412] width 57 height 20
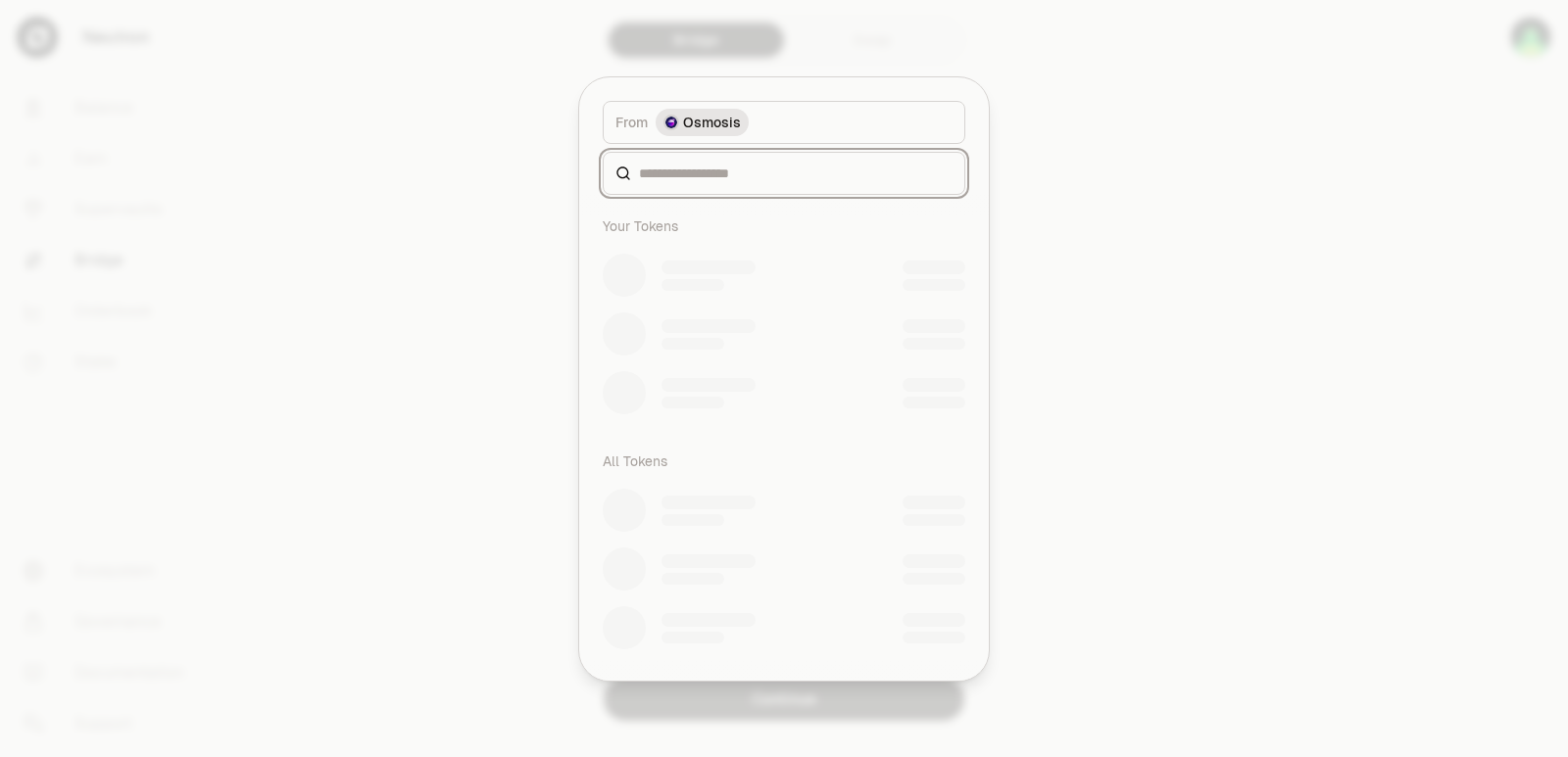
click at [707, 170] on input at bounding box center [796, 173] width 313 height 20
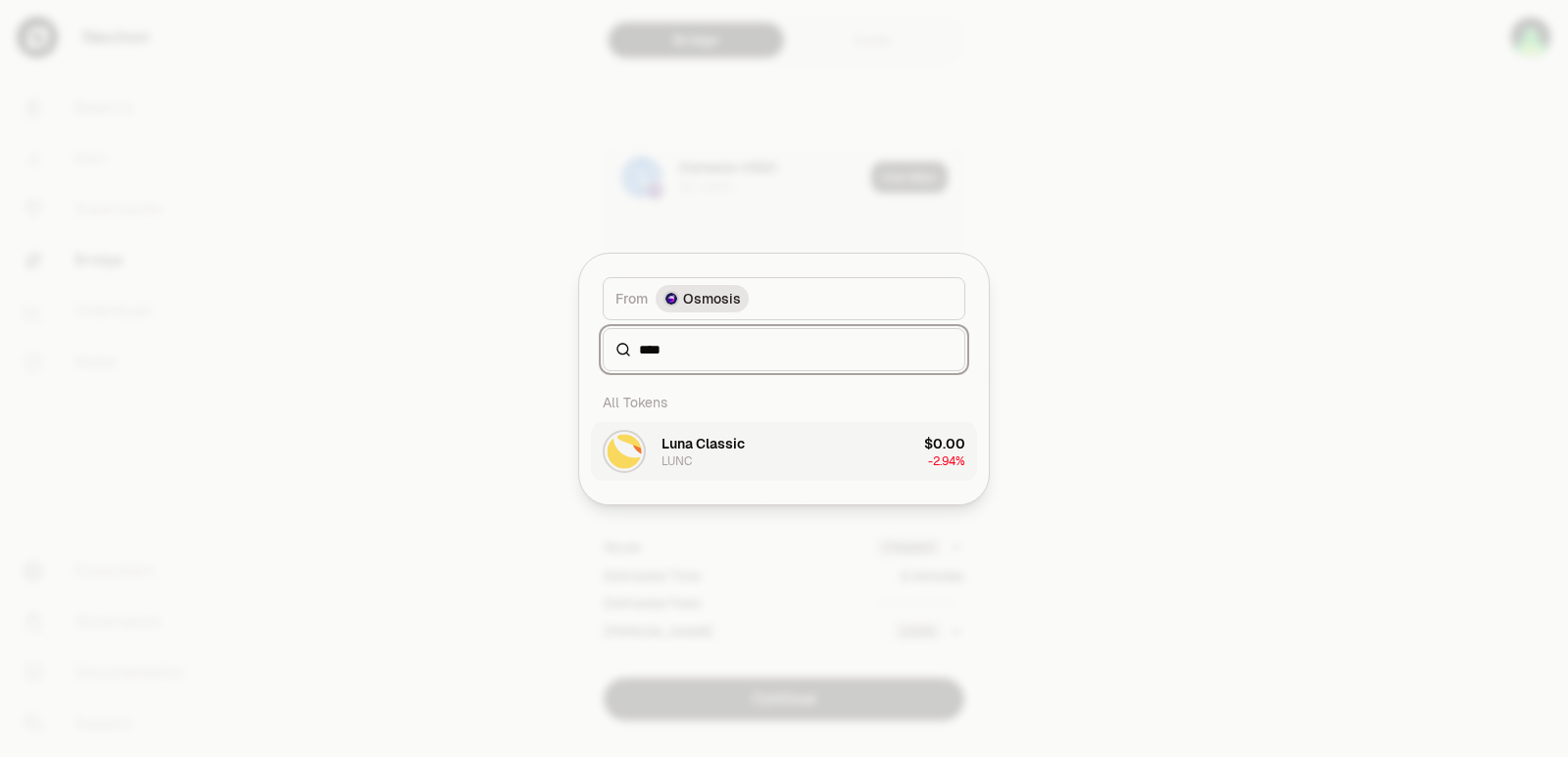
type input "****"
click at [792, 451] on button "Luna Classic LUNC $0.00 -2.94%" at bounding box center [784, 451] width 387 height 58
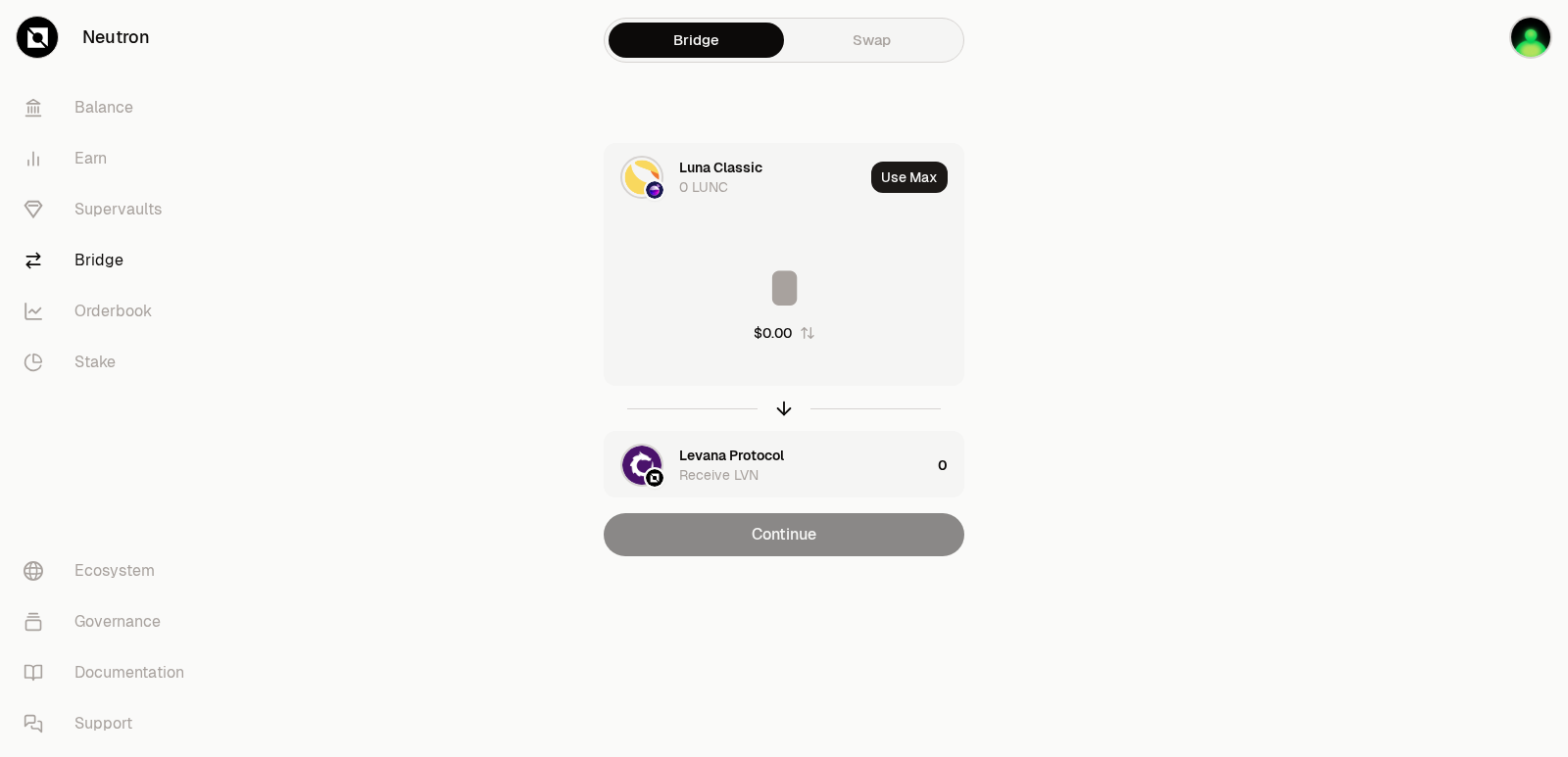
click at [717, 457] on div "Levana Protocol" at bounding box center [731, 456] width 105 height 20
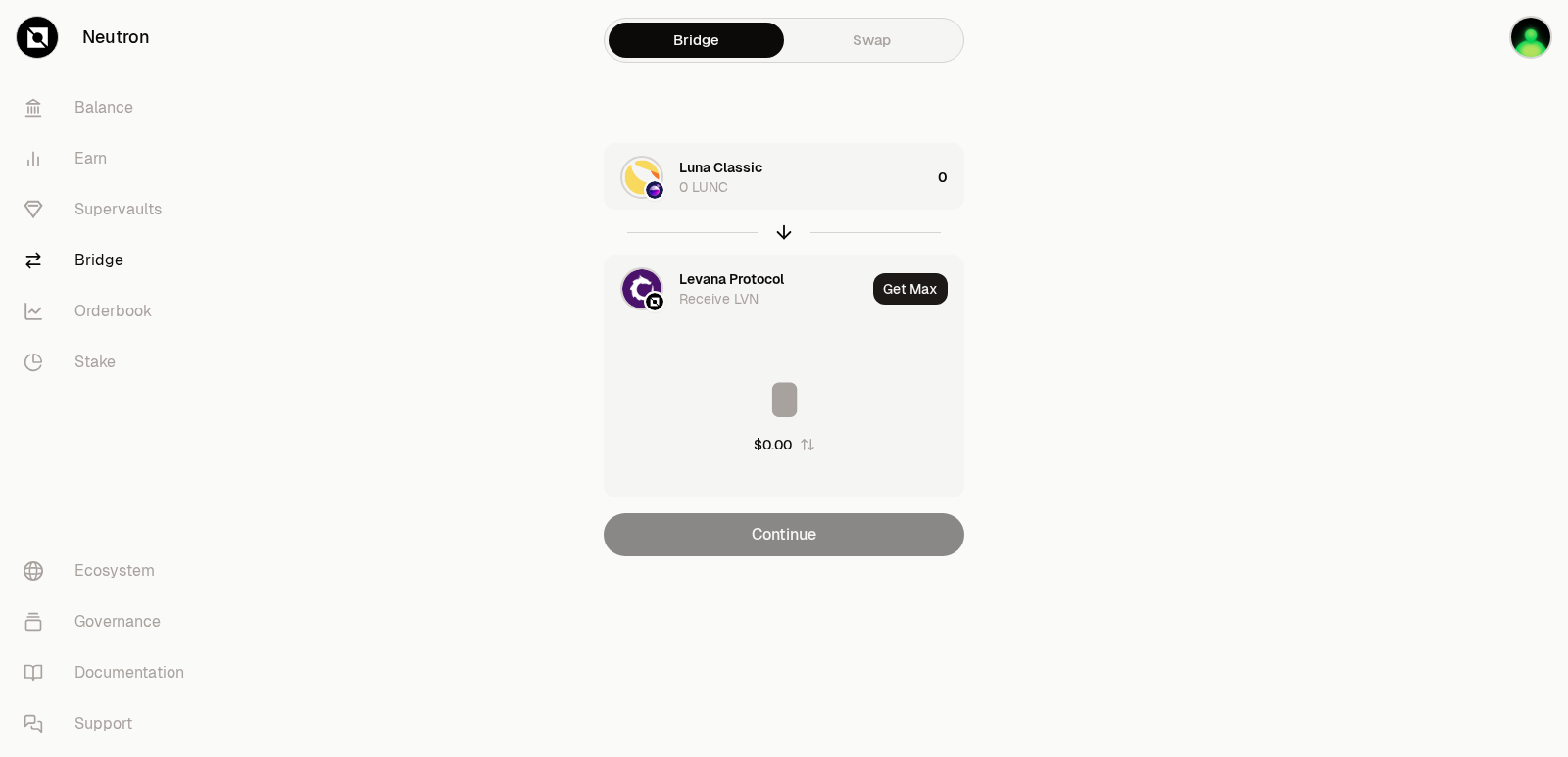
click at [700, 281] on div "Levana Protocol" at bounding box center [731, 279] width 105 height 20
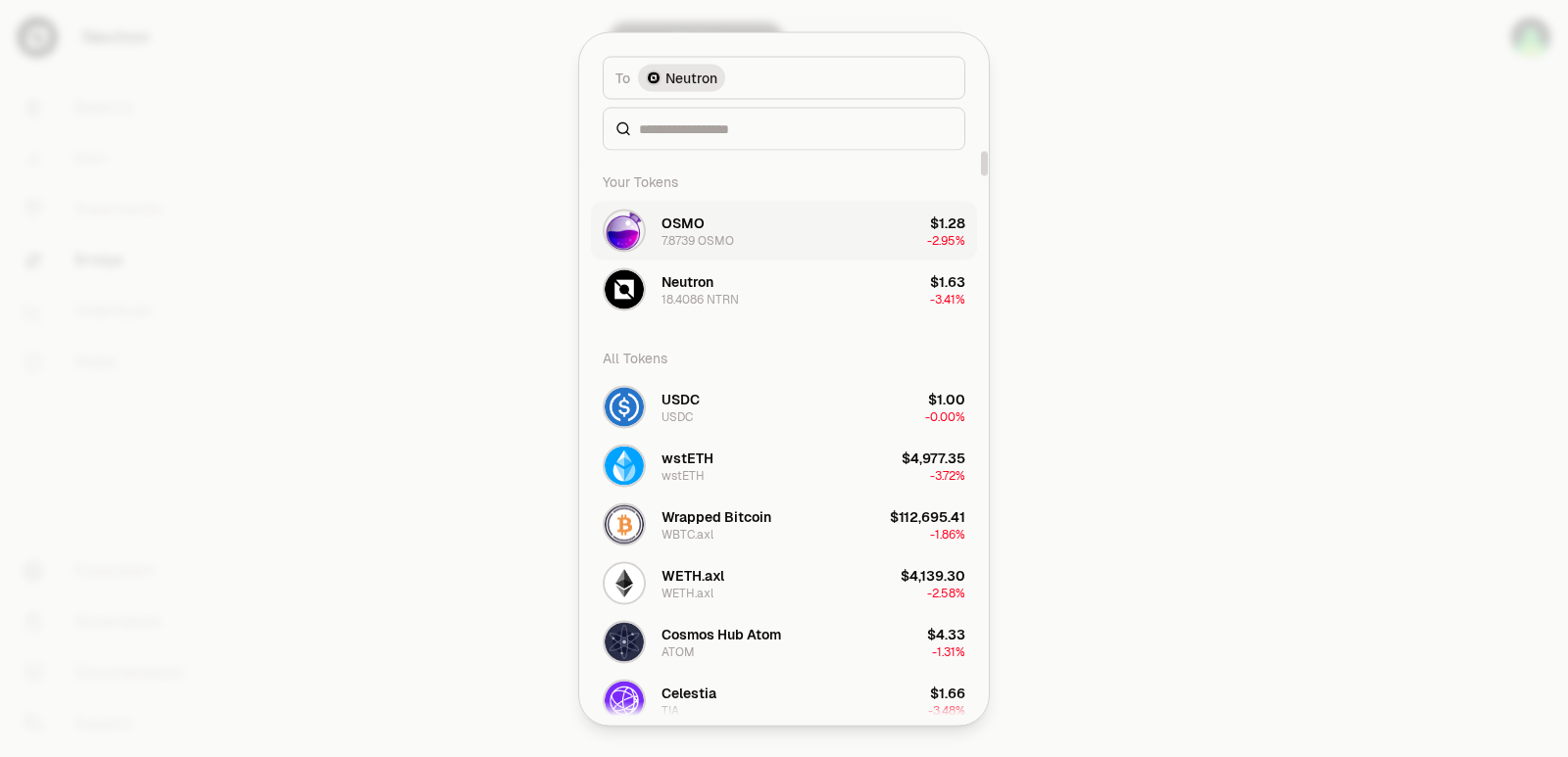
click at [669, 223] on div "OSMO" at bounding box center [682, 223] width 43 height 20
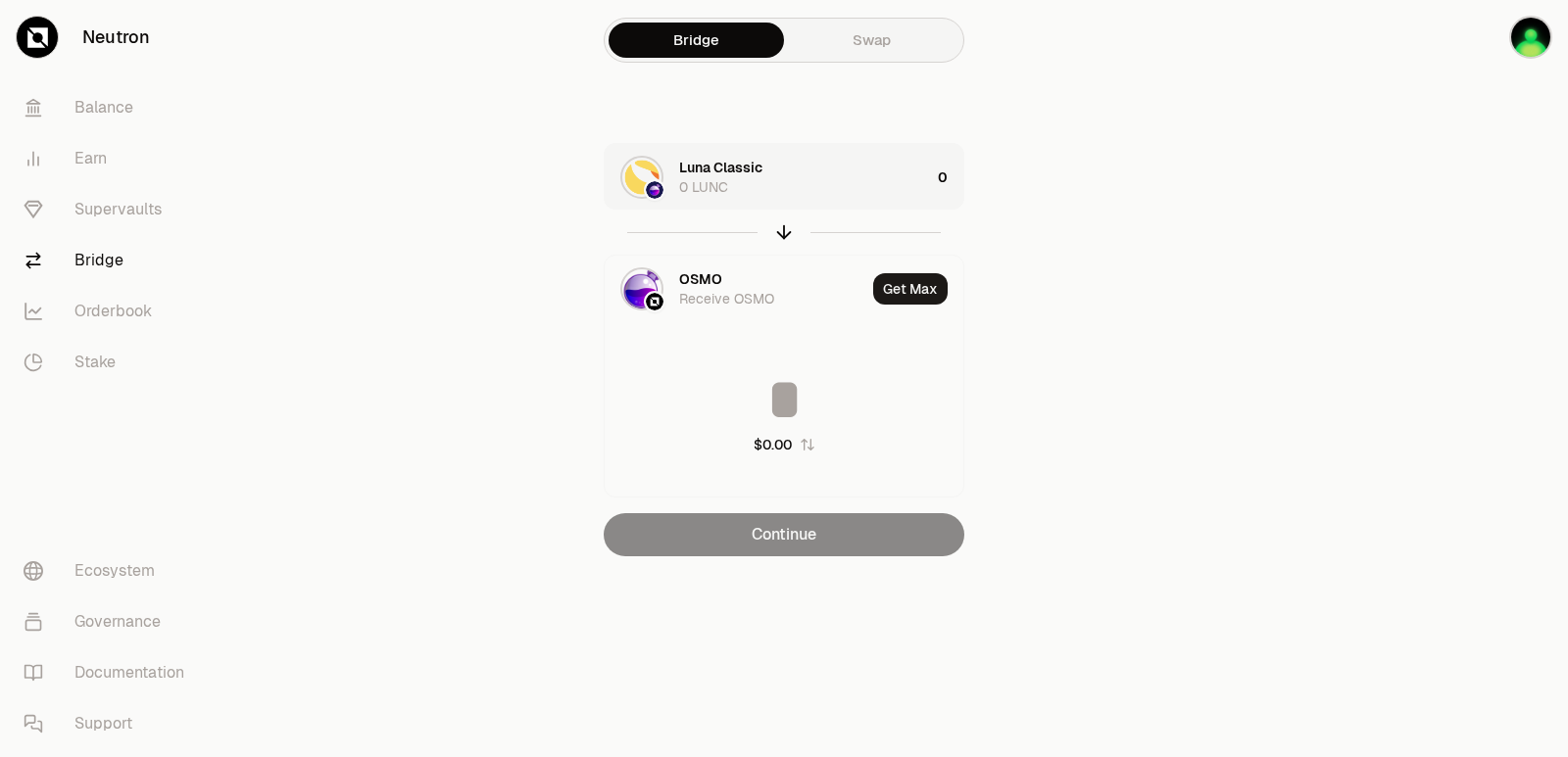
click at [1145, 392] on section "Bridge Swap Luna Classic 0 LUNC 0 OSMO Receive OSMO Get Max $0.00 Continue" at bounding box center [784, 317] width 753 height 635
click at [857, 200] on div "Luna Classic 0 LUNC" at bounding box center [767, 176] width 325 height 66
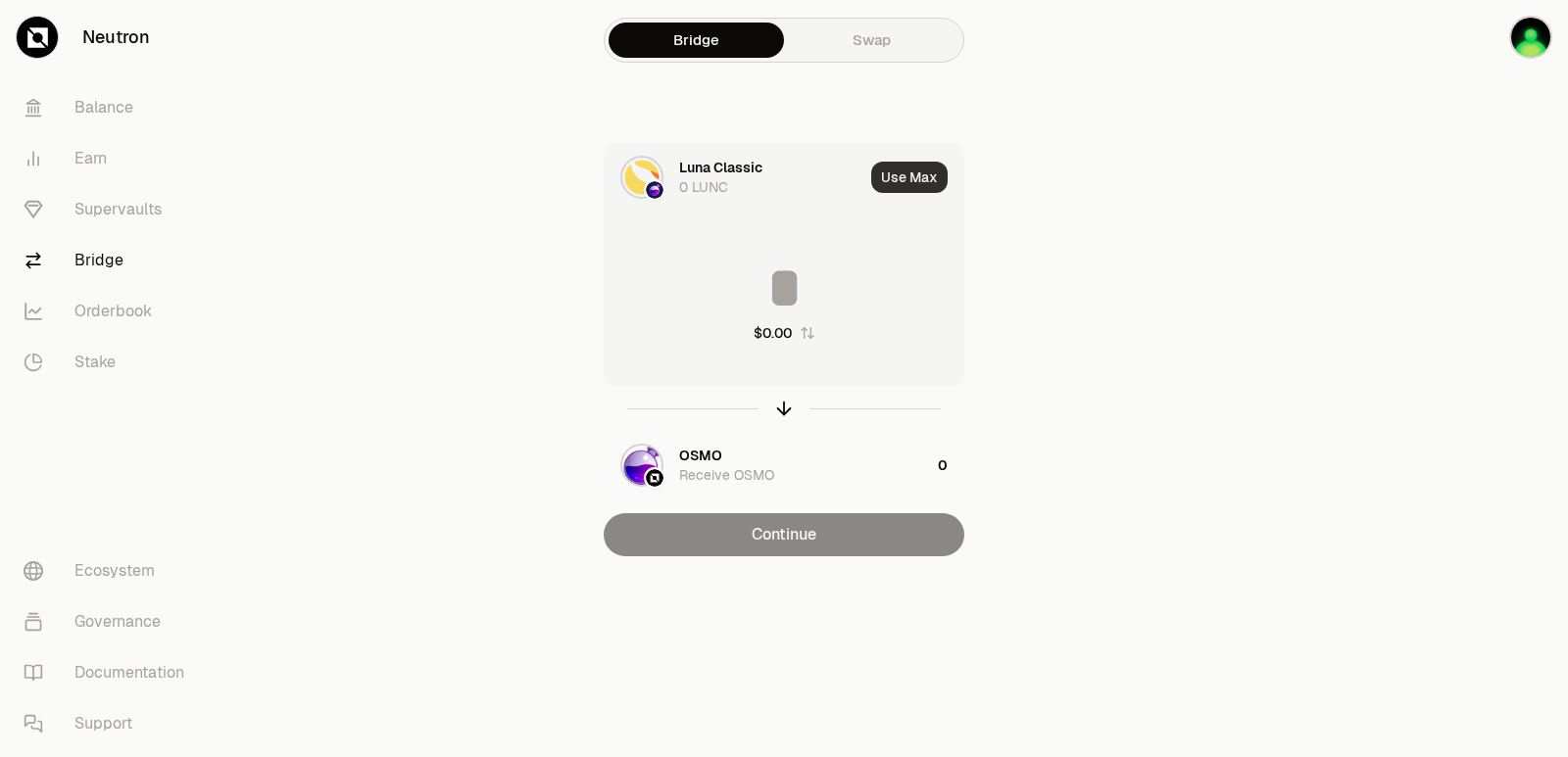
click at [924, 177] on button "Use Max" at bounding box center [909, 177] width 76 height 32
click at [924, 177] on div "Using Max" at bounding box center [911, 176] width 105 height 66
click at [1362, 369] on div at bounding box center [1457, 317] width 219 height 635
click at [814, 329] on icon "button" at bounding box center [808, 333] width 16 height 16
click at [814, 329] on icon "button" at bounding box center [807, 333] width 16 height 16
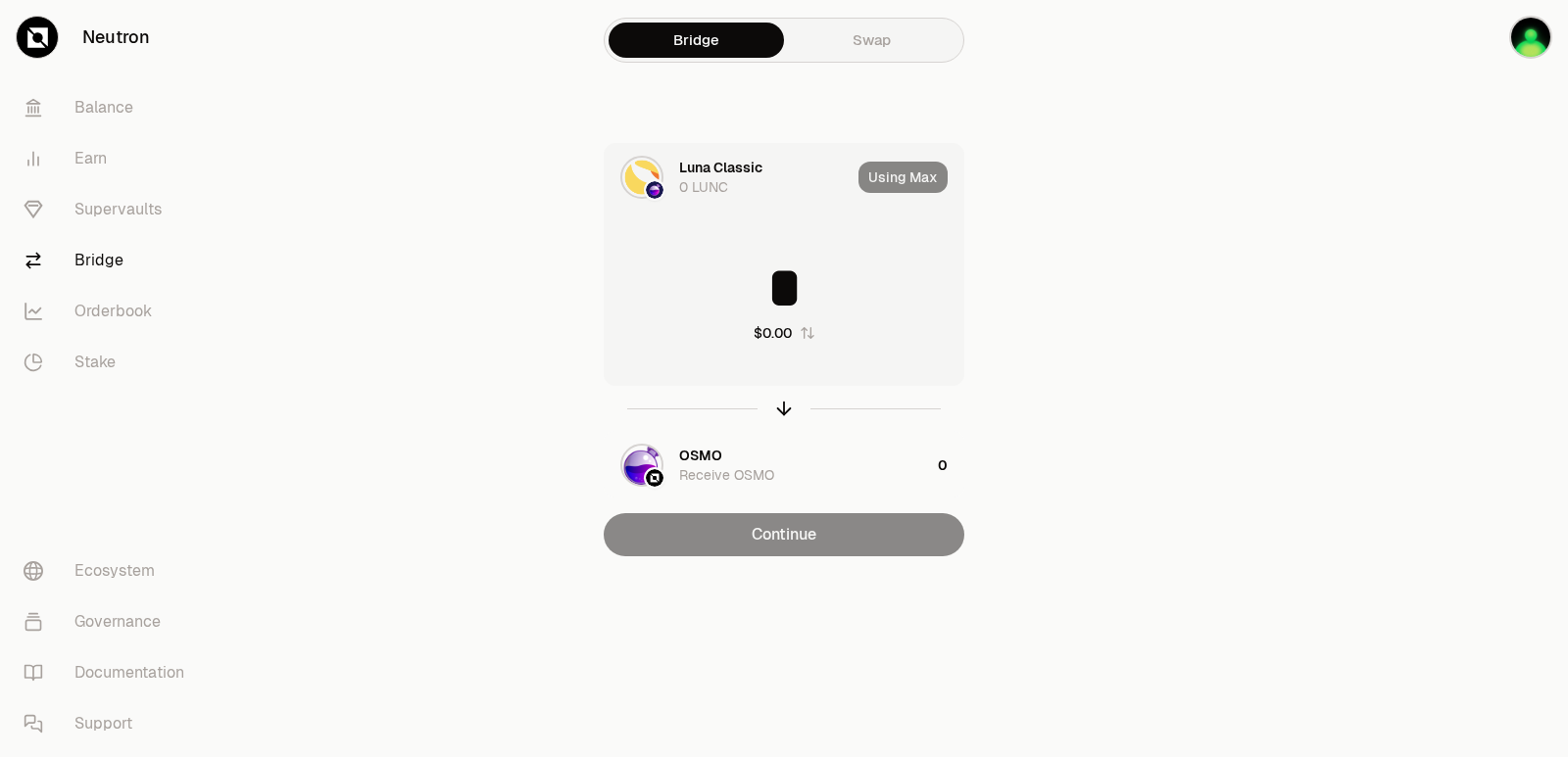
click at [814, 329] on icon "button" at bounding box center [808, 333] width 16 height 16
click at [815, 329] on div "***** $0.00 0" at bounding box center [784, 301] width 359 height 172
click at [811, 330] on icon "button" at bounding box center [807, 333] width 16 height 16
type input "*"
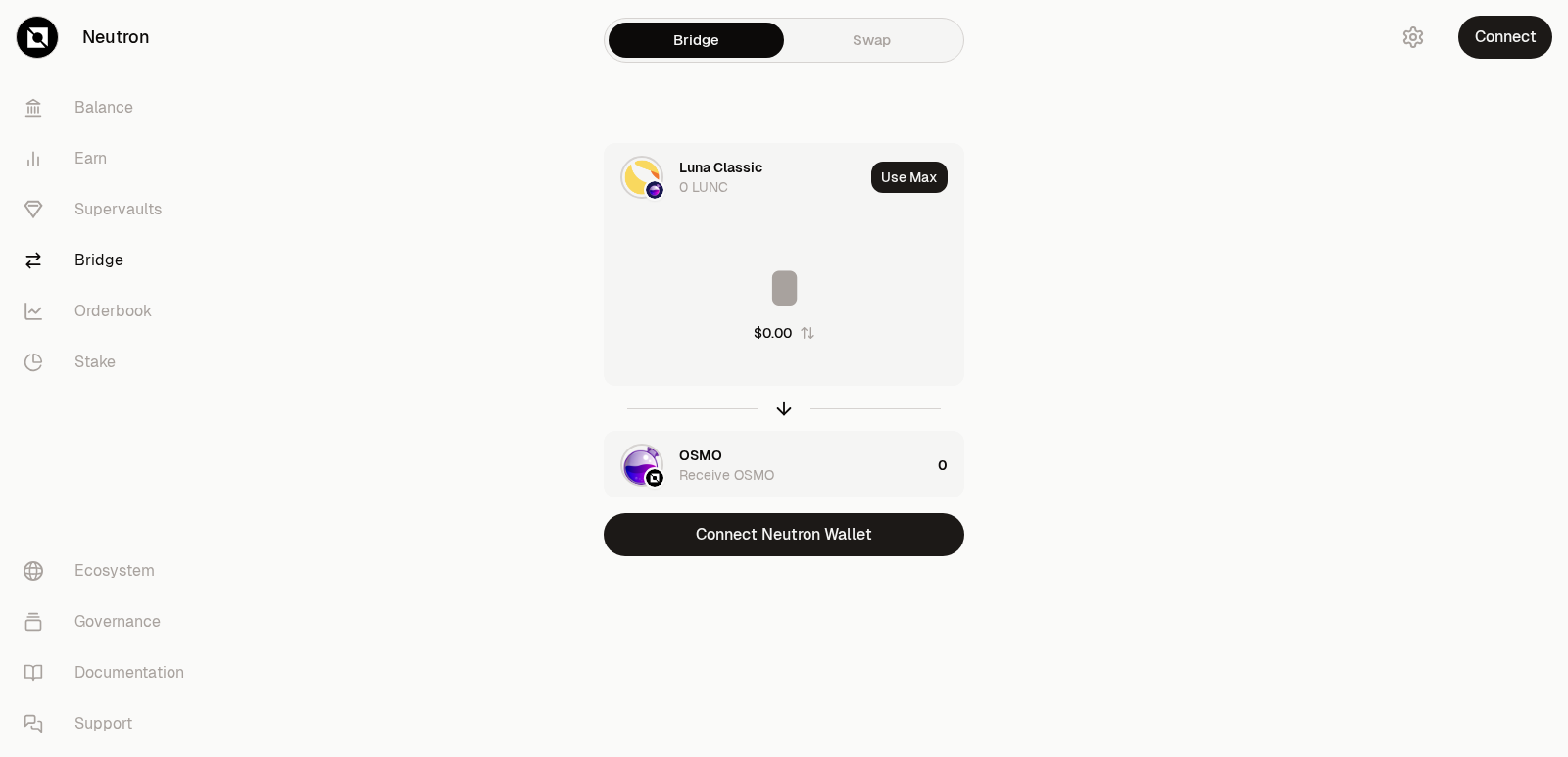
click at [768, 539] on button "Connect Neutron Wallet" at bounding box center [784, 534] width 361 height 43
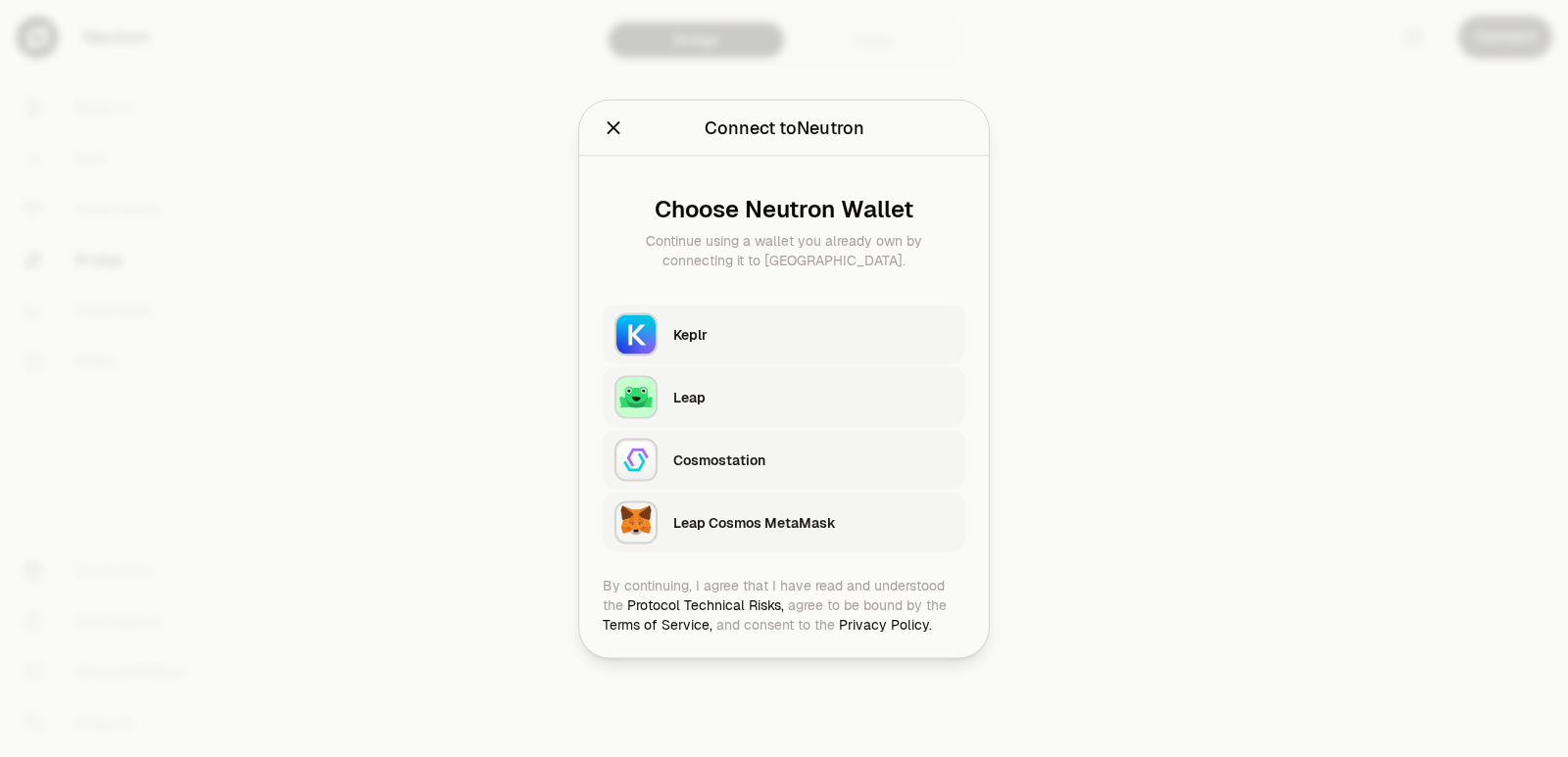
click at [732, 341] on div "Keplr" at bounding box center [813, 334] width 280 height 20
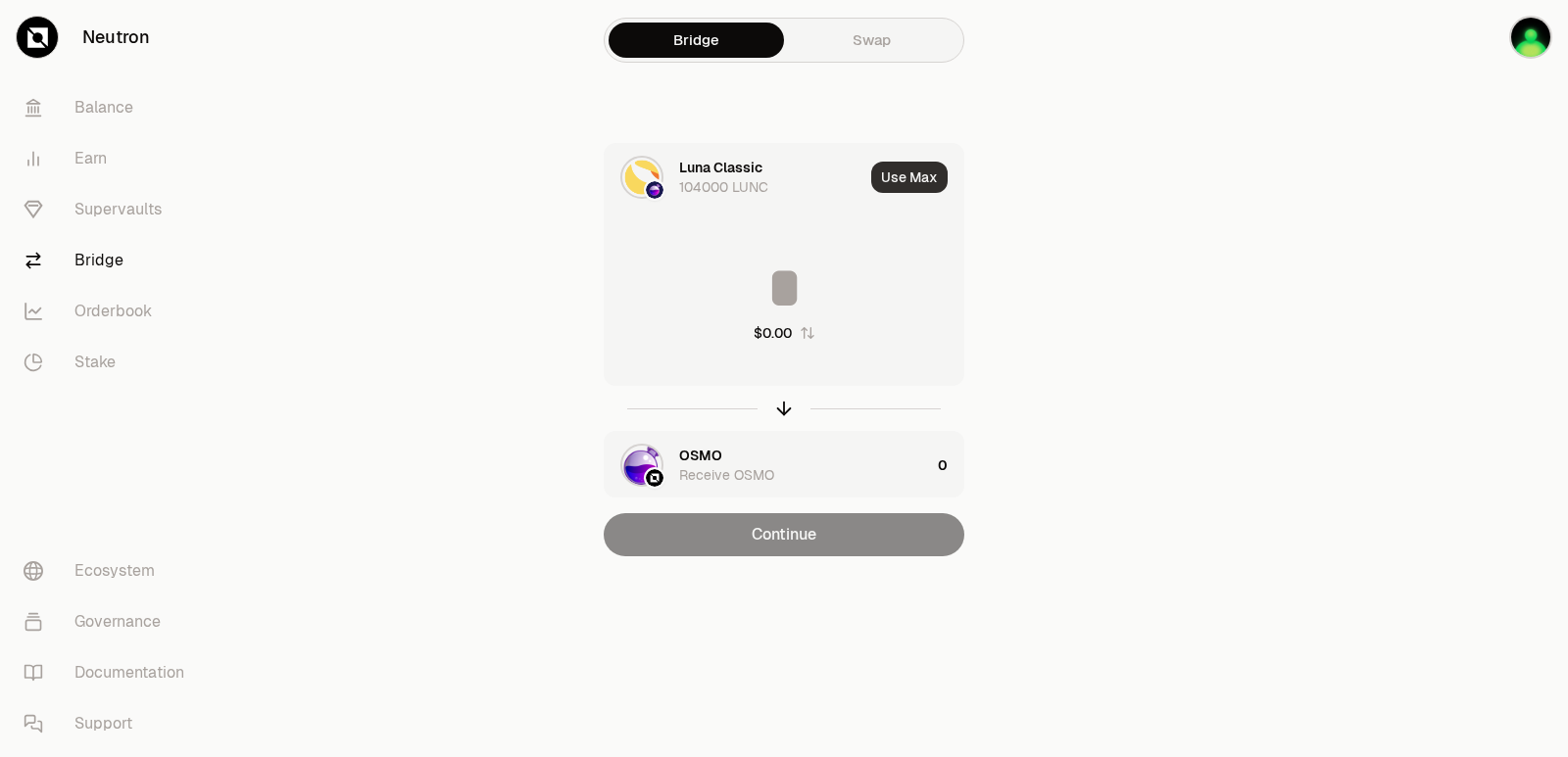
click at [904, 172] on button "Use Max" at bounding box center [909, 177] width 76 height 32
type input "******"
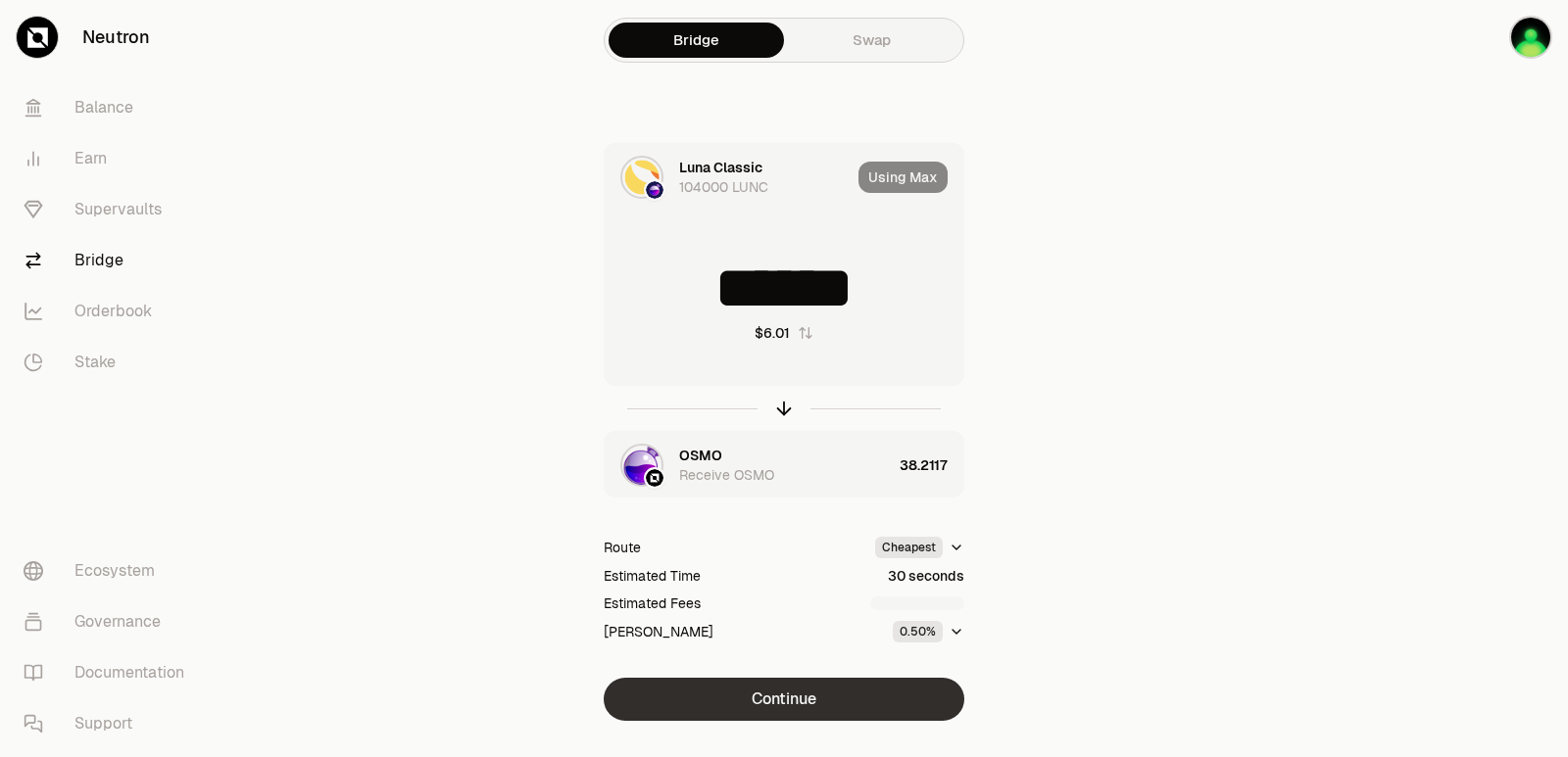
click at [785, 700] on button "Continue" at bounding box center [784, 699] width 361 height 43
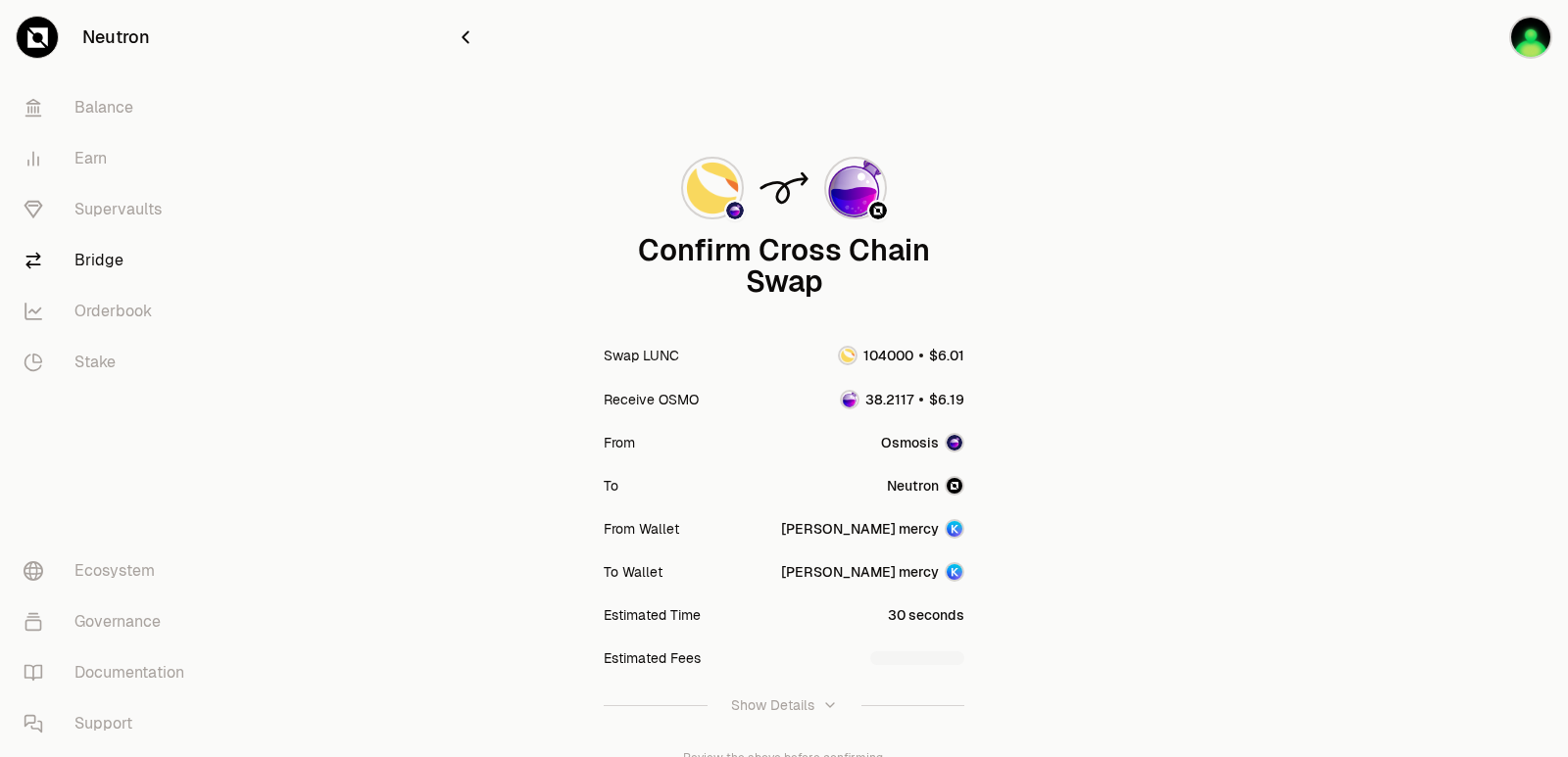
scroll to position [162, 0]
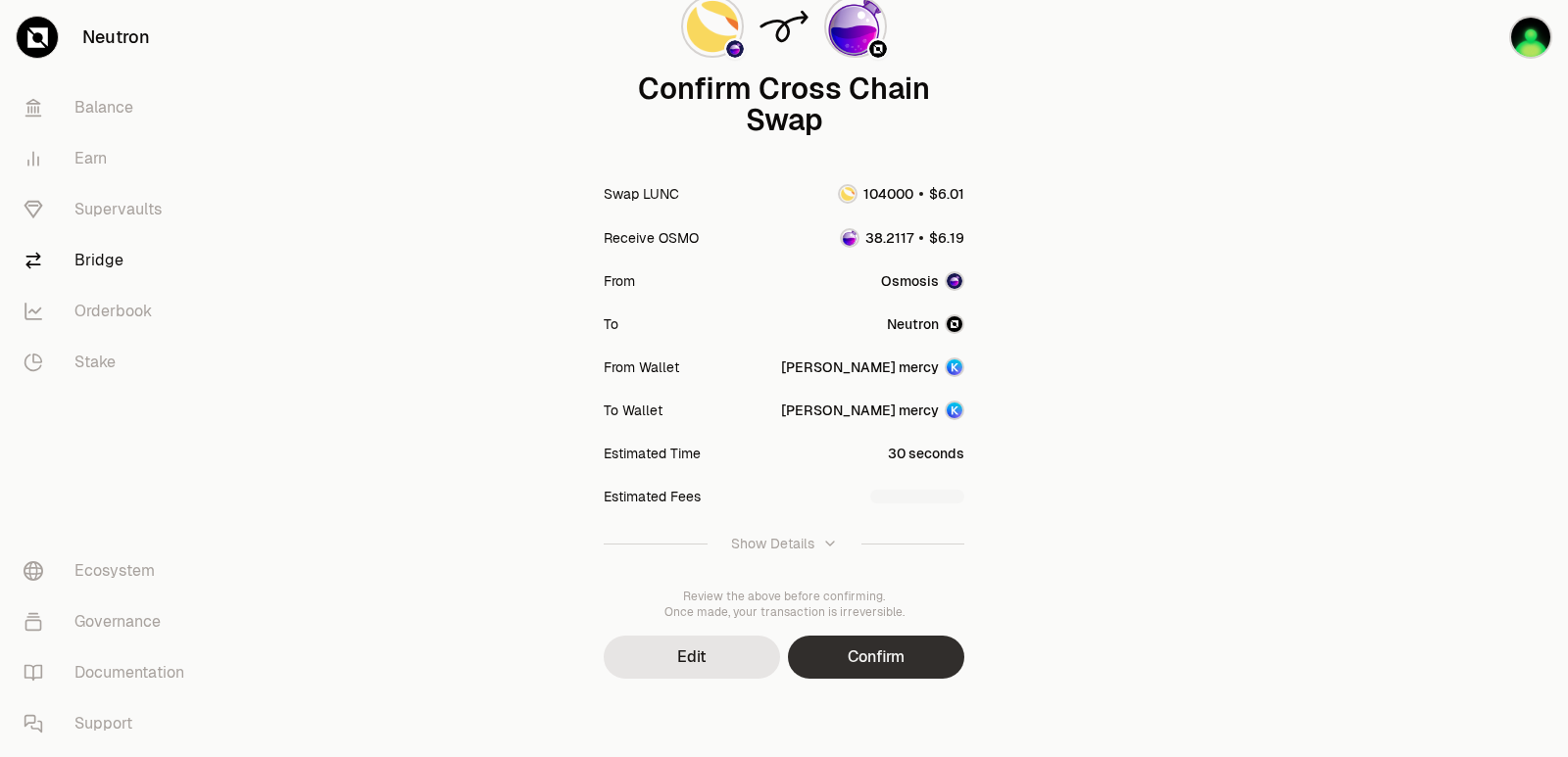
click at [826, 651] on button "Confirm" at bounding box center [876, 657] width 176 height 43
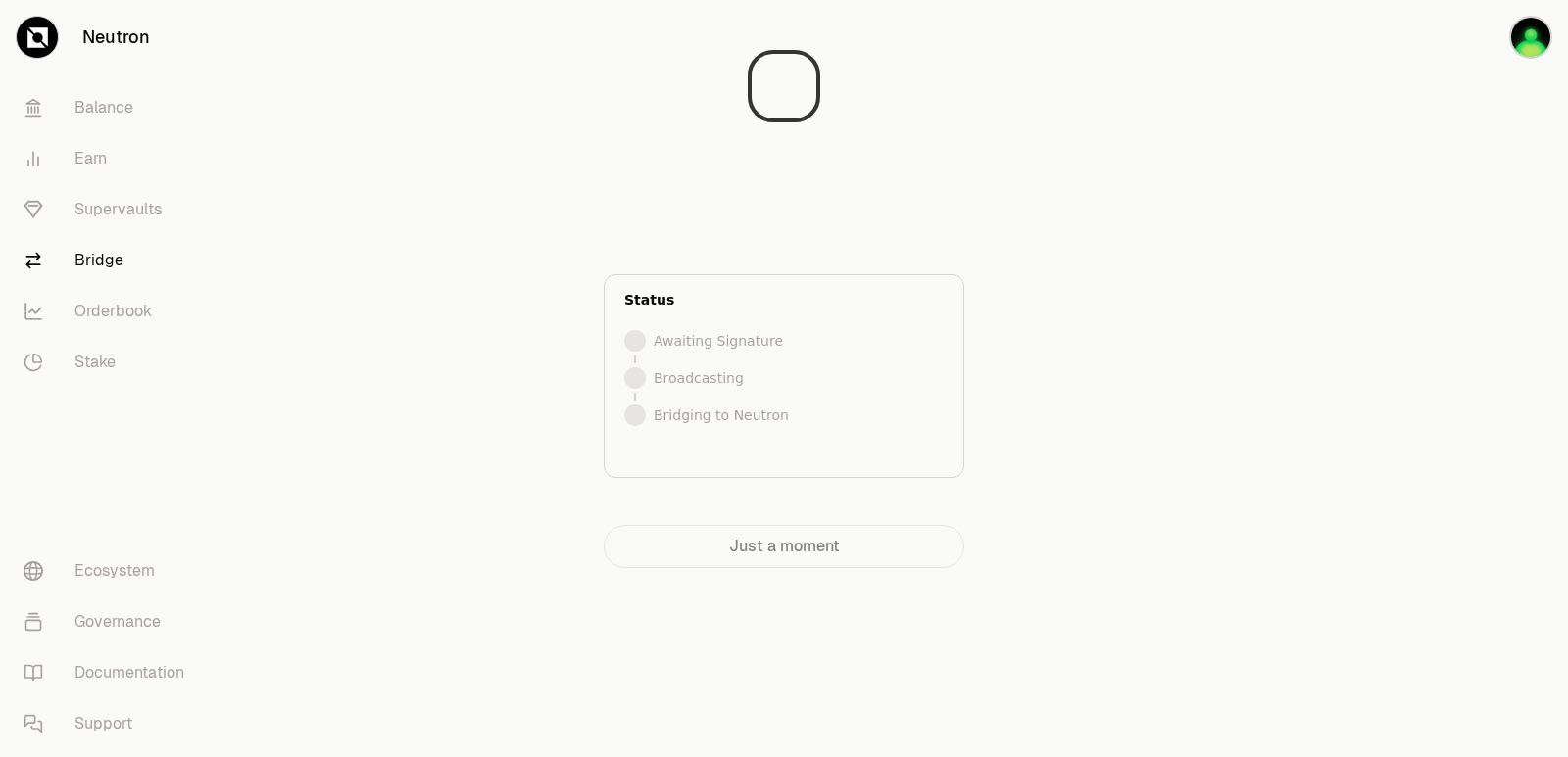
scroll to position [0, 0]
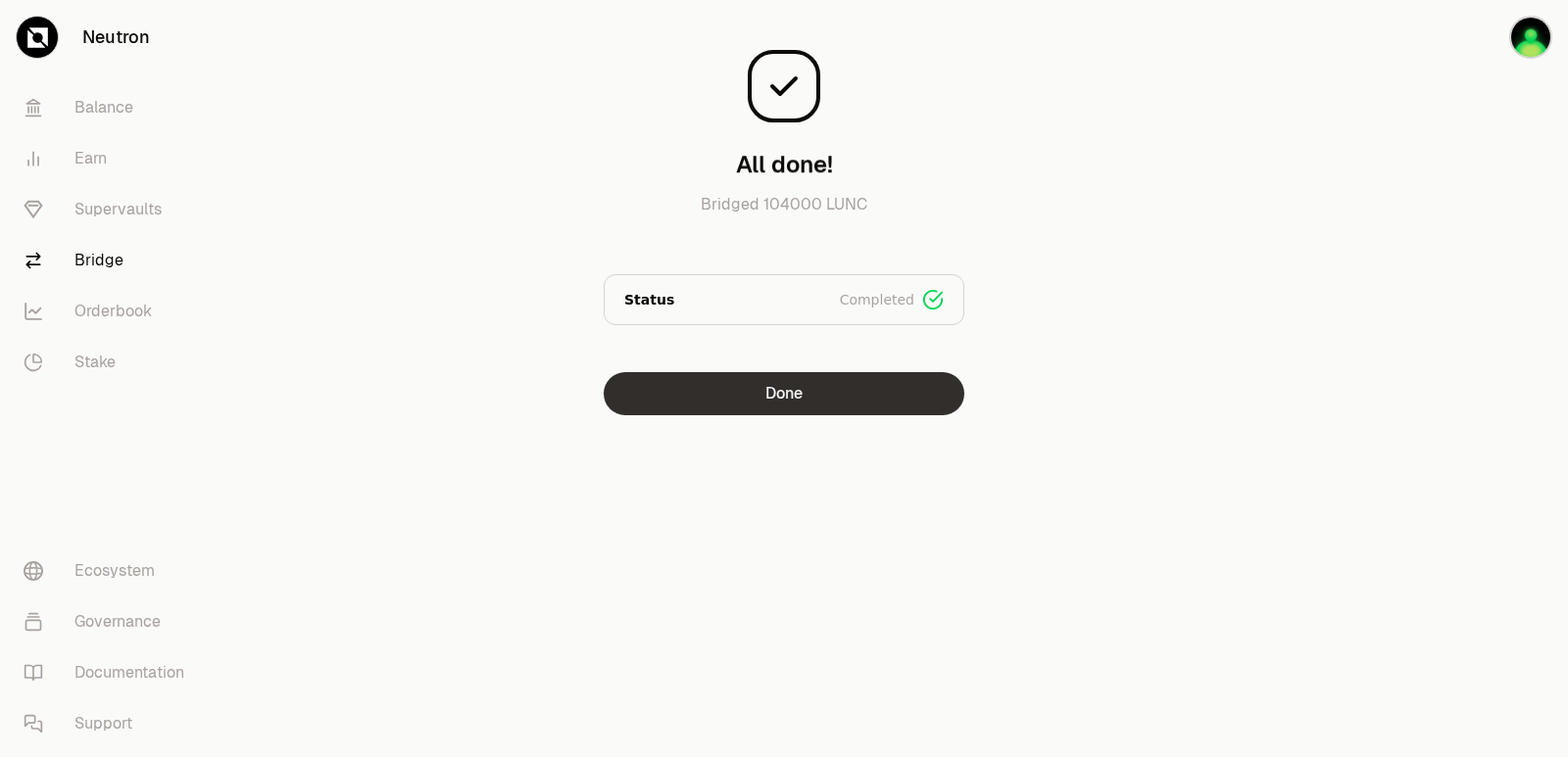
click at [759, 396] on button "Done" at bounding box center [784, 393] width 361 height 43
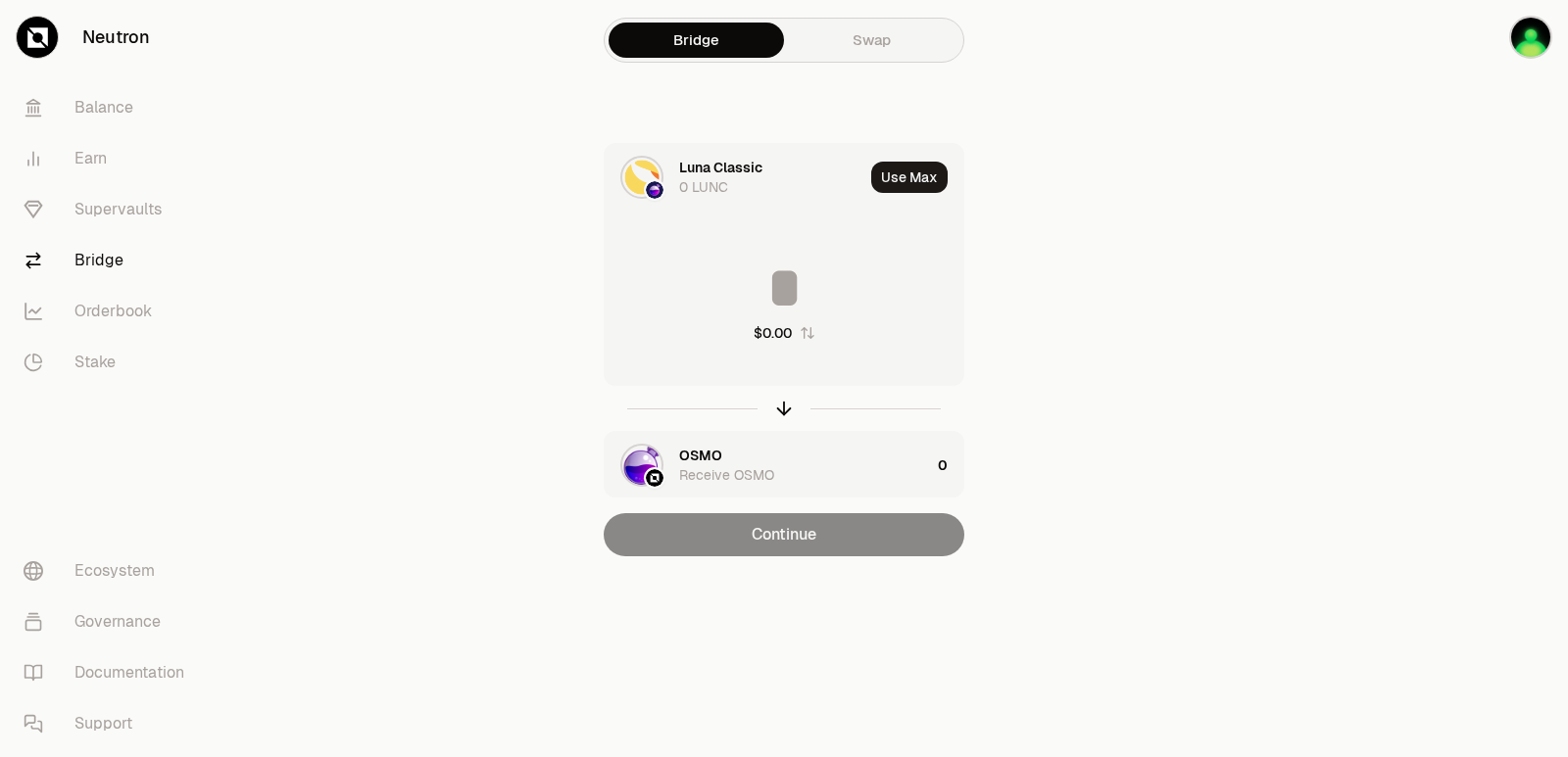
click at [802, 331] on icon "button" at bounding box center [808, 333] width 16 height 16
click at [766, 268] on input at bounding box center [784, 287] width 359 height 58
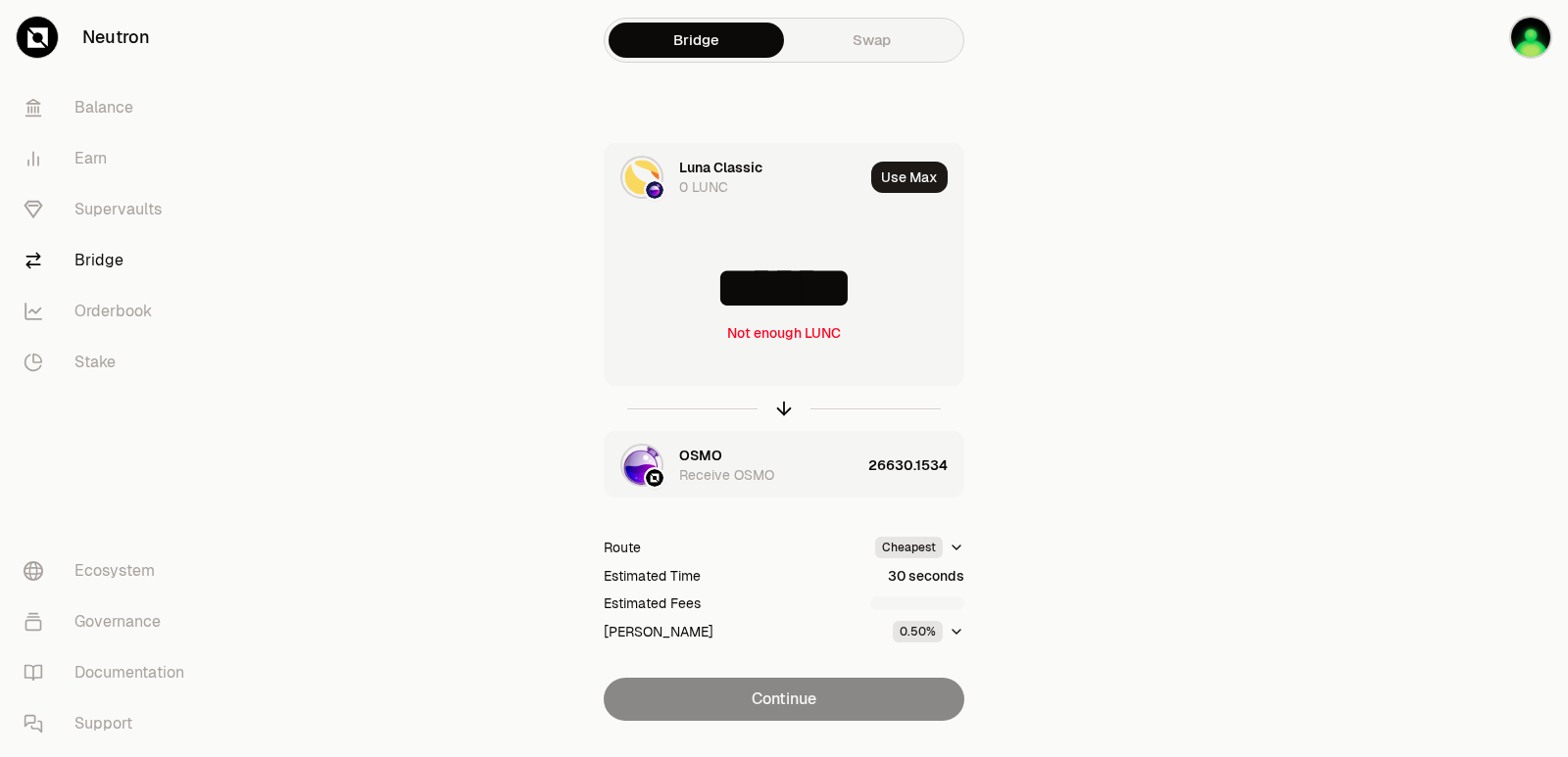
drag, startPoint x: 904, startPoint y: 302, endPoint x: 624, endPoint y: 302, distance: 280.0
click at [624, 302] on input "******" at bounding box center [784, 287] width 359 height 58
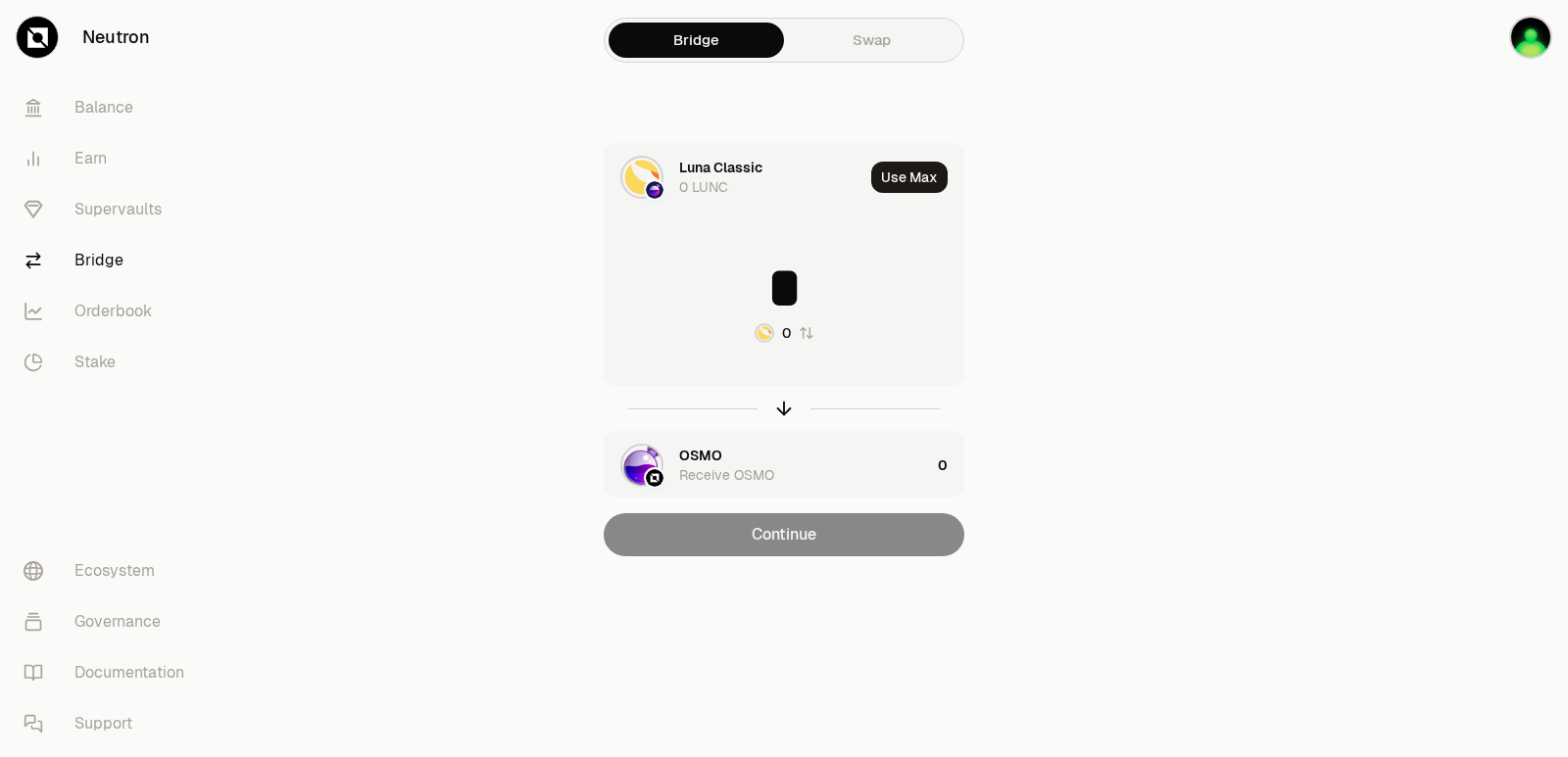
drag, startPoint x: 798, startPoint y: 330, endPoint x: 768, endPoint y: 298, distance: 43.9
click at [799, 330] on icon "button" at bounding box center [807, 333] width 16 height 16
drag, startPoint x: 765, startPoint y: 261, endPoint x: 764, endPoint y: 272, distance: 11.0
click at [766, 269] on input "*" at bounding box center [784, 287] width 359 height 58
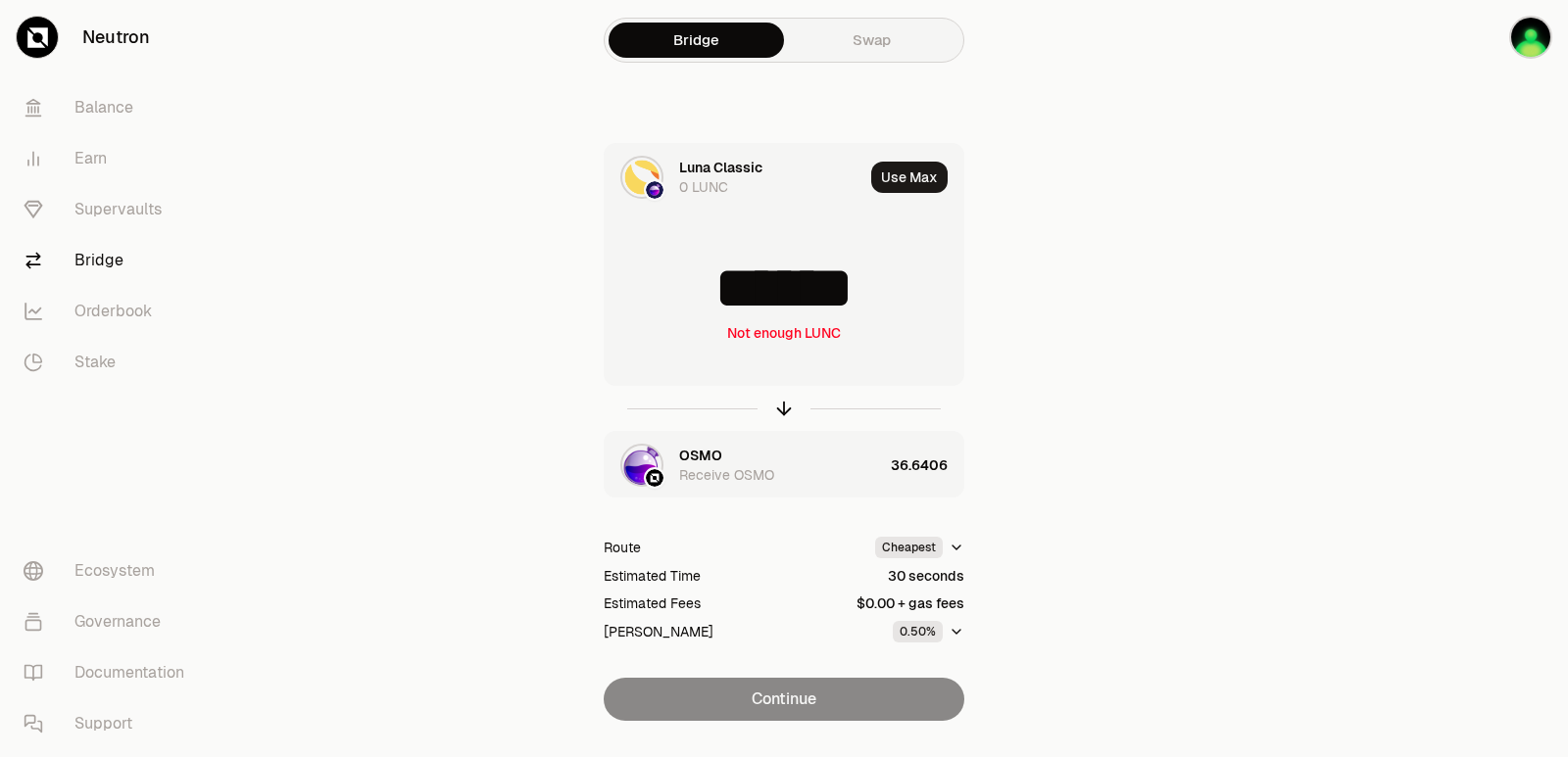
click at [797, 265] on input "******" at bounding box center [784, 287] width 359 height 58
click at [796, 266] on input "******" at bounding box center [784, 287] width 359 height 58
type input "*****"
click at [717, 173] on div "Luna Classic" at bounding box center [721, 167] width 83 height 20
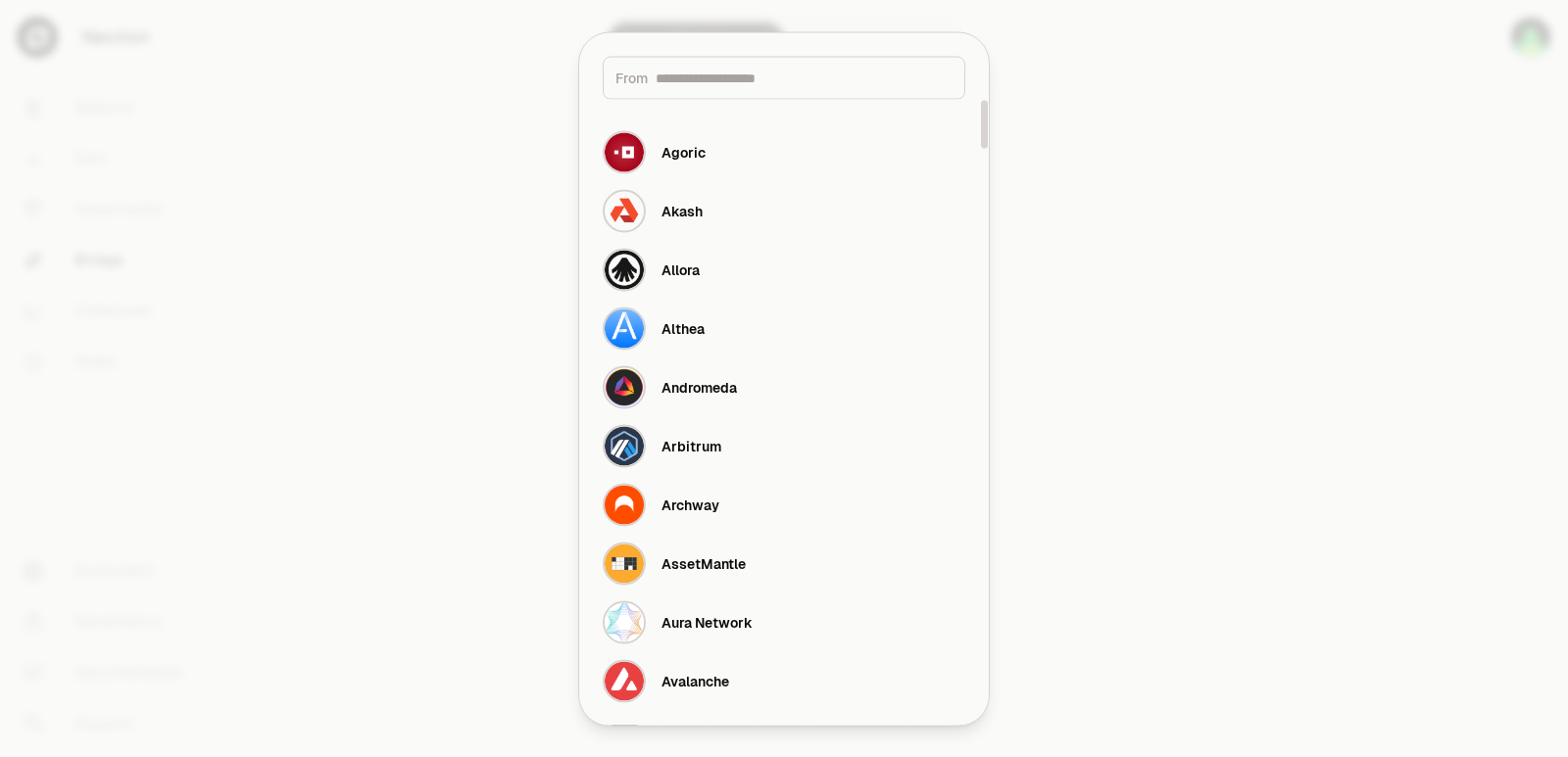
click at [722, 88] on div "From" at bounding box center [784, 76] width 363 height 43
click at [700, 74] on input at bounding box center [804, 77] width 297 height 20
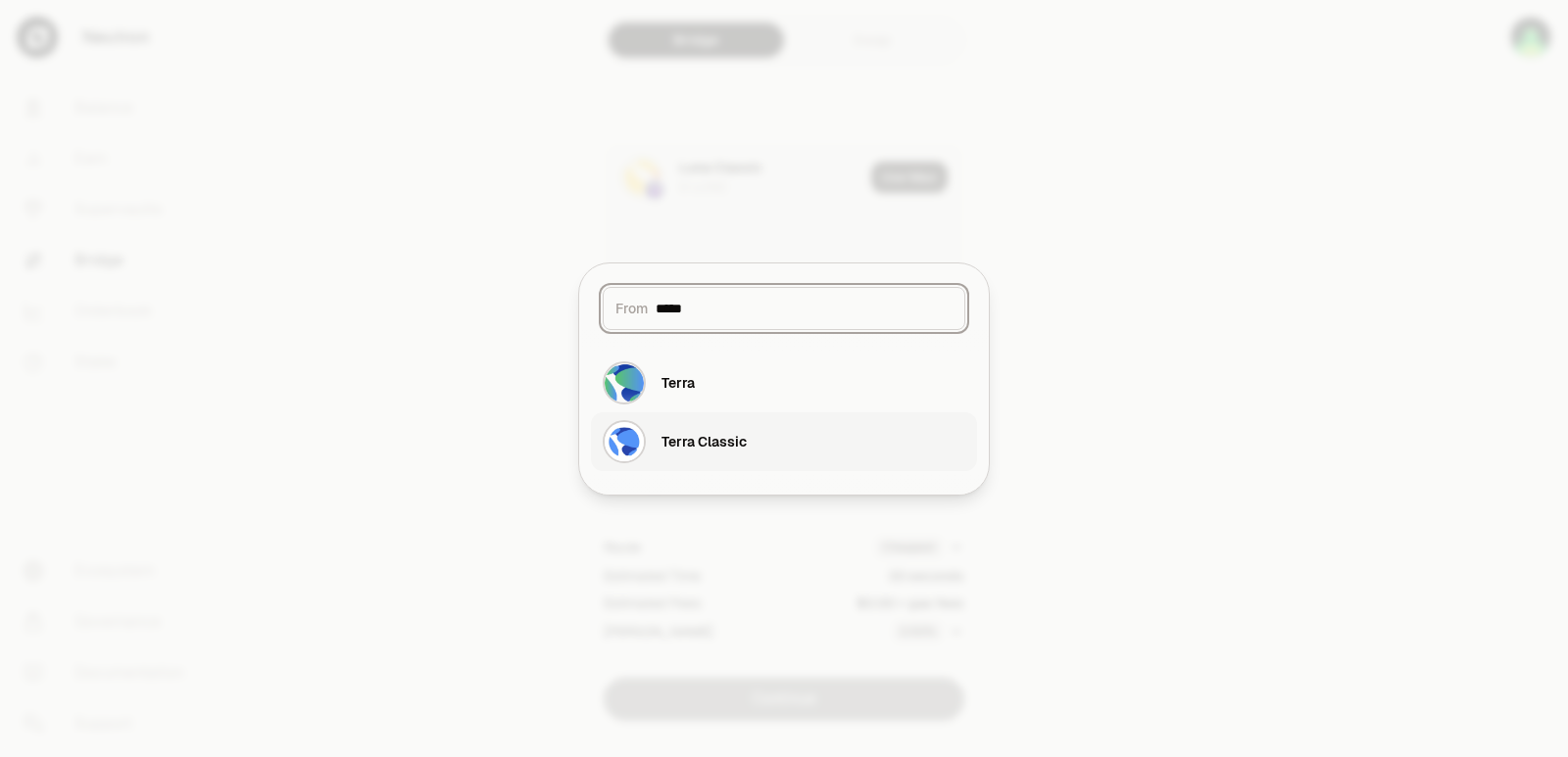
type input "*****"
click at [784, 444] on button "Terra Classic" at bounding box center [784, 441] width 387 height 58
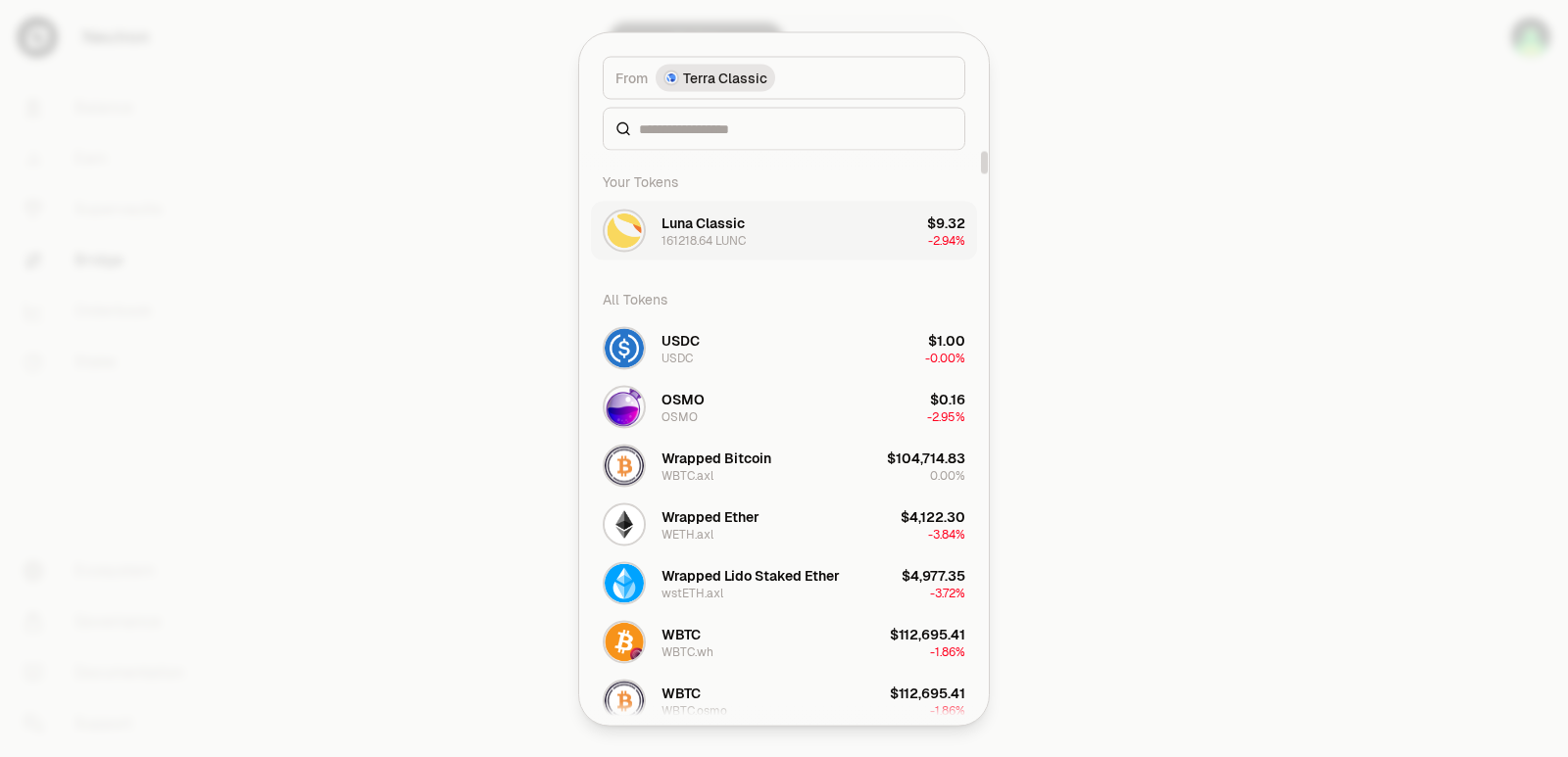
click at [692, 234] on div "161218.64 LUNC" at bounding box center [703, 240] width 84 height 16
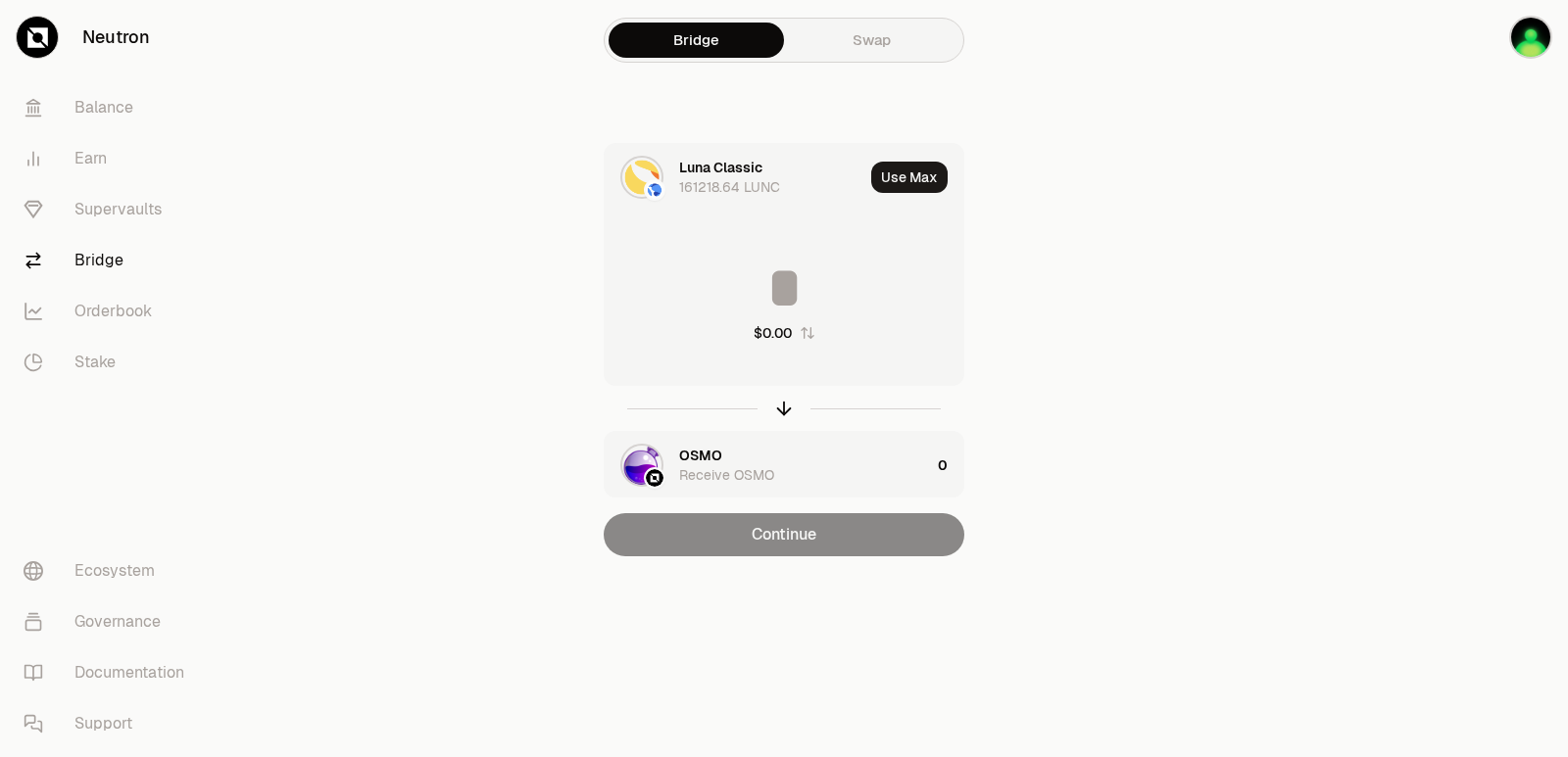
click at [772, 287] on input at bounding box center [784, 287] width 359 height 58
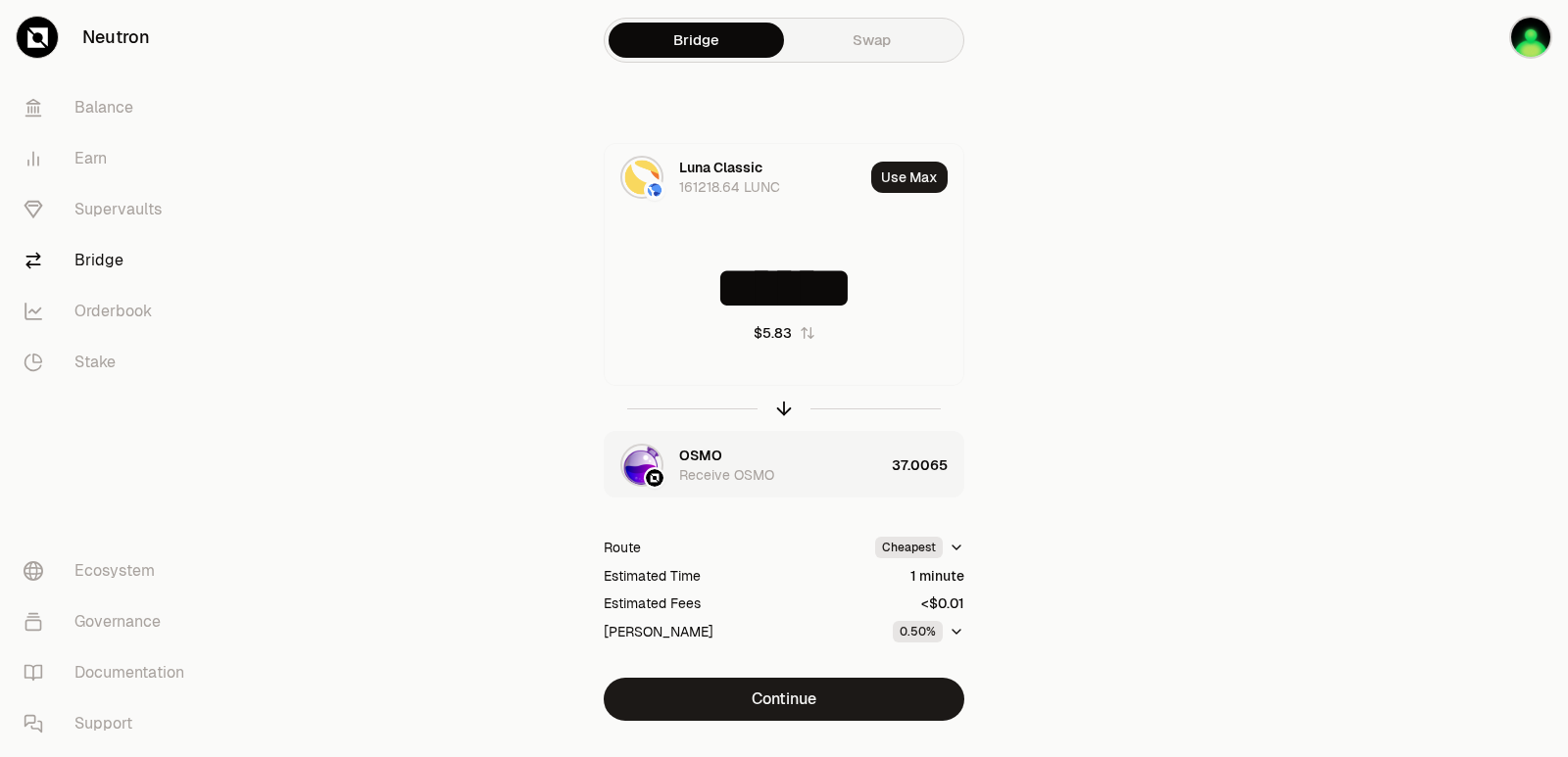
type input "******"
click at [952, 547] on html "Neutron Balance Earn Supervaults Bridge Orderbook Stake Ecosystem Governance Do…" at bounding box center [784, 399] width 1568 height 800
click at [735, 170] on div "Luna Classic" at bounding box center [721, 167] width 83 height 20
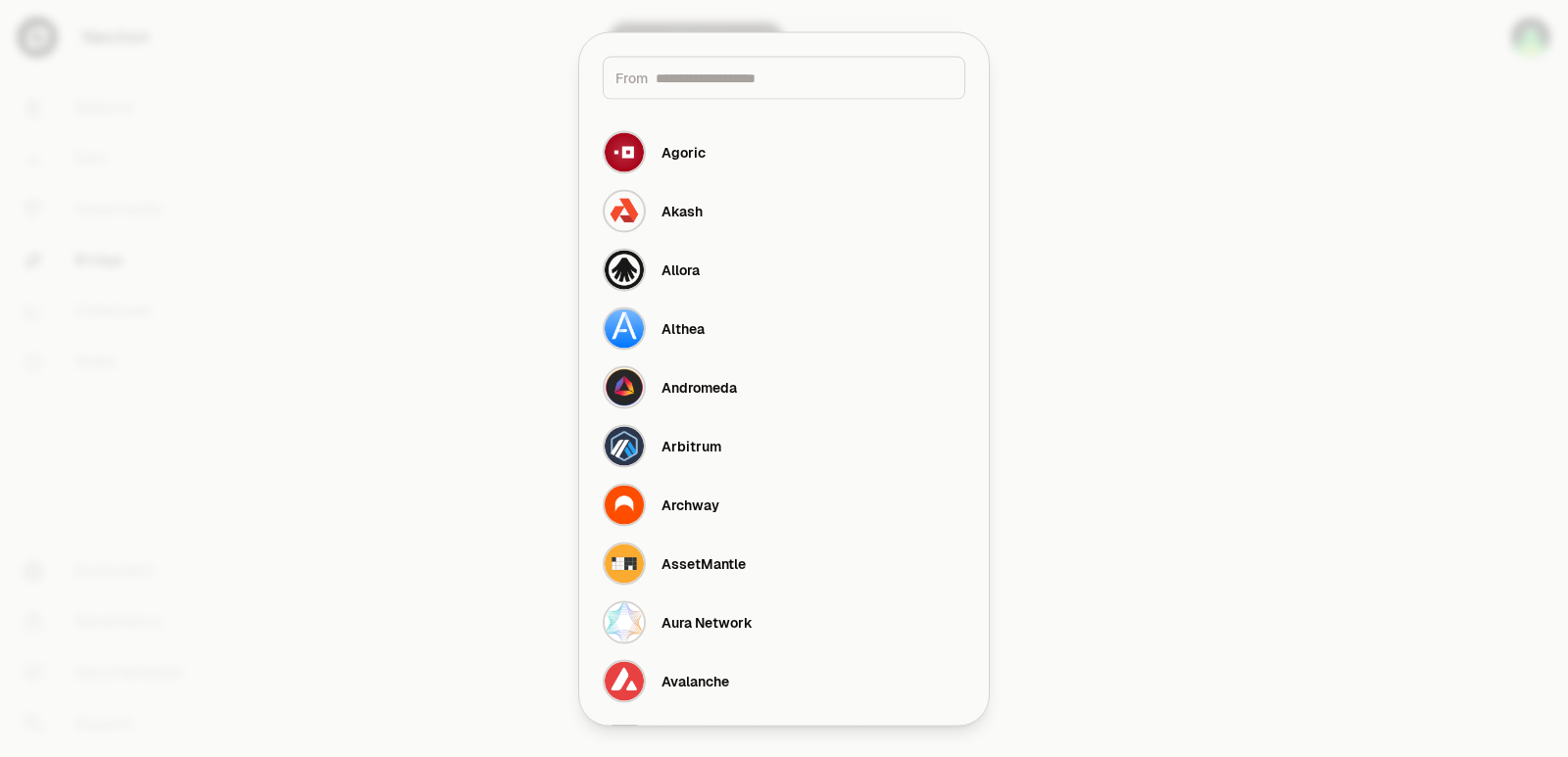
click at [738, 85] on input at bounding box center [804, 77] width 297 height 20
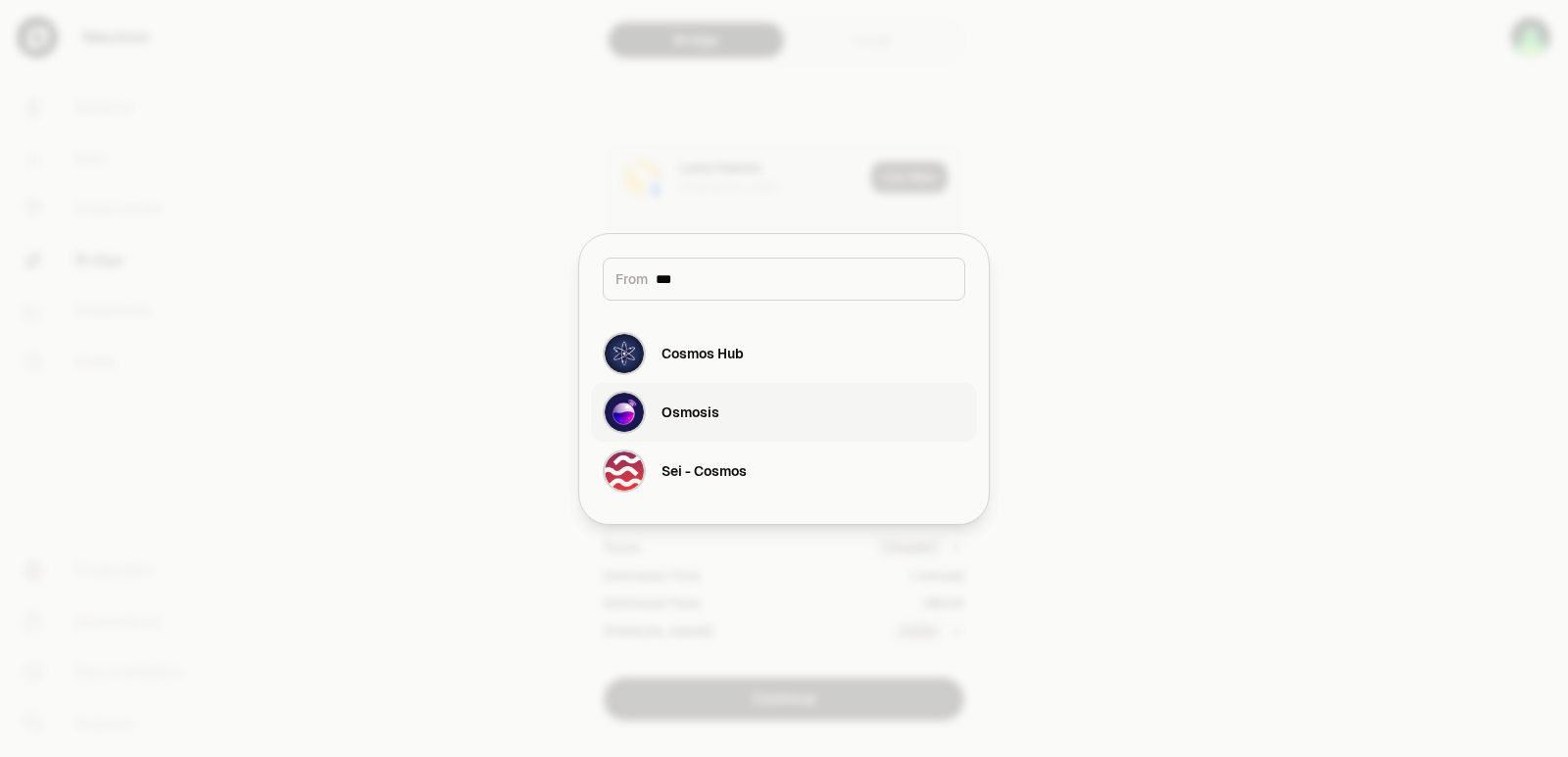
type input "***"
click at [731, 414] on button "Osmosis" at bounding box center [784, 412] width 387 height 58
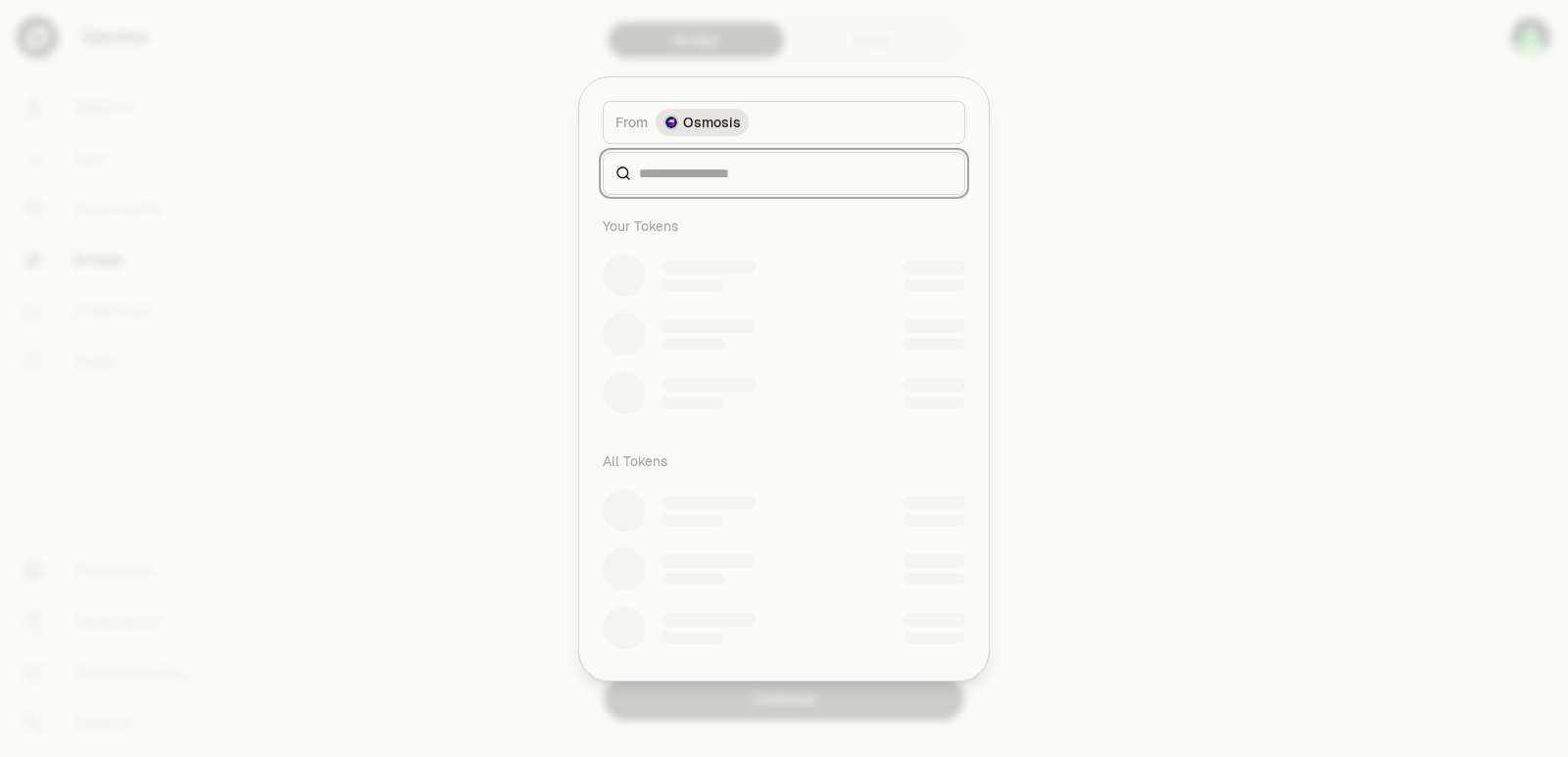
click at [718, 178] on input at bounding box center [796, 173] width 313 height 20
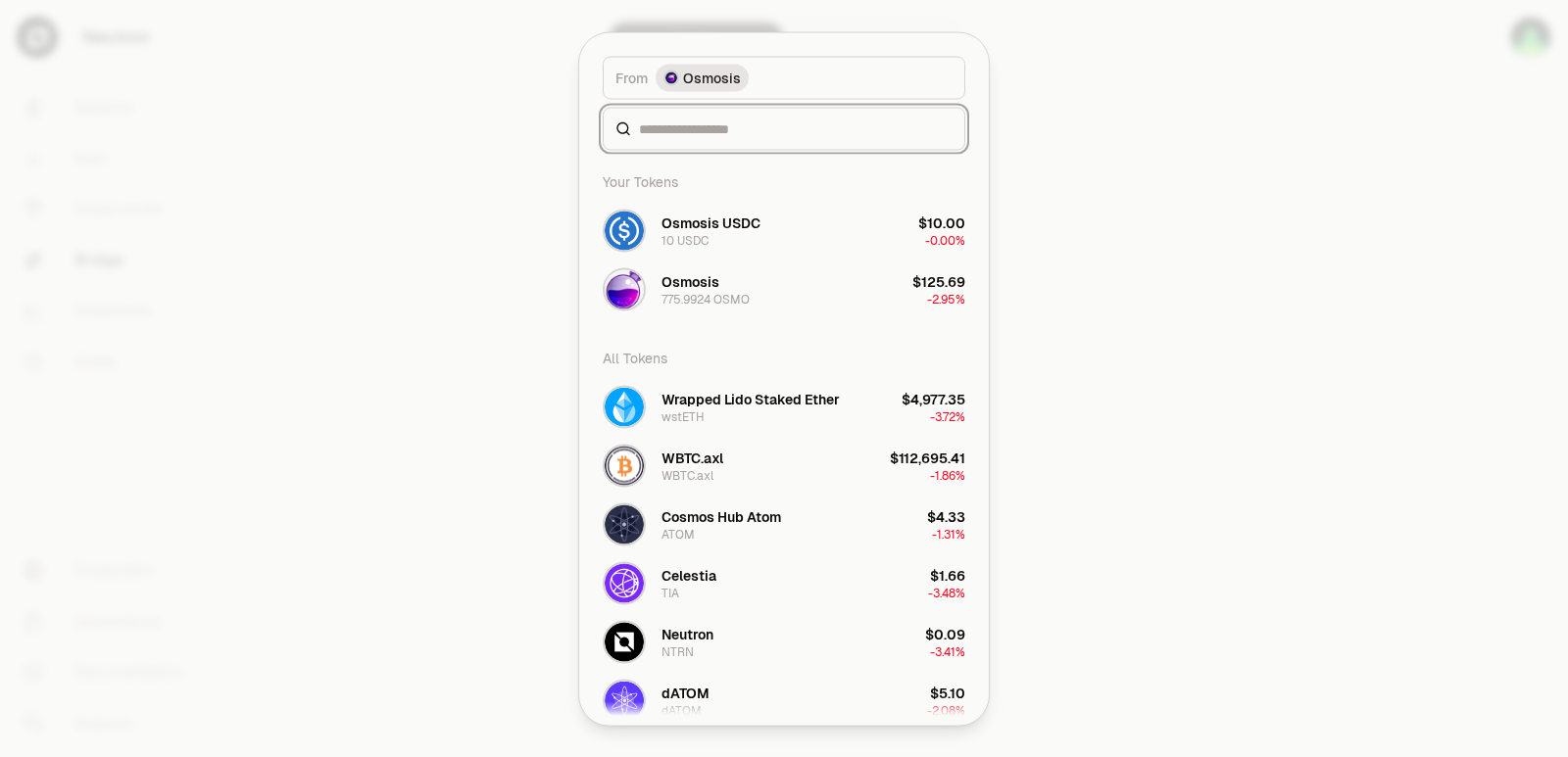
click at [674, 174] on div "From token Select From token. From Osmosis Your Tokens Osmosis USDC 10 USDC $10…" at bounding box center [783, 378] width 409 height 693
click at [688, 120] on input at bounding box center [796, 129] width 313 height 20
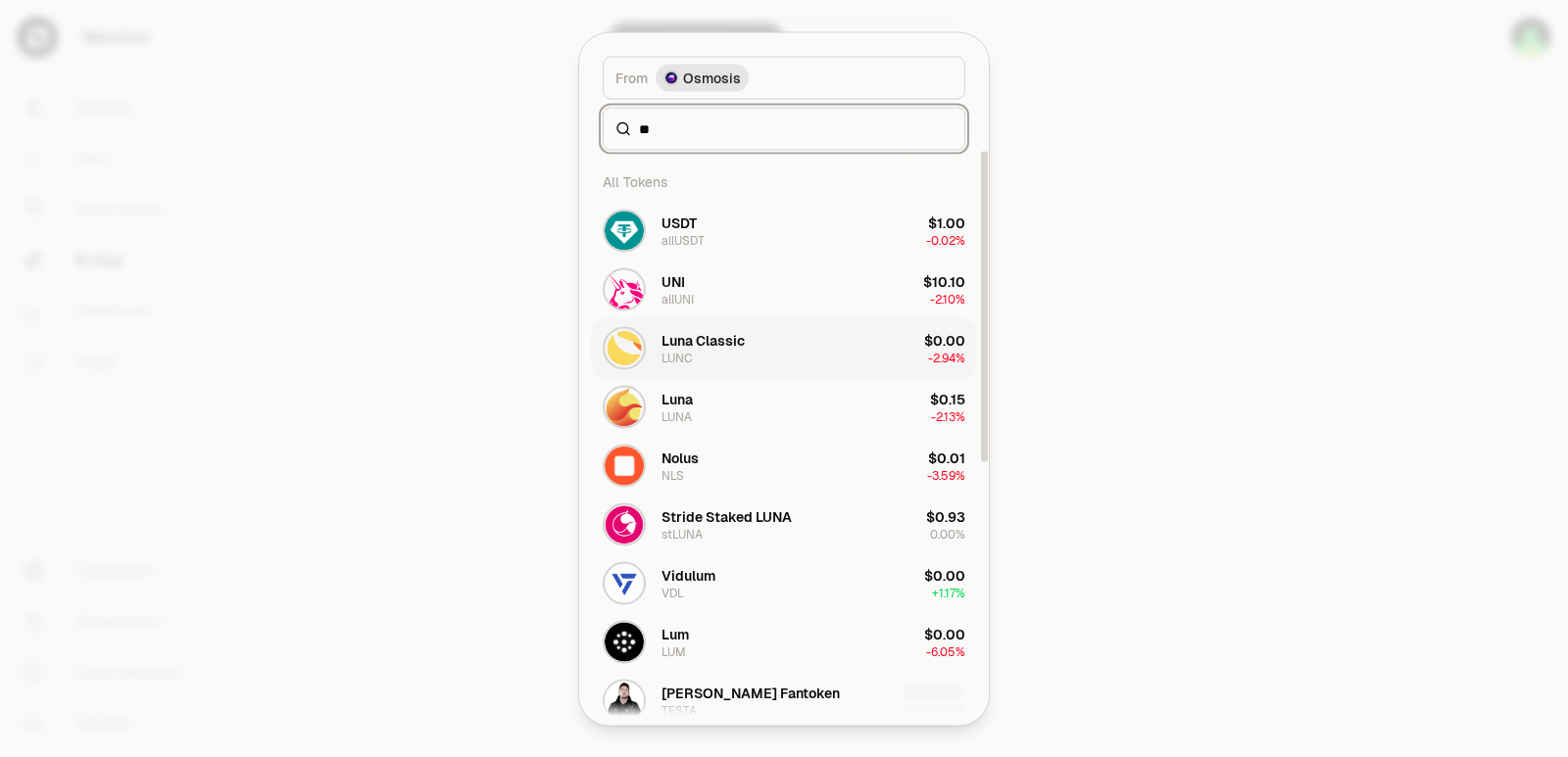
type input "**"
click at [698, 349] on div "Luna Classic" at bounding box center [703, 340] width 83 height 20
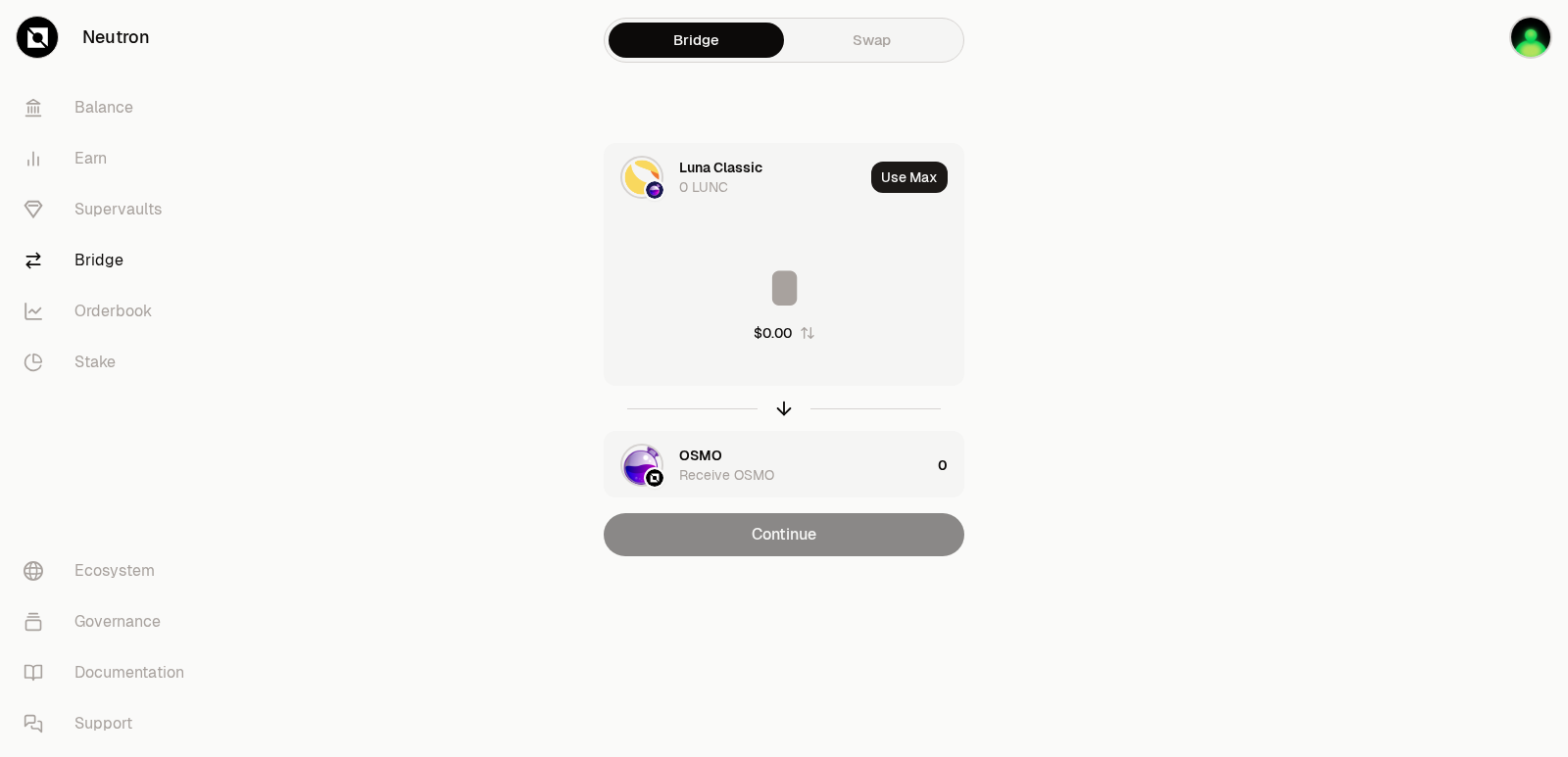
click at [747, 294] on input at bounding box center [784, 287] width 359 height 58
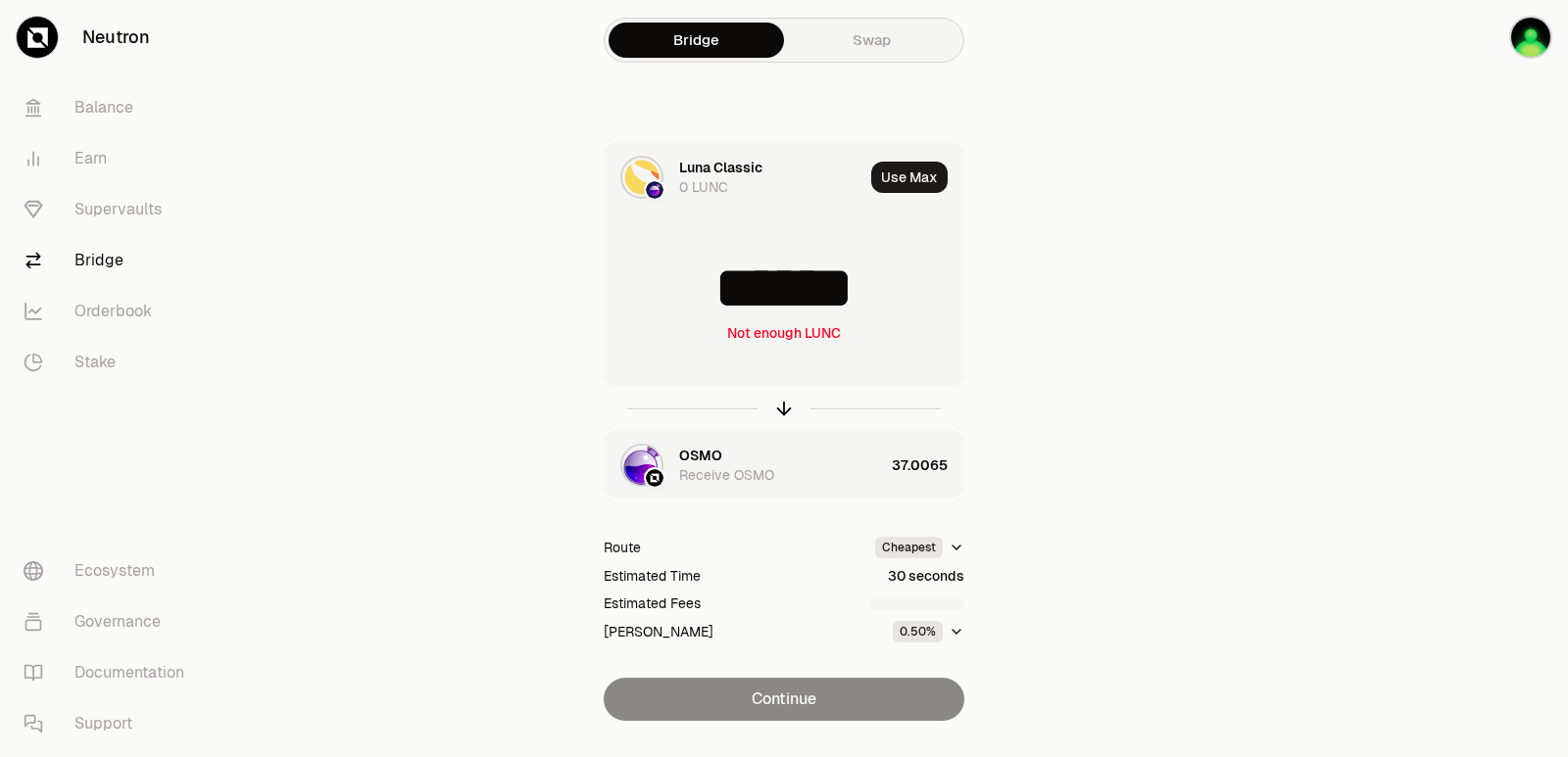
type input "******"
click at [708, 177] on div "0 LUNC" at bounding box center [703, 187] width 49 height 20
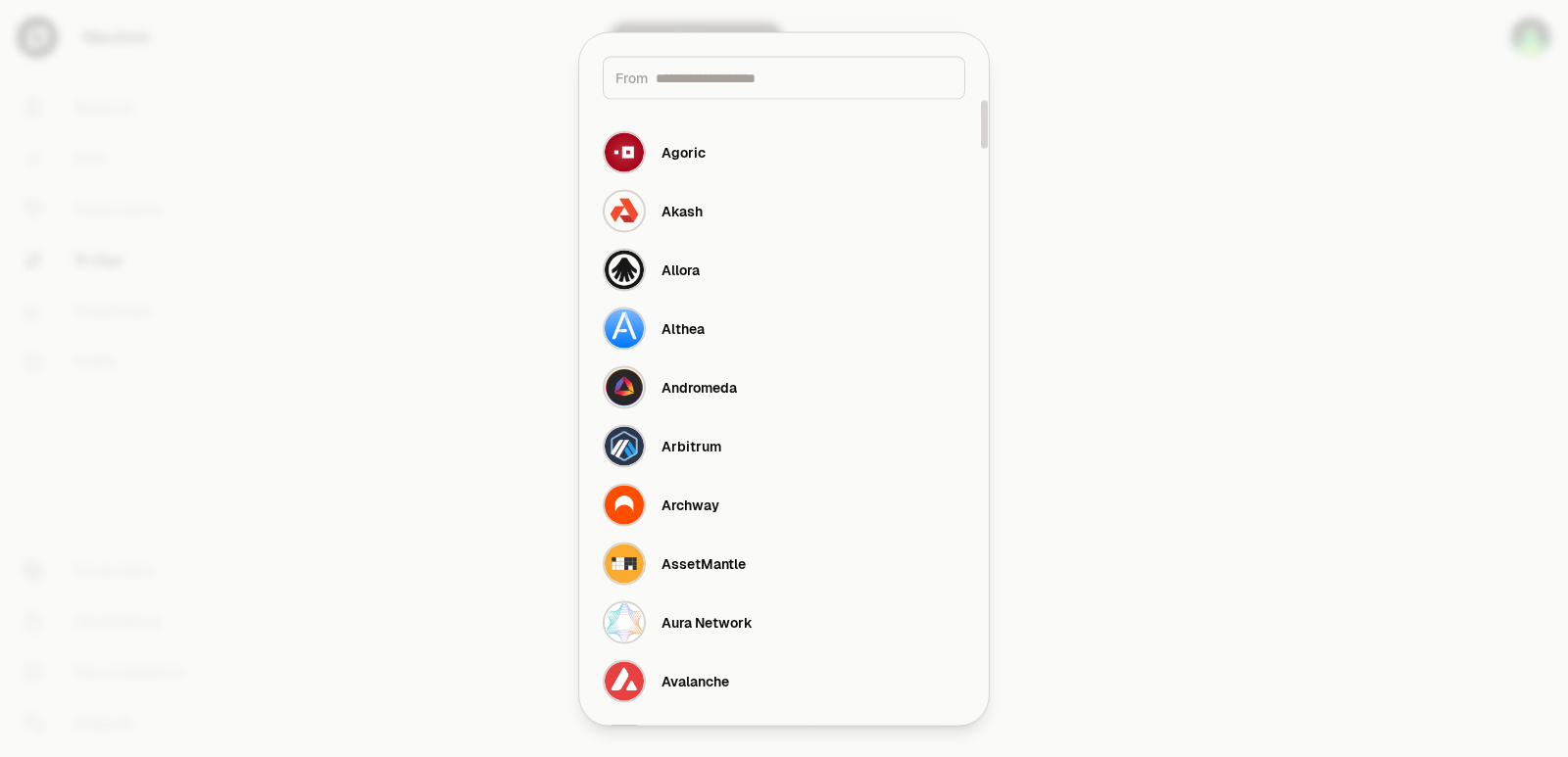
click at [1158, 240] on div at bounding box center [784, 378] width 1568 height 757
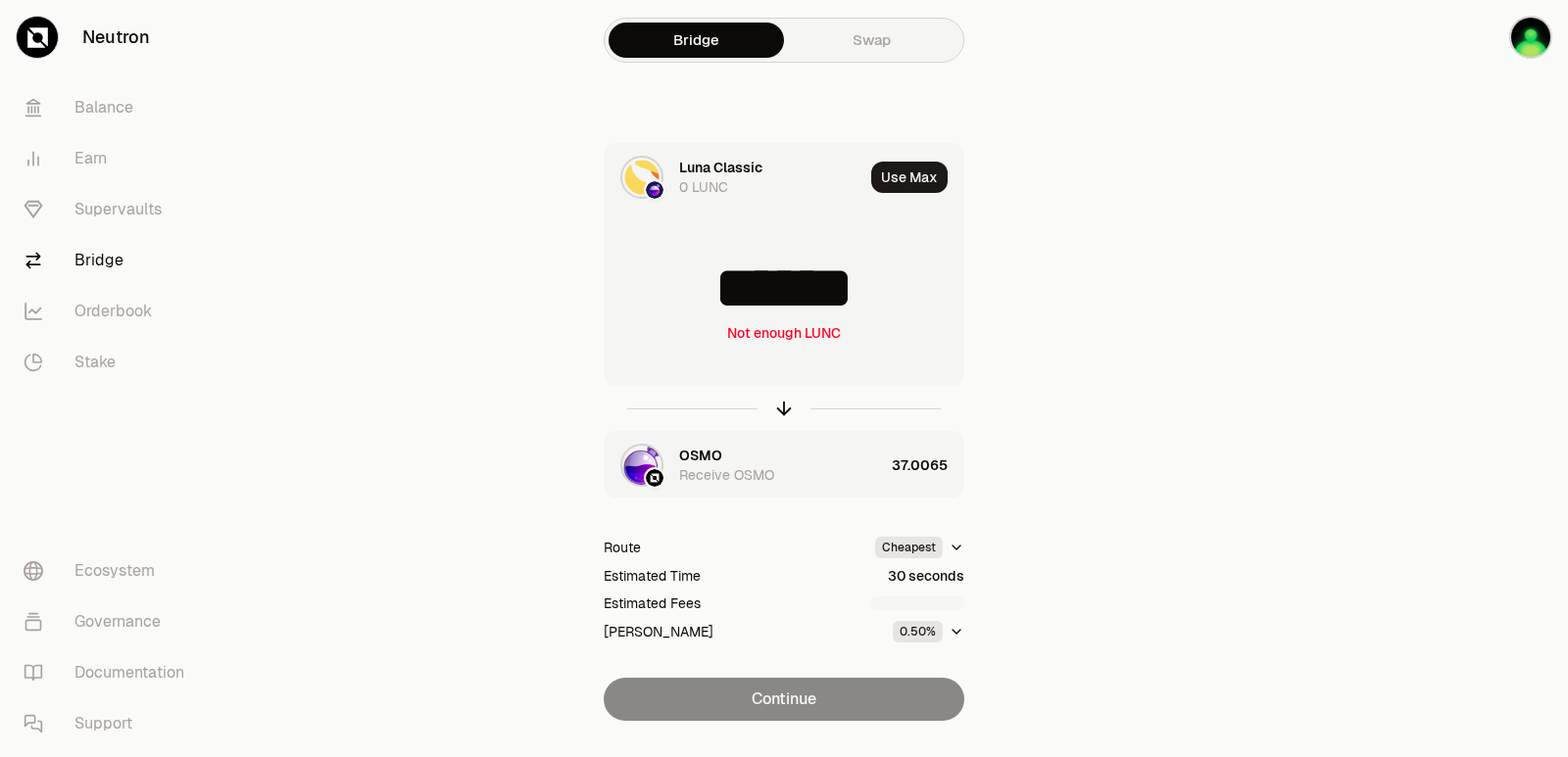
click at [694, 166] on div "Luna Classic" at bounding box center [721, 167] width 83 height 20
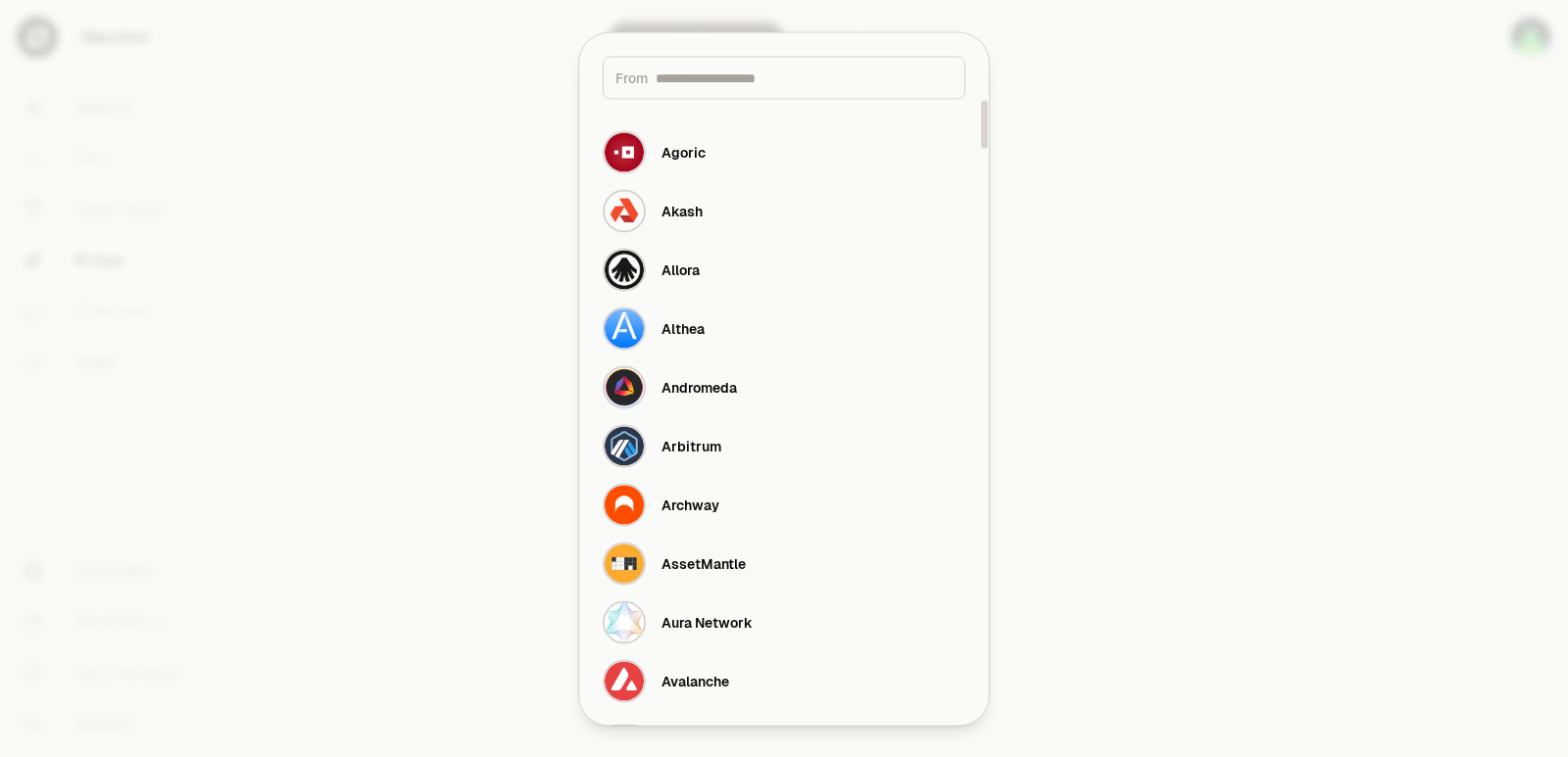
click at [705, 84] on input at bounding box center [804, 77] width 297 height 20
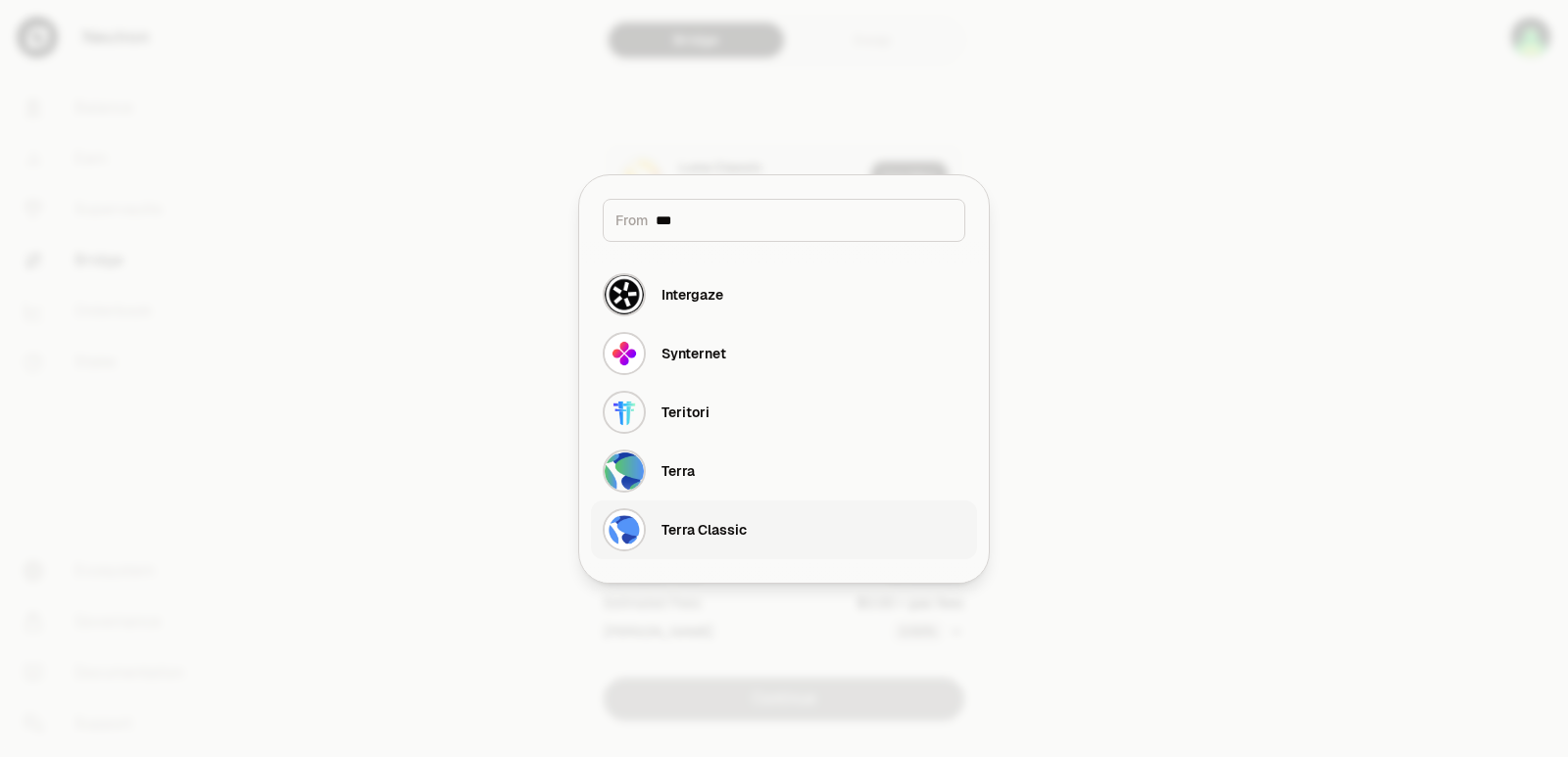
type input "***"
click at [728, 533] on div "Terra Classic" at bounding box center [704, 530] width 85 height 20
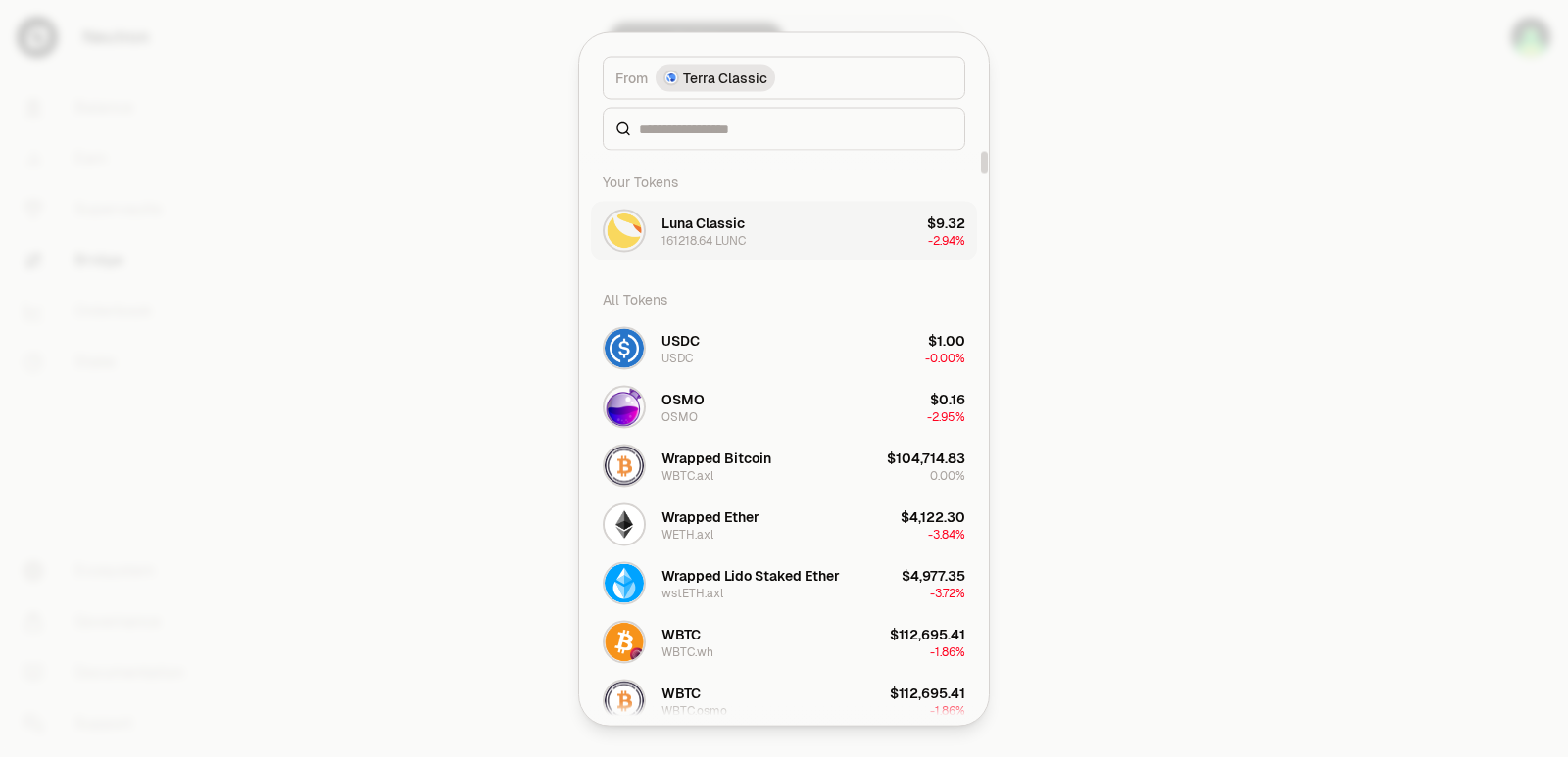
click at [714, 231] on div "Luna Classic" at bounding box center [703, 223] width 83 height 20
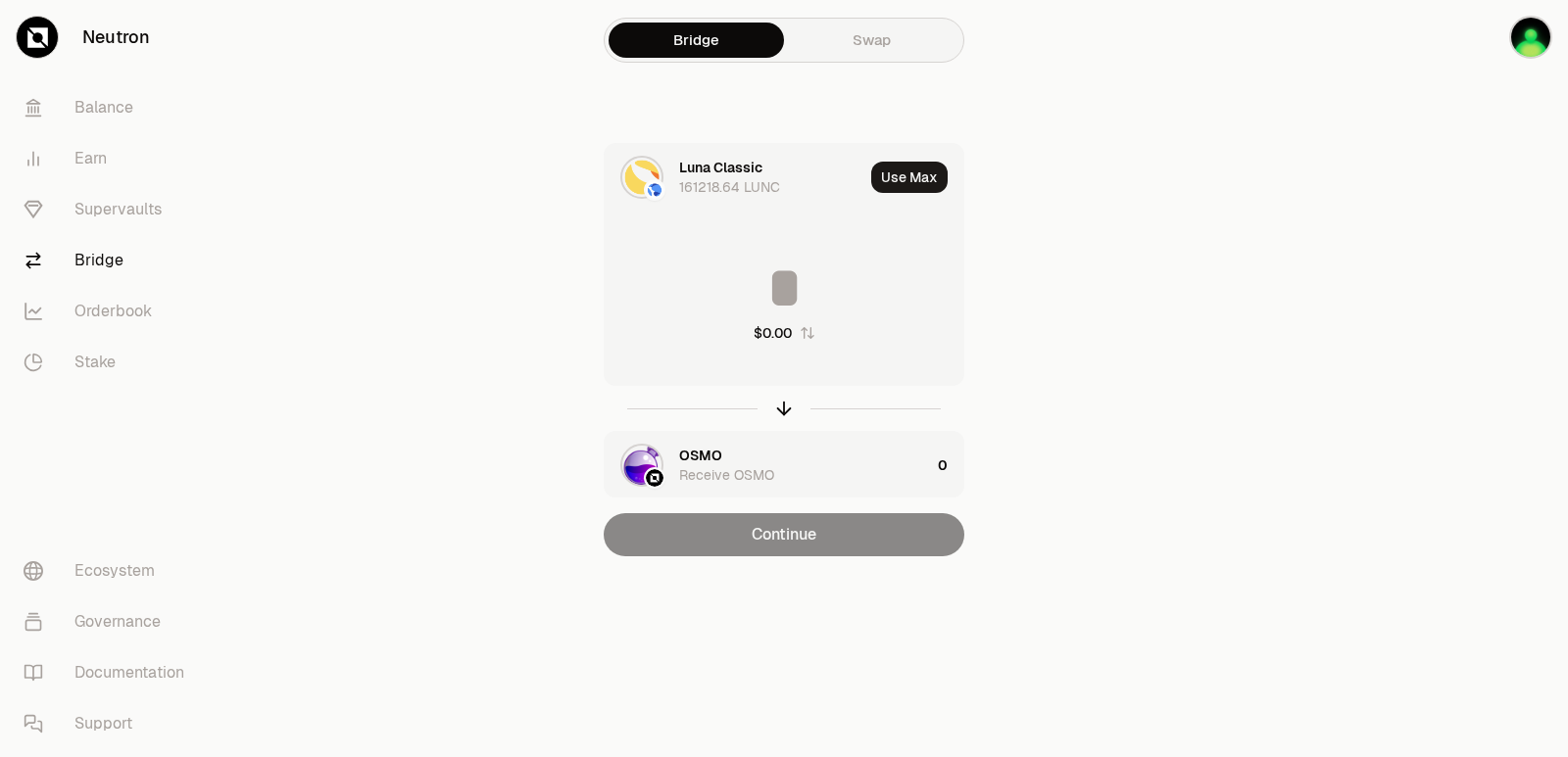
drag, startPoint x: 738, startPoint y: 265, endPoint x: 740, endPoint y: 277, distance: 12.2
click at [740, 271] on input at bounding box center [784, 287] width 359 height 58
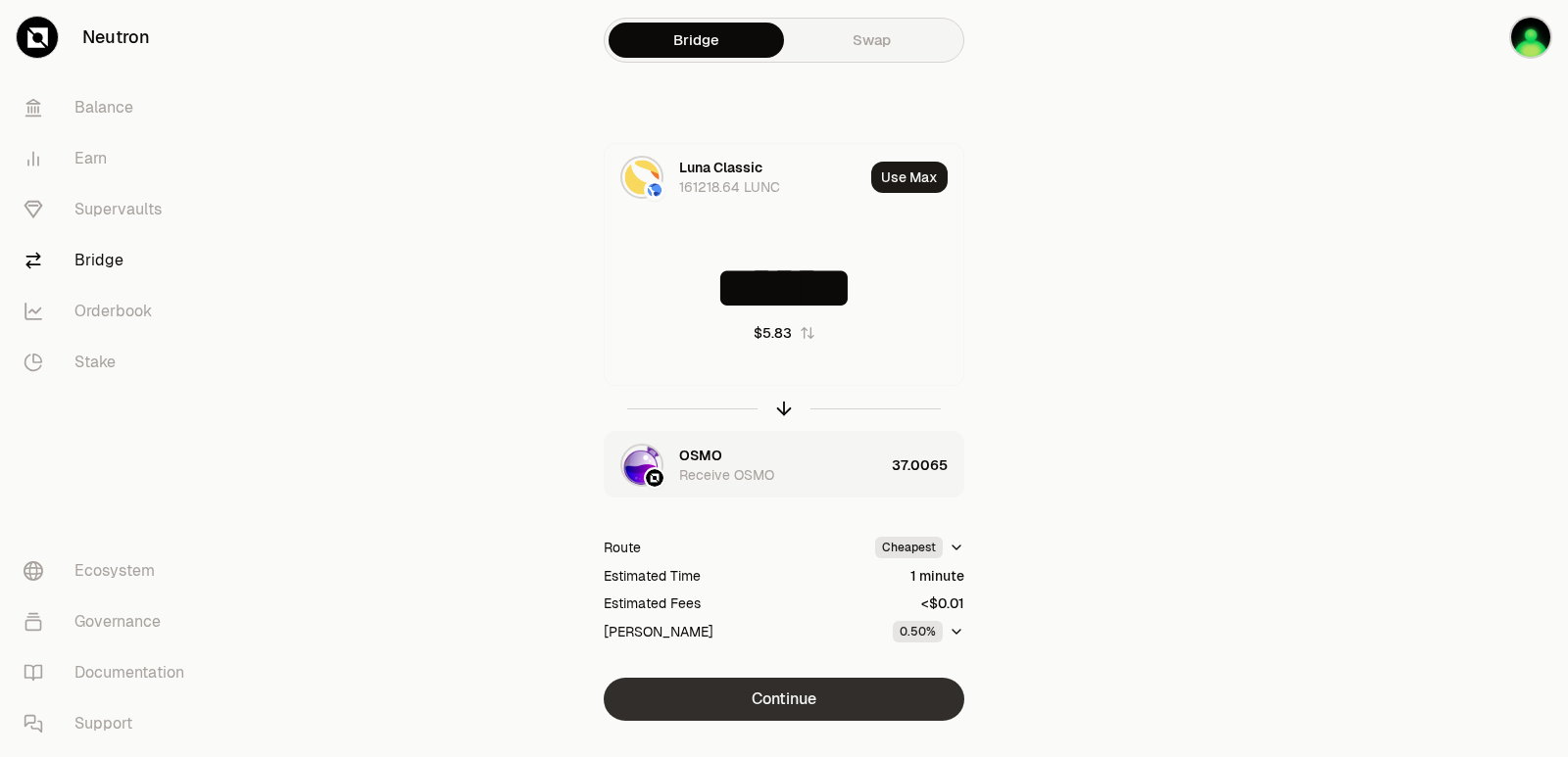
type input "******"
click at [780, 703] on button "Continue" at bounding box center [784, 699] width 361 height 43
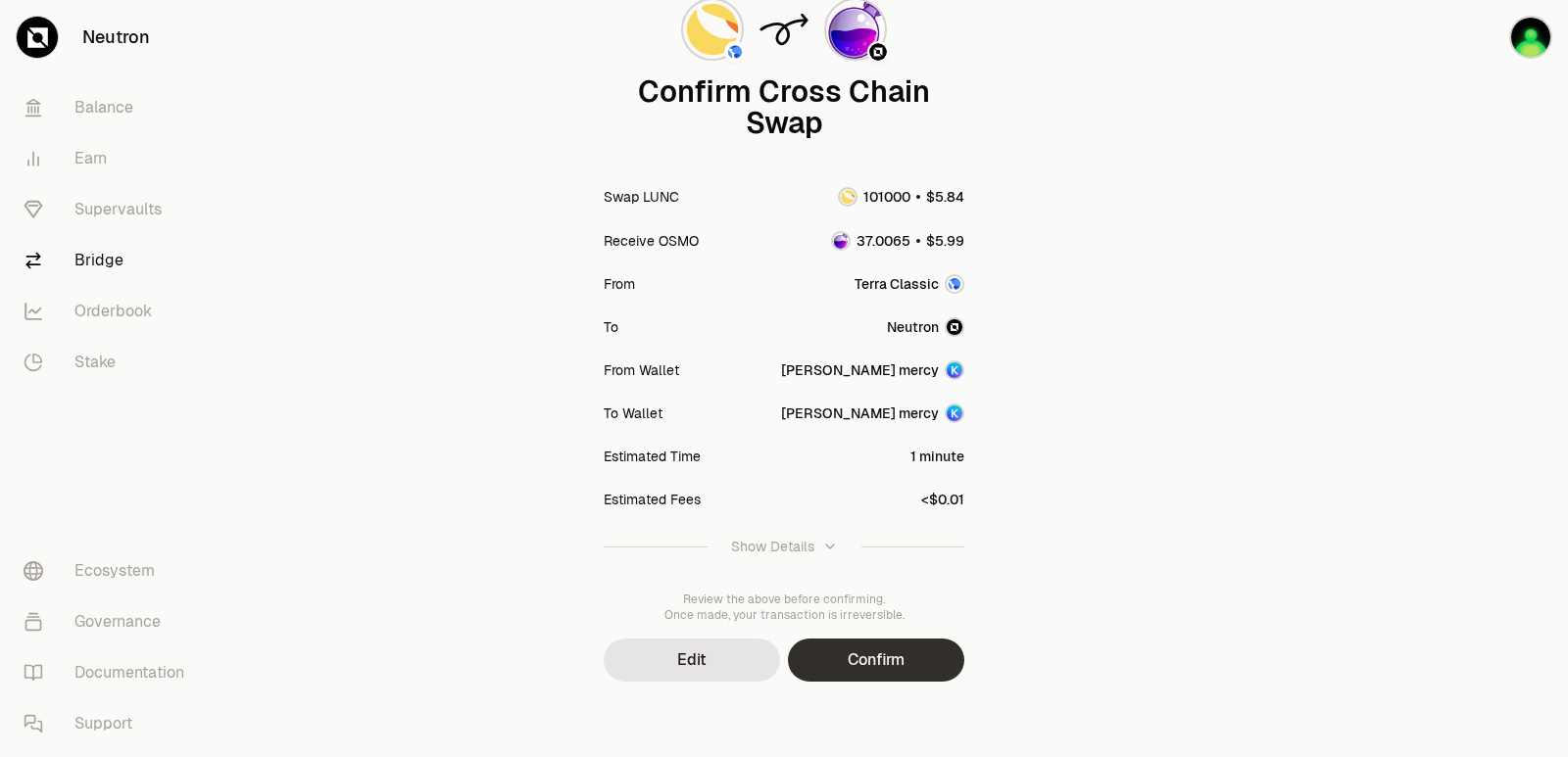
scroll to position [162, 0]
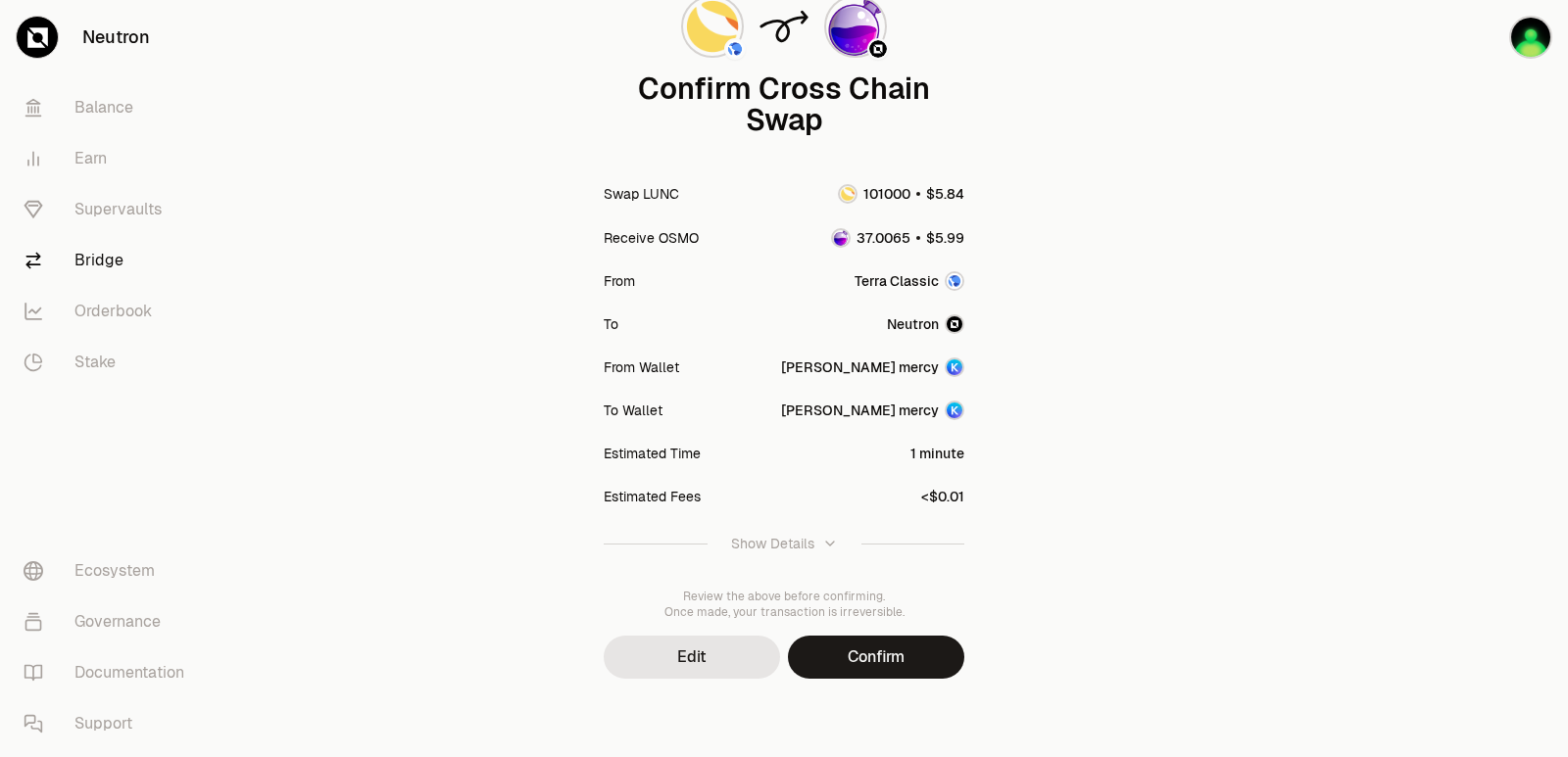
click at [816, 547] on div "Show Details" at bounding box center [784, 544] width 107 height 20
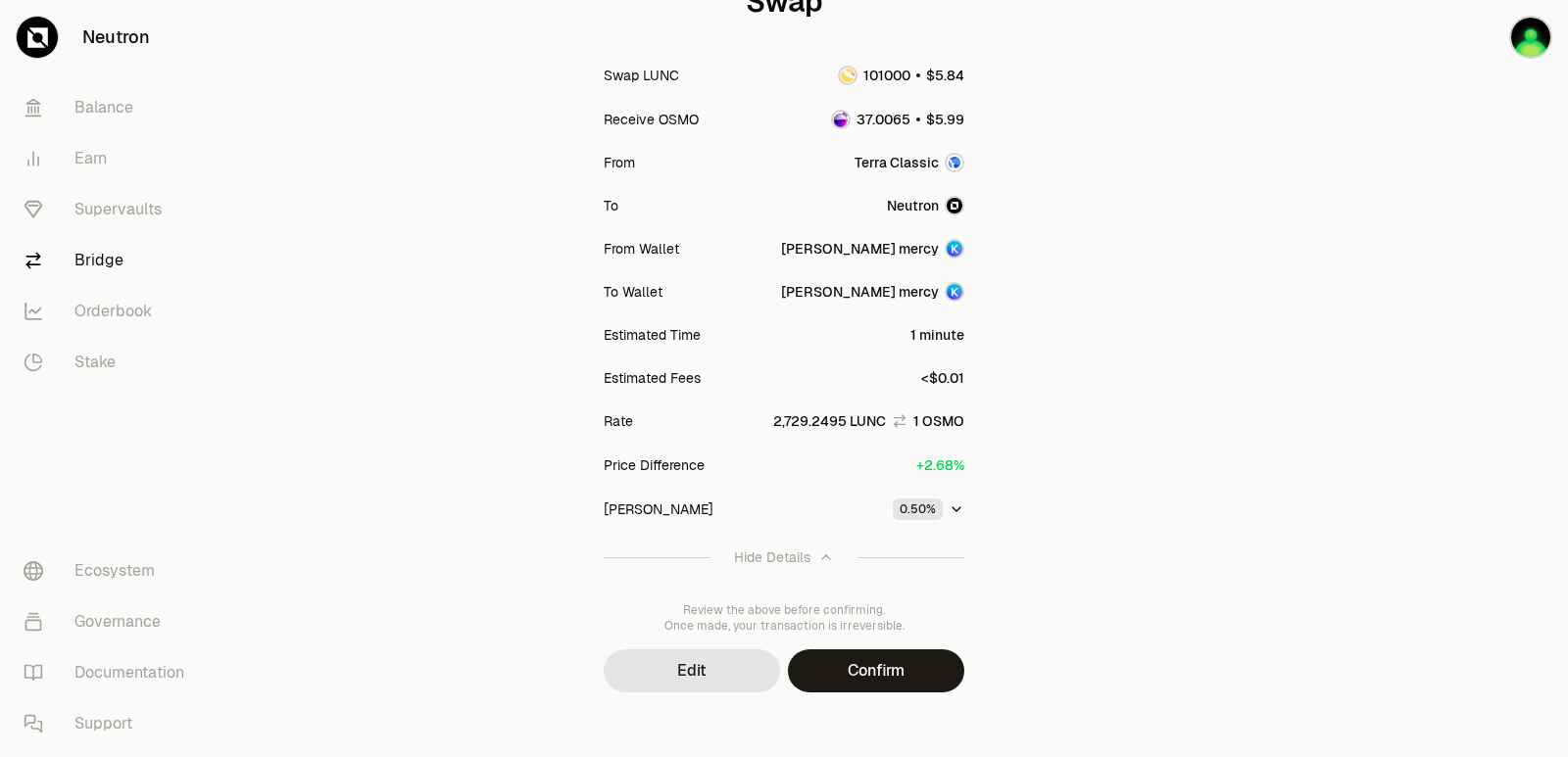
scroll to position [294, 0]
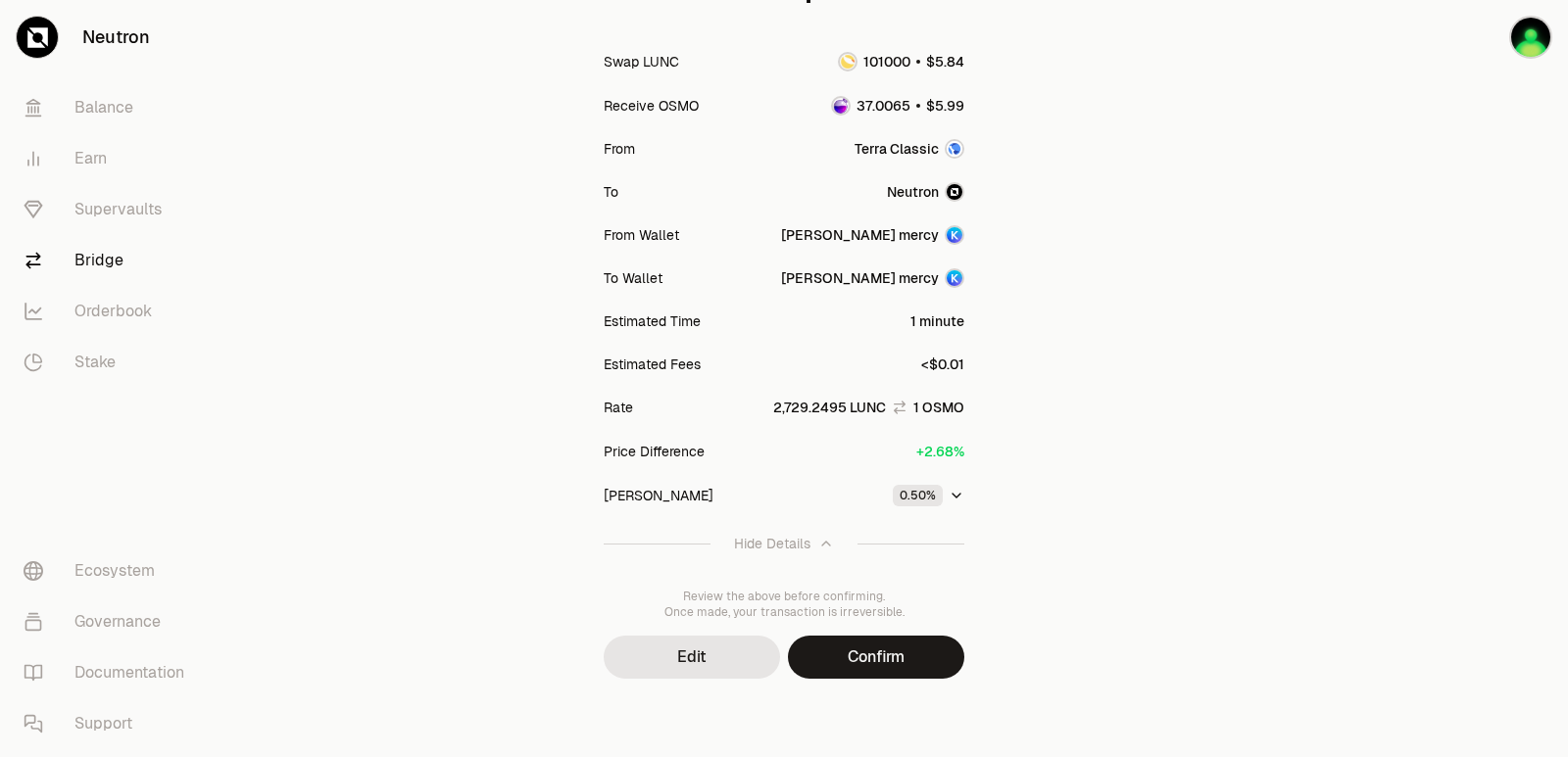
click at [800, 541] on div "Hide Details" at bounding box center [771, 544] width 76 height 20
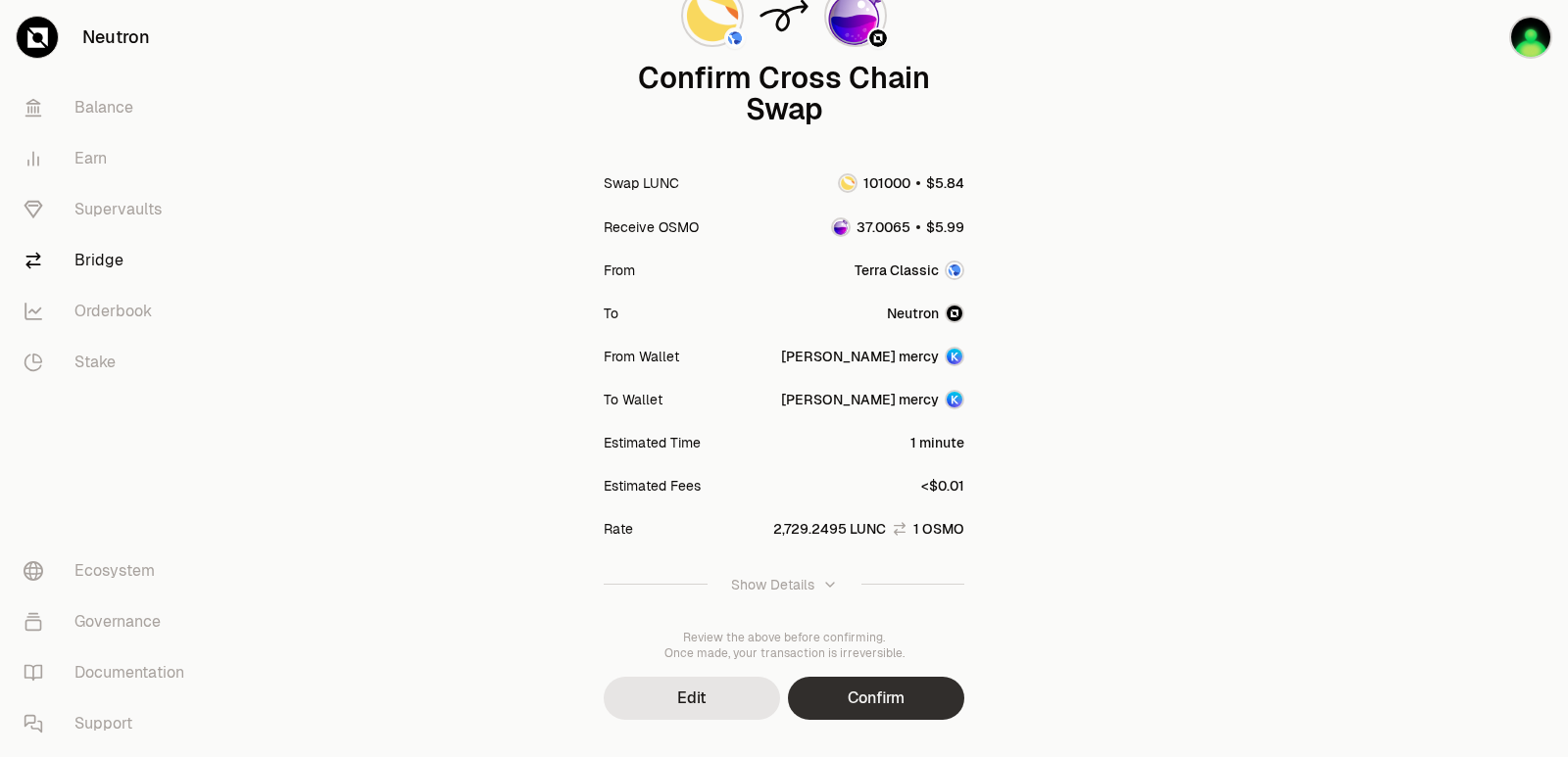
scroll to position [162, 0]
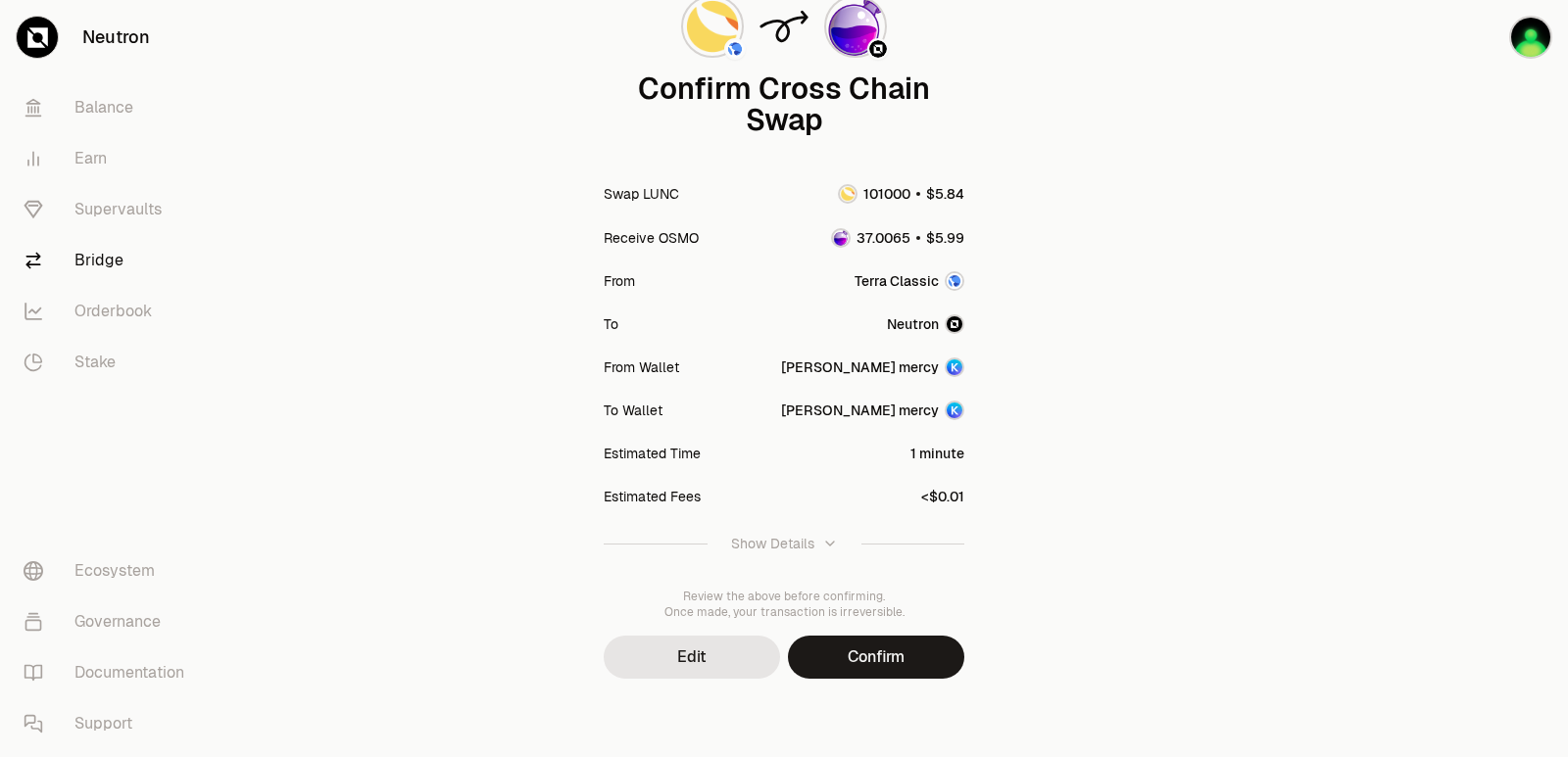
click at [871, 679] on div "Confirm Cross Chain Swap Swap LUNC Receive OSMO From Terra Classic To Neutron F…" at bounding box center [784, 297] width 706 height 919
click at [869, 658] on button "Confirm" at bounding box center [876, 657] width 176 height 43
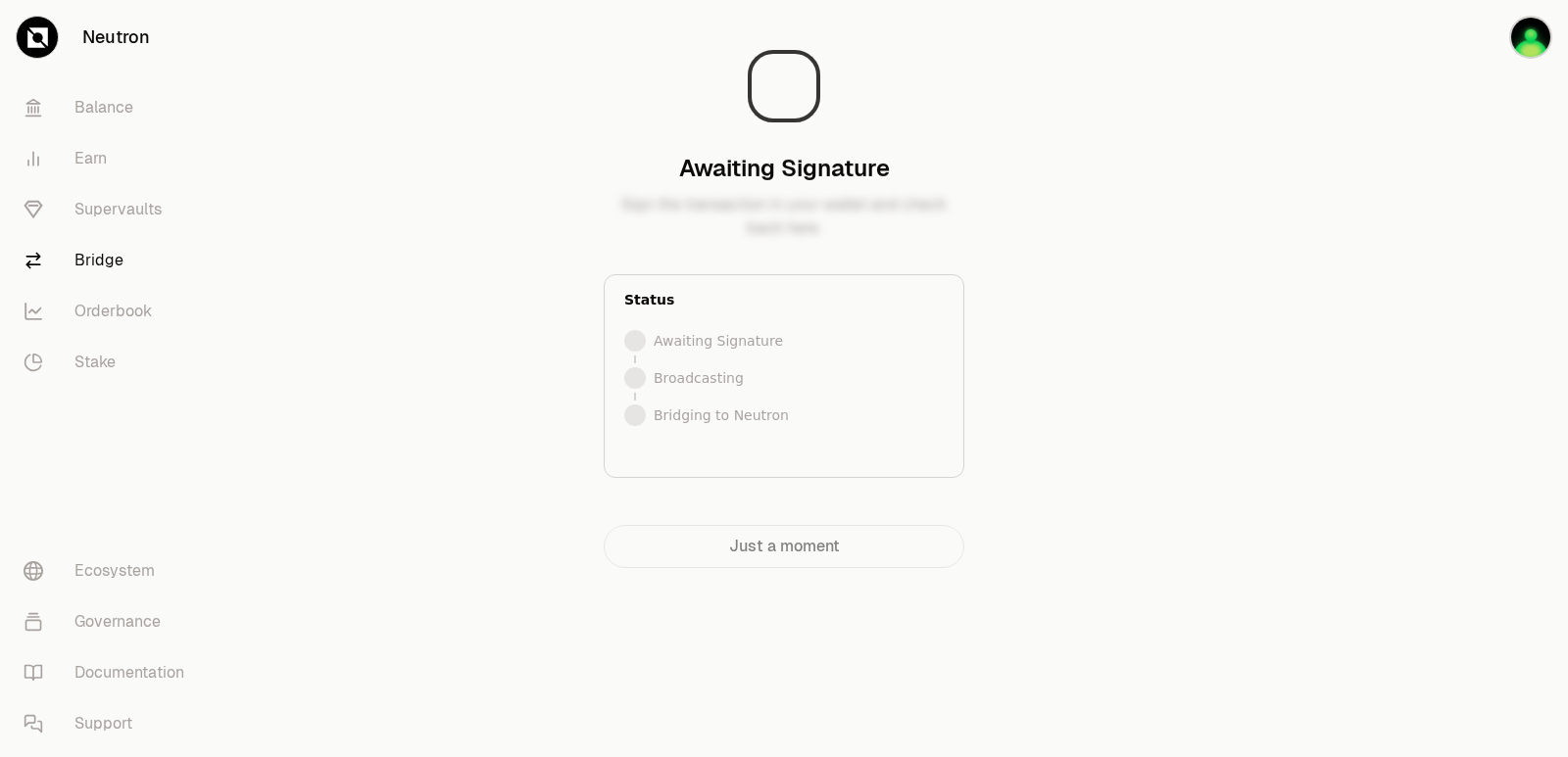
scroll to position [0, 0]
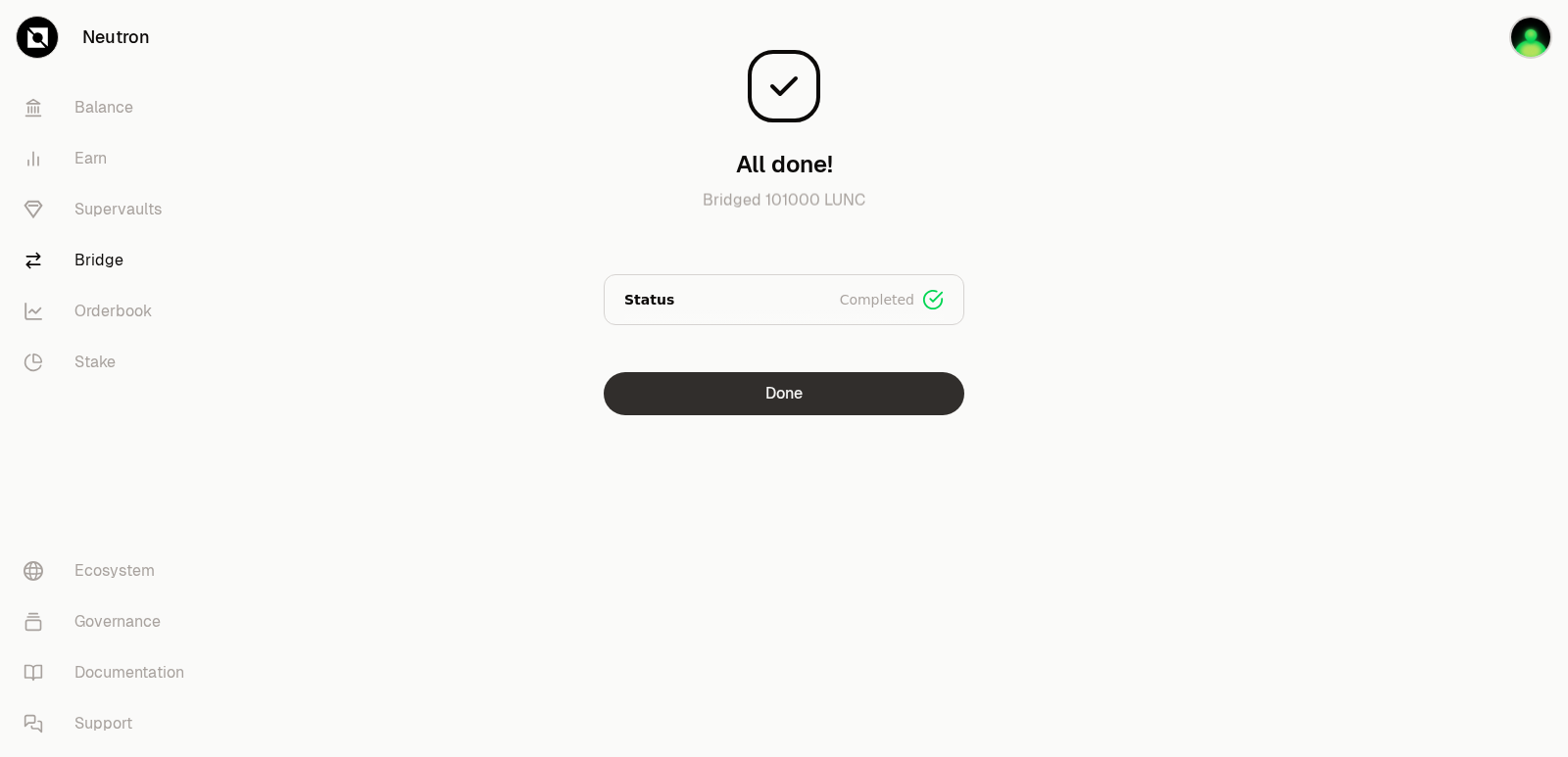
click at [874, 395] on button "Done" at bounding box center [784, 393] width 361 height 43
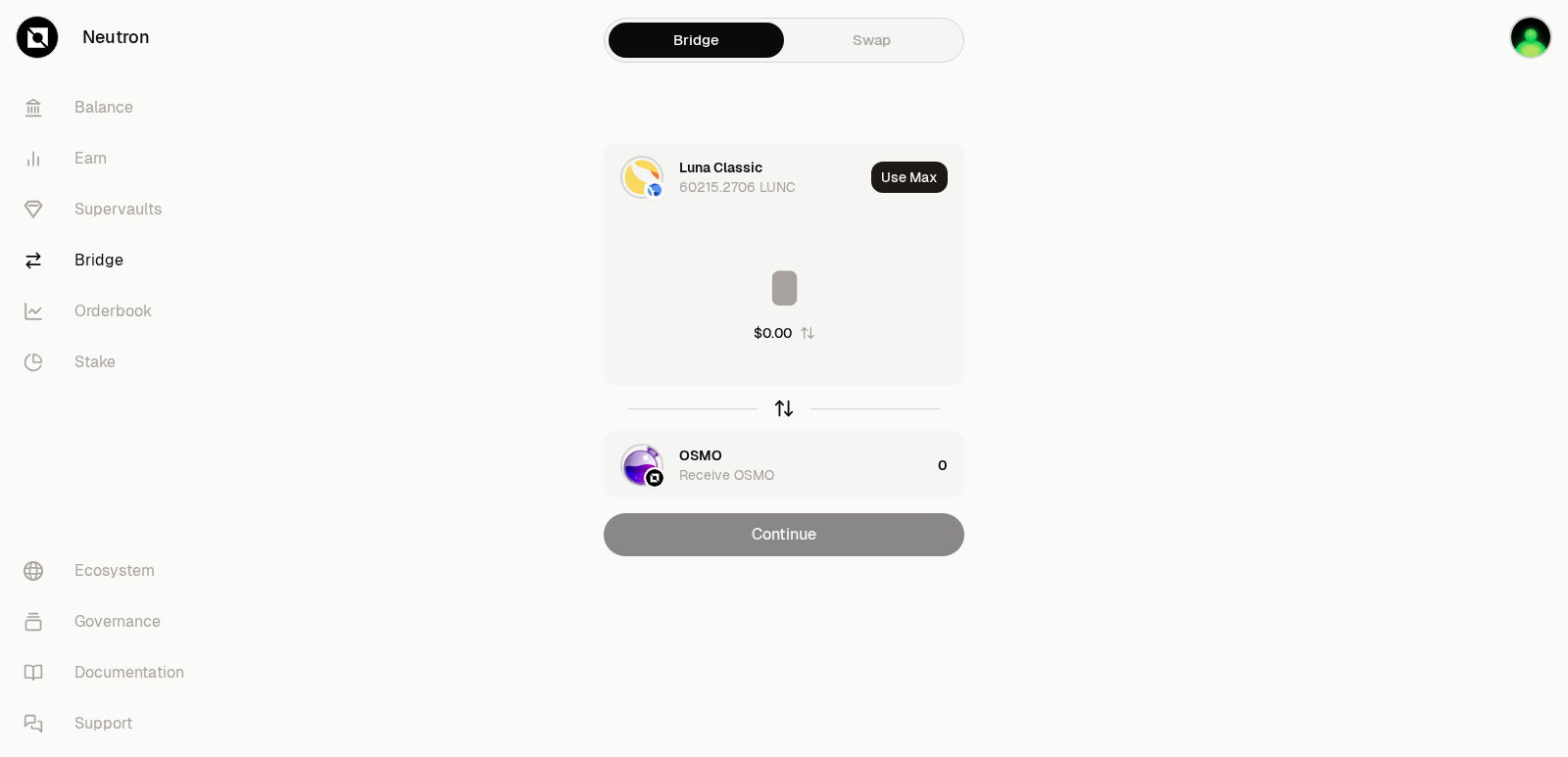
click at [780, 415] on icon "button" at bounding box center [784, 408] width 22 height 22
click at [780, 418] on icon "button" at bounding box center [784, 408] width 22 height 22
click at [716, 170] on div "Luna Classic" at bounding box center [721, 167] width 83 height 20
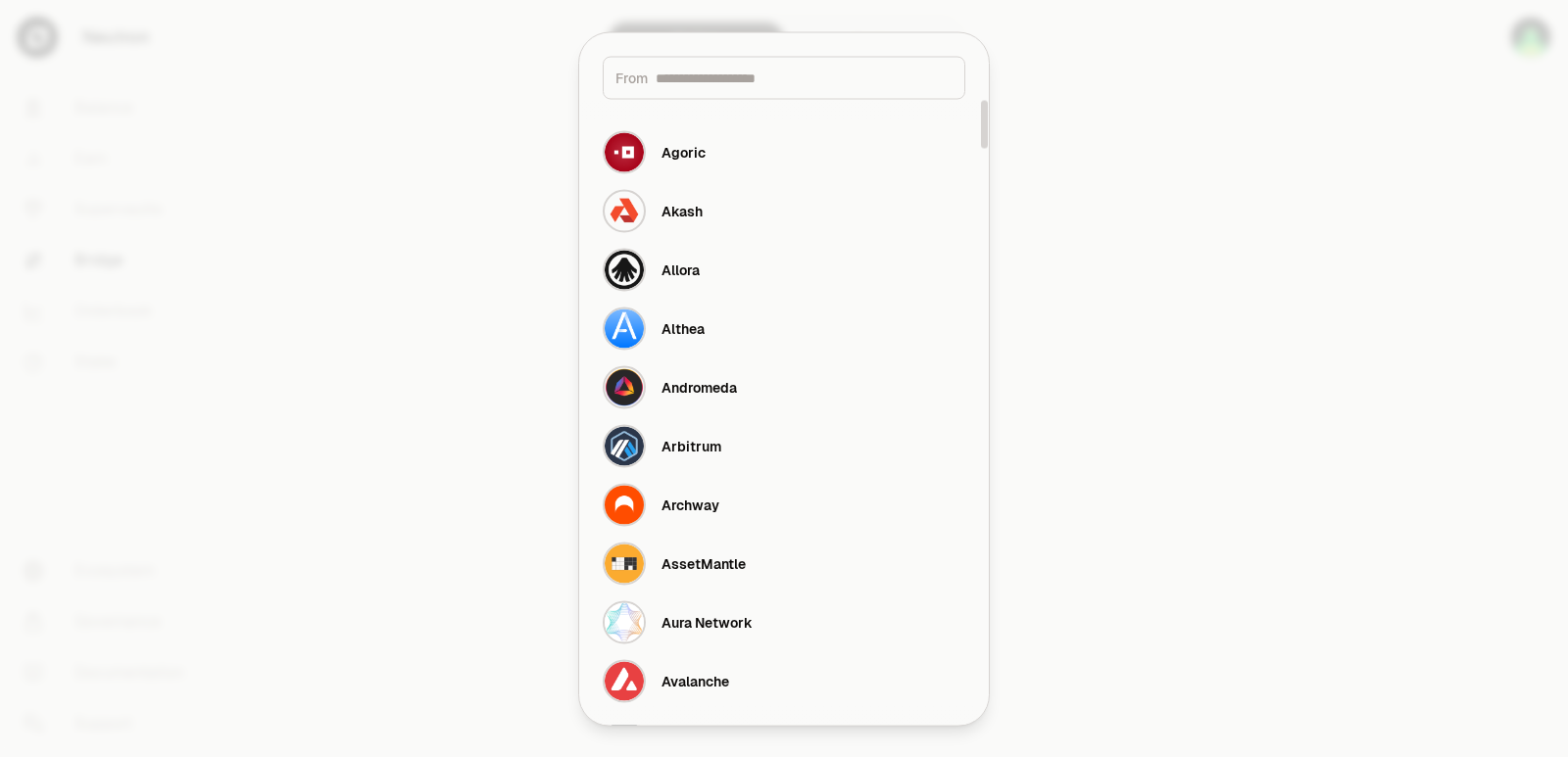
click at [1226, 365] on div at bounding box center [784, 378] width 1568 height 757
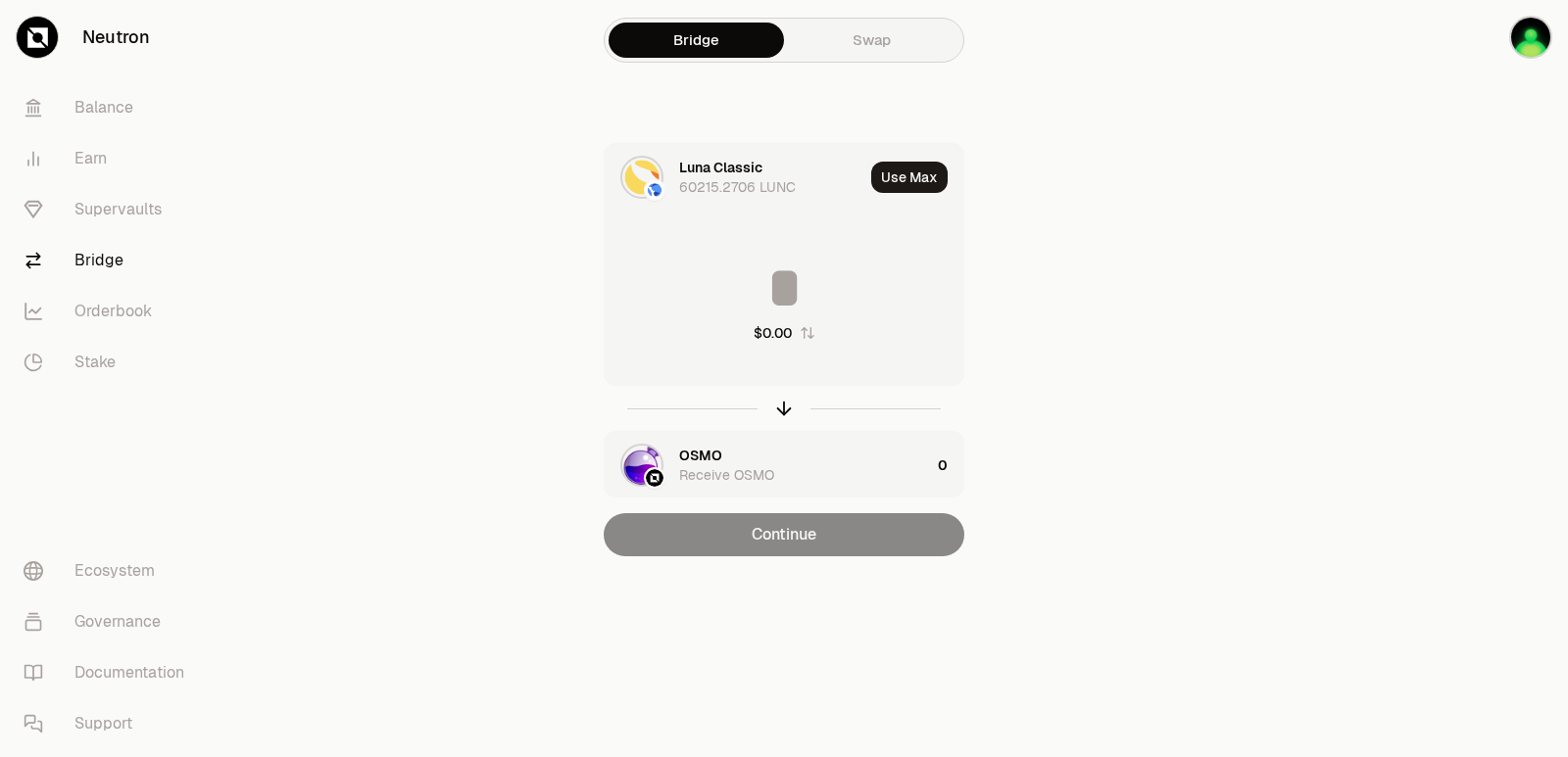
click at [793, 286] on input at bounding box center [784, 287] width 359 height 58
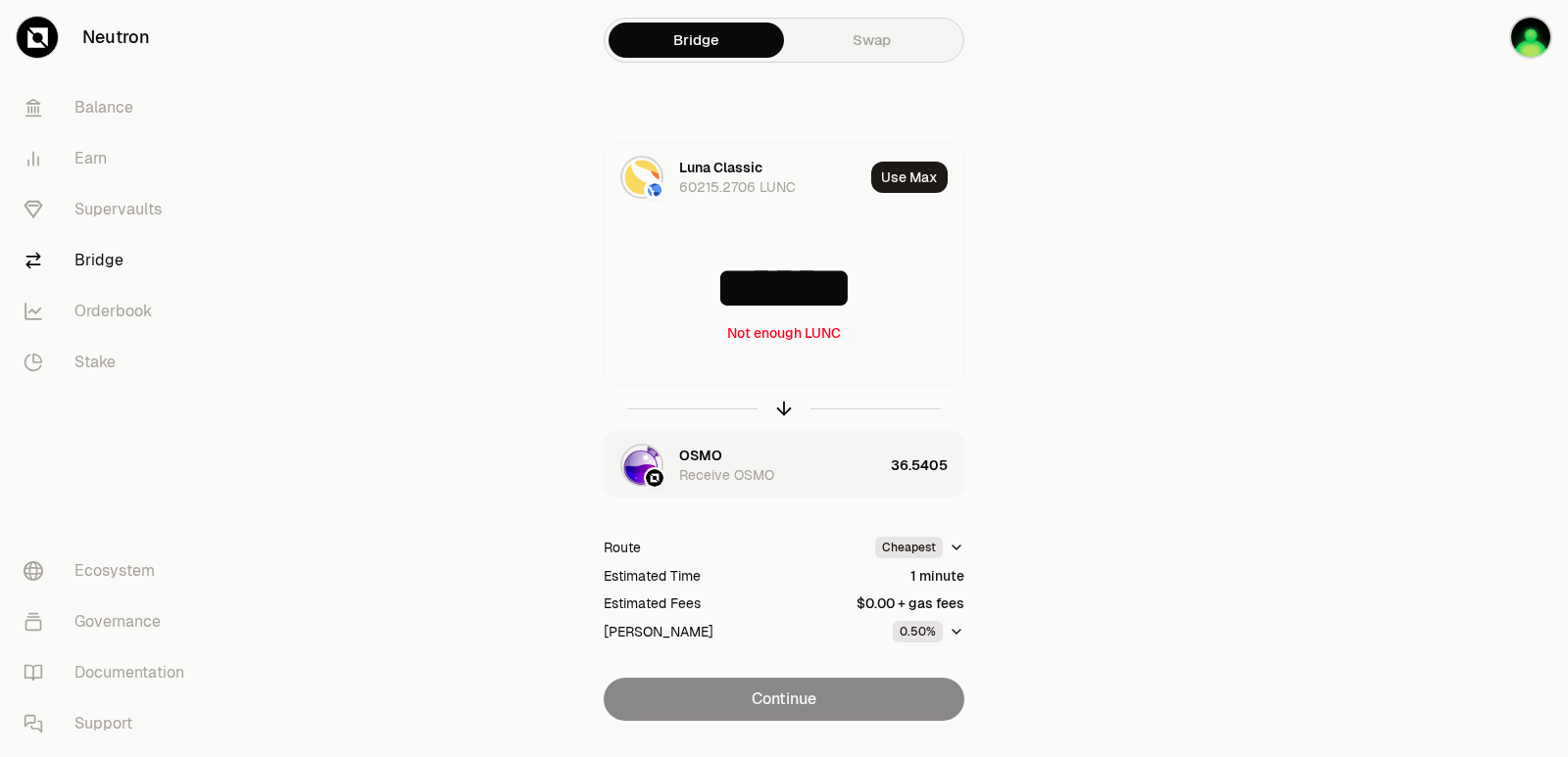
type input "******"
